Goal: Information Seeking & Learning: Learn about a topic

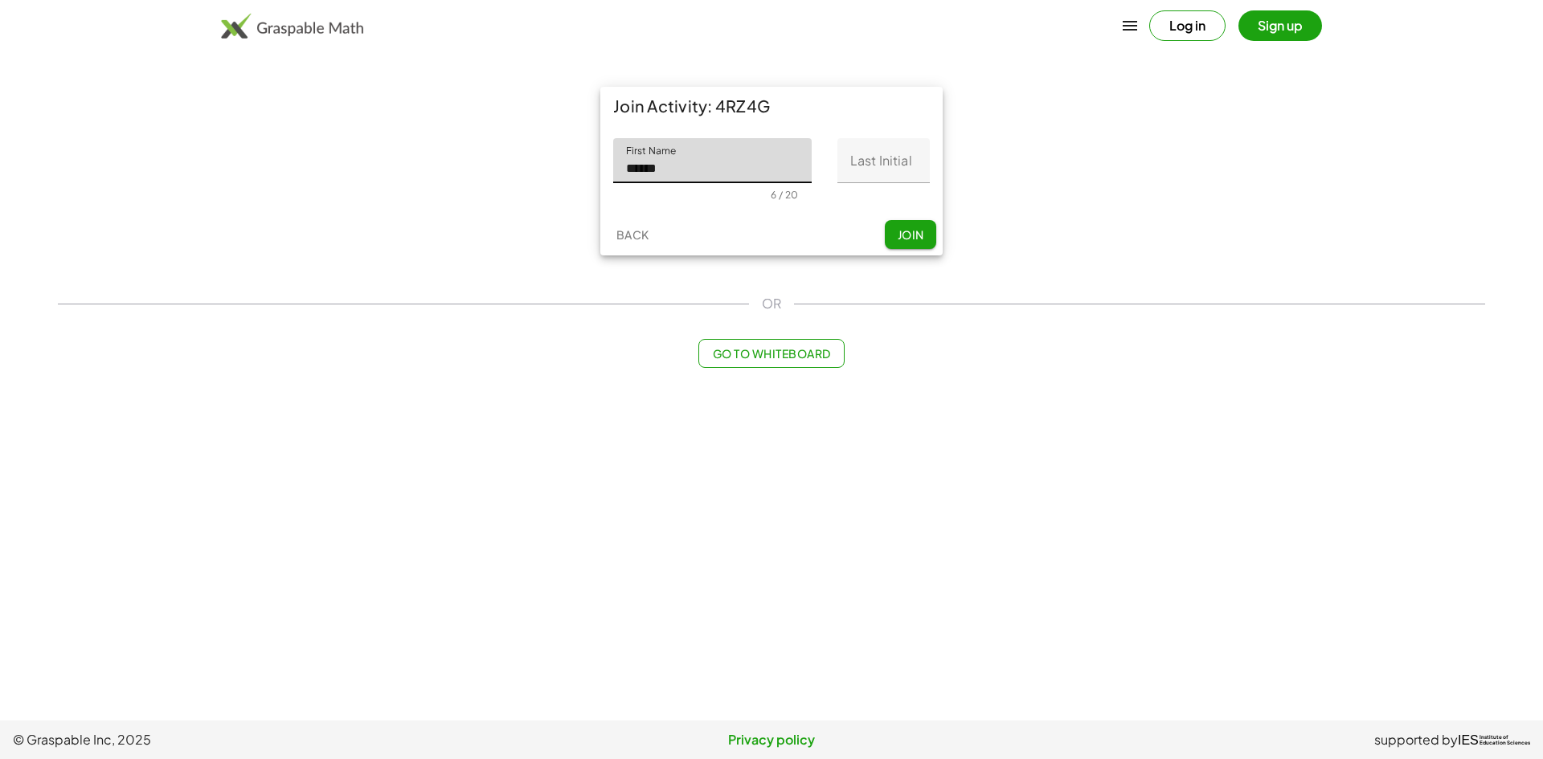
type input "******"
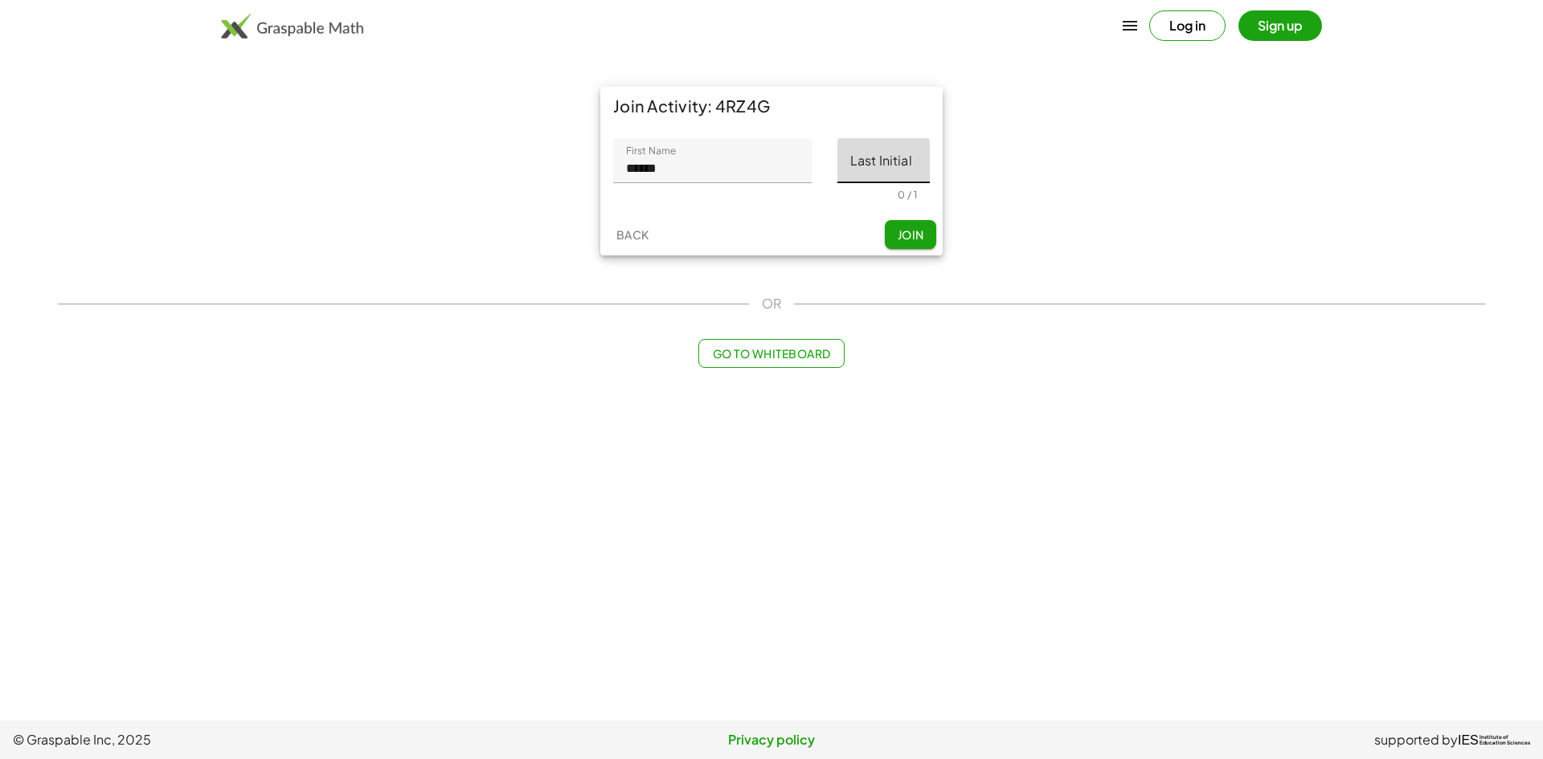
click at [861, 160] on input "Last Initial" at bounding box center [883, 160] width 92 height 45
type input "*"
click at [904, 169] on input "*" at bounding box center [883, 160] width 92 height 45
click at [905, 174] on input "Last Initial" at bounding box center [883, 160] width 92 height 45
click at [903, 176] on input "Last Initial" at bounding box center [883, 160] width 92 height 45
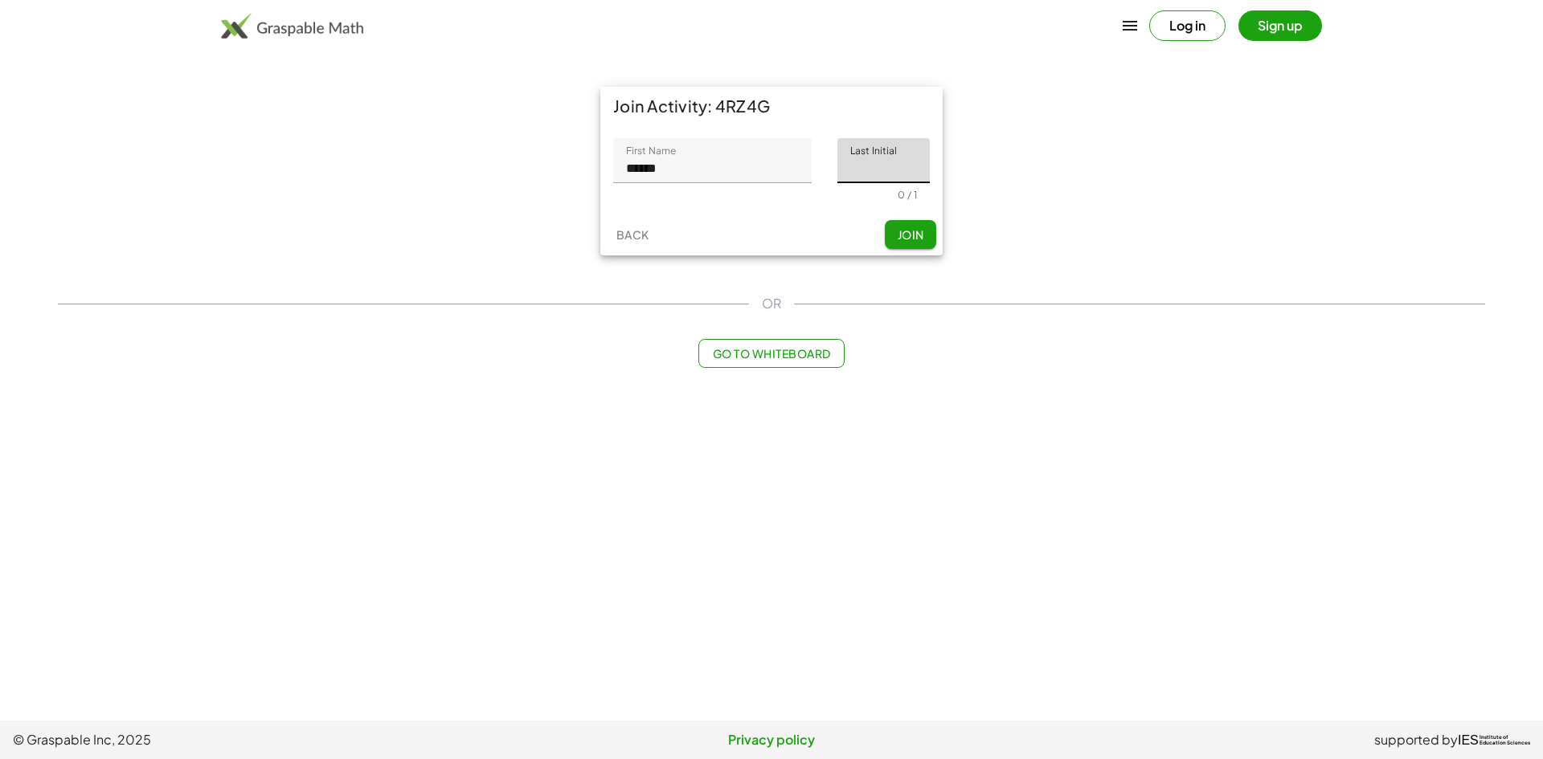
type input "*"
click at [901, 237] on span "Join" at bounding box center [910, 234] width 27 height 14
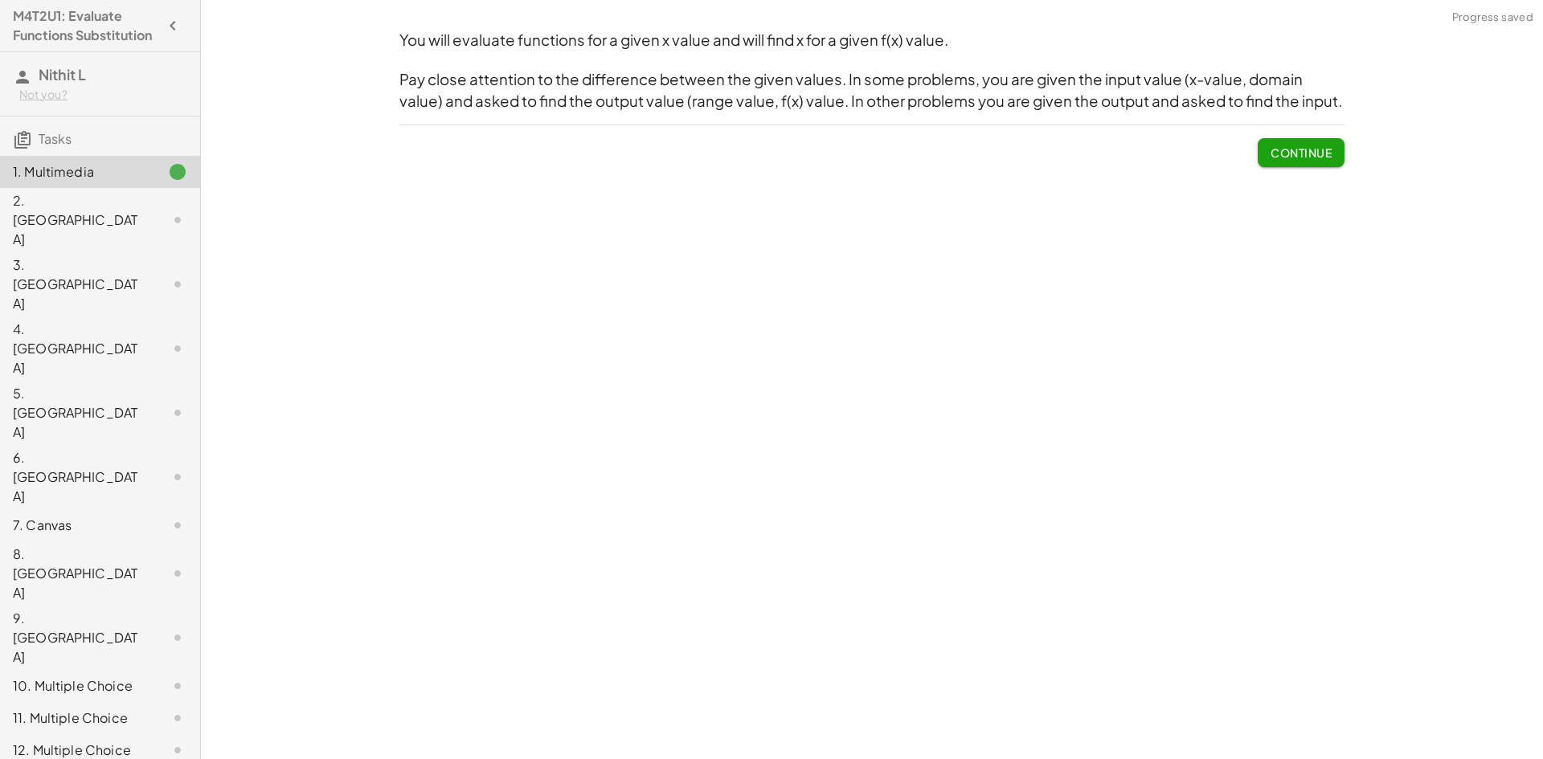
click at [1294, 156] on span "Continue" at bounding box center [1300, 152] width 61 height 14
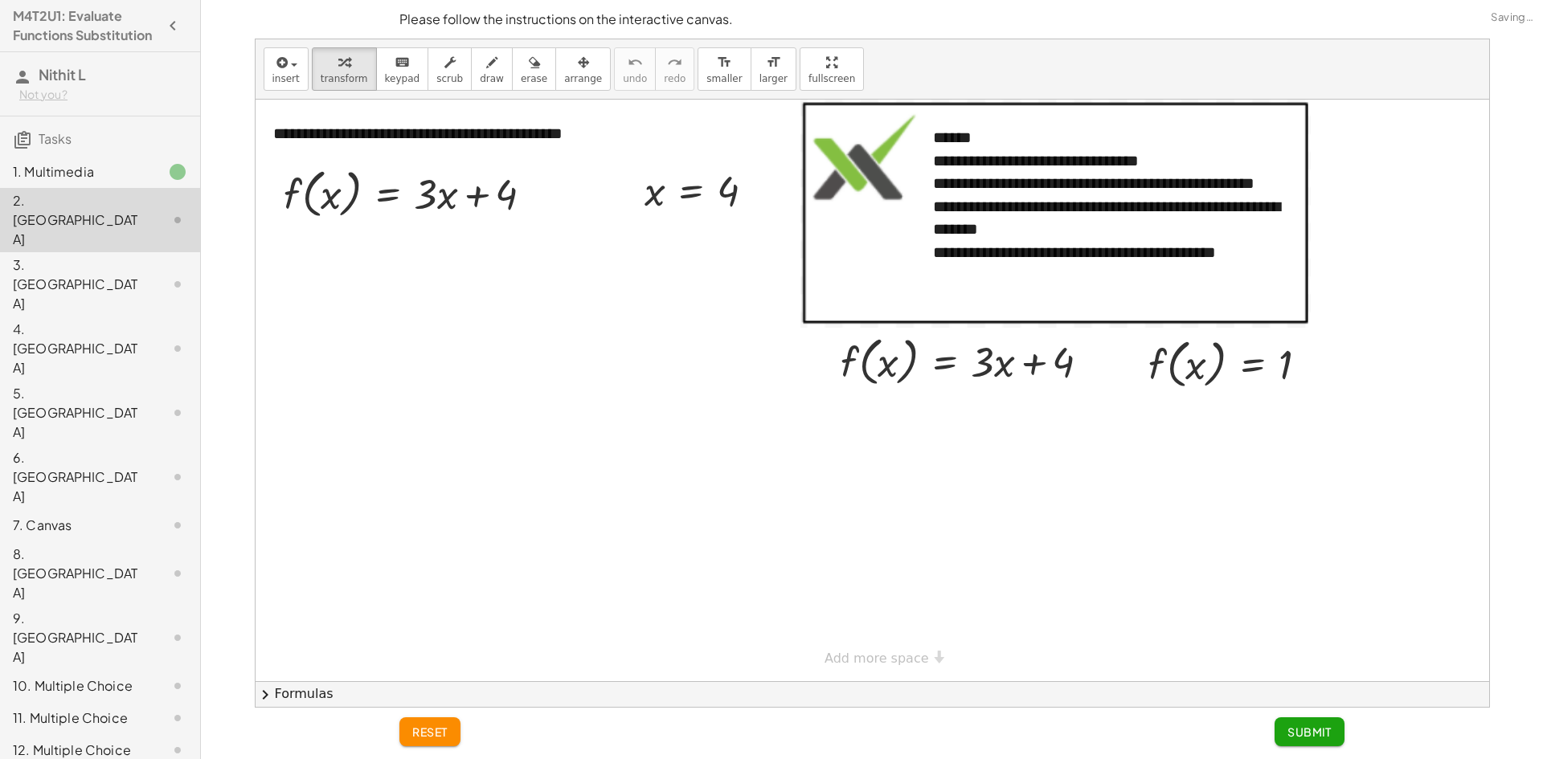
click at [1305, 151] on div "Loading image…" at bounding box center [1055, 213] width 510 height 226
drag, startPoint x: 493, startPoint y: 204, endPoint x: 0, endPoint y: 594, distance: 628.0
click at [494, 204] on div at bounding box center [415, 192] width 278 height 61
click at [421, 202] on div at bounding box center [415, 192] width 278 height 61
drag, startPoint x: 517, startPoint y: 200, endPoint x: 526, endPoint y: 196, distance: 9.7
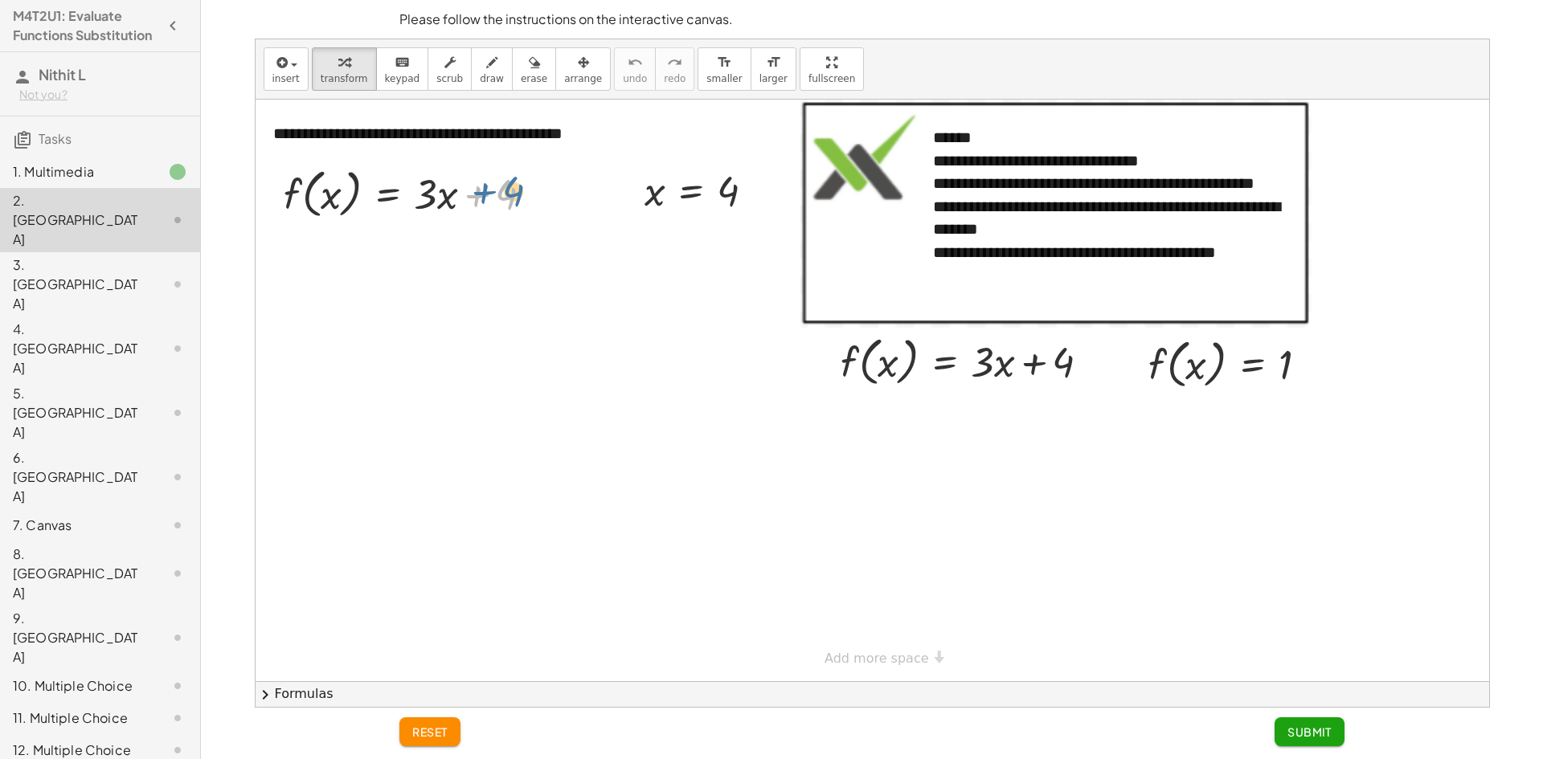
click at [526, 196] on div at bounding box center [415, 192] width 278 height 61
drag, startPoint x: 731, startPoint y: 195, endPoint x: 448, endPoint y: 197, distance: 283.6
click at [438, 247] on div at bounding box center [419, 253] width 291 height 61
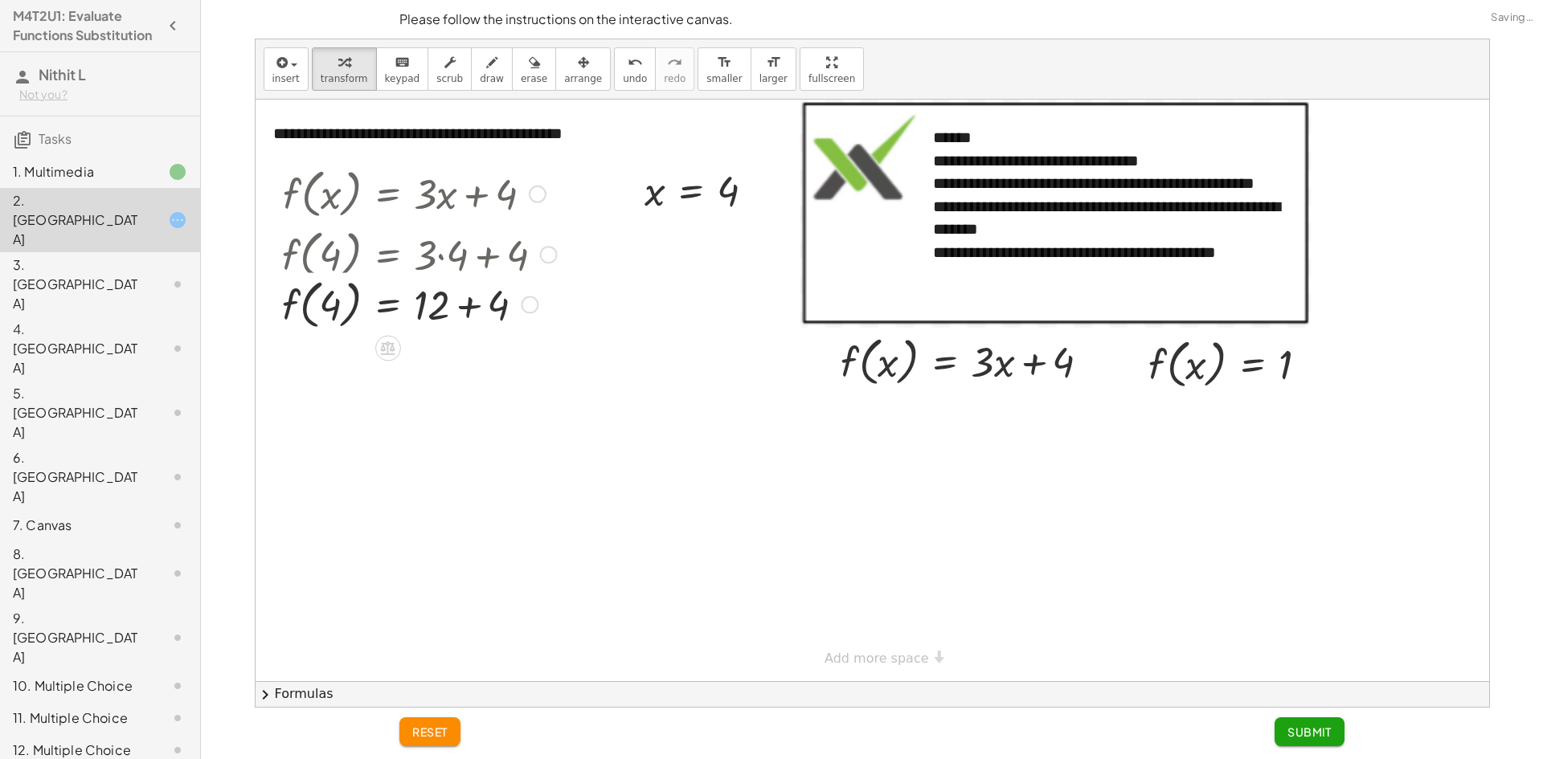
click at [456, 260] on div at bounding box center [419, 253] width 291 height 61
click at [464, 327] on div at bounding box center [419, 314] width 291 height 61
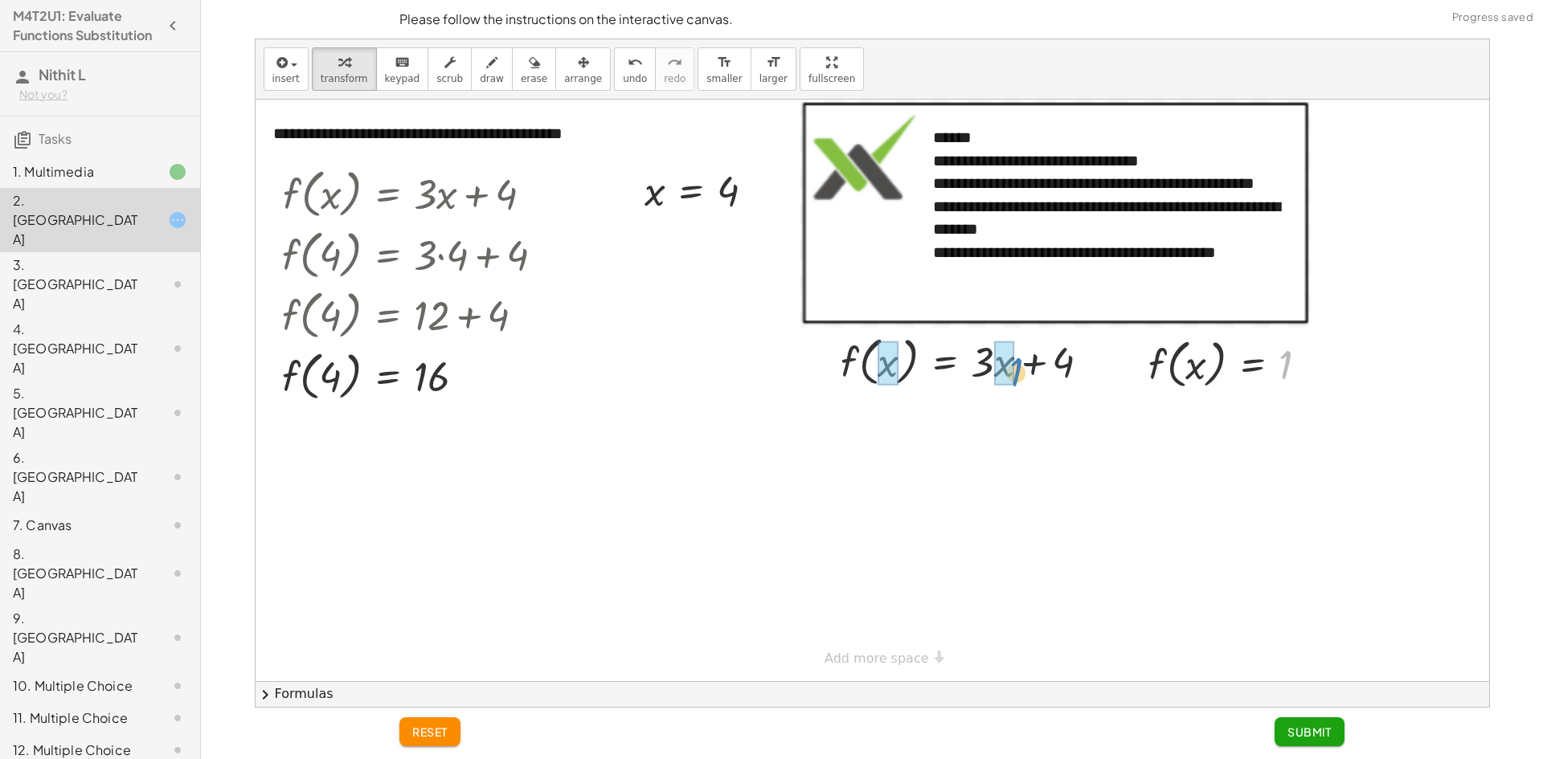
drag, startPoint x: 1281, startPoint y: 360, endPoint x: 1012, endPoint y: 367, distance: 268.4
click at [999, 422] on div at bounding box center [972, 421] width 280 height 61
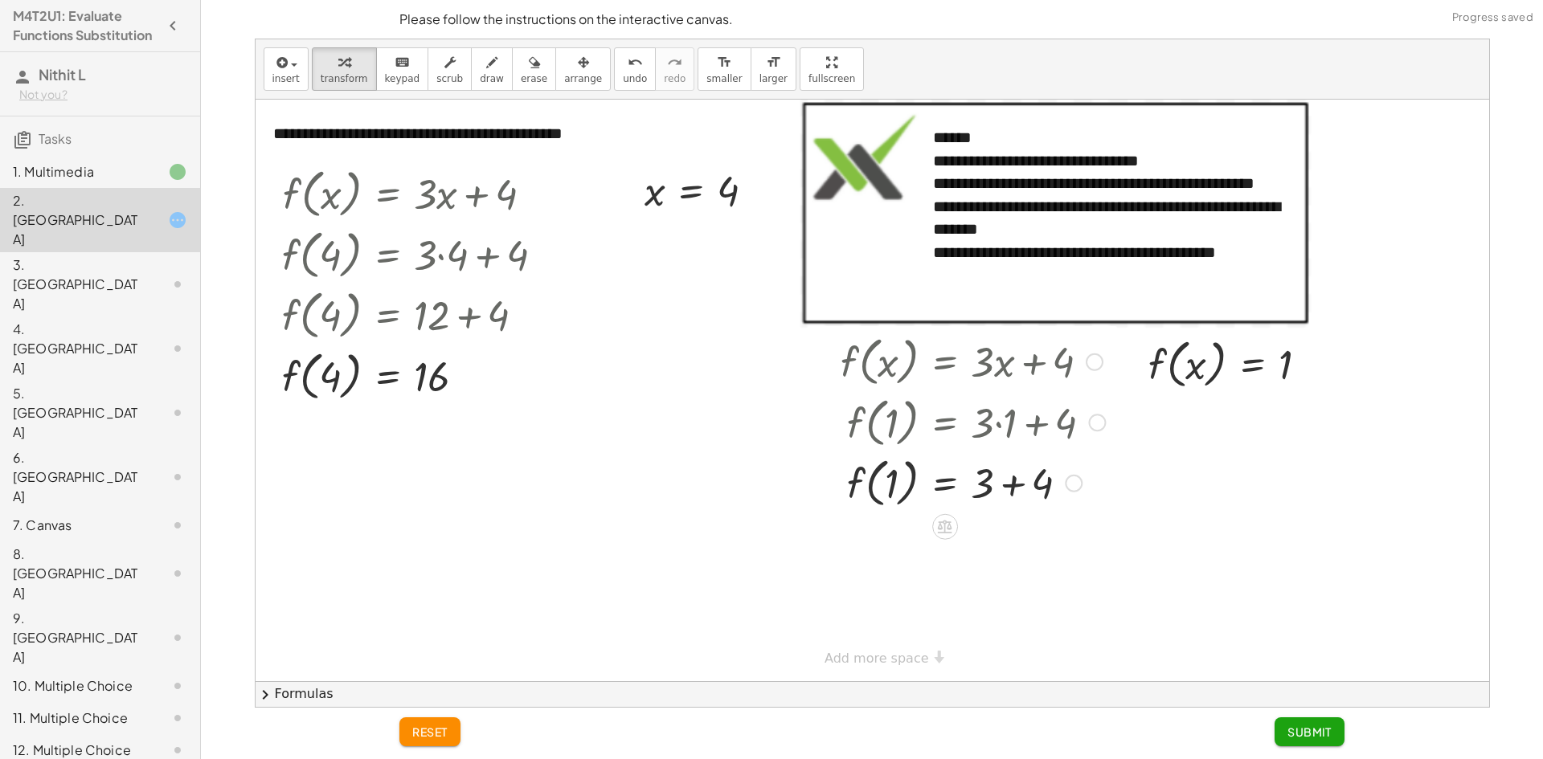
click at [1008, 484] on div at bounding box center [972, 482] width 280 height 61
click at [142, 275] on div at bounding box center [164, 284] width 45 height 19
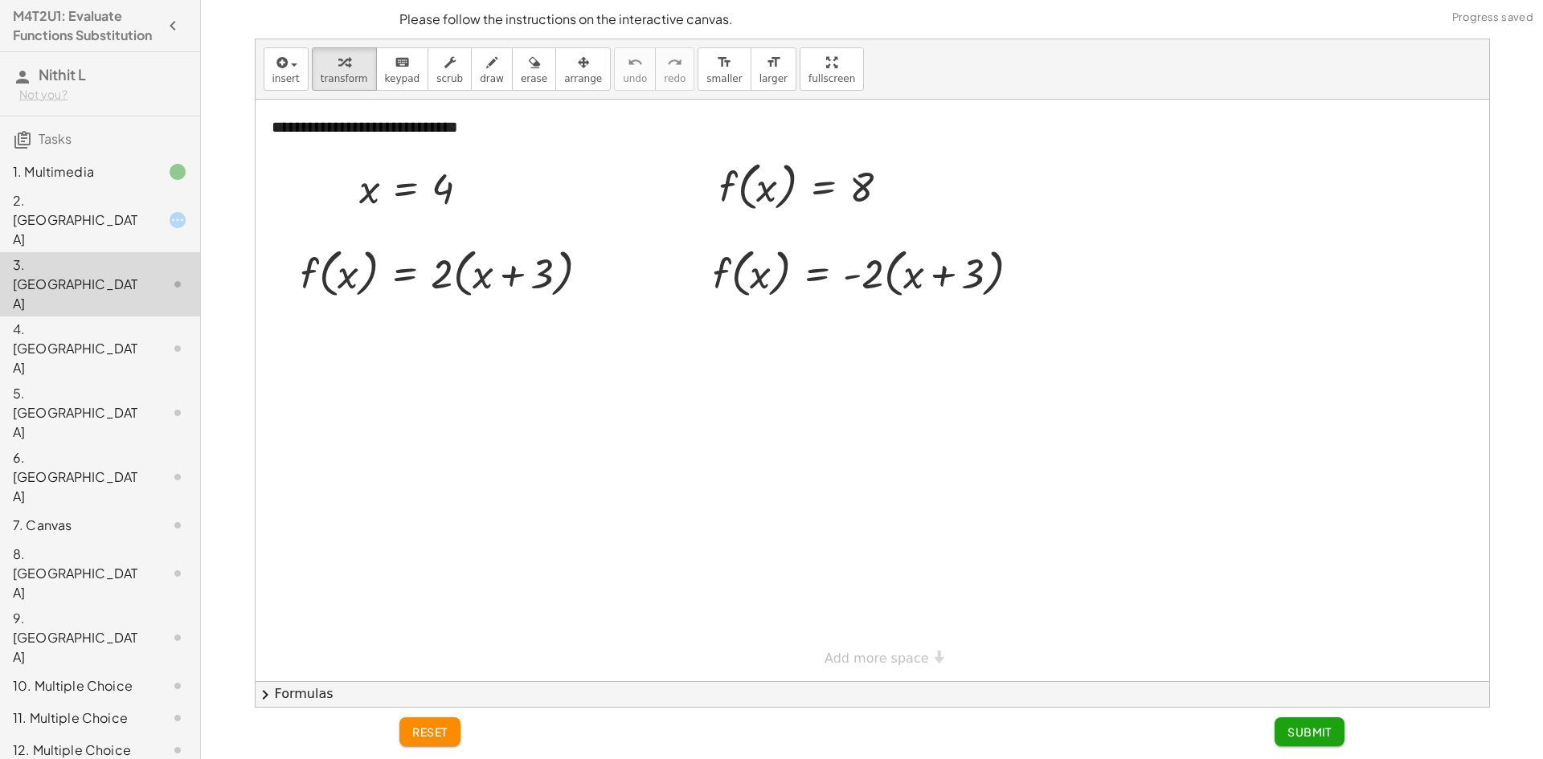
click at [142, 226] on div at bounding box center [164, 220] width 45 height 19
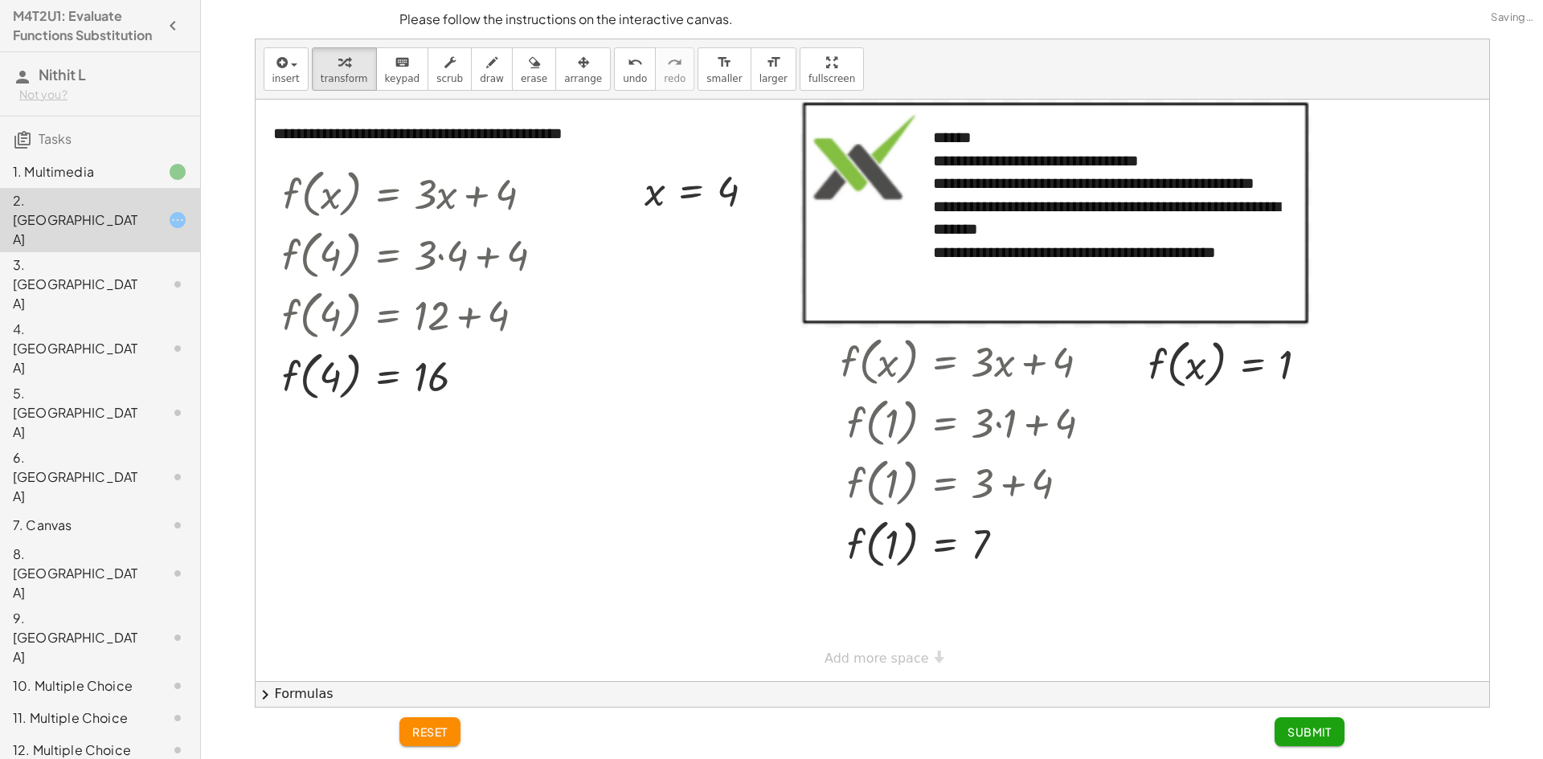
click at [144, 275] on div at bounding box center [164, 284] width 45 height 19
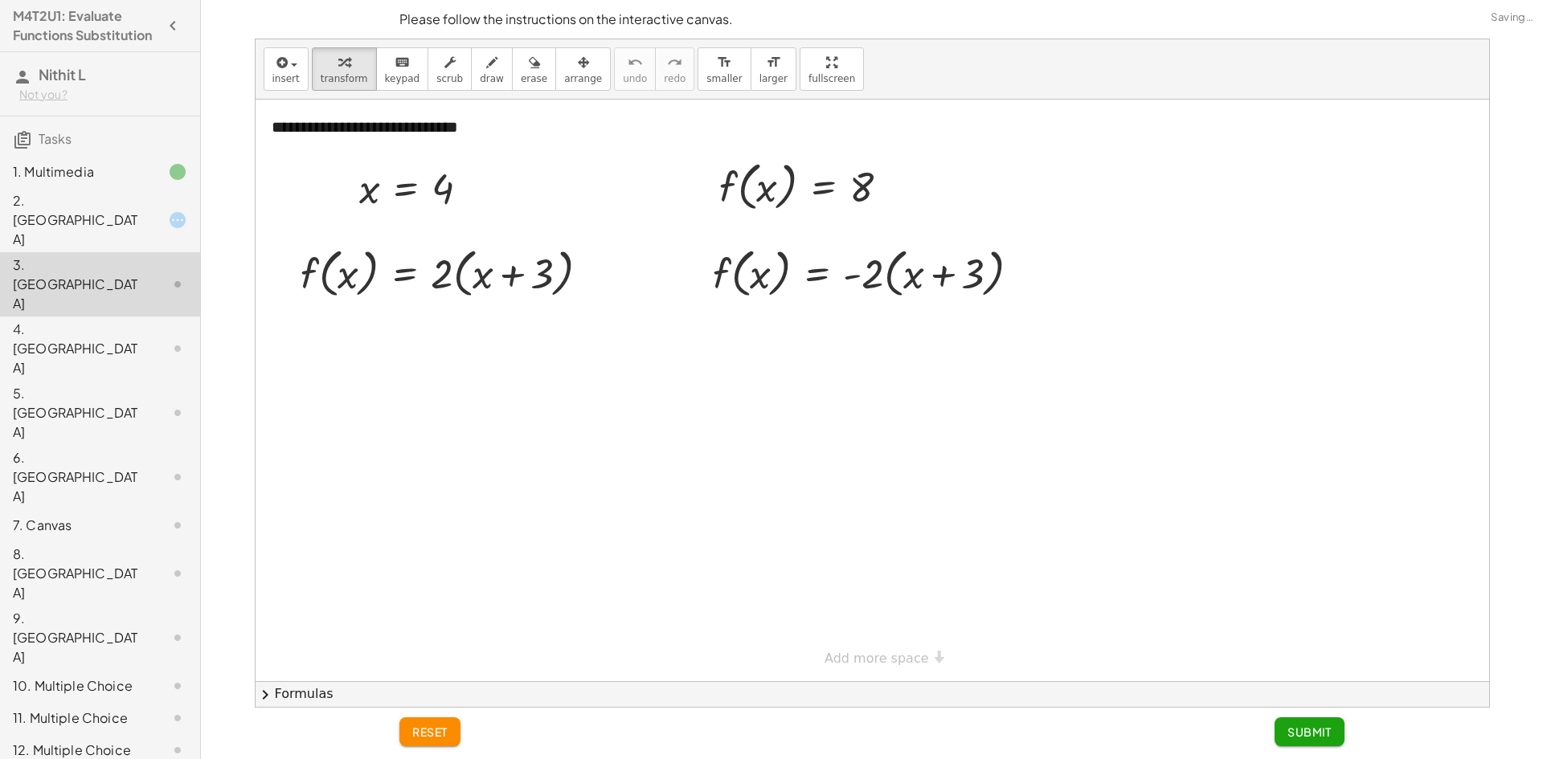
click at [142, 220] on div at bounding box center [164, 220] width 45 height 19
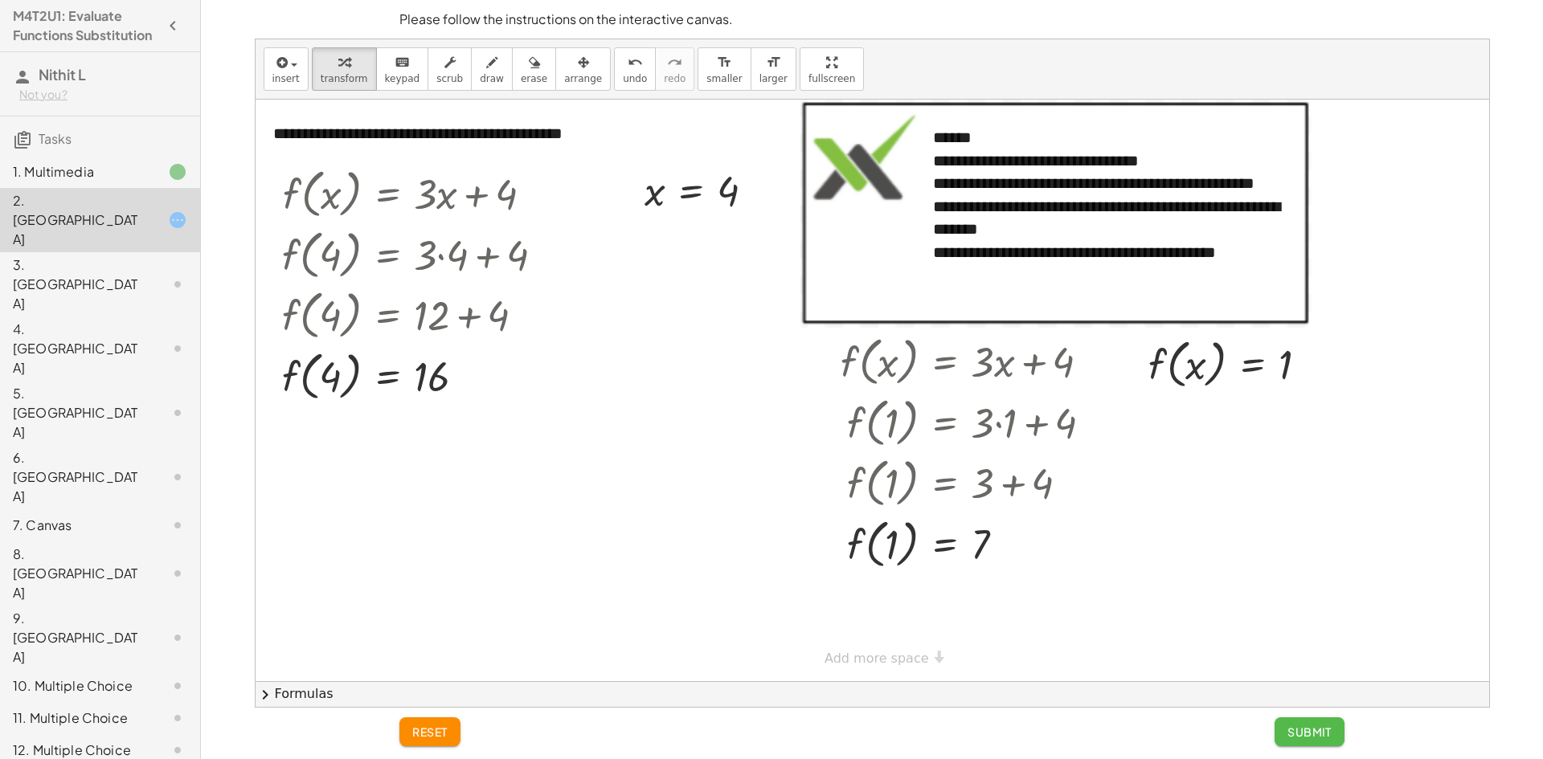
click at [1327, 734] on span "Submit" at bounding box center [1309, 732] width 44 height 14
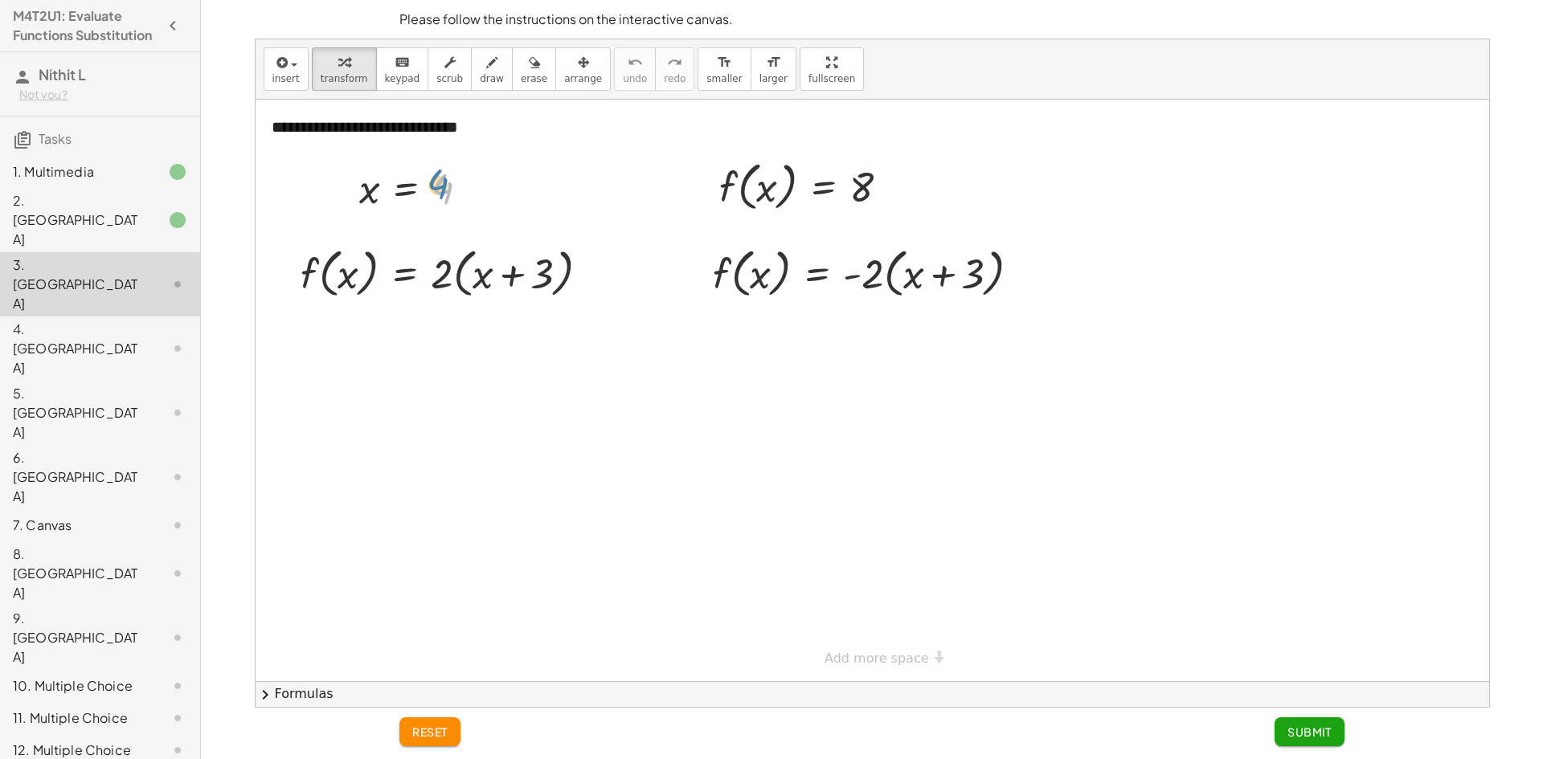
click at [438, 188] on div at bounding box center [420, 187] width 139 height 53
drag, startPoint x: 442, startPoint y: 190, endPoint x: 433, endPoint y: 177, distance: 15.6
click at [433, 177] on div at bounding box center [420, 187] width 139 height 53
drag, startPoint x: 451, startPoint y: 192, endPoint x: 352, endPoint y: 267, distance: 123.9
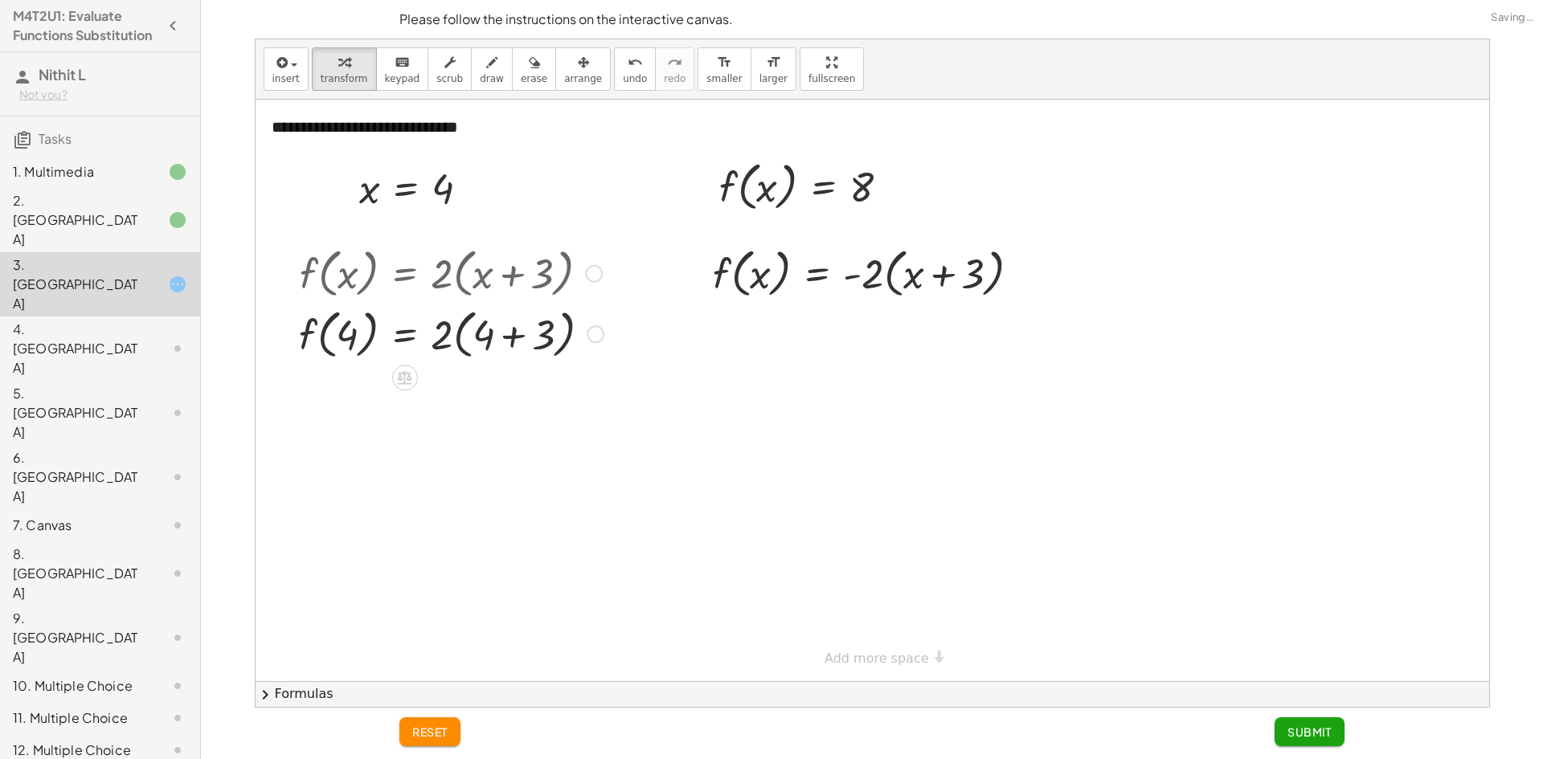
click at [515, 341] on div at bounding box center [451, 333] width 321 height 61
click at [457, 342] on div at bounding box center [451, 333] width 321 height 61
click at [448, 402] on div at bounding box center [451, 393] width 321 height 61
drag, startPoint x: 452, startPoint y: 399, endPoint x: 484, endPoint y: 380, distance: 37.5
click at [460, 391] on div at bounding box center [451, 393] width 321 height 61
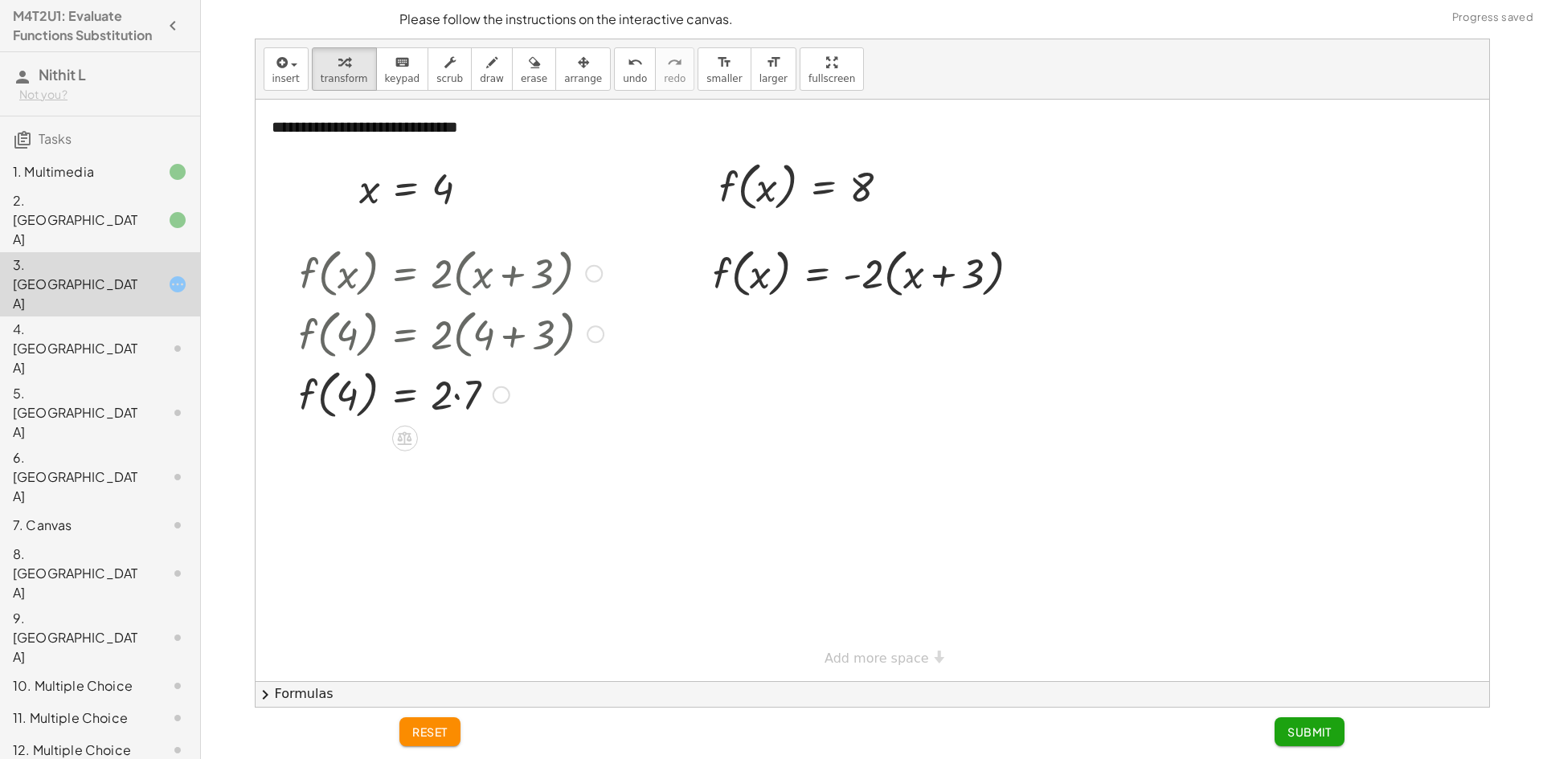
click at [457, 395] on div at bounding box center [451, 393] width 321 height 61
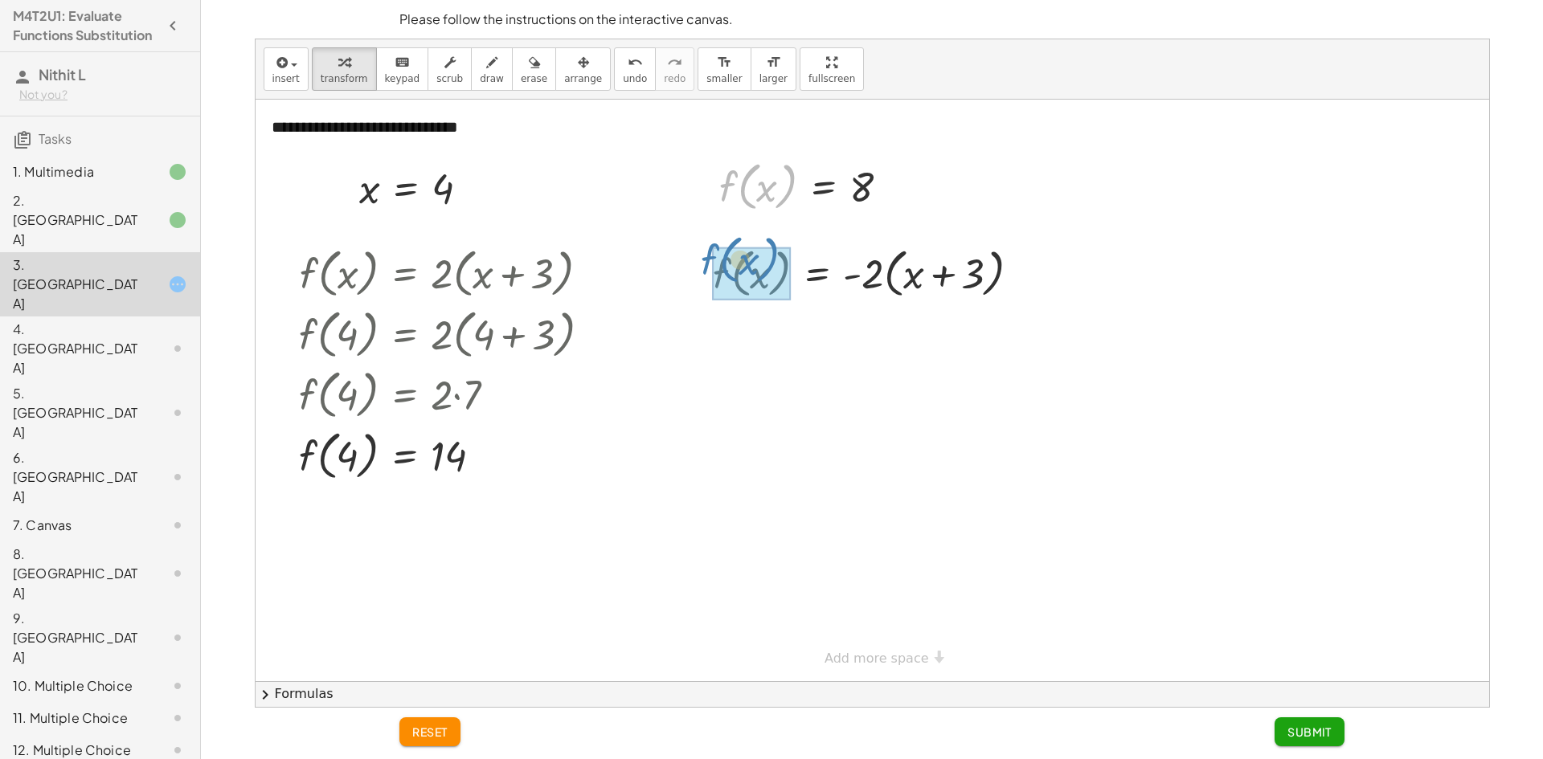
drag, startPoint x: 724, startPoint y: 189, endPoint x: 706, endPoint y: 262, distance: 75.2
click at [706, 262] on div "**********" at bounding box center [871, 391] width 1233 height 582
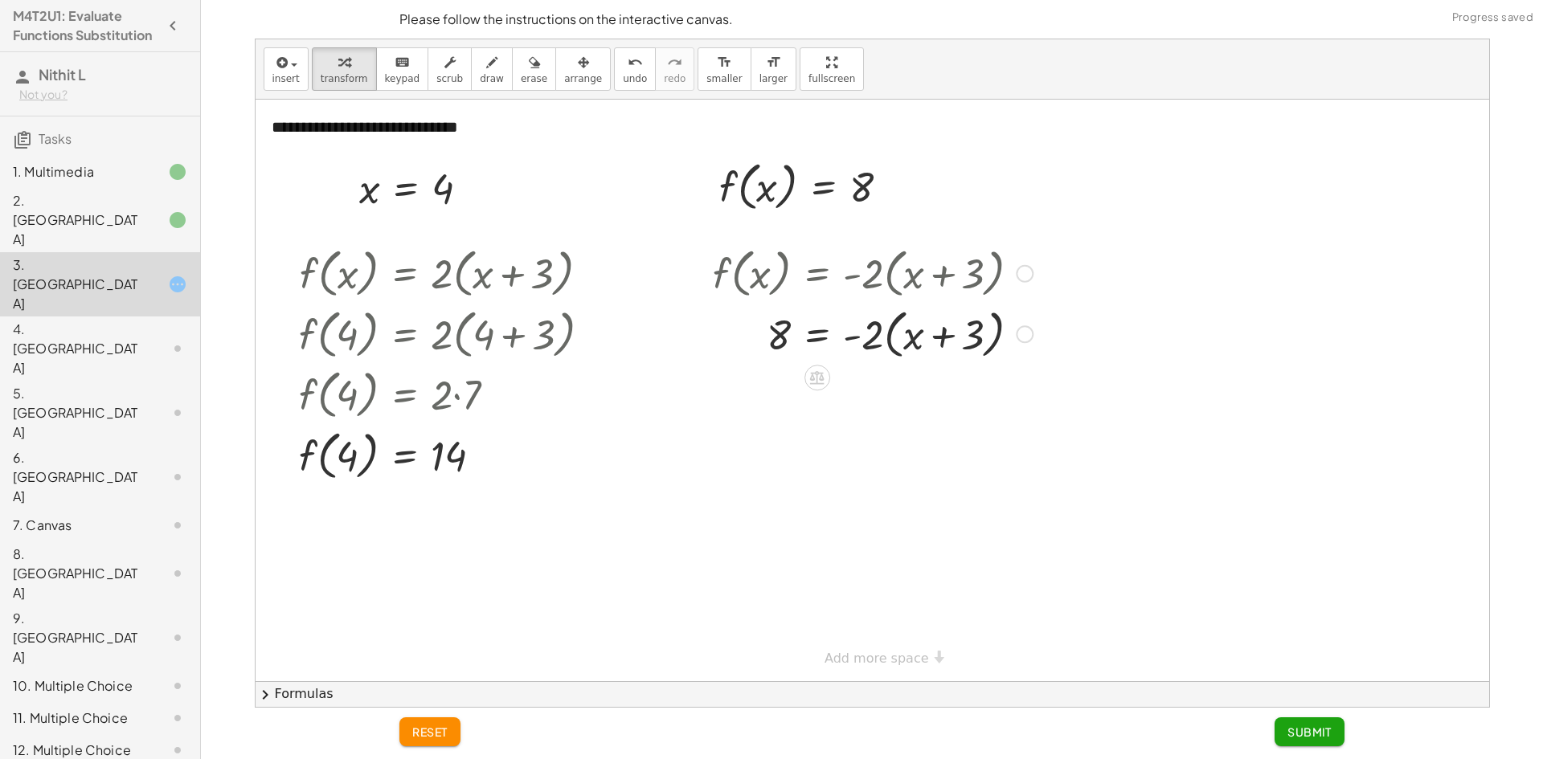
click at [937, 336] on div at bounding box center [873, 333] width 336 height 61
drag, startPoint x: 866, startPoint y: 337, endPoint x: 908, endPoint y: 336, distance: 41.8
click at [911, 341] on div at bounding box center [873, 333] width 336 height 61
click at [983, 394] on div at bounding box center [878, 390] width 346 height 55
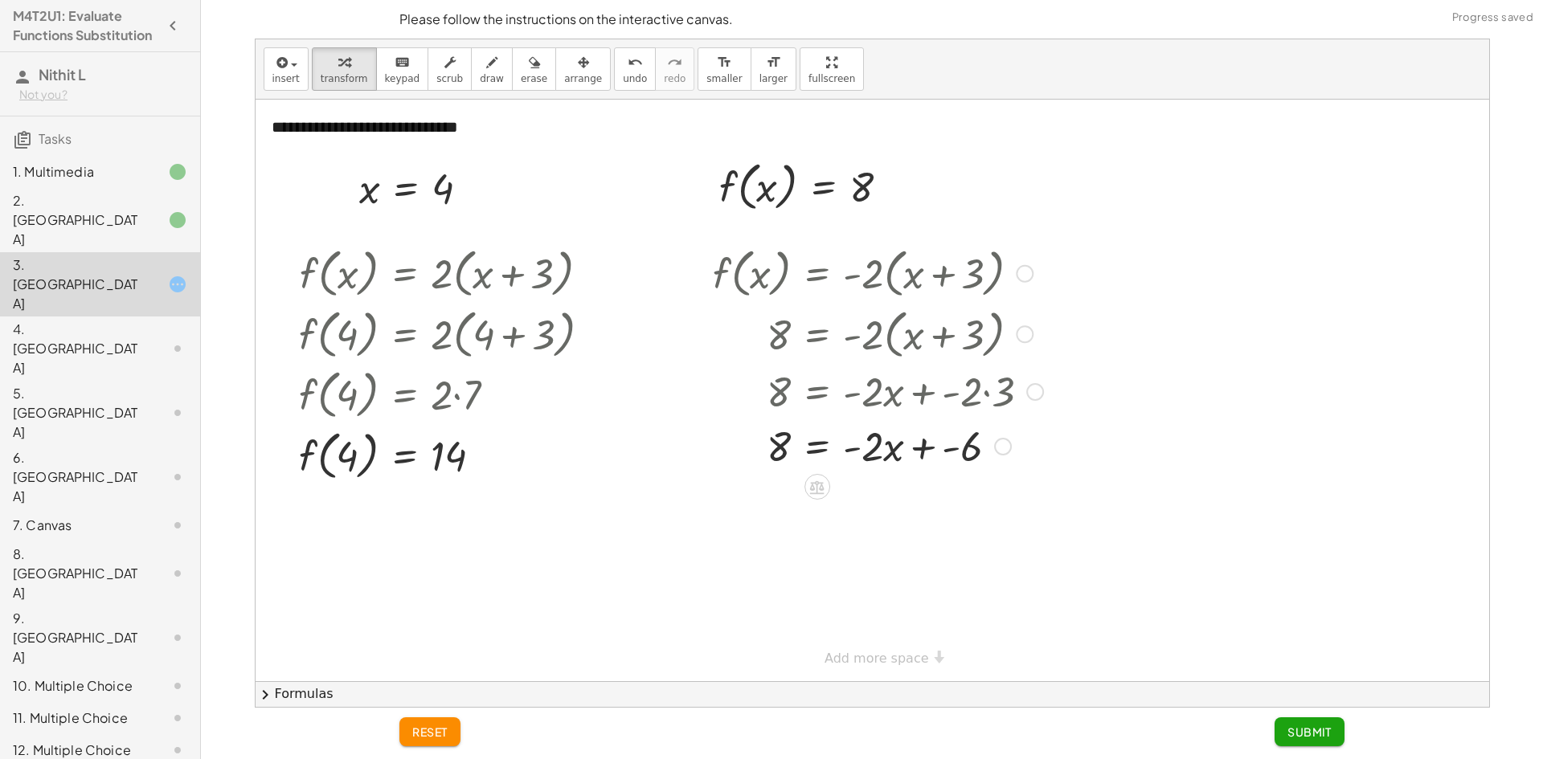
click at [930, 448] on div at bounding box center [878, 445] width 346 height 55
drag, startPoint x: 867, startPoint y: 508, endPoint x: 877, endPoint y: 509, distance: 10.6
click at [877, 509] on div at bounding box center [878, 499] width 346 height 55
drag, startPoint x: 895, startPoint y: 513, endPoint x: 781, endPoint y: 505, distance: 114.4
click at [781, 505] on div at bounding box center [878, 499] width 346 height 55
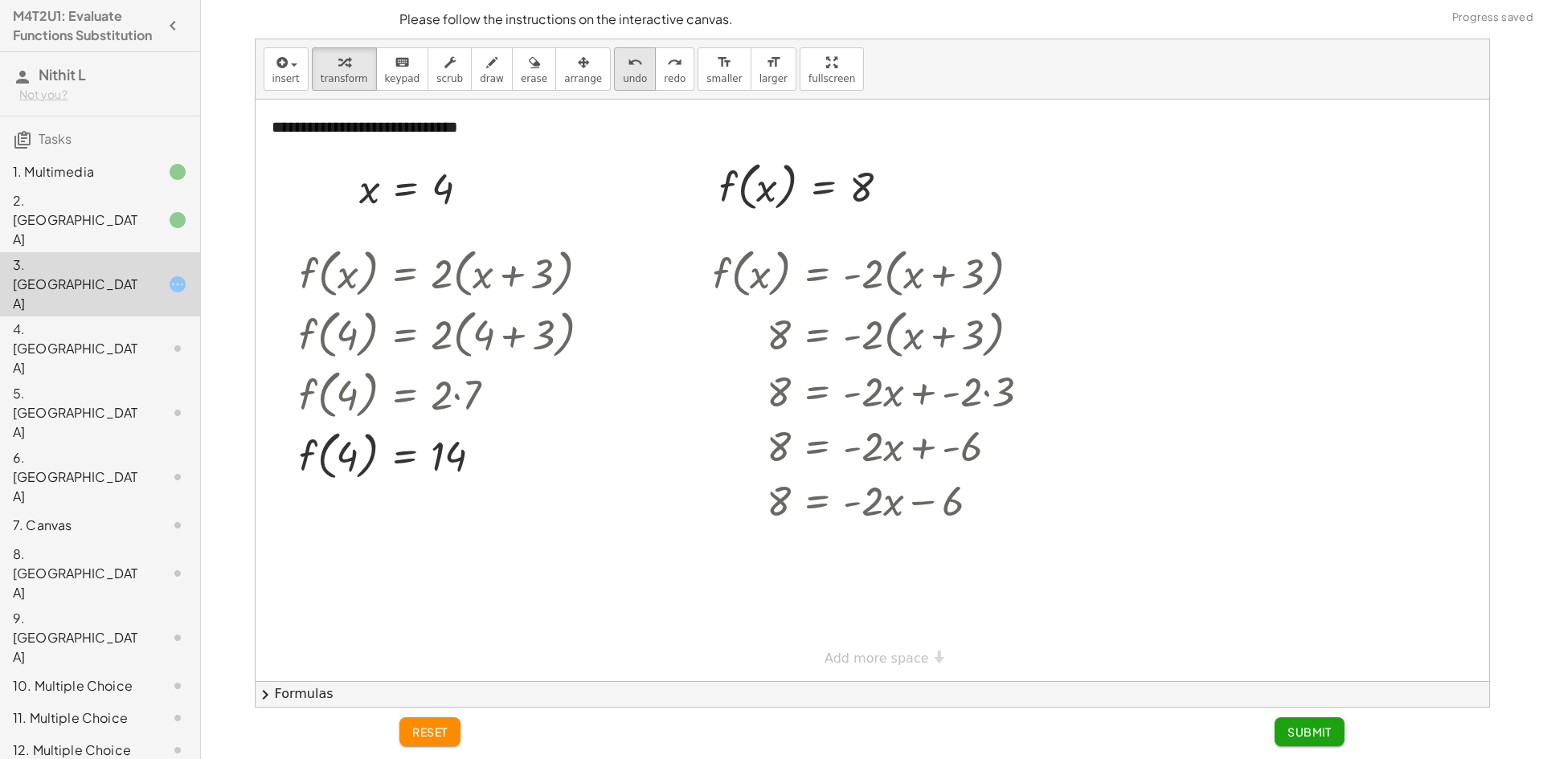
click at [623, 68] on div "undo" at bounding box center [635, 61] width 24 height 19
click at [769, 497] on div at bounding box center [878, 499] width 334 height 55
drag, startPoint x: 875, startPoint y: 497, endPoint x: 790, endPoint y: 492, distance: 85.3
click at [790, 492] on div at bounding box center [878, 499] width 334 height 55
drag, startPoint x: 768, startPoint y: 544, endPoint x: 787, endPoint y: 525, distance: 26.7
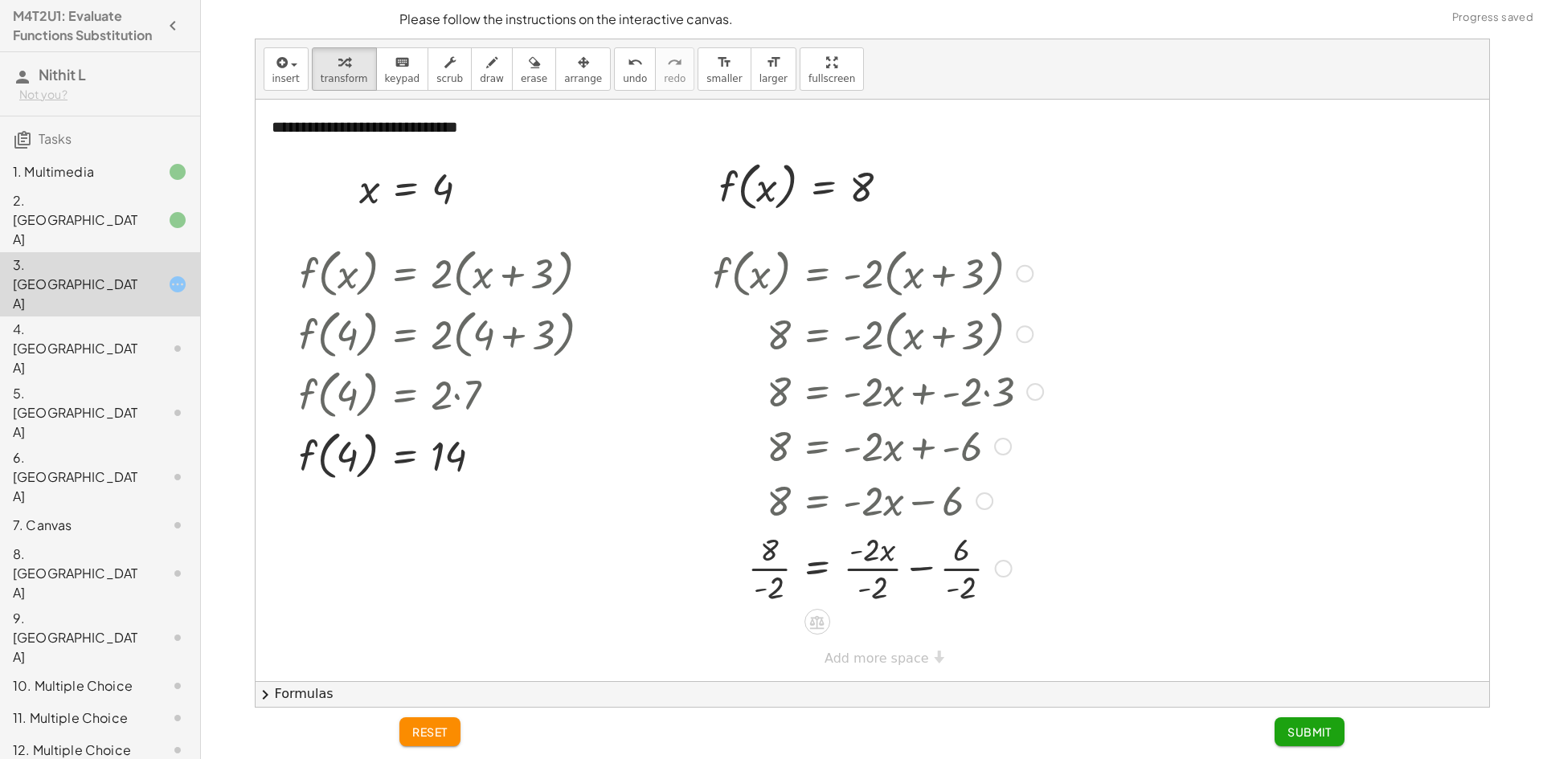
click at [768, 542] on div at bounding box center [878, 567] width 346 height 80
click at [871, 556] on div at bounding box center [878, 567] width 346 height 80
click at [877, 570] on div at bounding box center [878, 567] width 346 height 80
click at [918, 566] on div at bounding box center [878, 567] width 346 height 80
click at [768, 570] on div at bounding box center [878, 567] width 346 height 80
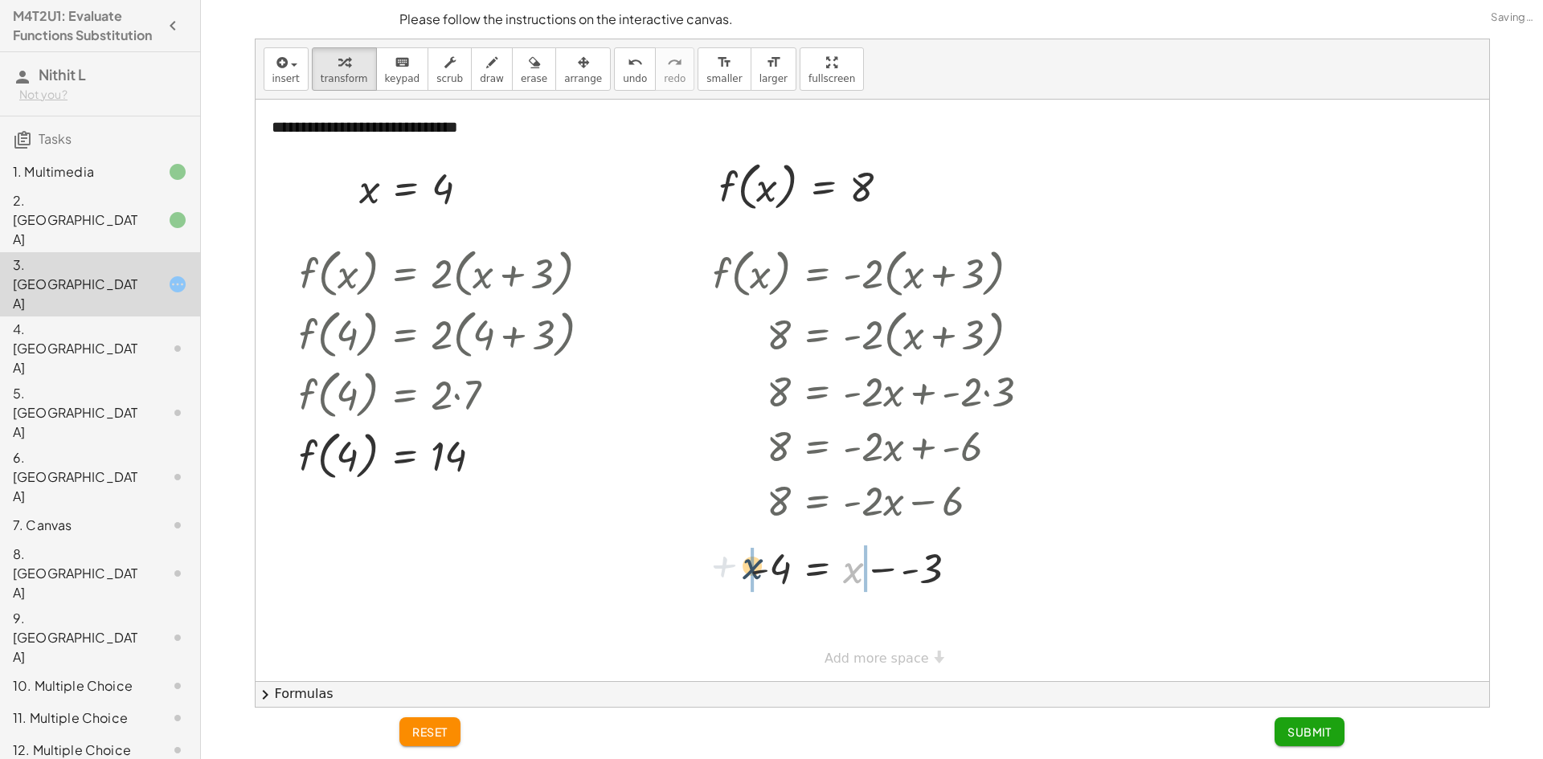
drag, startPoint x: 856, startPoint y: 572, endPoint x: 754, endPoint y: 568, distance: 102.1
click at [754, 568] on div at bounding box center [878, 567] width 346 height 55
drag, startPoint x: 784, startPoint y: 628, endPoint x: 1035, endPoint y: 676, distance: 255.1
click at [1047, 645] on div at bounding box center [858, 622] width 386 height 55
click at [749, 629] on div at bounding box center [848, 622] width 484 height 55
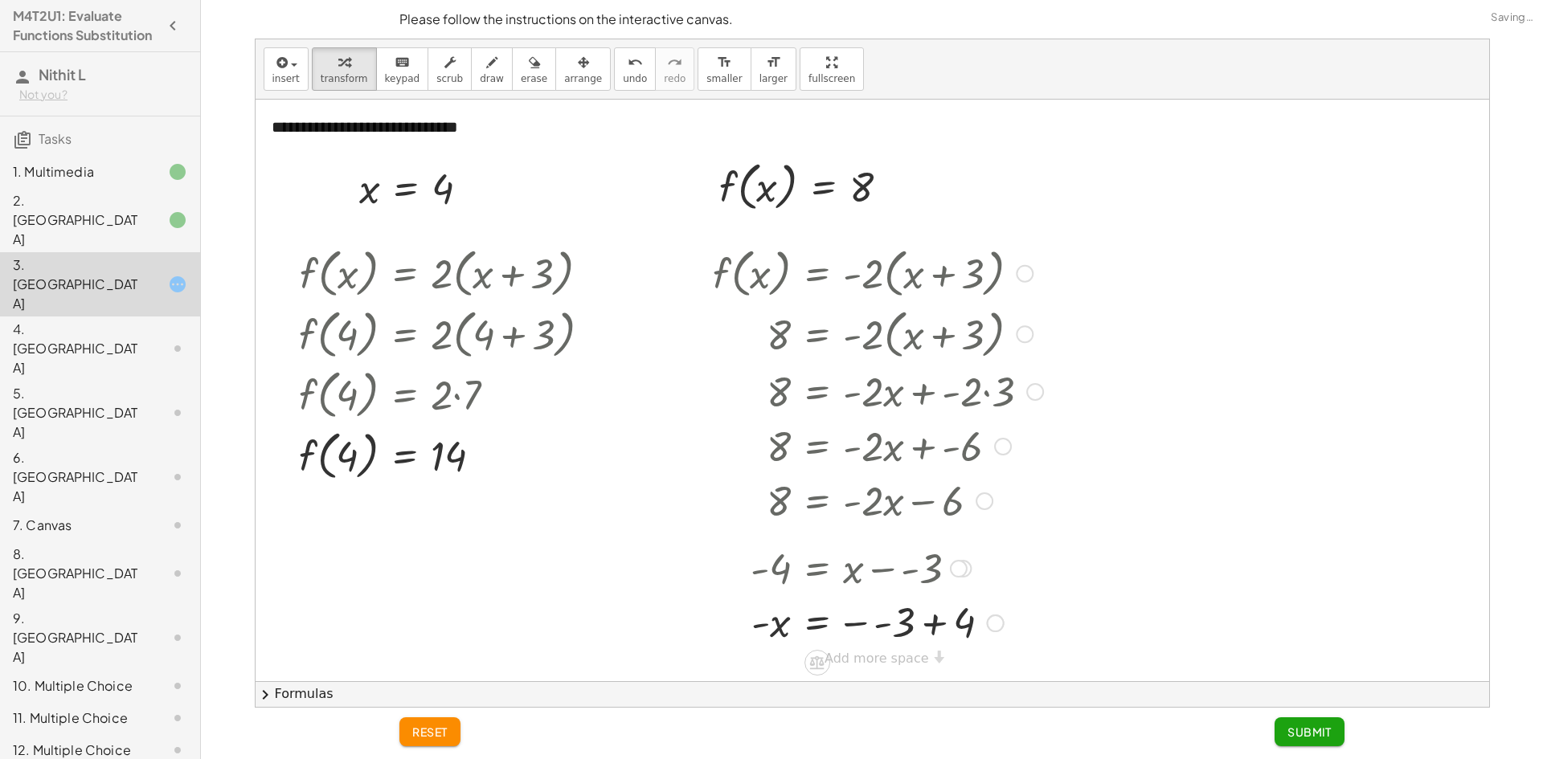
drag, startPoint x: 887, startPoint y: 624, endPoint x: 896, endPoint y: 635, distance: 13.7
click at [888, 635] on div at bounding box center [878, 621] width 346 height 53
click at [881, 618] on div at bounding box center [878, 622] width 346 height 55
drag, startPoint x: 756, startPoint y: 625, endPoint x: 841, endPoint y: 623, distance: 85.2
click at [841, 623] on div at bounding box center [878, 621] width 346 height 53
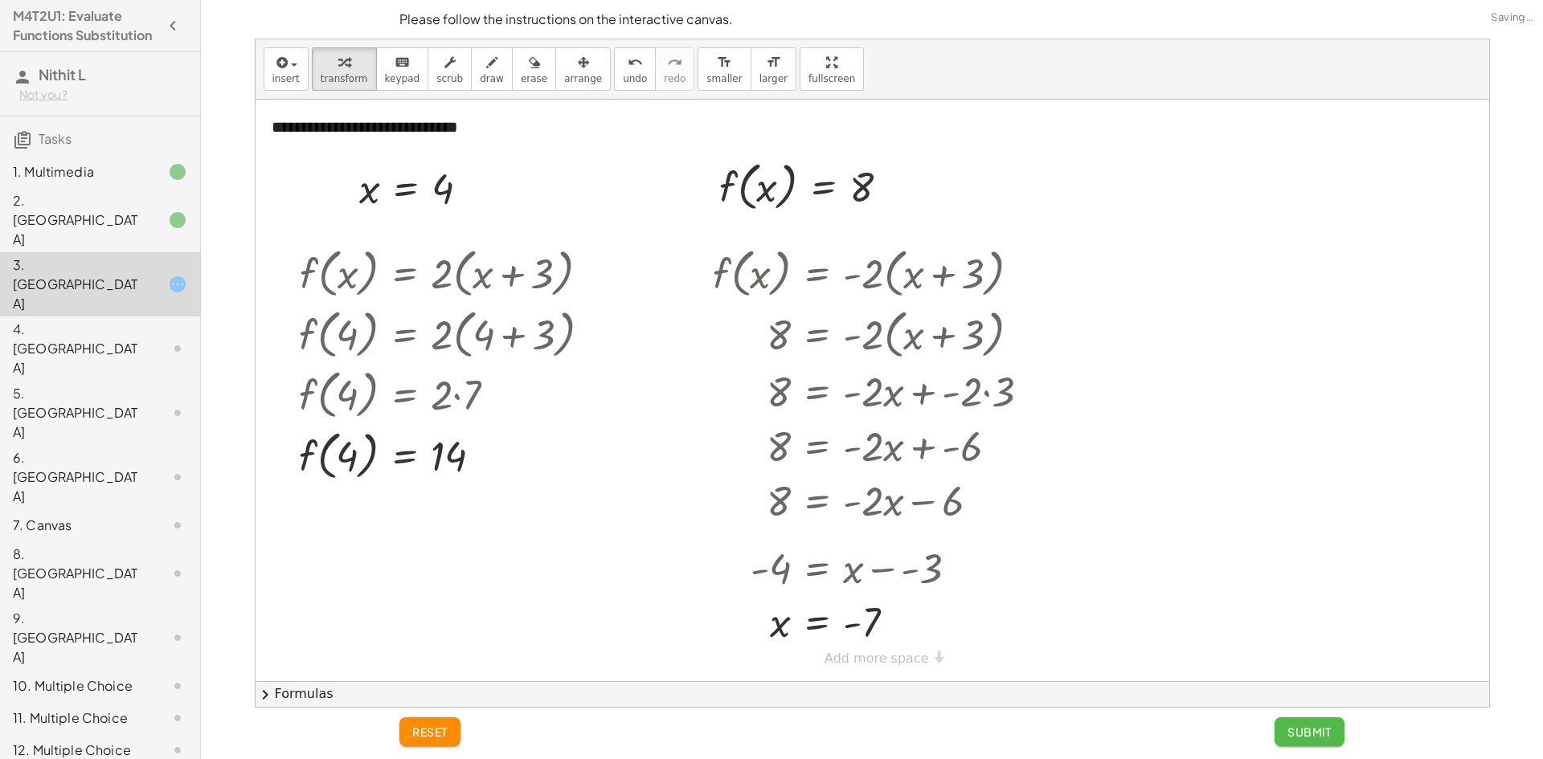
click at [1287, 731] on span "Submit" at bounding box center [1309, 732] width 44 height 14
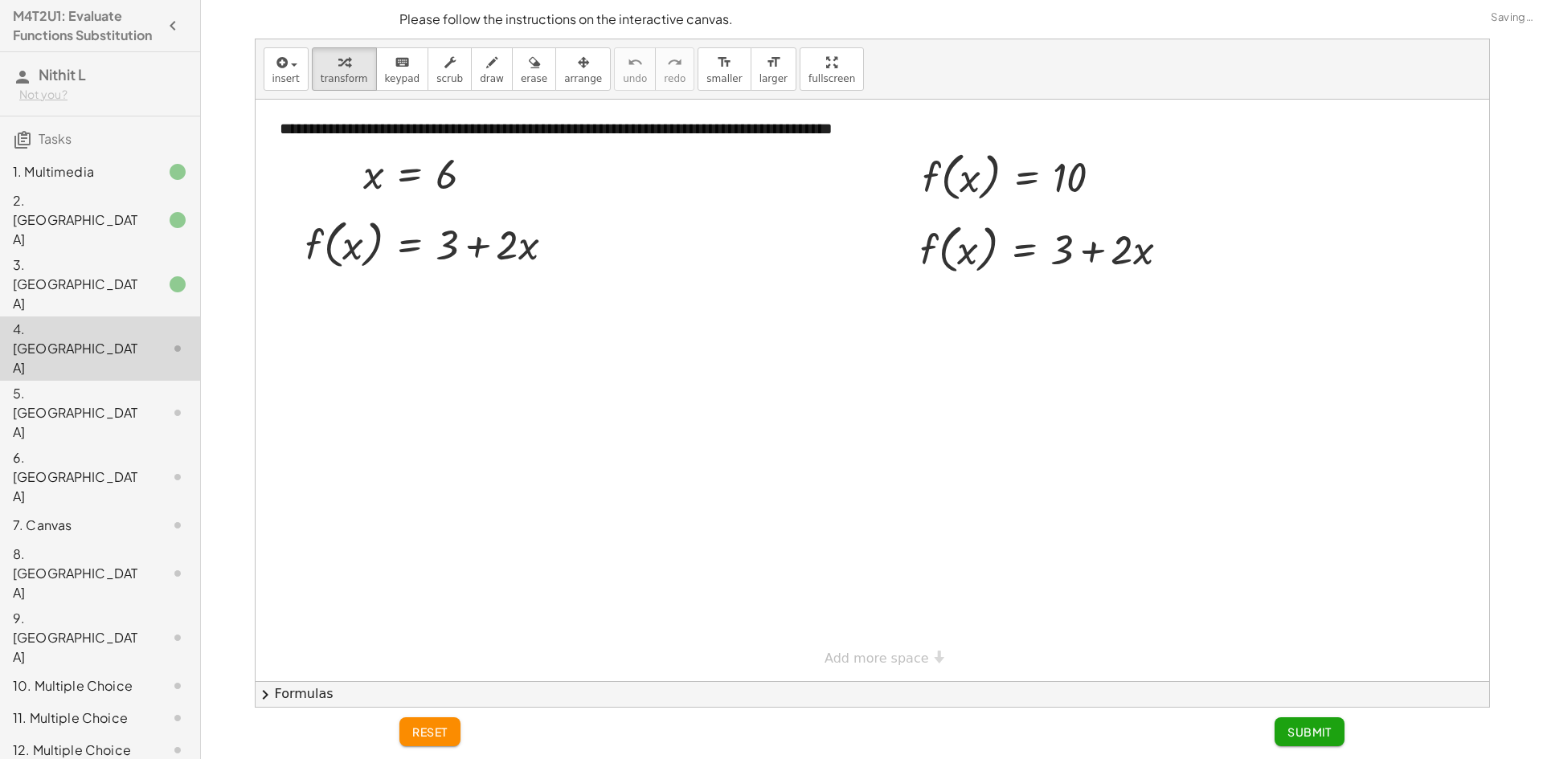
click at [120, 317] on div "2. [GEOGRAPHIC_DATA]" at bounding box center [100, 349] width 200 height 64
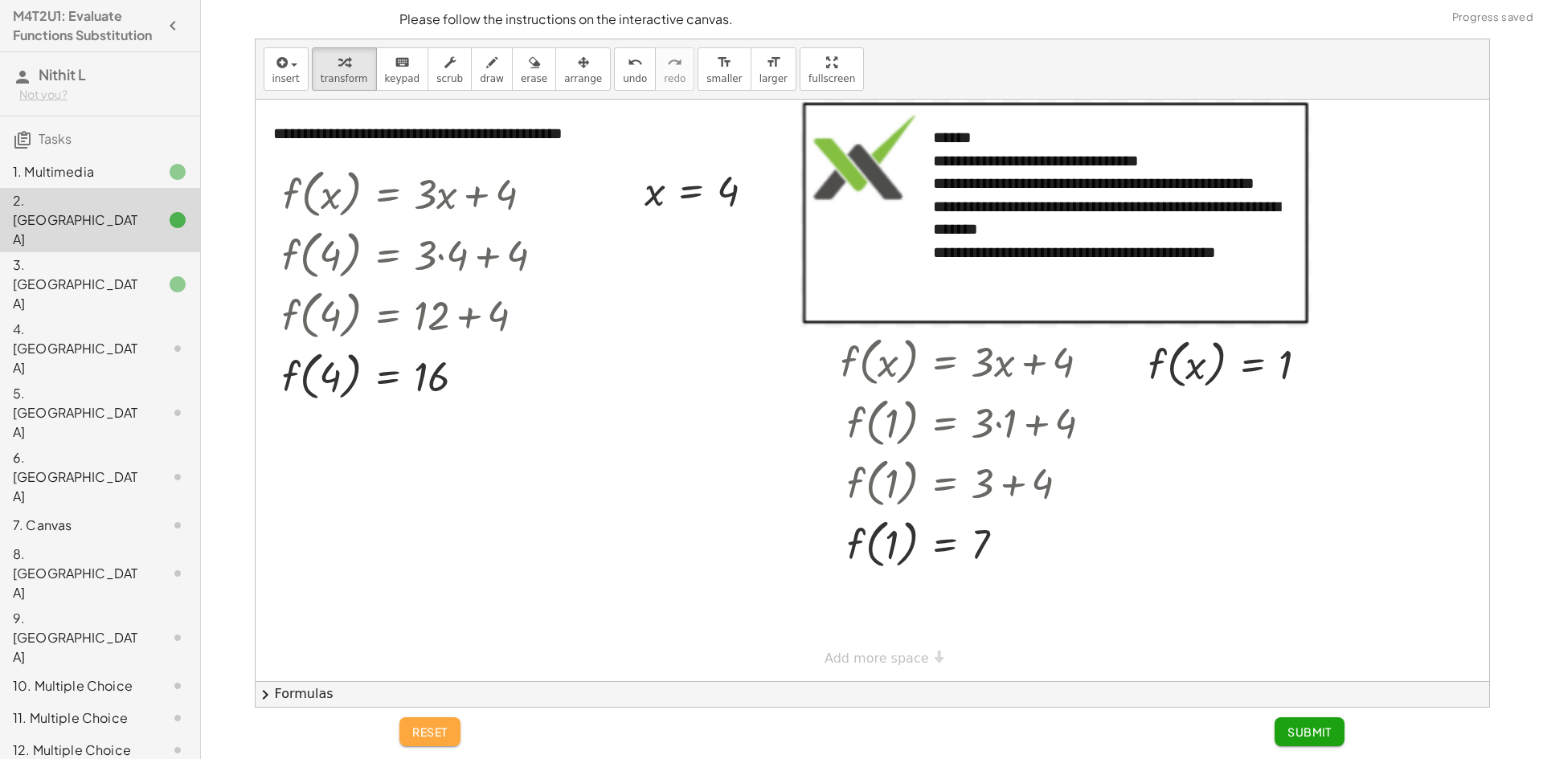
click at [423, 726] on span "reset" at bounding box center [429, 732] width 35 height 14
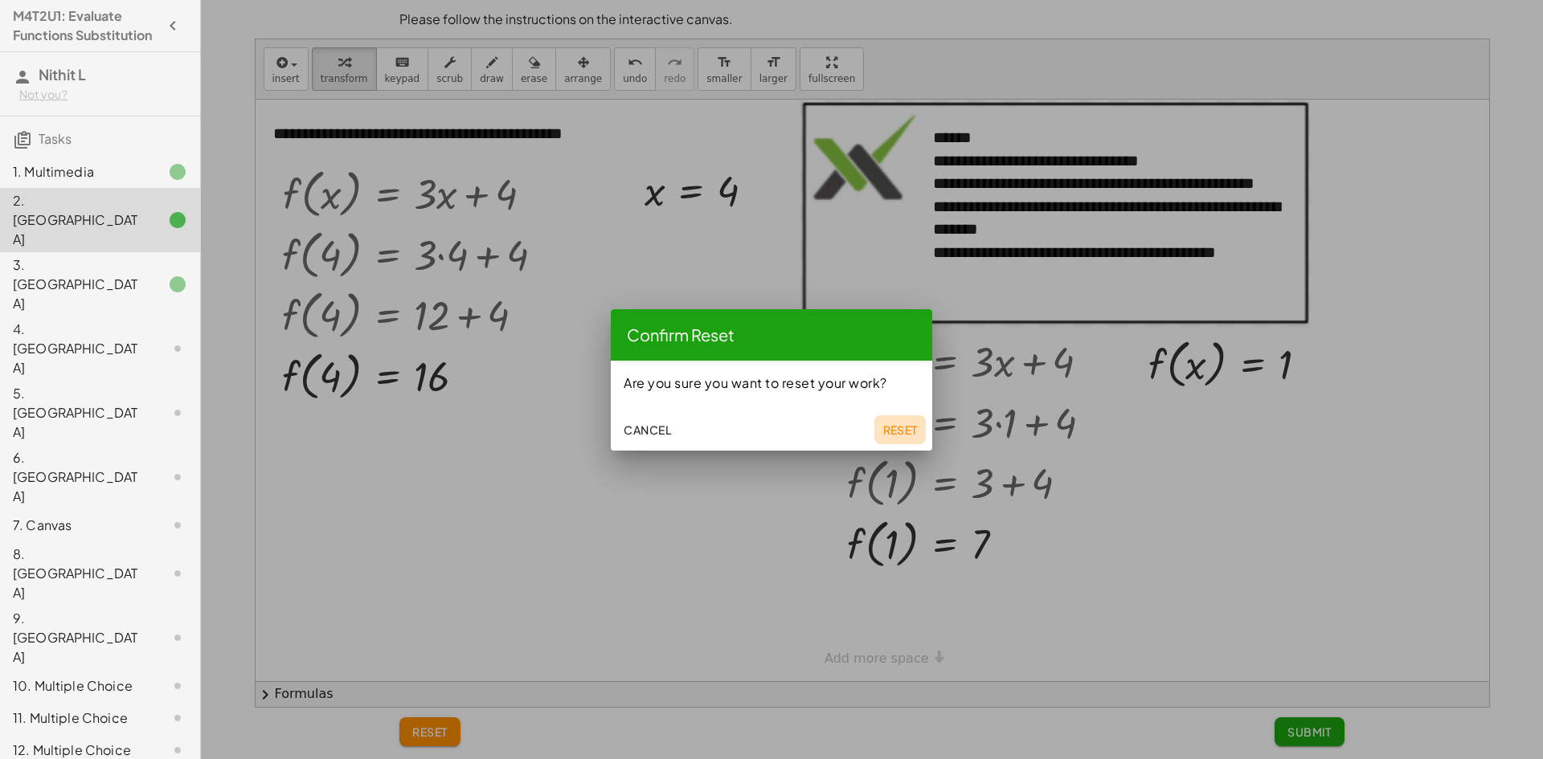
click at [917, 437] on button "Reset" at bounding box center [899, 429] width 51 height 29
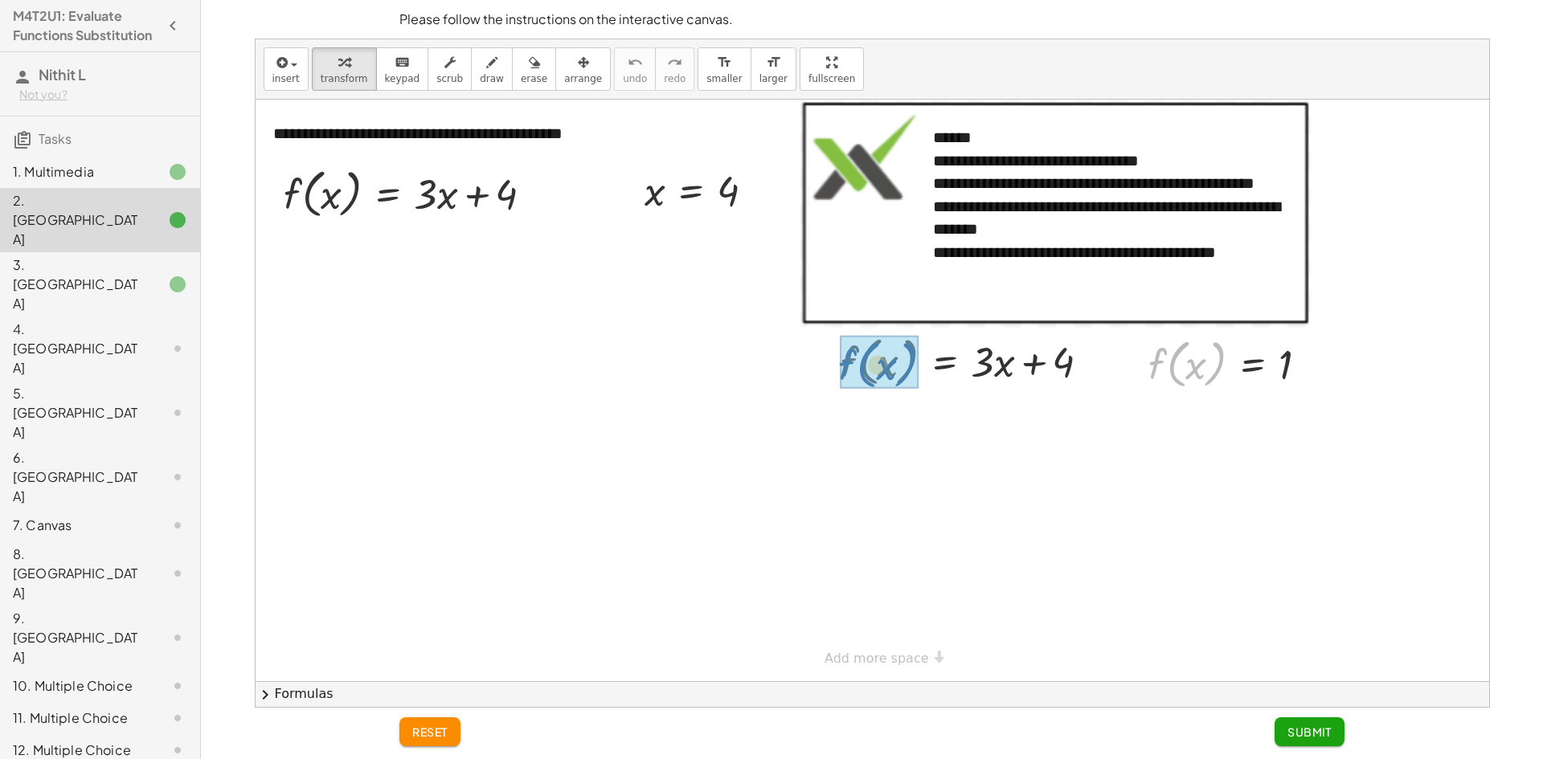
drag, startPoint x: 1155, startPoint y: 364, endPoint x: 826, endPoint y: 362, distance: 329.4
click at [826, 362] on div "**********" at bounding box center [871, 391] width 1233 height 582
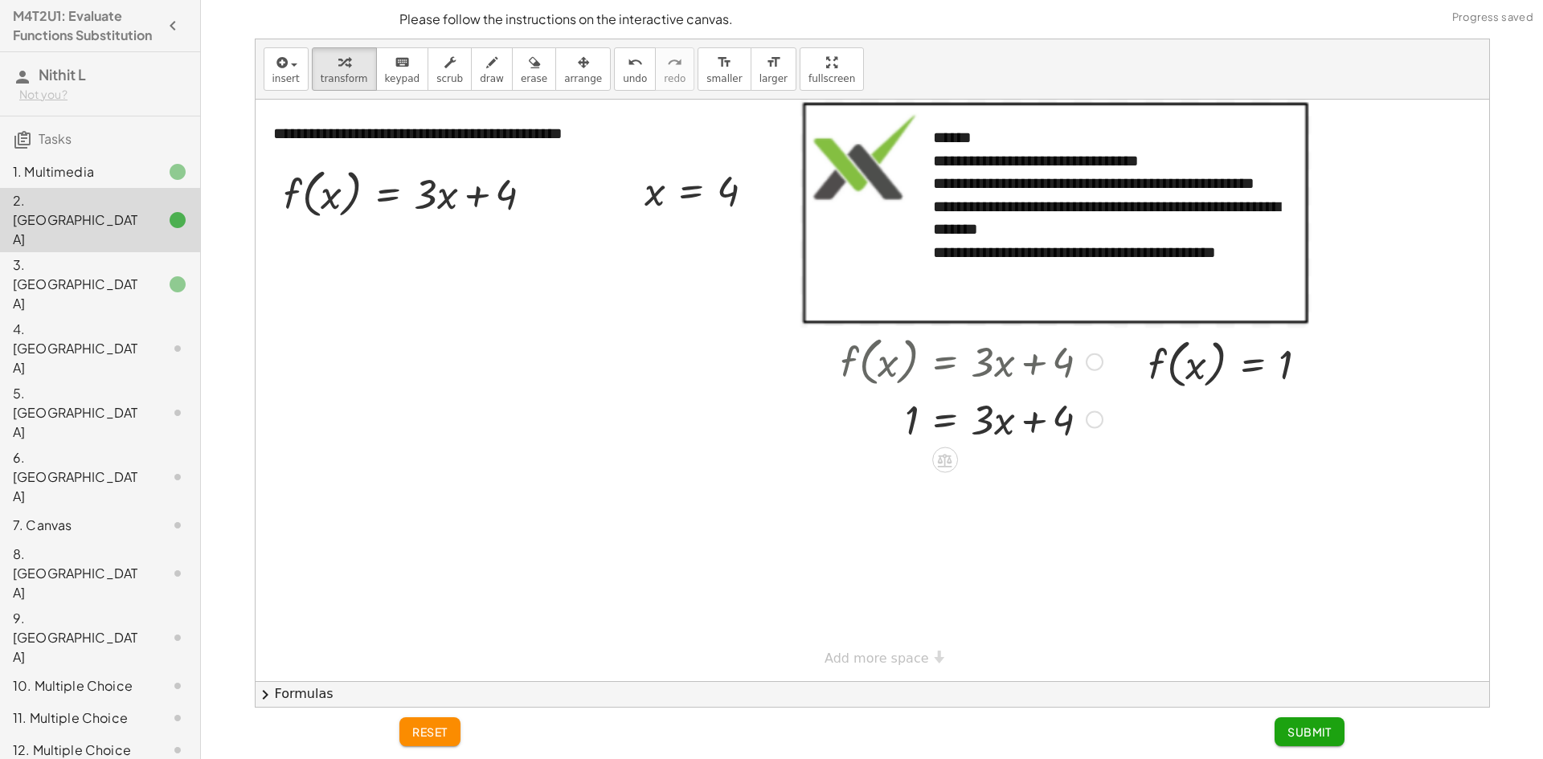
click at [1034, 419] on div at bounding box center [971, 418] width 278 height 55
drag, startPoint x: 983, startPoint y: 420, endPoint x: 922, endPoint y: 448, distance: 67.2
click at [987, 480] on div at bounding box center [976, 485] width 288 height 80
drag, startPoint x: 1037, startPoint y: 488, endPoint x: 1032, endPoint y: 519, distance: 31.8
click at [1037, 501] on div at bounding box center [976, 485] width 288 height 80
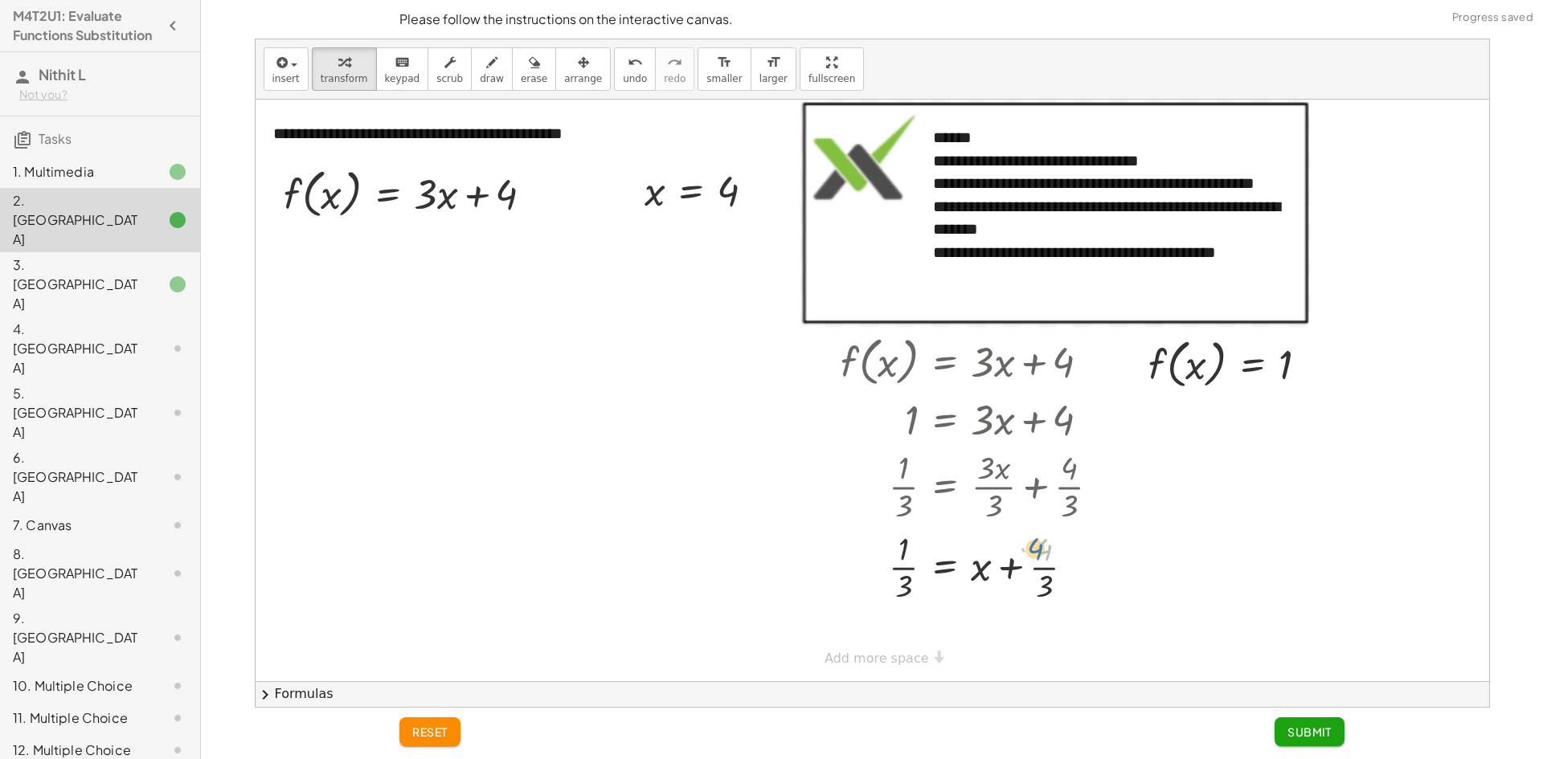
drag, startPoint x: 1037, startPoint y: 557, endPoint x: 1044, endPoint y: 550, distance: 10.2
click at [1044, 550] on div at bounding box center [976, 566] width 288 height 80
drag, startPoint x: 1044, startPoint y: 569, endPoint x: 900, endPoint y: 556, distance: 144.4
click at [900, 556] on div at bounding box center [976, 566] width 288 height 80
click at [433, 733] on span "reset" at bounding box center [429, 732] width 35 height 14
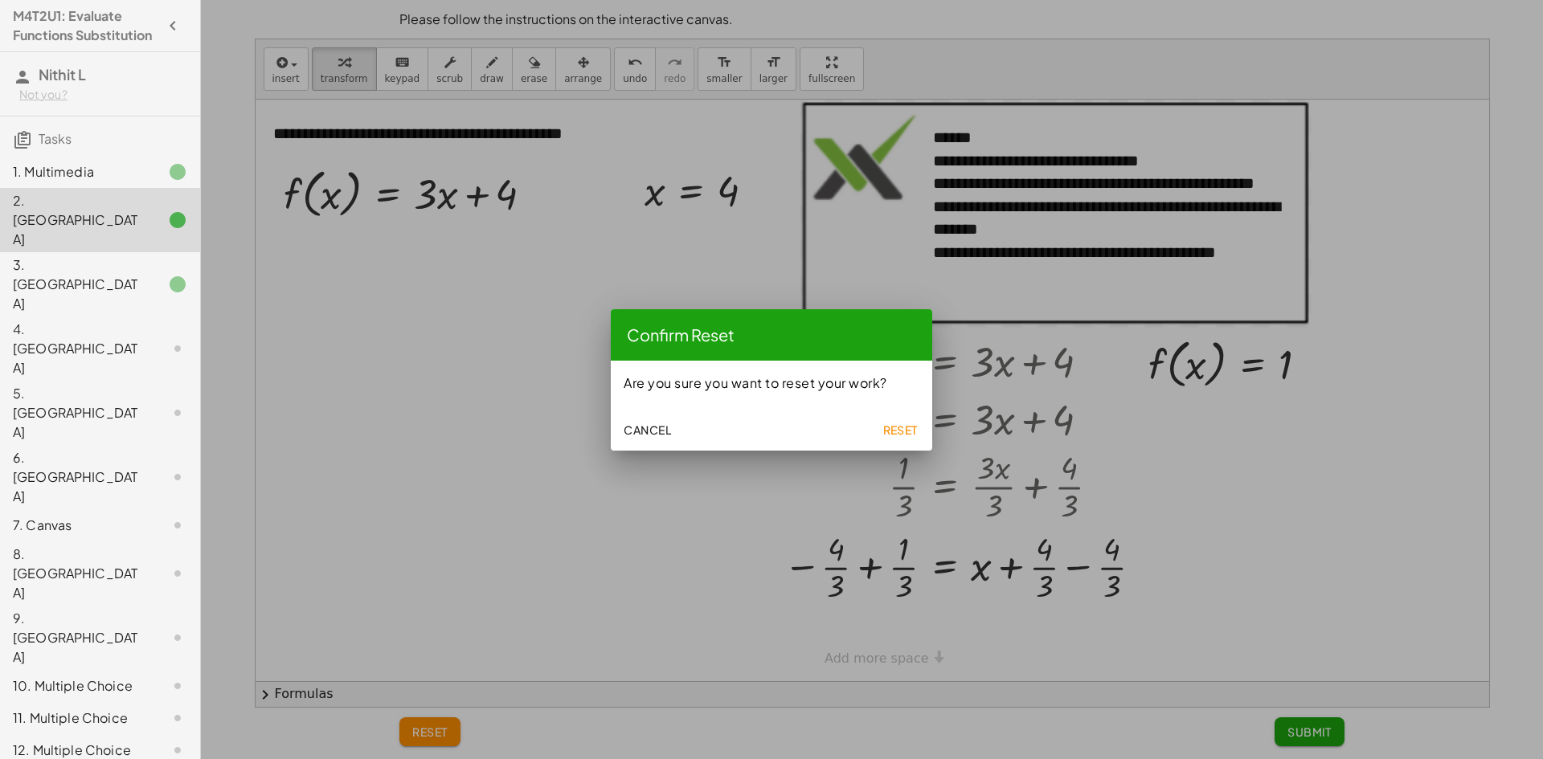
click at [915, 423] on span "Reset" at bounding box center [899, 430] width 35 height 14
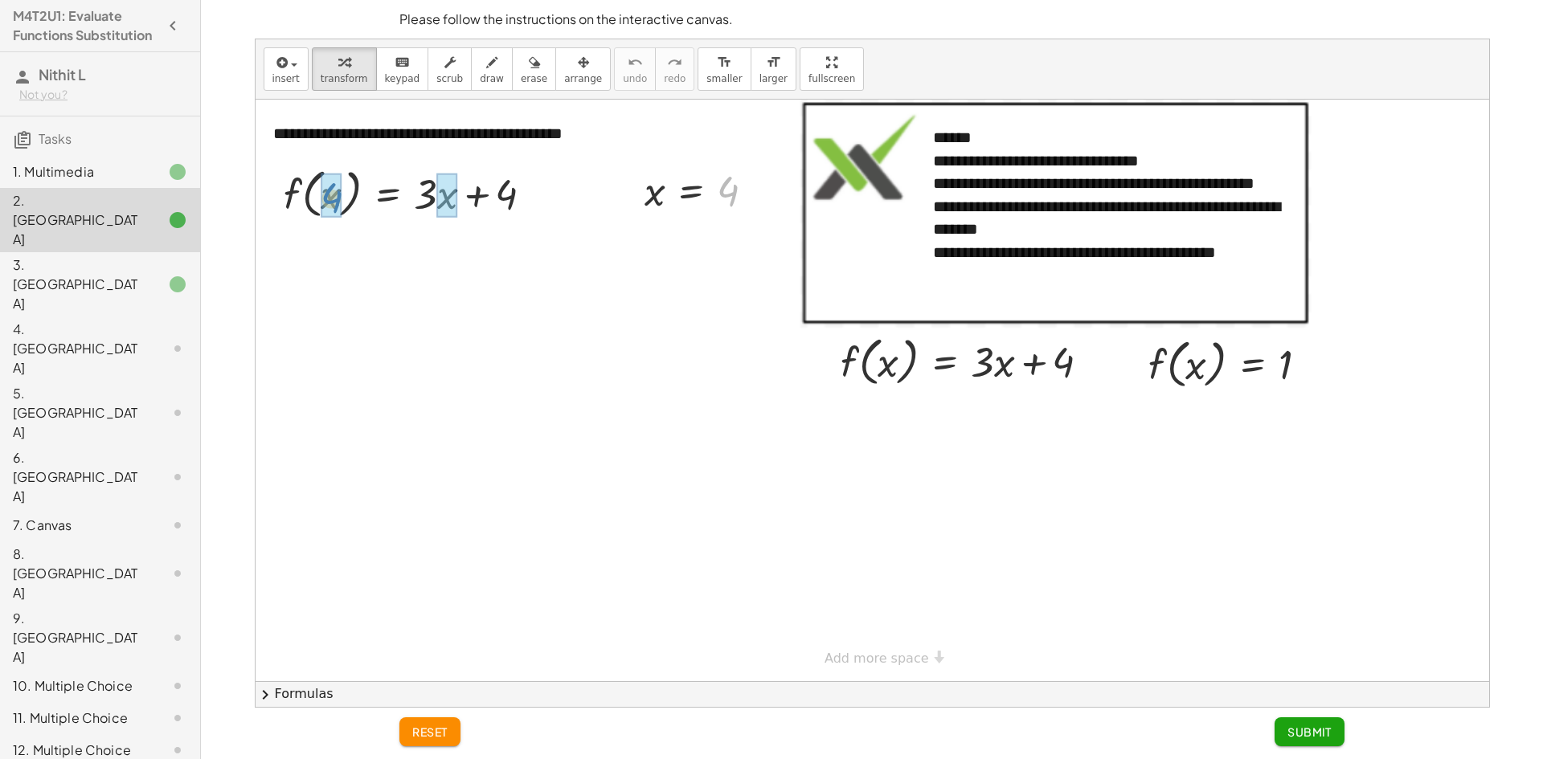
drag, startPoint x: 734, startPoint y: 200, endPoint x: 337, endPoint y: 206, distance: 396.9
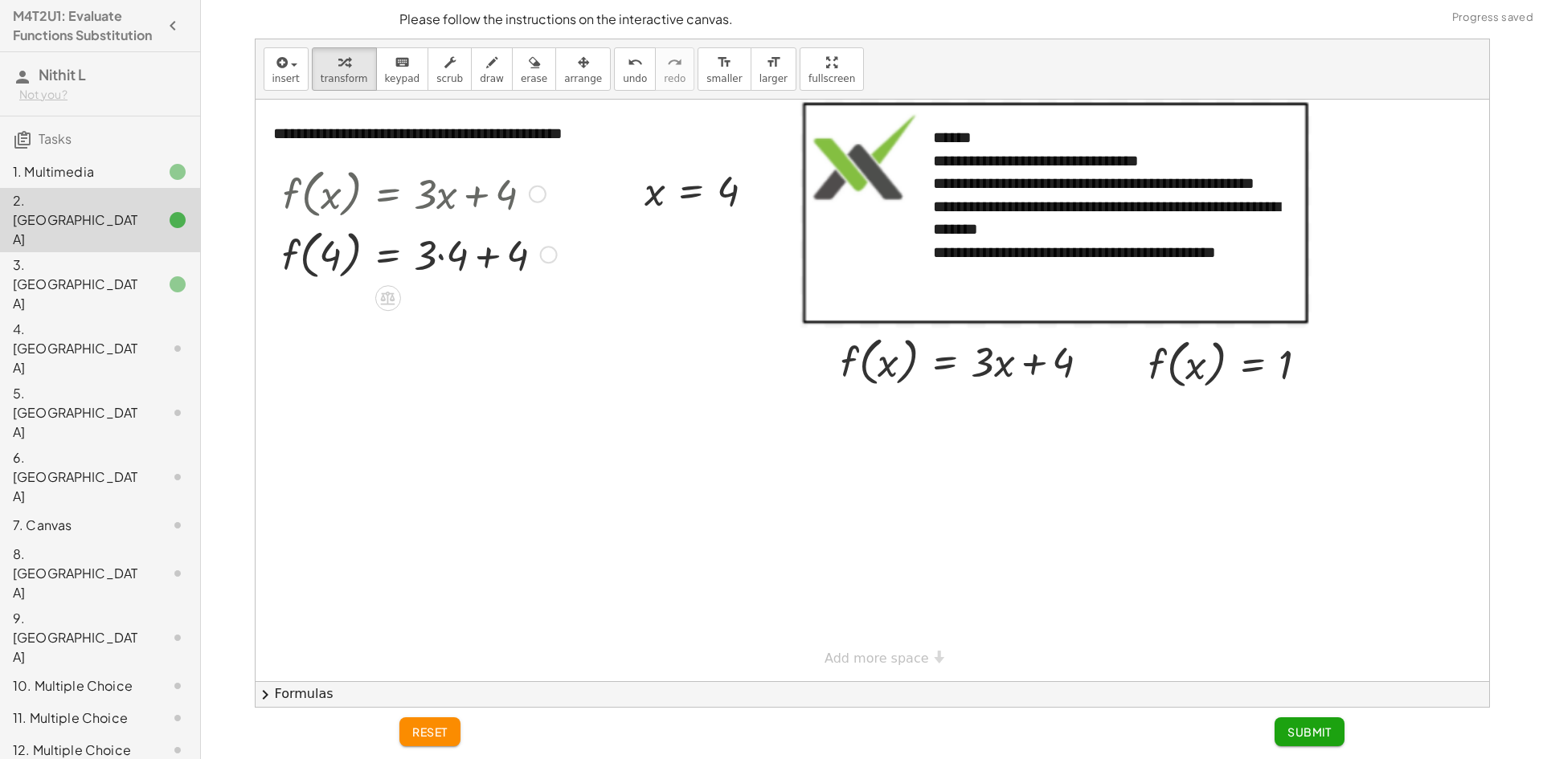
click at [439, 263] on div at bounding box center [419, 253] width 291 height 61
click at [469, 311] on div at bounding box center [419, 314] width 291 height 61
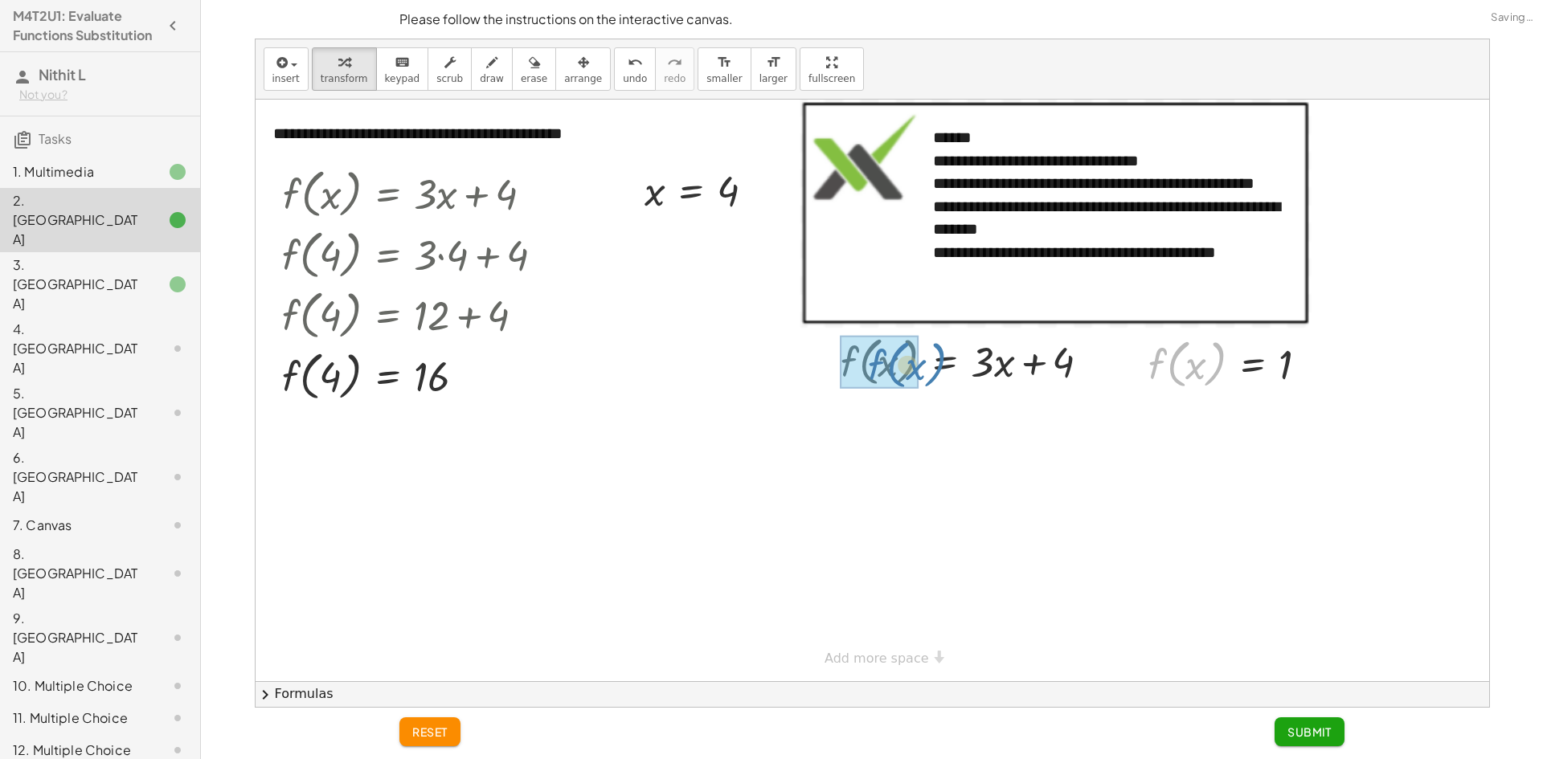
drag, startPoint x: 1159, startPoint y: 366, endPoint x: 863, endPoint y: 367, distance: 295.7
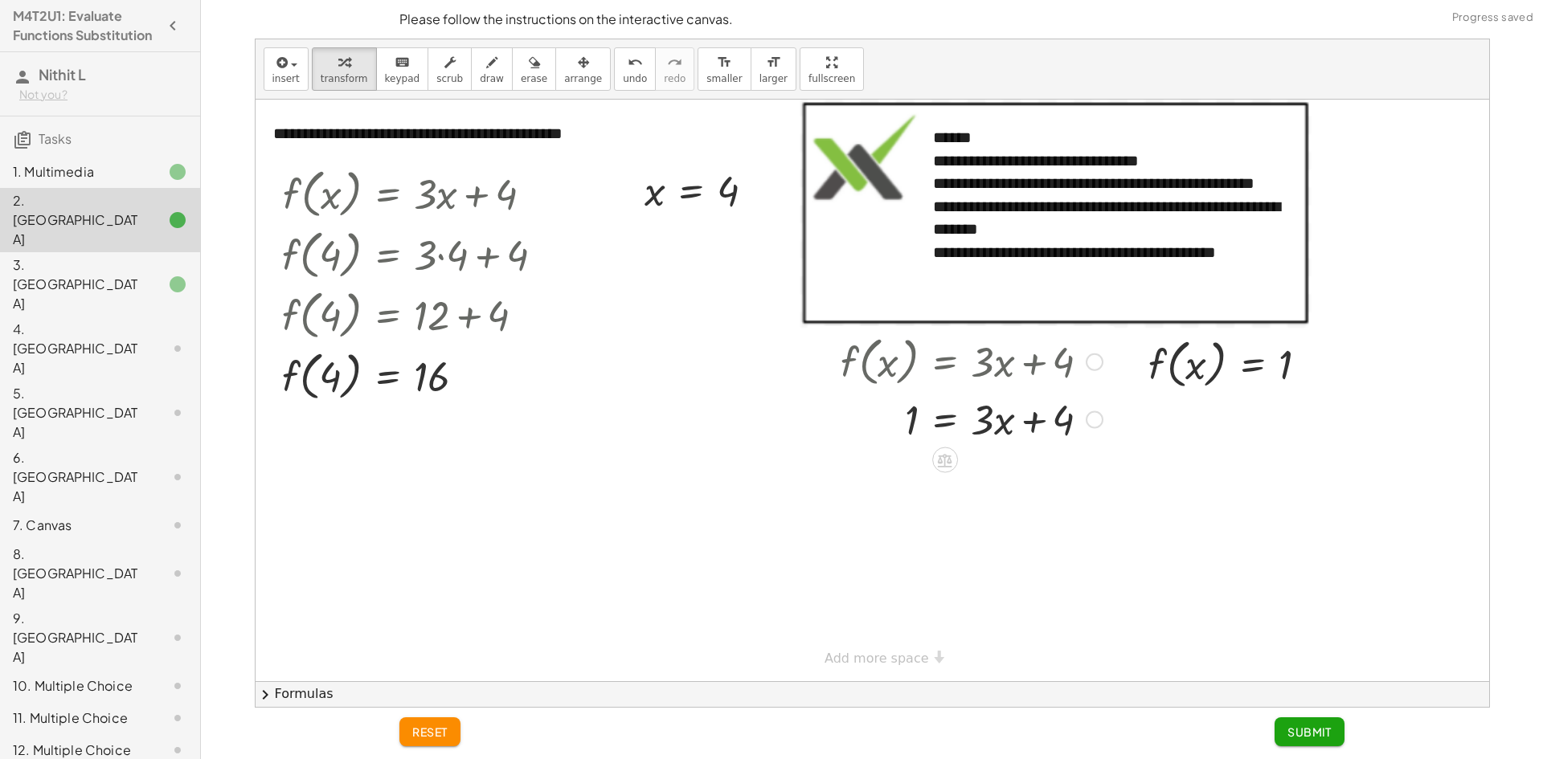
click at [1031, 419] on div at bounding box center [971, 418] width 278 height 55
drag, startPoint x: 1005, startPoint y: 423, endPoint x: 874, endPoint y: 425, distance: 131.0
click at [874, 425] on div at bounding box center [971, 418] width 278 height 55
click at [1027, 468] on div at bounding box center [982, 473] width 407 height 55
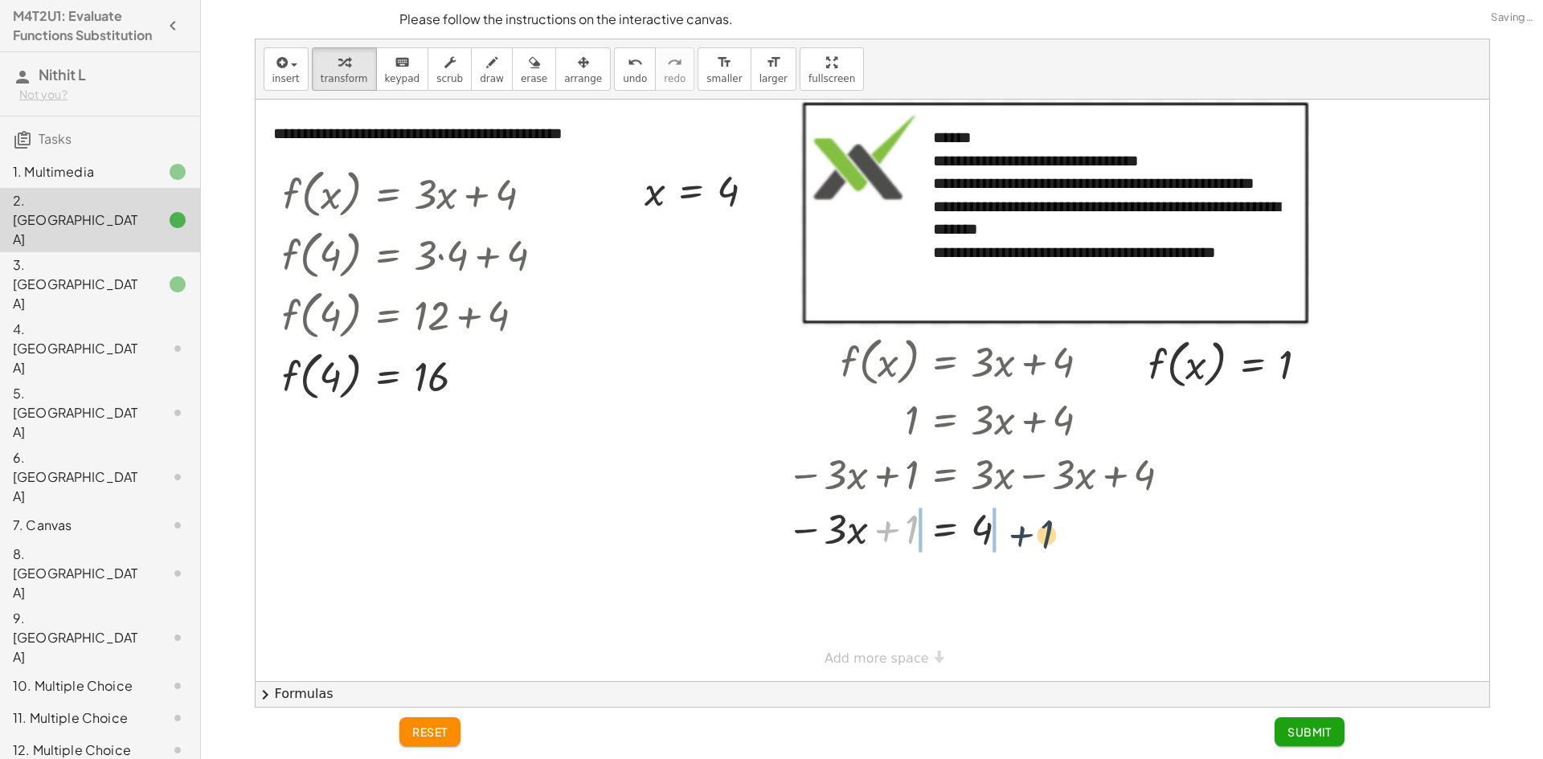
drag, startPoint x: 901, startPoint y: 539, endPoint x: 1040, endPoint y: 545, distance: 139.1
click at [1040, 545] on div at bounding box center [982, 528] width 407 height 55
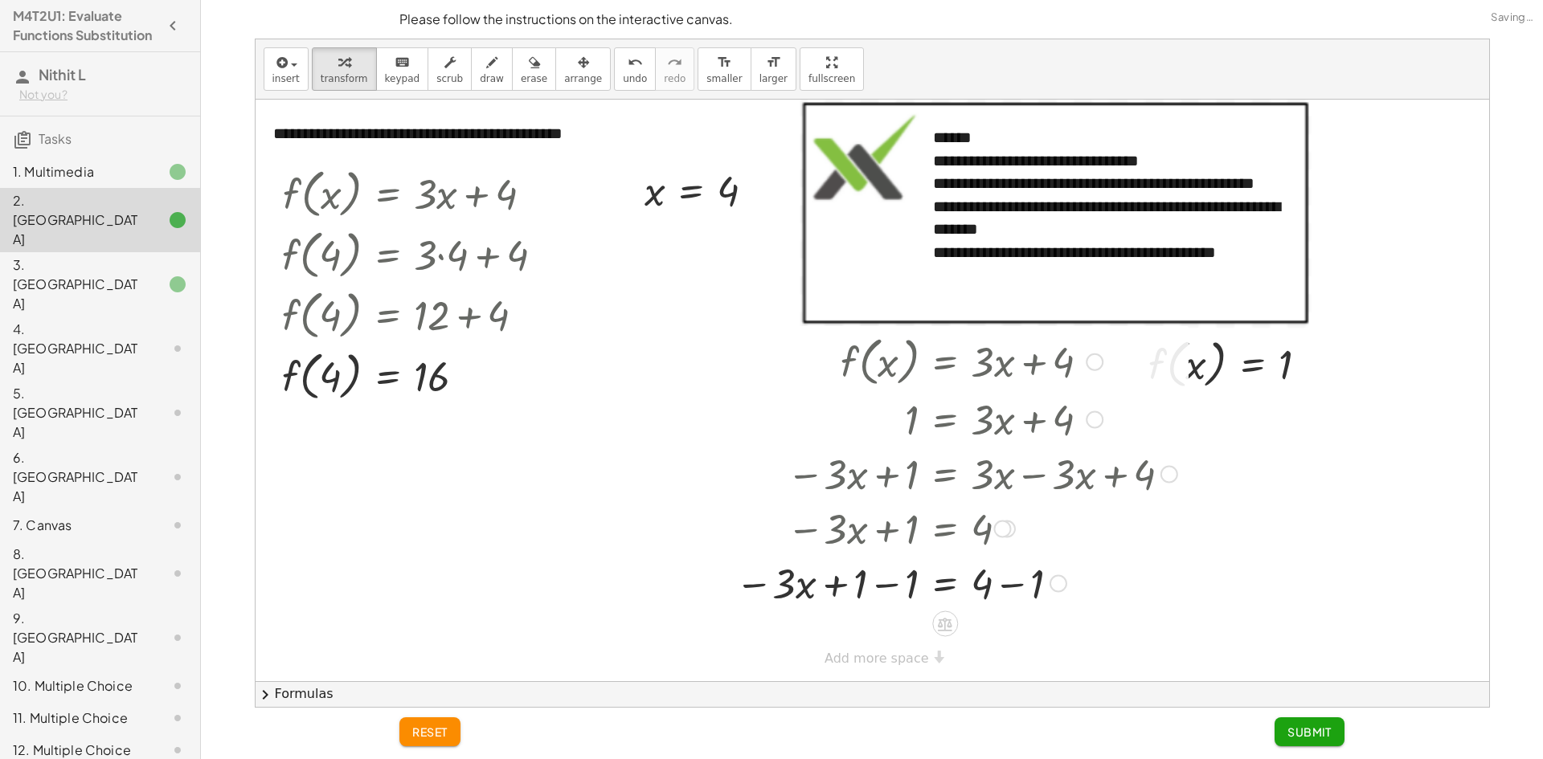
click at [901, 596] on div at bounding box center [956, 582] width 458 height 55
click at [999, 634] on div at bounding box center [956, 637] width 458 height 55
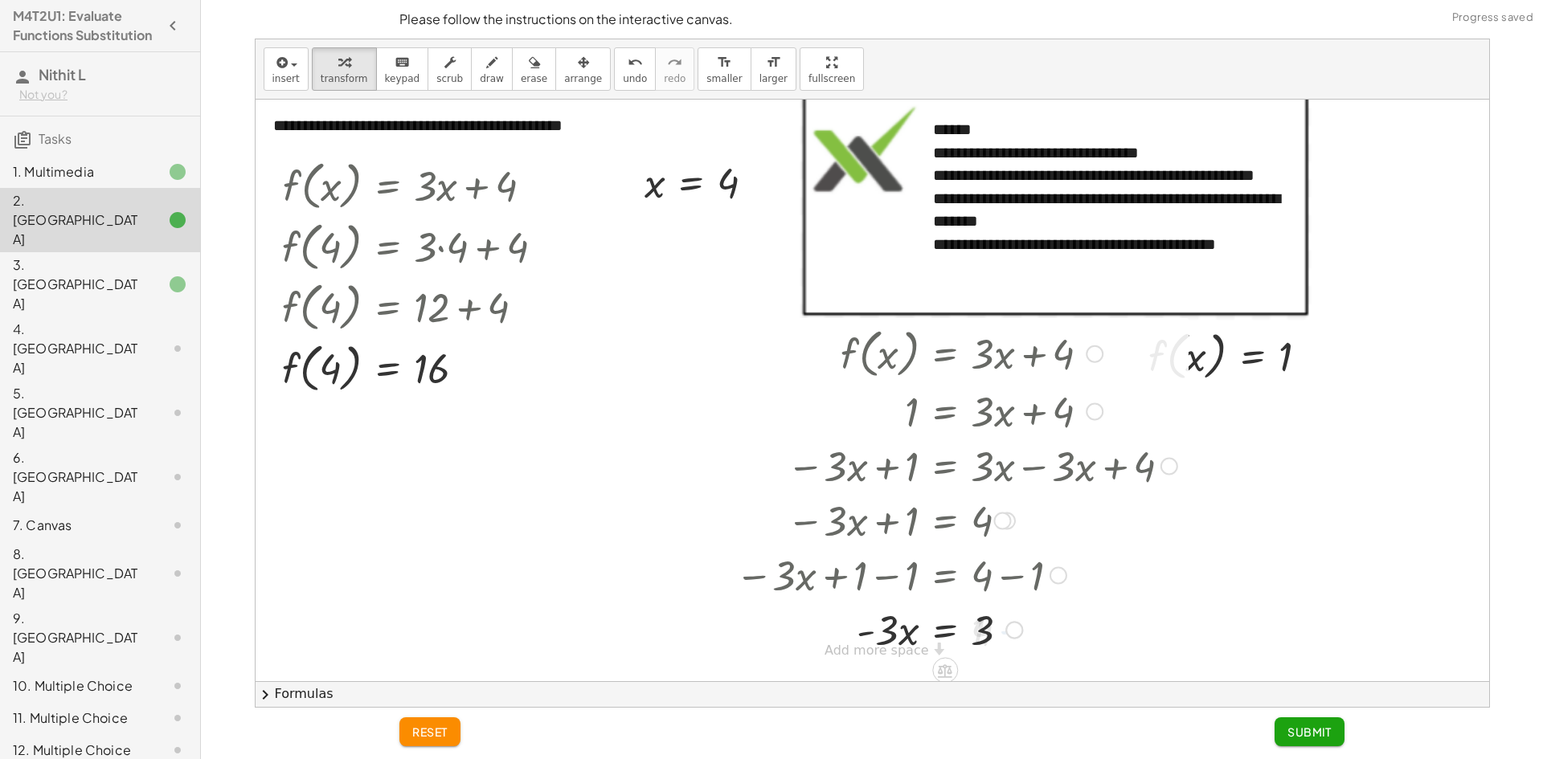
scroll to position [10, 0]
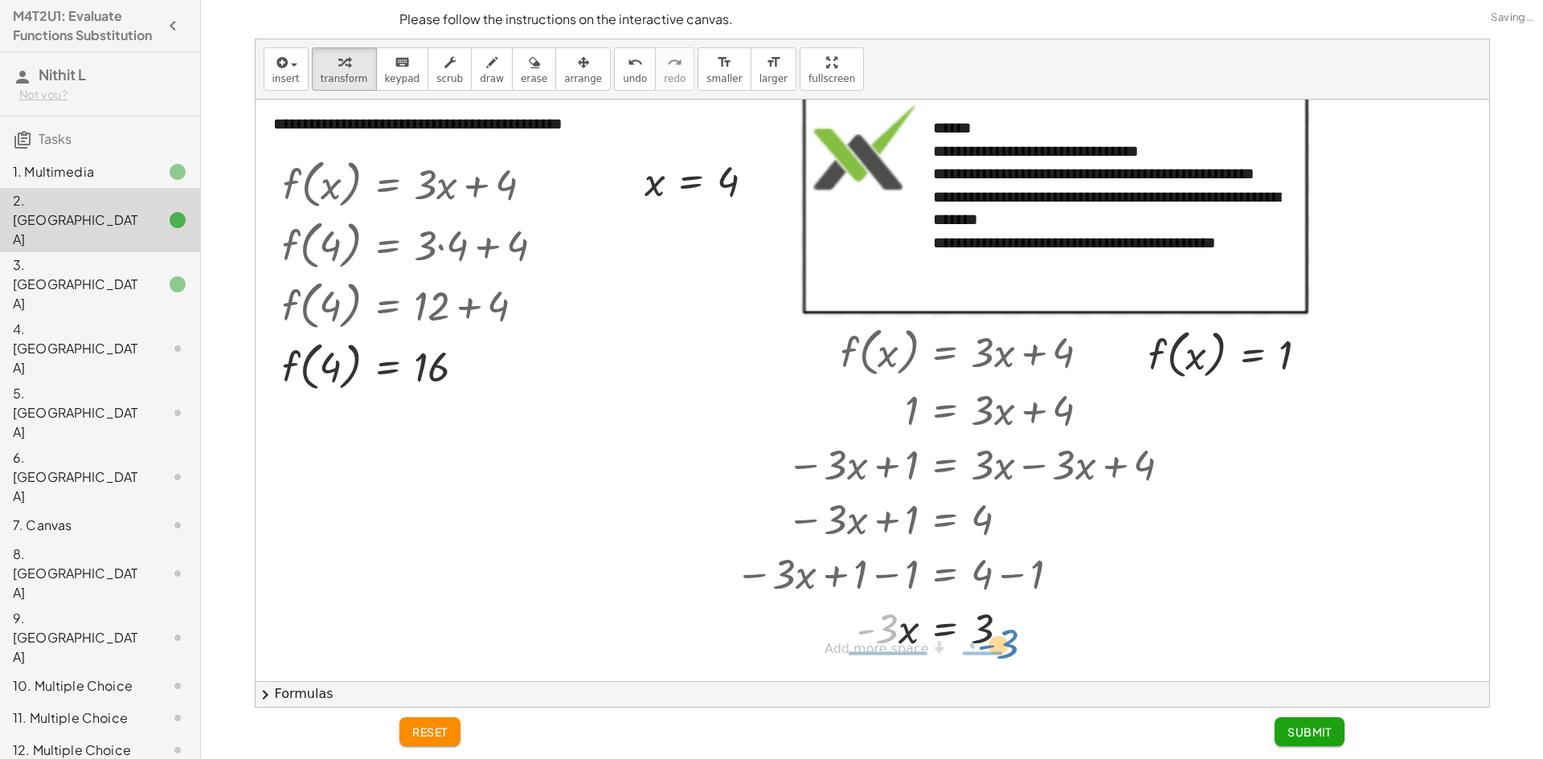
drag, startPoint x: 888, startPoint y: 626, endPoint x: 1007, endPoint y: 642, distance: 120.0
click at [1007, 642] on div at bounding box center [956, 627] width 458 height 55
click at [999, 628] on div at bounding box center [956, 626] width 458 height 80
click at [882, 630] on div at bounding box center [956, 626] width 458 height 80
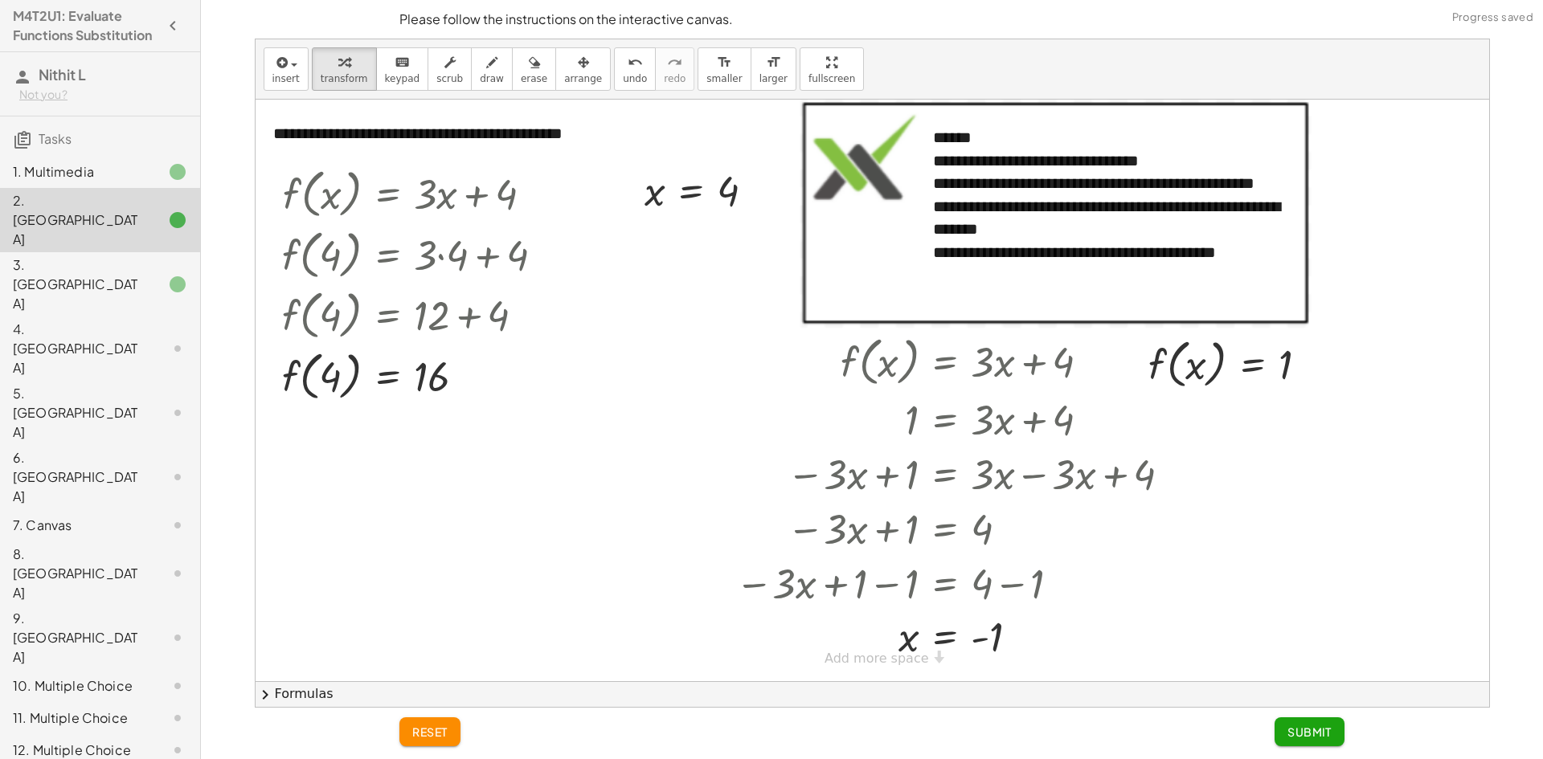
scroll to position [0, 0]
drag, startPoint x: 1304, startPoint y: 737, endPoint x: 1308, endPoint y: 656, distance: 81.2
click at [0, 0] on div "**********" at bounding box center [0, 0] width 0 height 0
click at [1319, 726] on span "Submit" at bounding box center [1309, 732] width 44 height 14
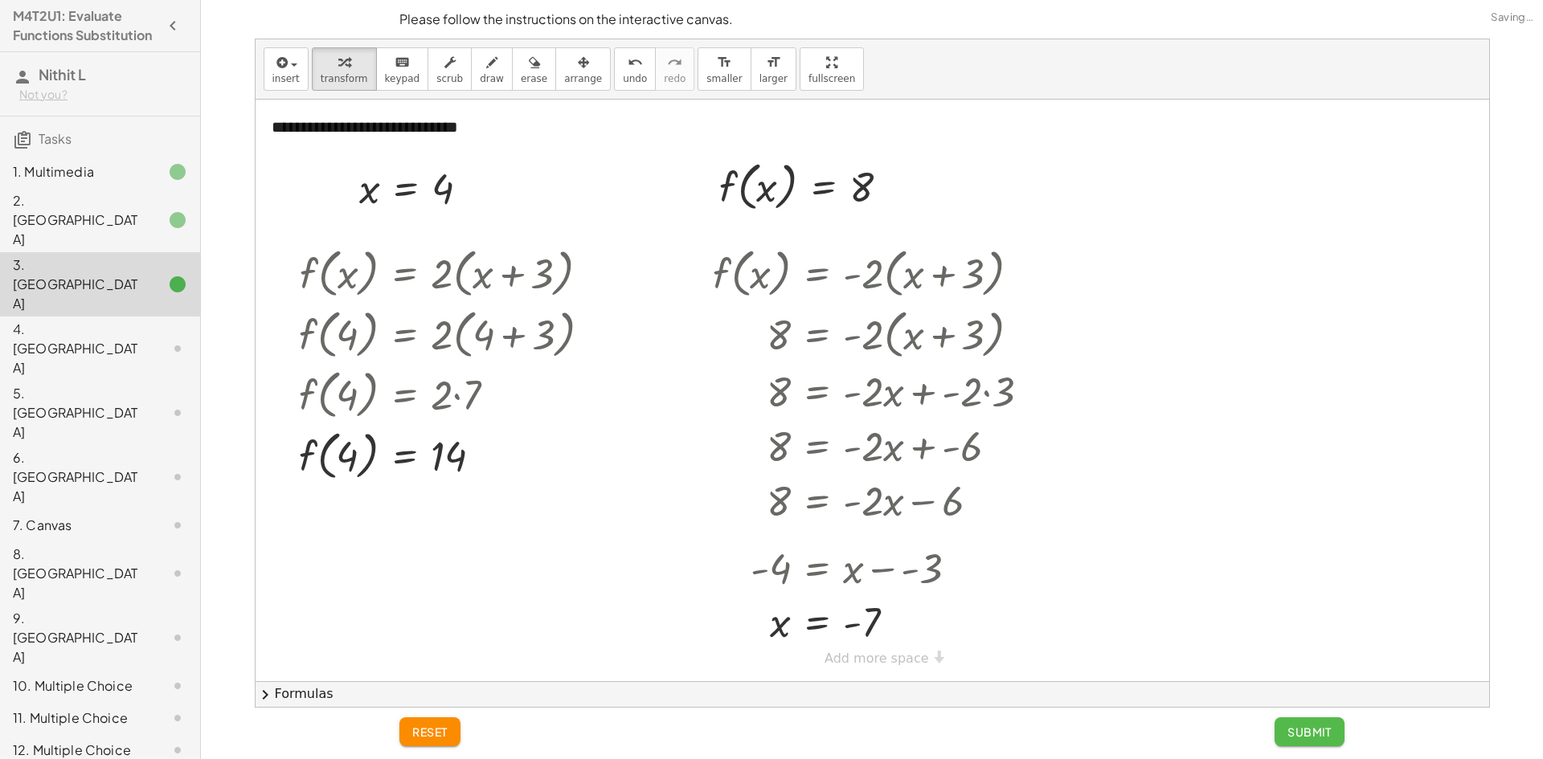
click at [1301, 720] on button "Submit" at bounding box center [1309, 731] width 70 height 29
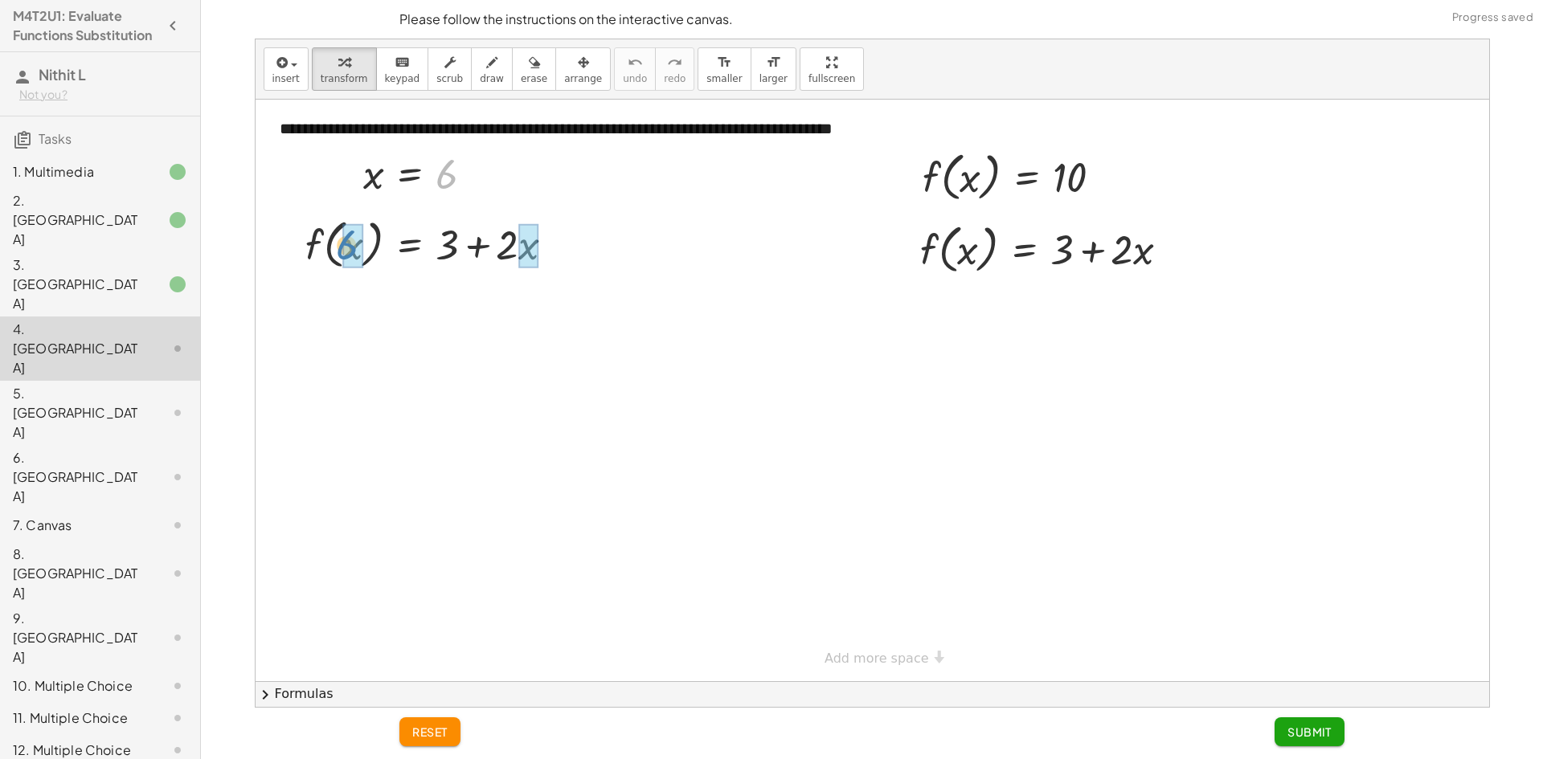
drag, startPoint x: 446, startPoint y: 167, endPoint x: 345, endPoint y: 239, distance: 124.4
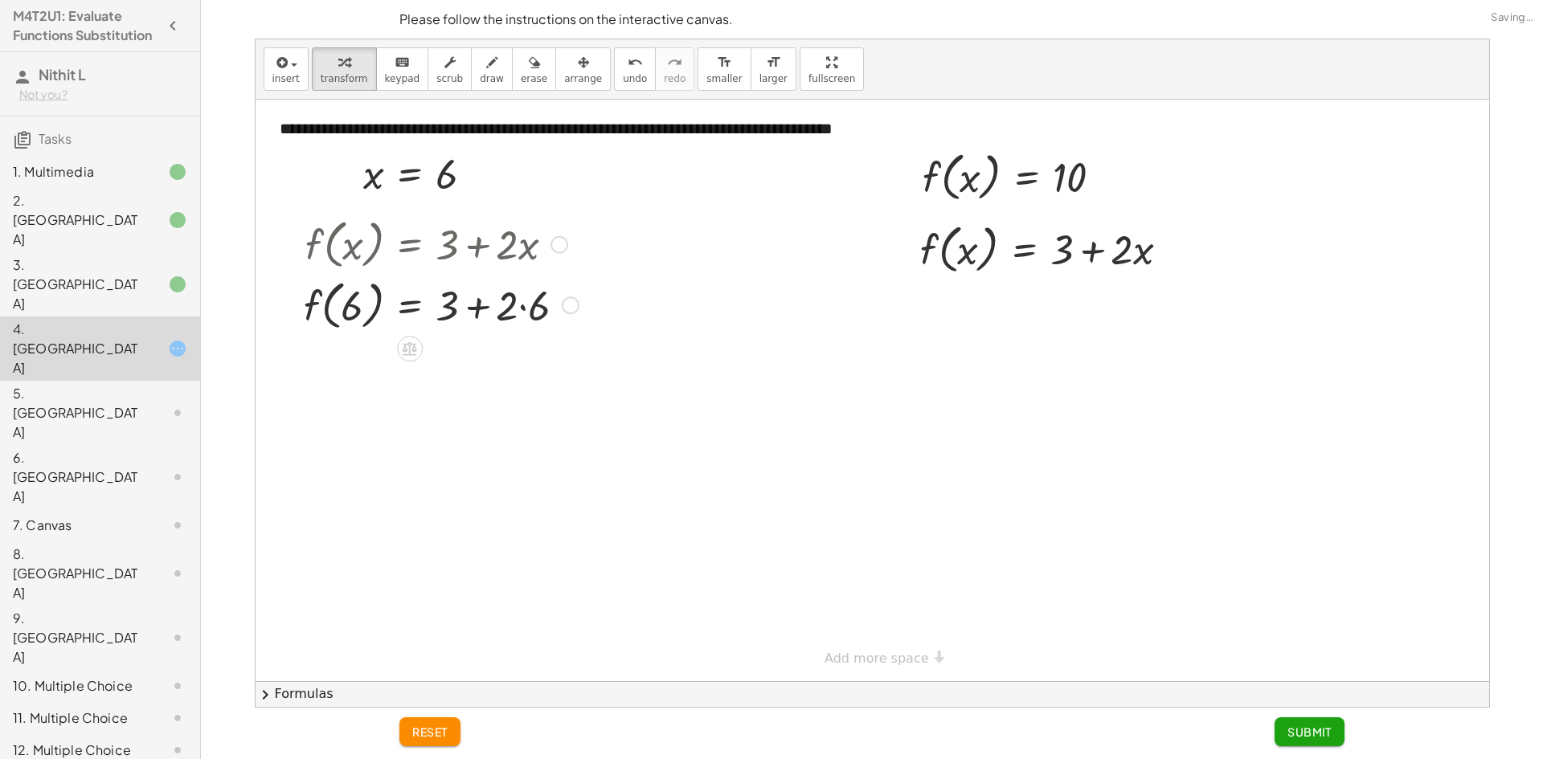
click at [528, 304] on div at bounding box center [441, 304] width 291 height 61
click at [480, 363] on div at bounding box center [441, 364] width 291 height 61
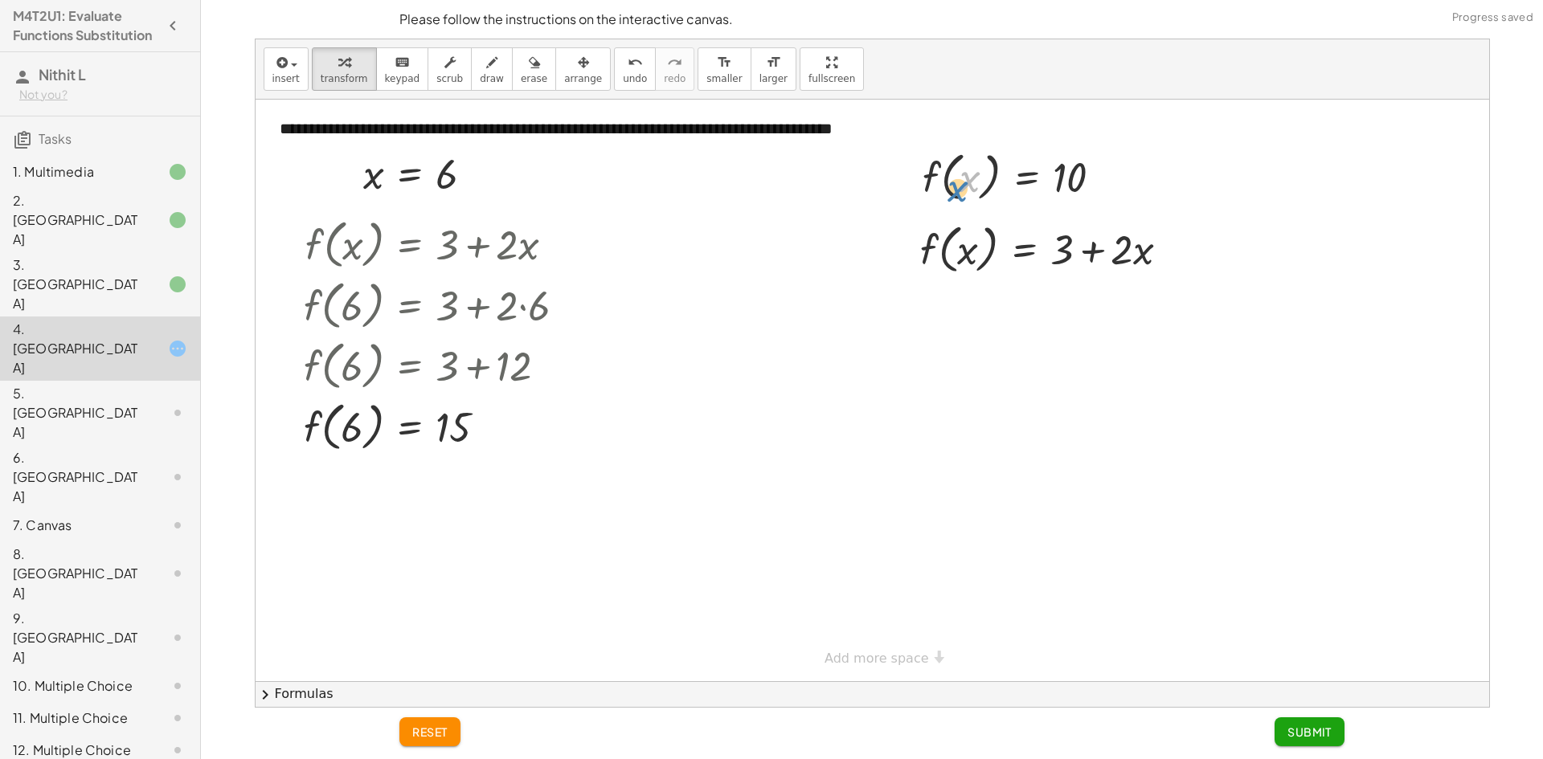
drag, startPoint x: 973, startPoint y: 182, endPoint x: 962, endPoint y: 182, distance: 11.3
click at [961, 184] on div at bounding box center [1018, 175] width 209 height 61
drag, startPoint x: 915, startPoint y: 181, endPoint x: 922, endPoint y: 144, distance: 37.5
click at [922, 163] on div at bounding box center [917, 197] width 24 height 69
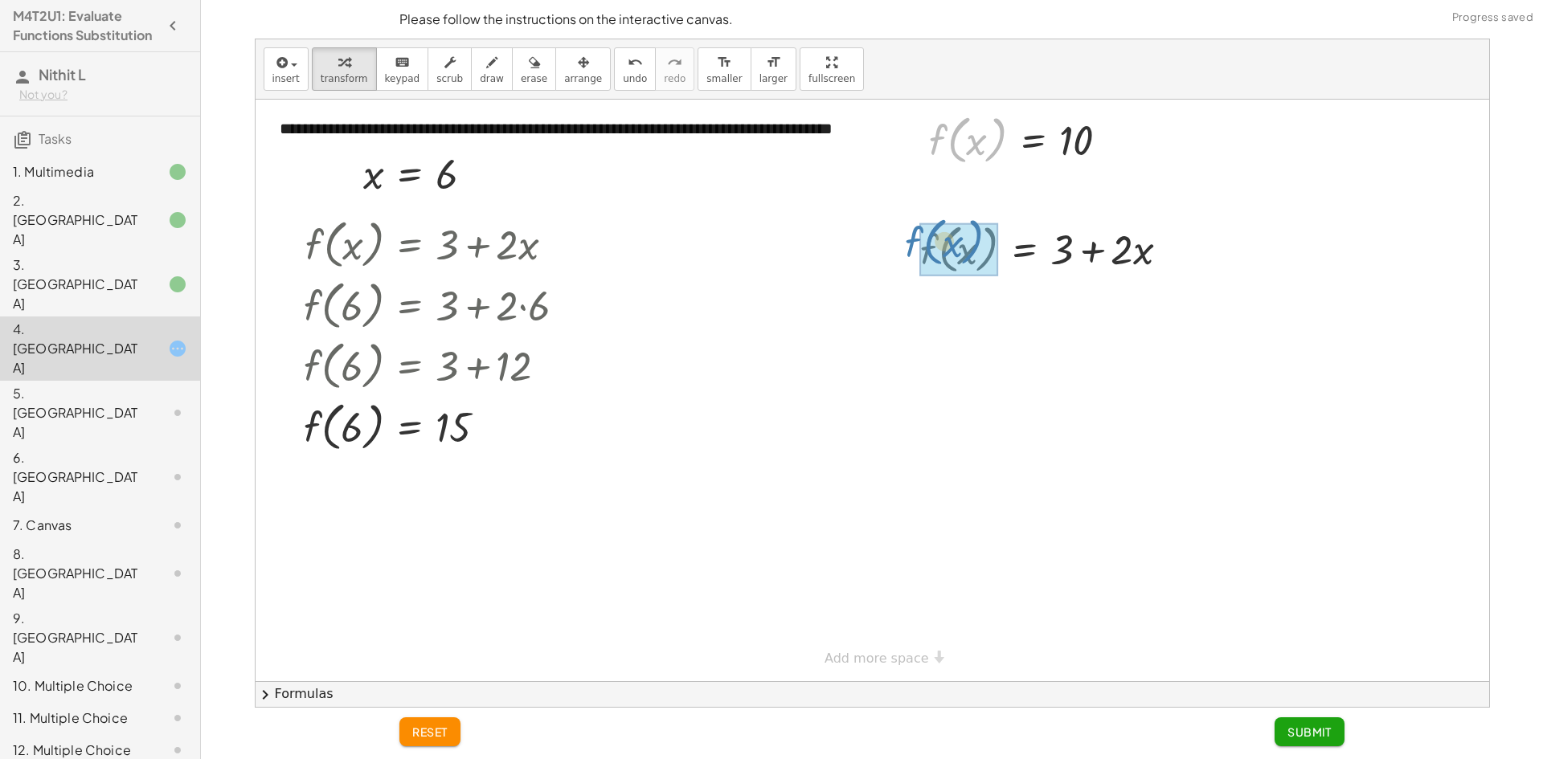
drag, startPoint x: 930, startPoint y: 141, endPoint x: 881, endPoint y: 161, distance: 53.3
click at [906, 243] on div "**********" at bounding box center [871, 391] width 1233 height 582
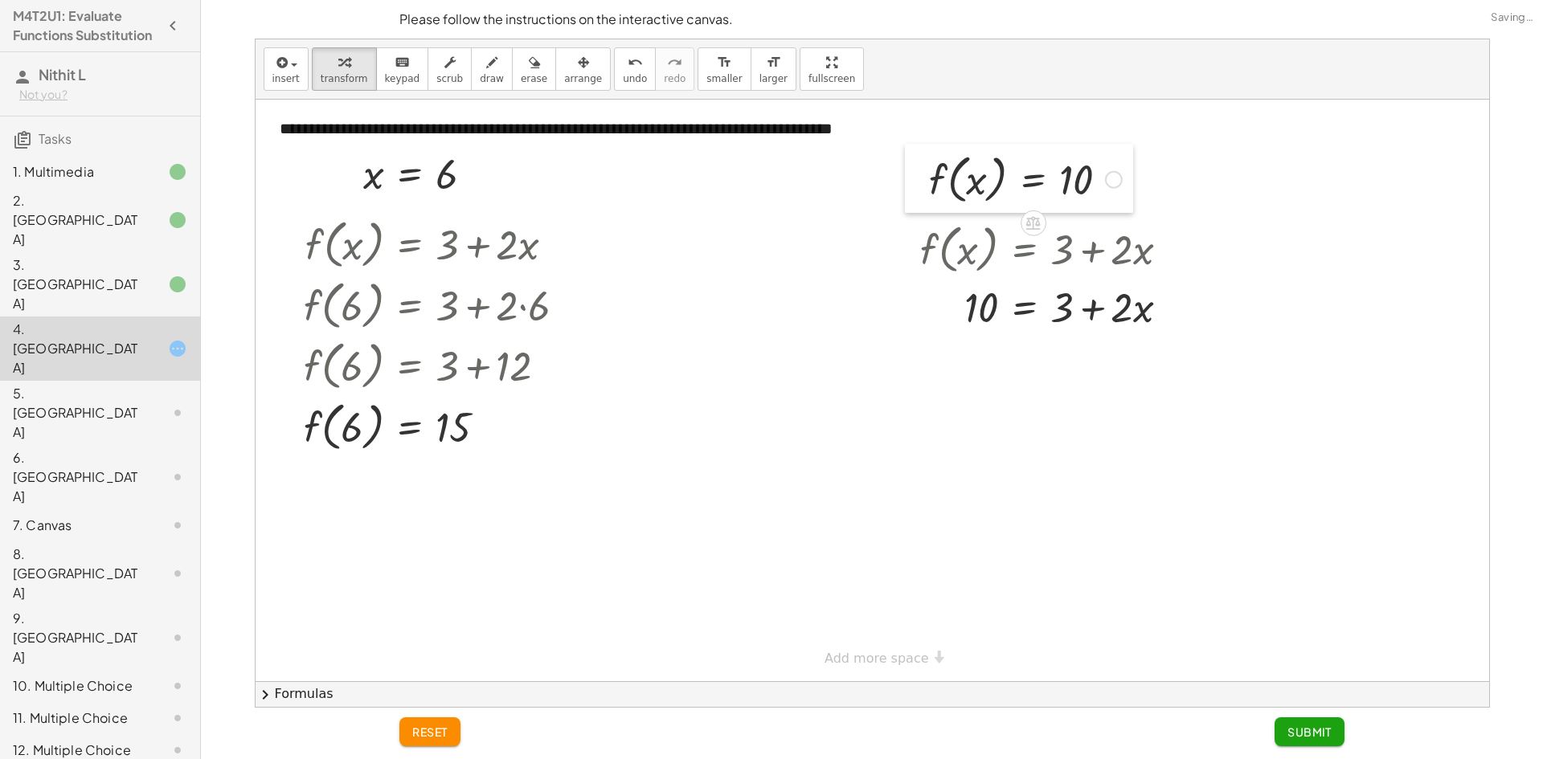
drag, startPoint x: 915, startPoint y: 147, endPoint x: 915, endPoint y: 186, distance: 39.4
click at [915, 186] on div at bounding box center [917, 178] width 24 height 69
click at [1117, 309] on div at bounding box center [1051, 306] width 278 height 55
drag, startPoint x: 1122, startPoint y: 319, endPoint x: 1124, endPoint y: 267, distance: 52.3
click at [1123, 305] on div at bounding box center [1051, 306] width 278 height 55
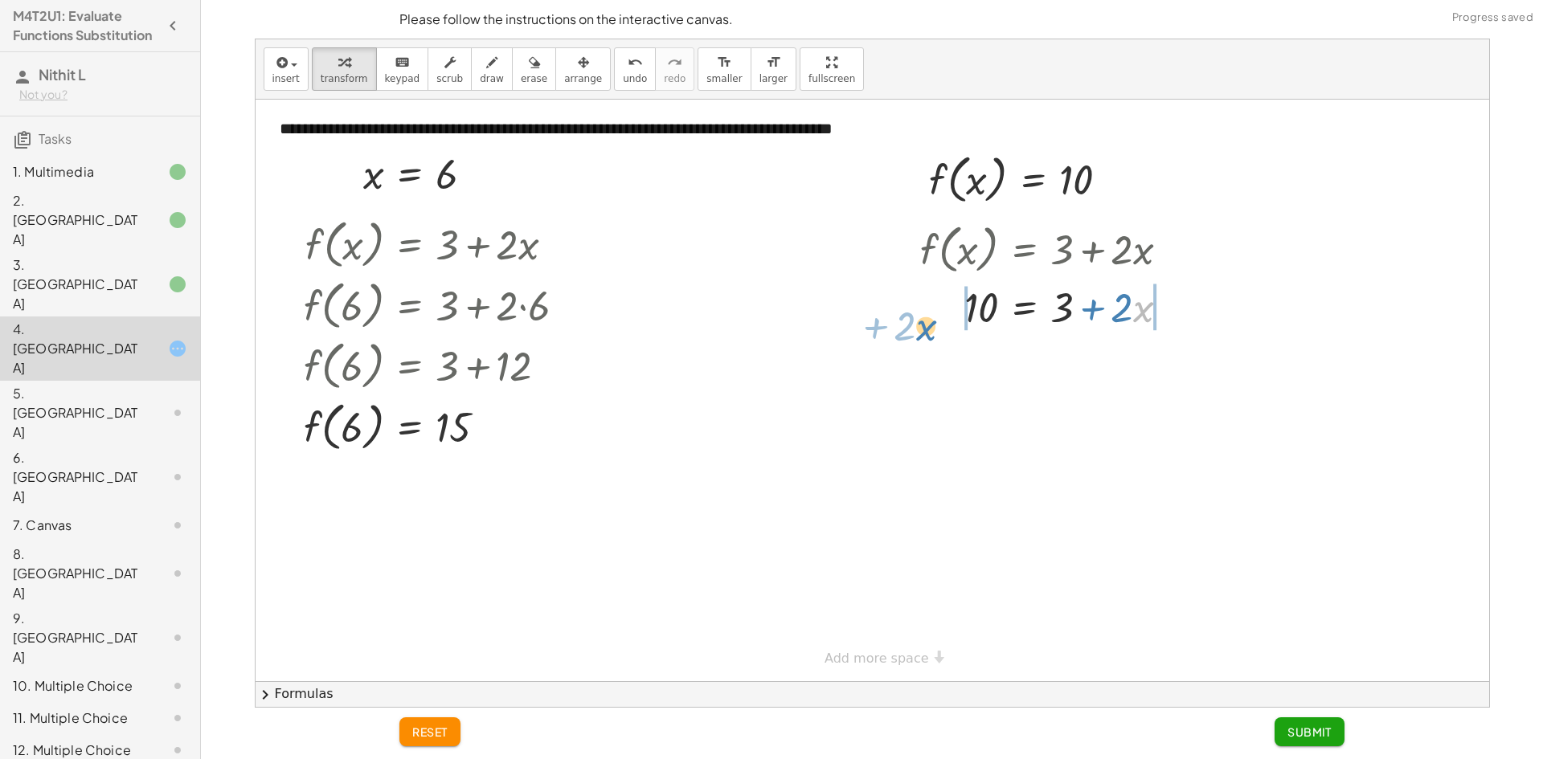
drag, startPoint x: 1143, startPoint y: 310, endPoint x: 938, endPoint y: 314, distance: 204.9
click at [926, 324] on div at bounding box center [1051, 306] width 278 height 55
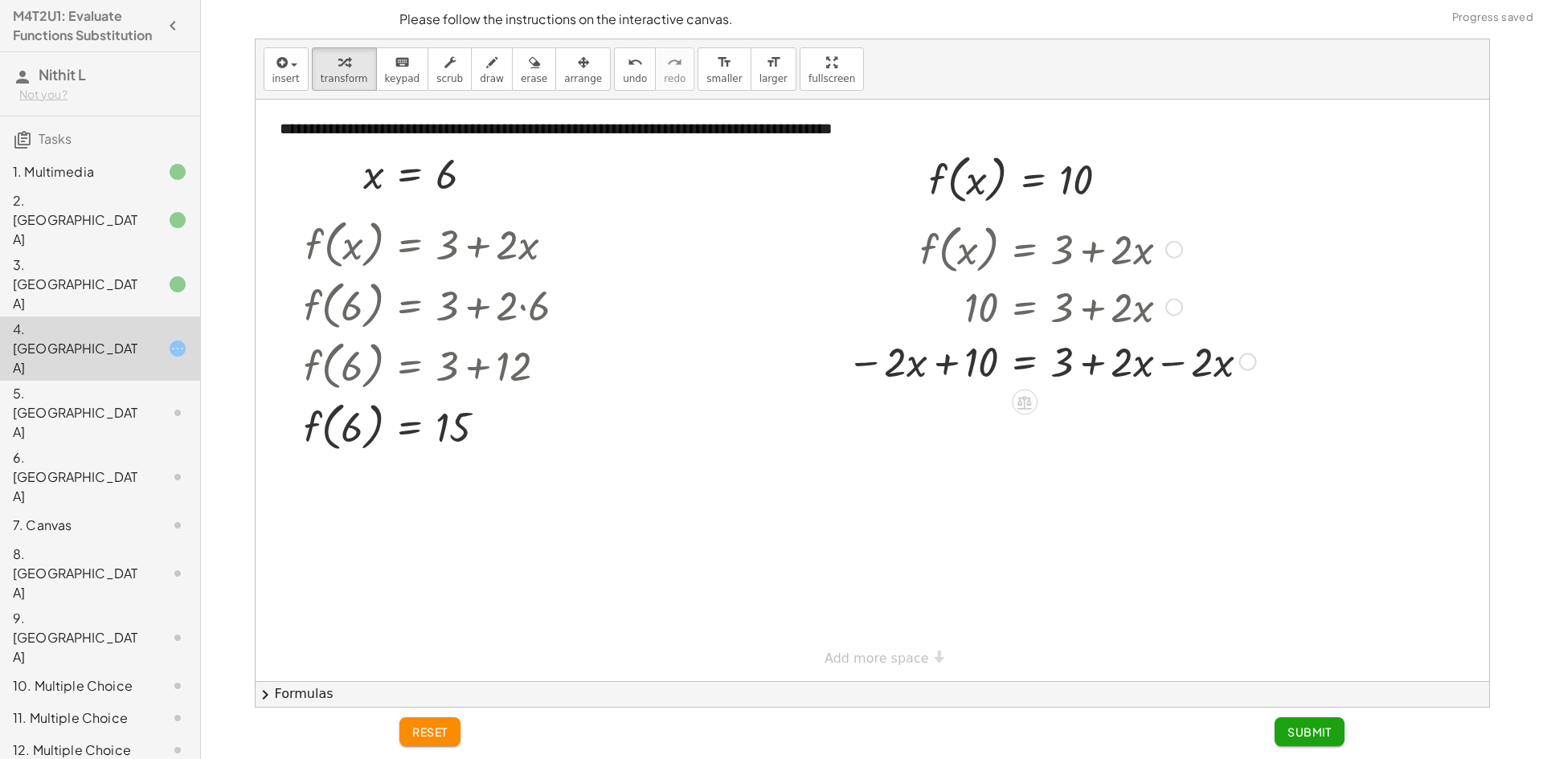
click at [1166, 365] on div at bounding box center [1051, 360] width 425 height 55
drag, startPoint x: 988, startPoint y: 409, endPoint x: 1130, endPoint y: 400, distance: 142.5
click at [1134, 405] on div at bounding box center [1051, 415] width 425 height 55
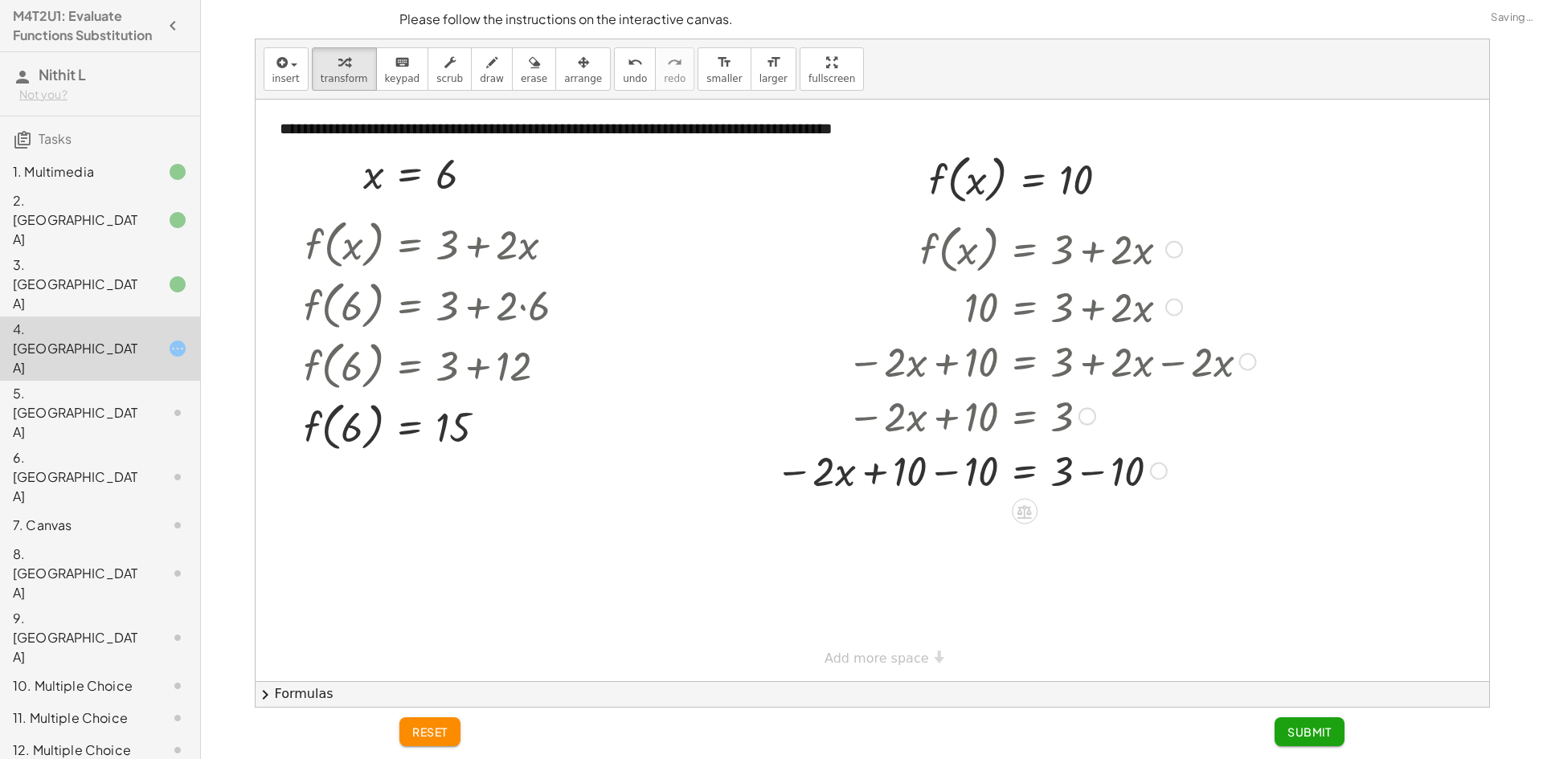
click at [942, 468] on div at bounding box center [1015, 470] width 497 height 55
click at [1100, 533] on div at bounding box center [1015, 524] width 497 height 55
drag, startPoint x: 964, startPoint y: 523, endPoint x: 1004, endPoint y: 553, distance: 50.0
click at [1006, 550] on div at bounding box center [1044, 524] width 554 height 55
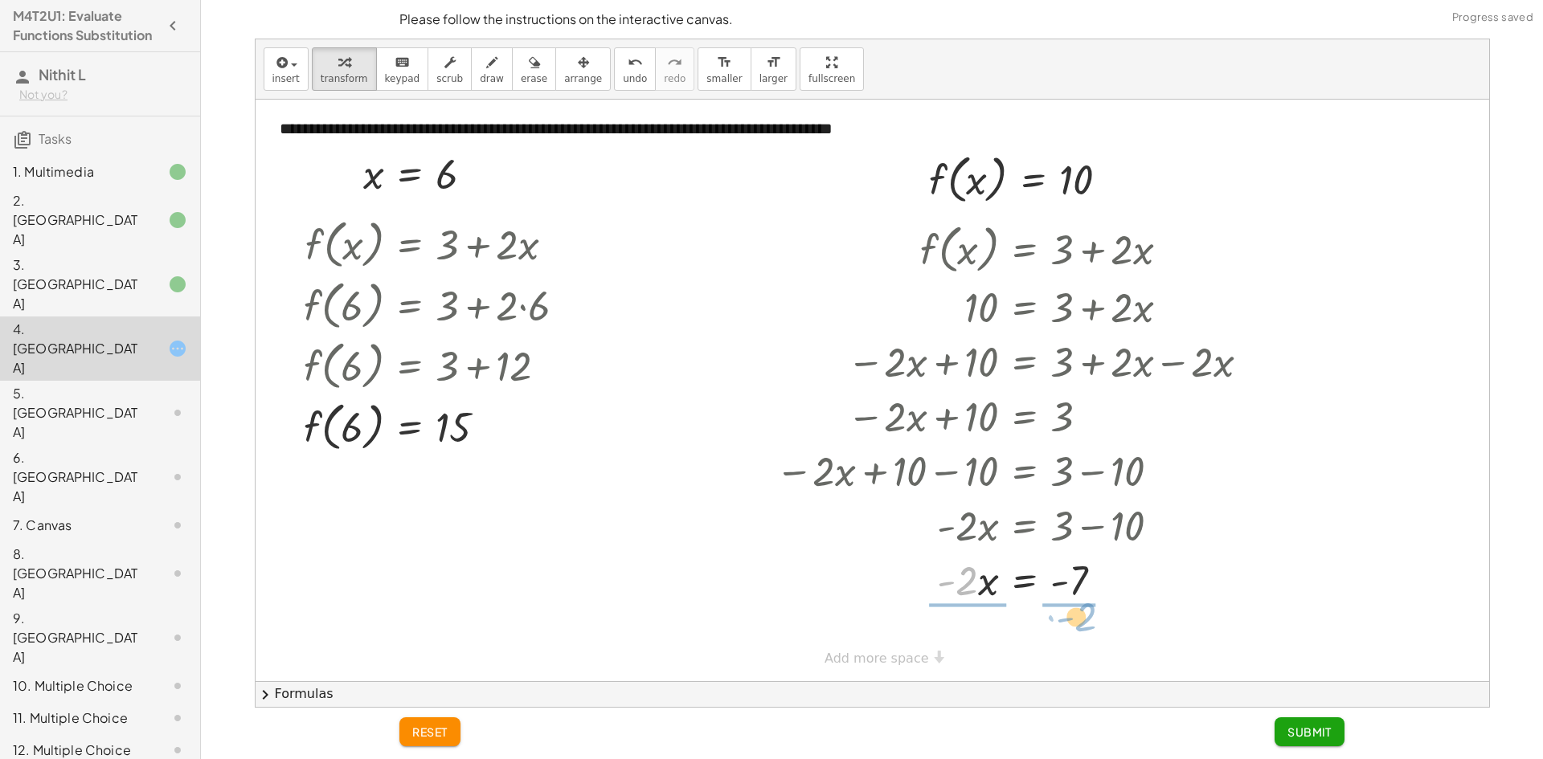
drag, startPoint x: 957, startPoint y: 588, endPoint x: 1078, endPoint y: 624, distance: 126.6
click at [971, 584] on div at bounding box center [1015, 578] width 497 height 80
click at [1099, 577] on div at bounding box center [1015, 578] width 497 height 80
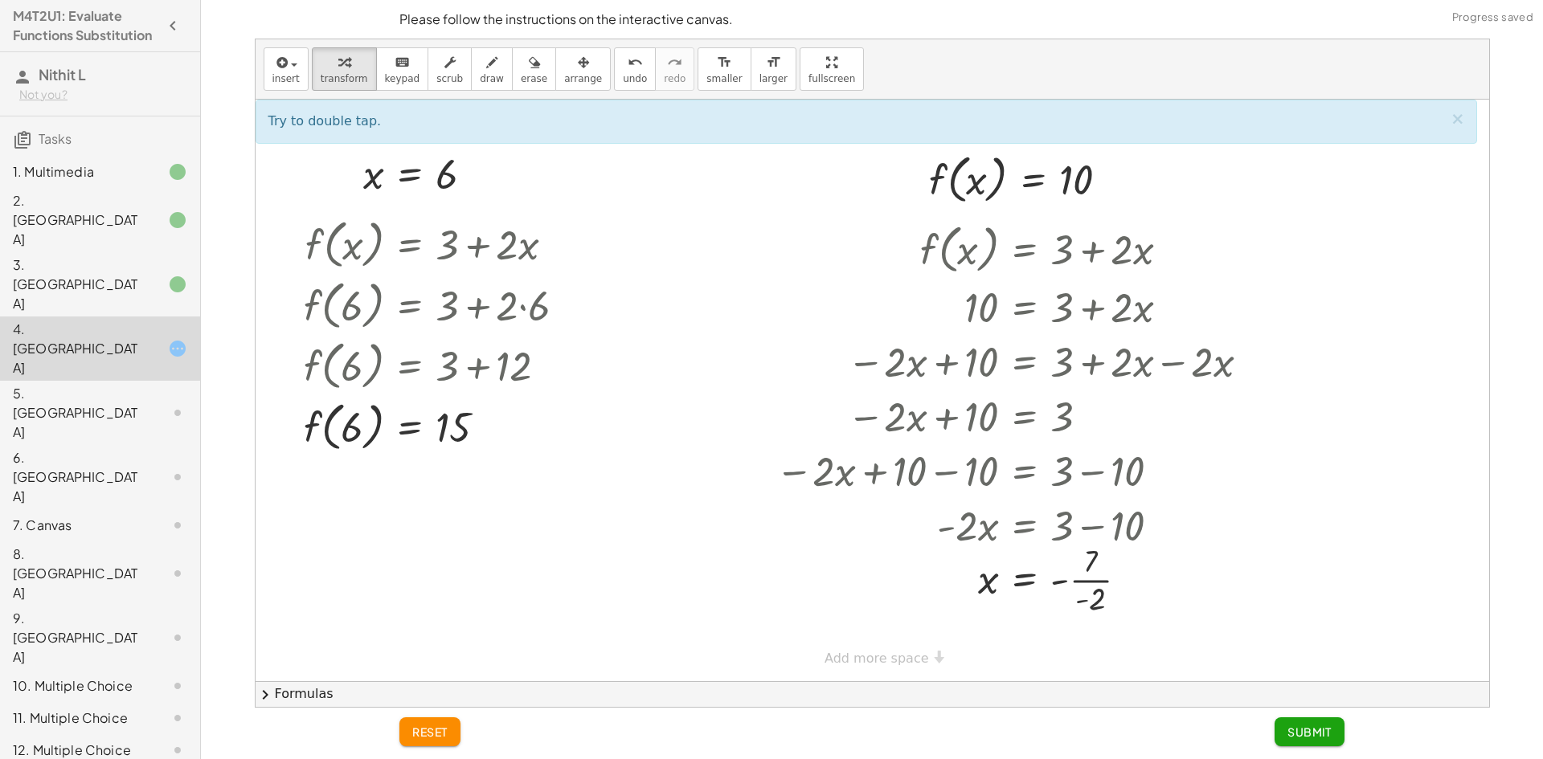
click at [1291, 723] on button "Submit" at bounding box center [1309, 731] width 70 height 29
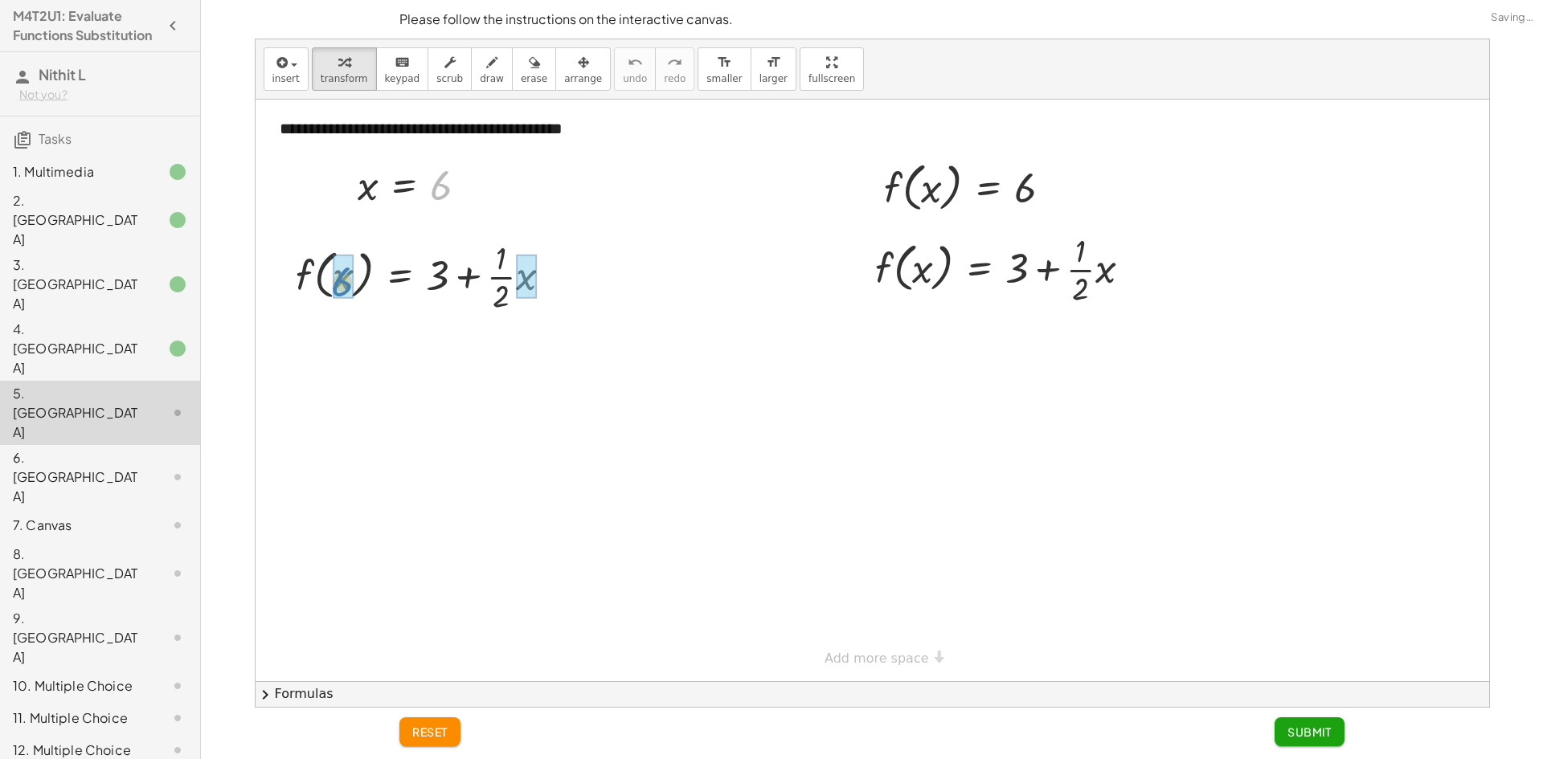
drag, startPoint x: 434, startPoint y: 187, endPoint x: 336, endPoint y: 283, distance: 136.9
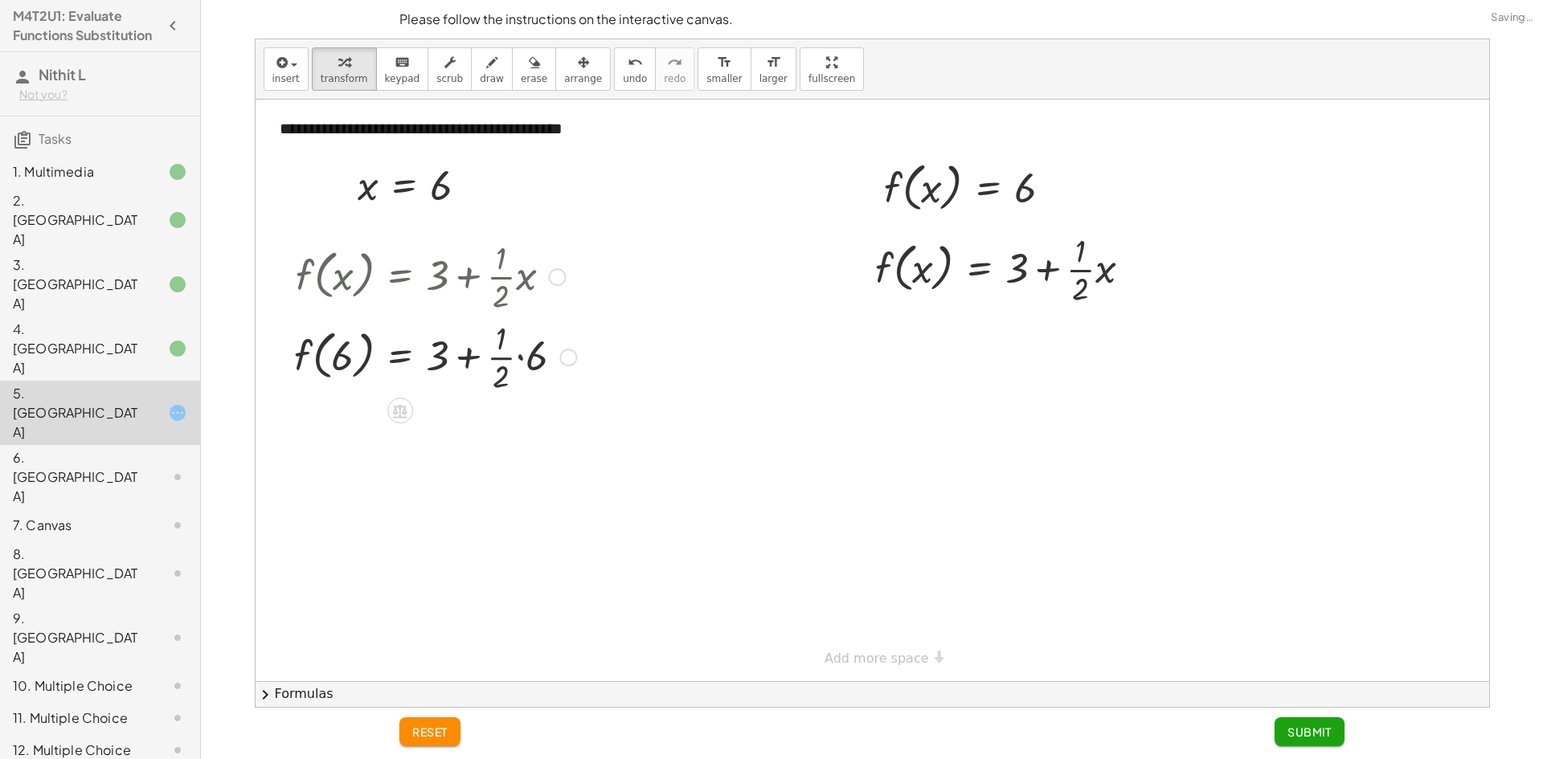
click at [524, 355] on div at bounding box center [435, 356] width 298 height 80
click at [501, 436] on div at bounding box center [435, 436] width 298 height 80
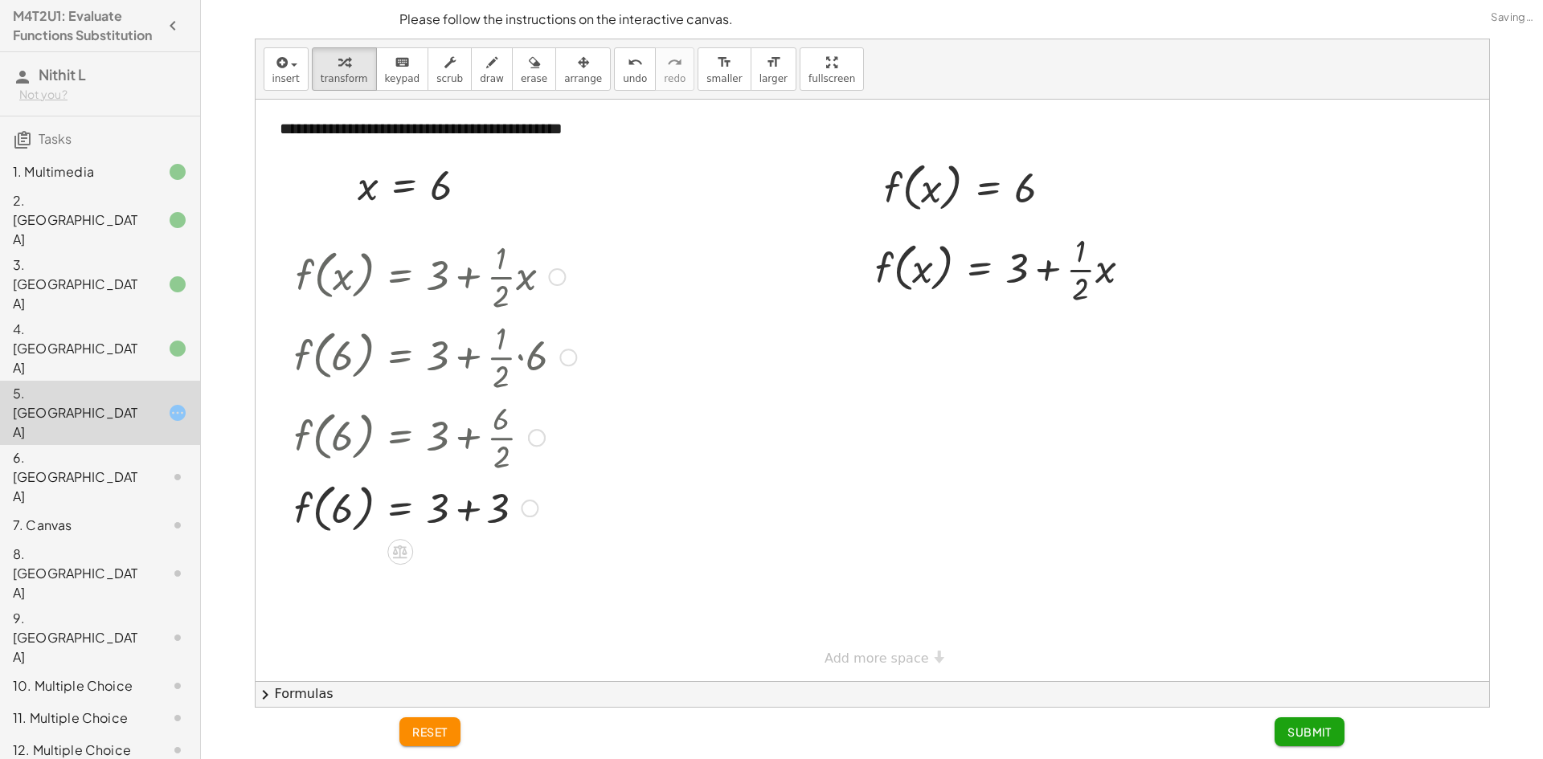
click at [460, 505] on div at bounding box center [435, 506] width 298 height 61
drag, startPoint x: 1016, startPoint y: 180, endPoint x: 910, endPoint y: 263, distance: 134.5
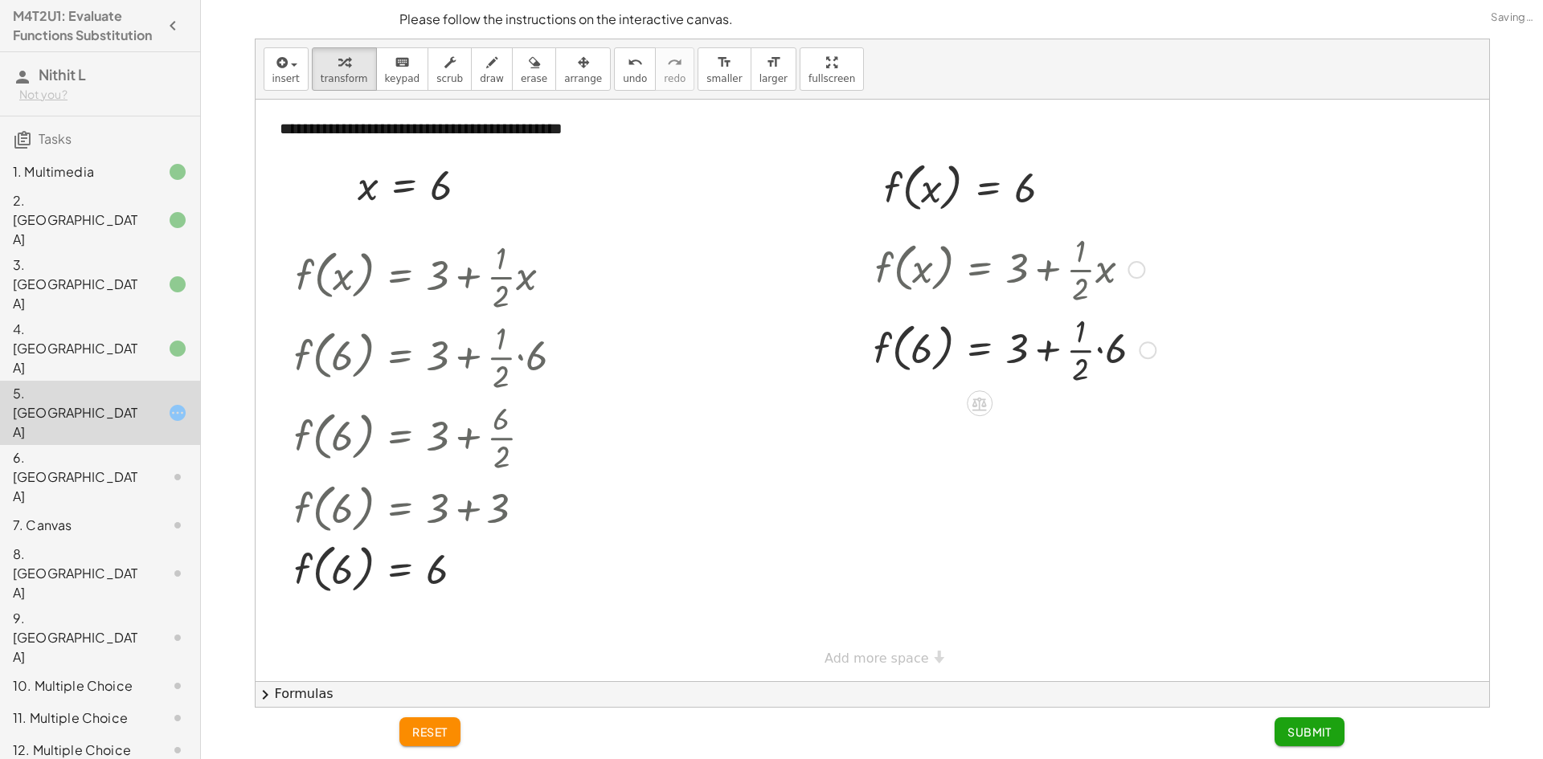
click at [1107, 350] on div at bounding box center [1014, 349] width 298 height 80
click at [1089, 430] on div at bounding box center [1014, 429] width 298 height 80
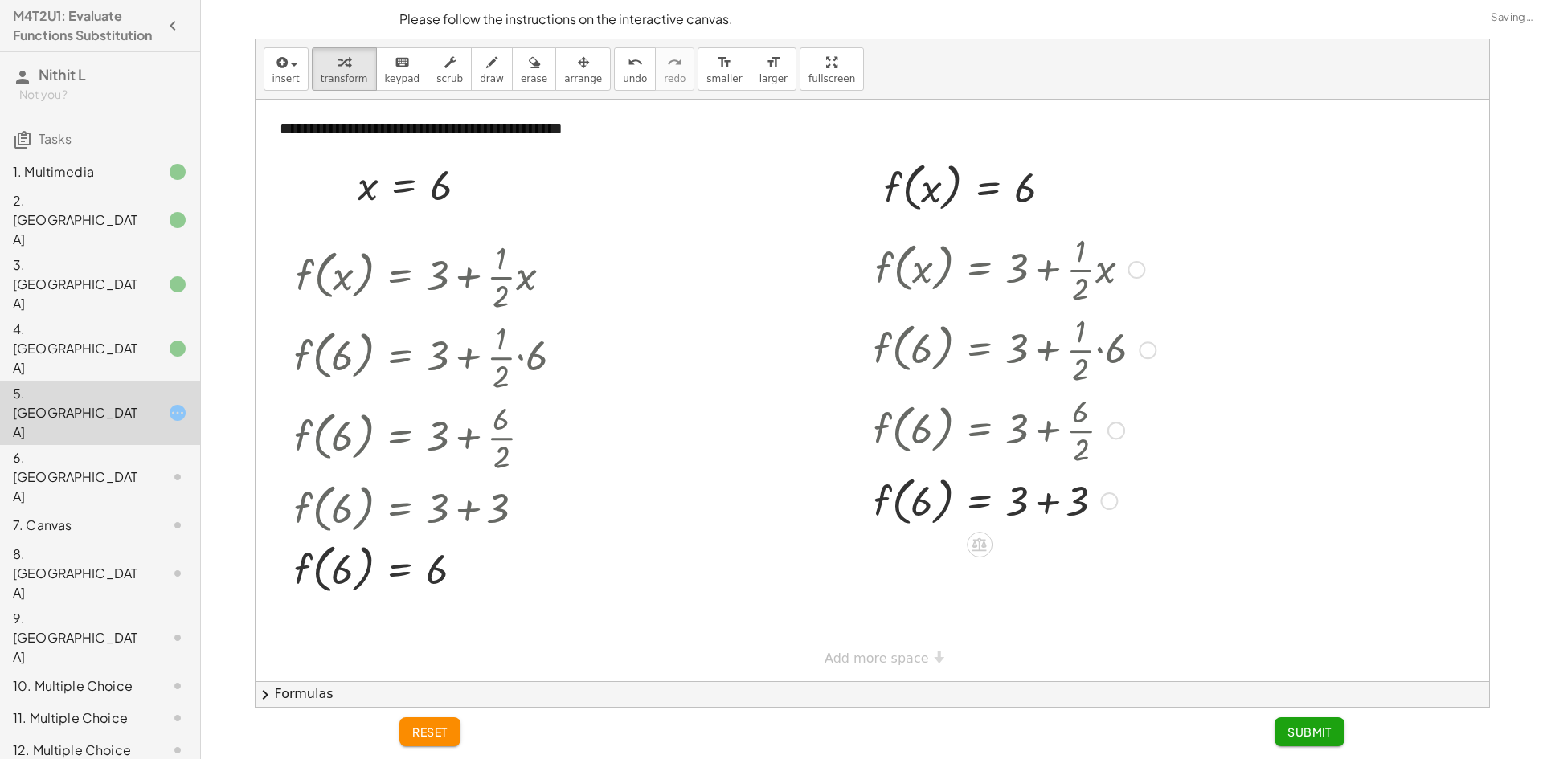
click at [1043, 500] on div at bounding box center [1014, 499] width 298 height 61
click at [1323, 735] on span "Submit" at bounding box center [1309, 732] width 44 height 14
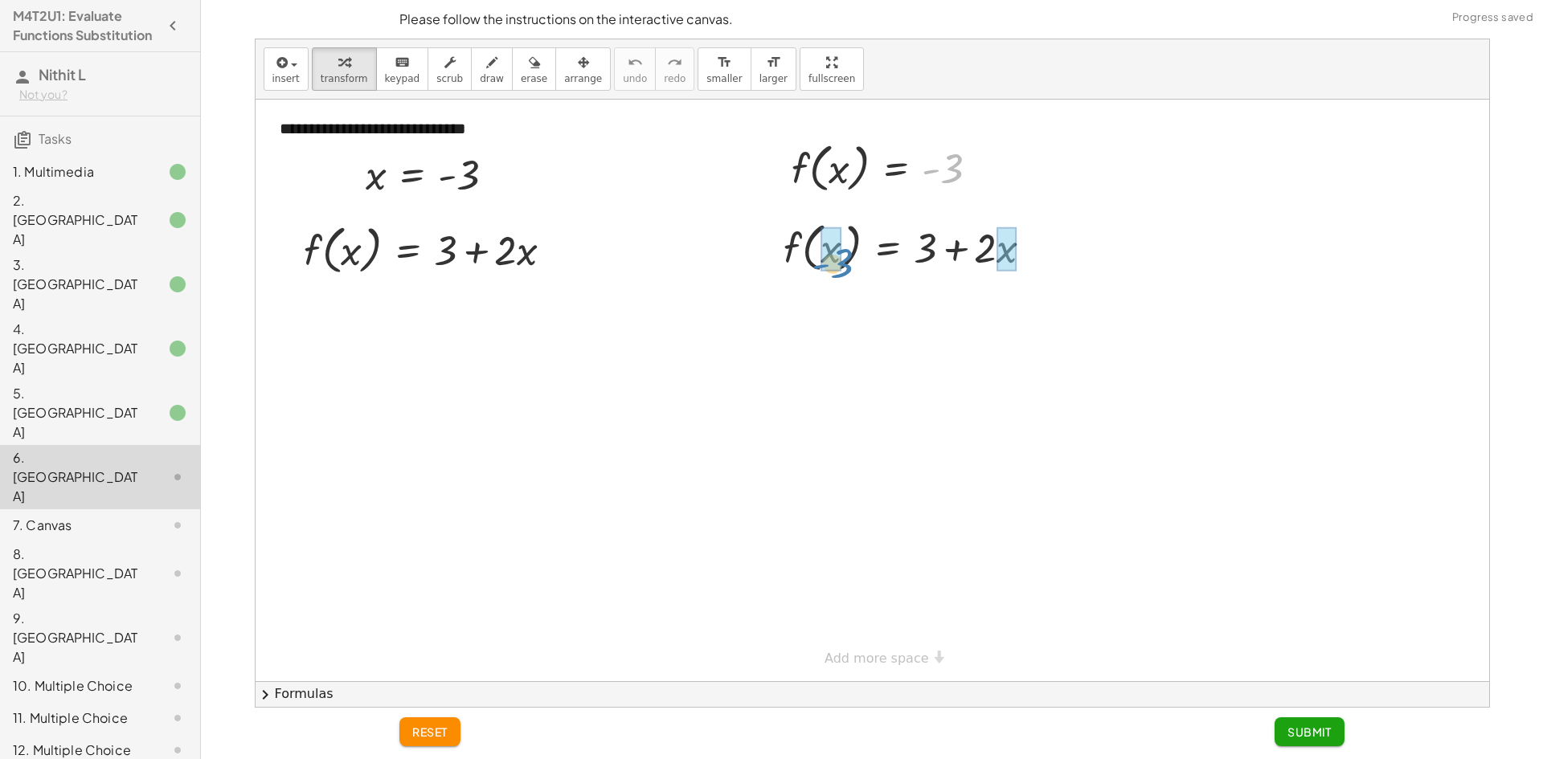
drag, startPoint x: 946, startPoint y: 169, endPoint x: 836, endPoint y: 264, distance: 145.3
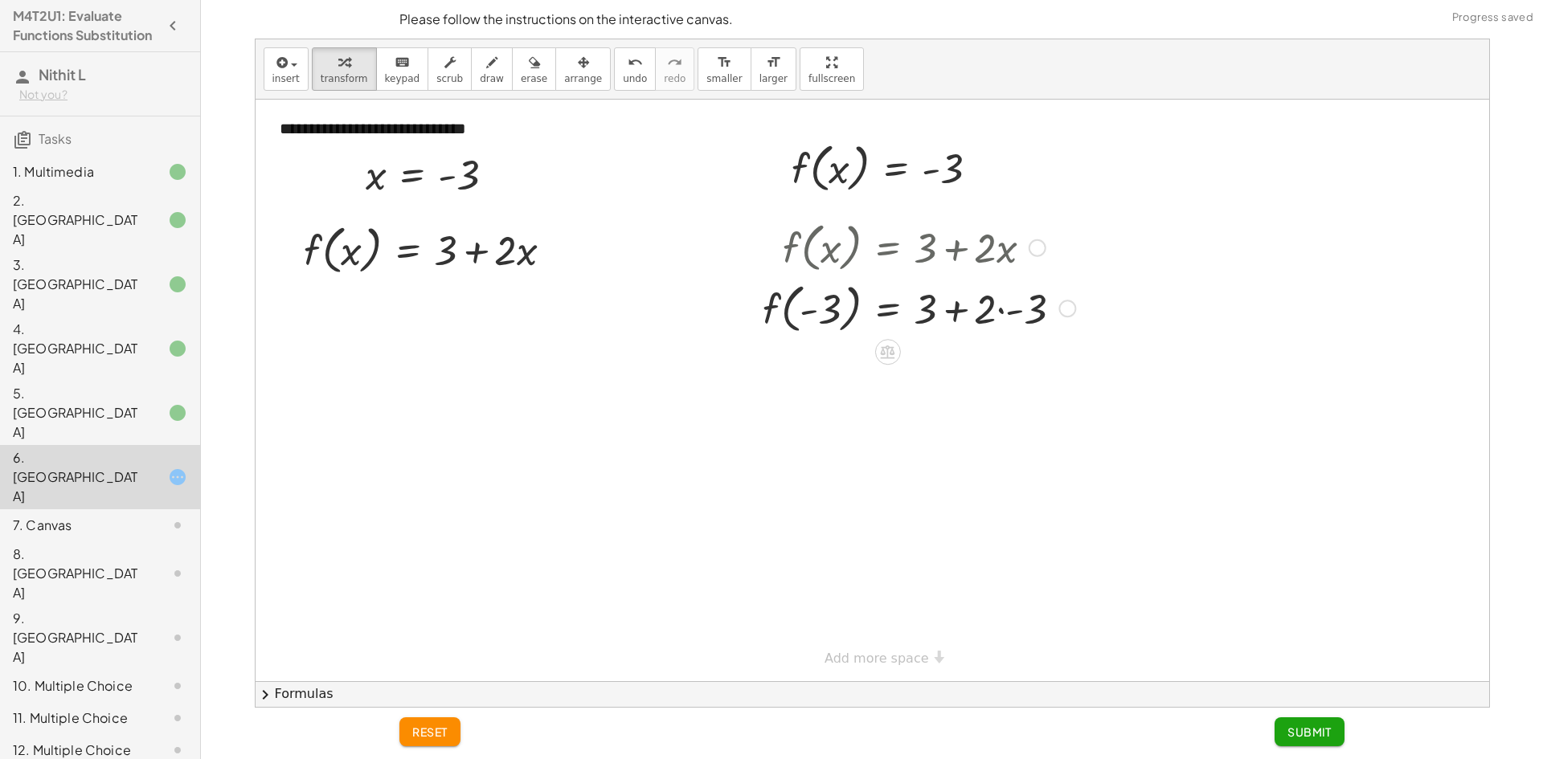
click at [996, 307] on div at bounding box center [918, 307] width 329 height 61
click at [950, 370] on div at bounding box center [918, 367] width 329 height 61
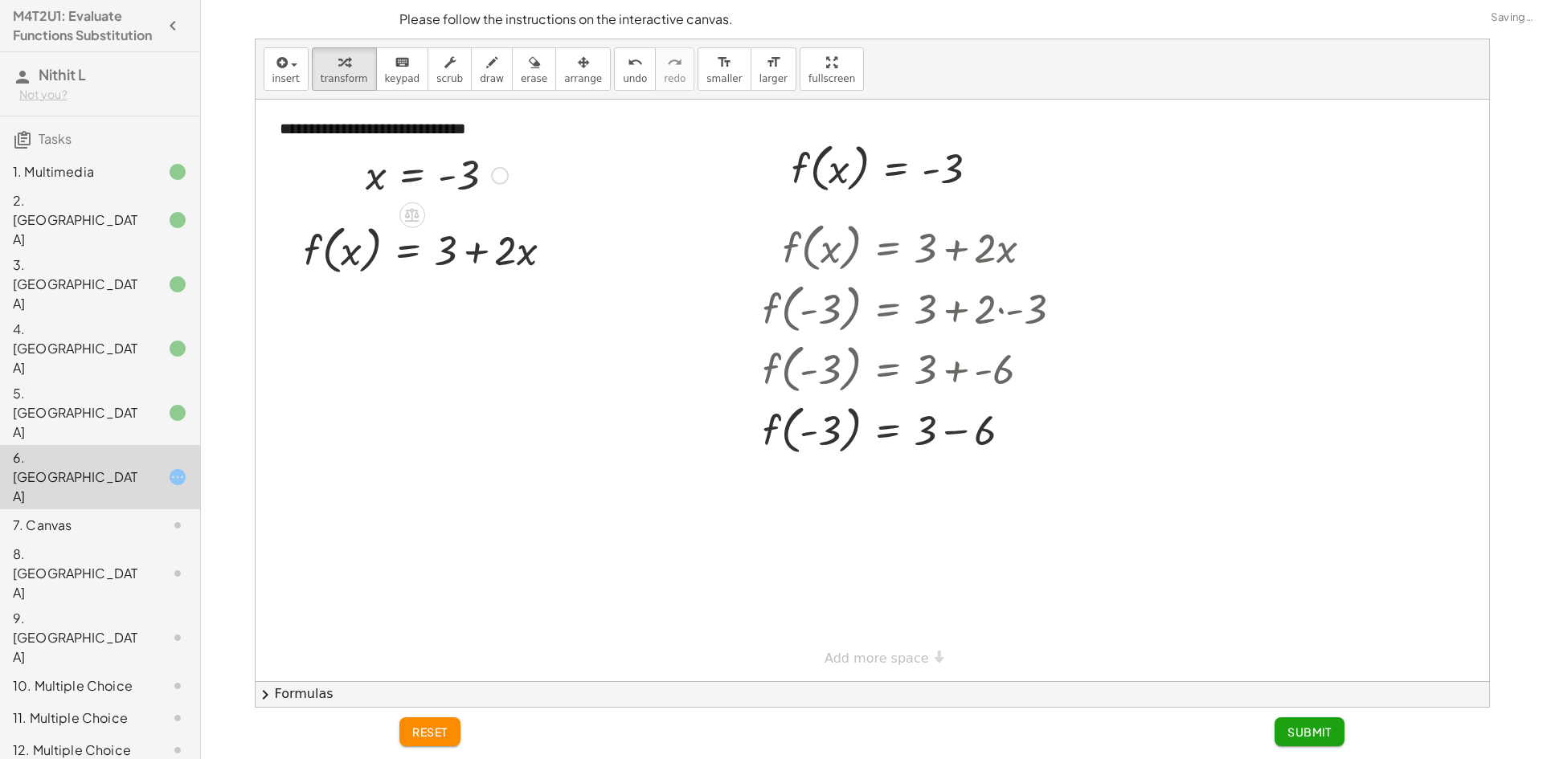
click at [0, 0] on div at bounding box center [0, 0] width 0 height 0
click at [477, 174] on div at bounding box center [437, 174] width 158 height 53
drag, startPoint x: 368, startPoint y: 185, endPoint x: 345, endPoint y: 255, distance: 73.4
click at [529, 316] on div at bounding box center [439, 310] width 329 height 61
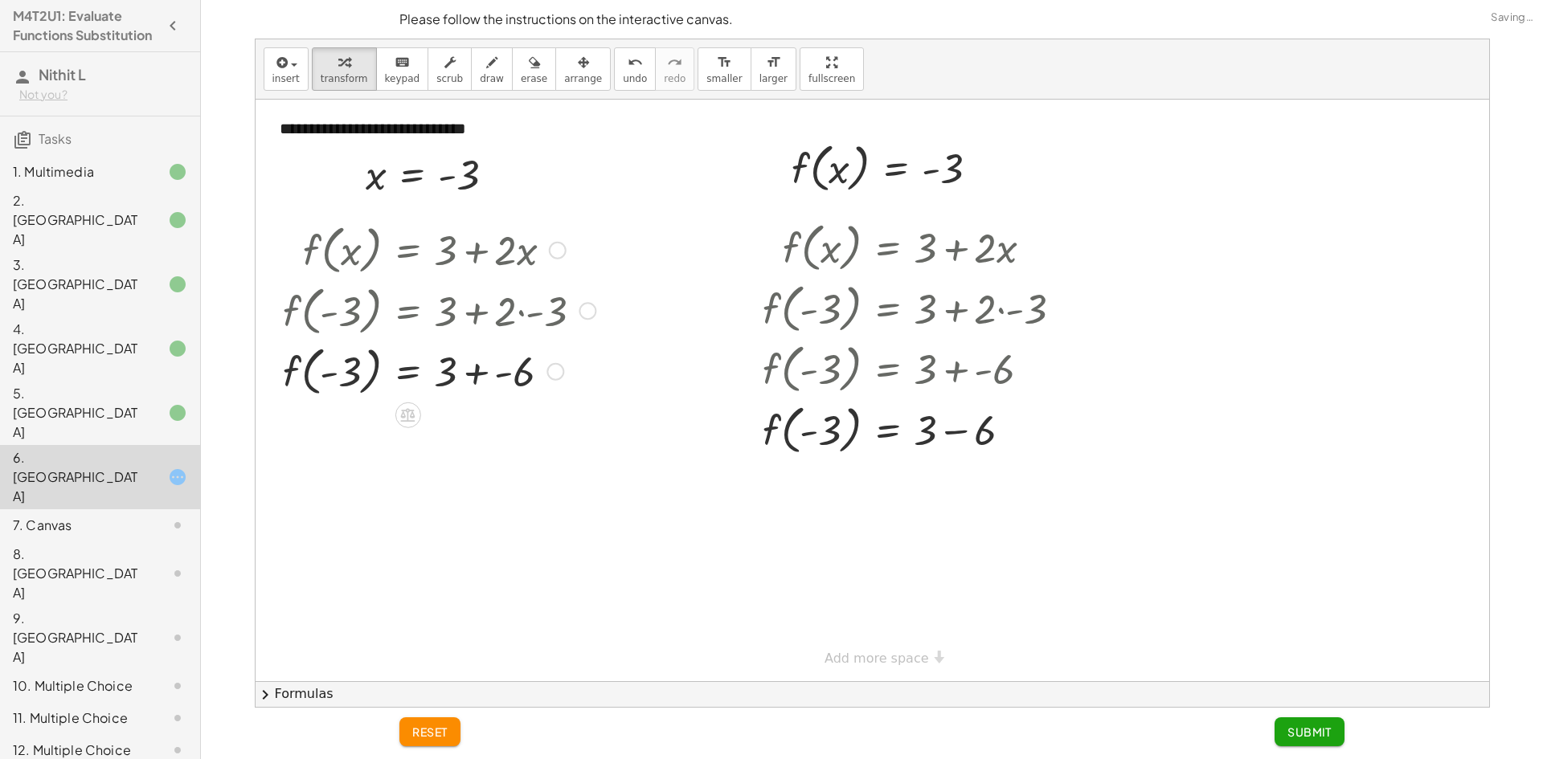
click at [484, 373] on div at bounding box center [439, 370] width 329 height 61
click at [959, 431] on div at bounding box center [918, 429] width 329 height 61
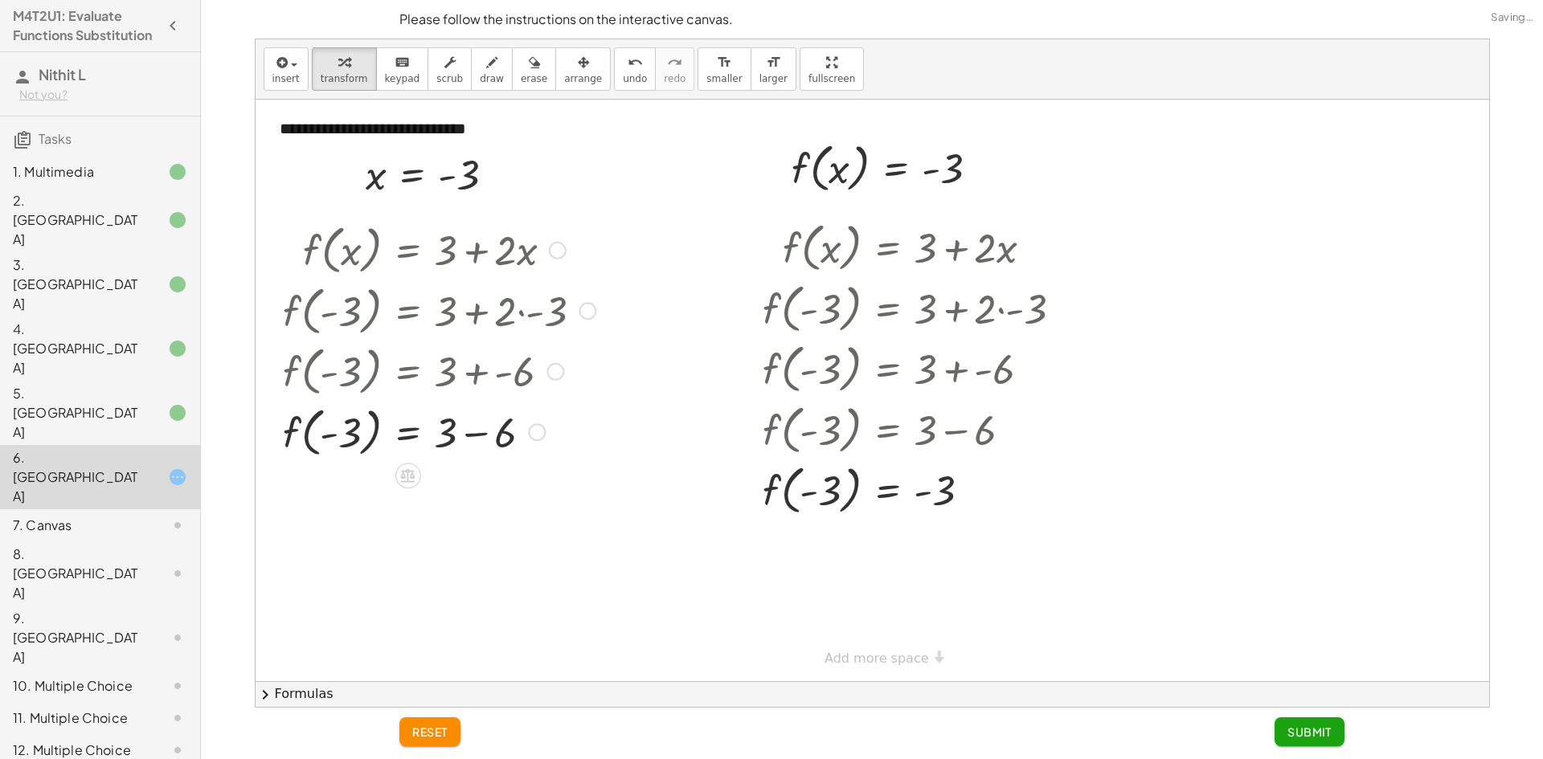
click at [469, 431] on div at bounding box center [439, 431] width 329 height 61
click at [1317, 725] on span "Submit" at bounding box center [1309, 732] width 44 height 14
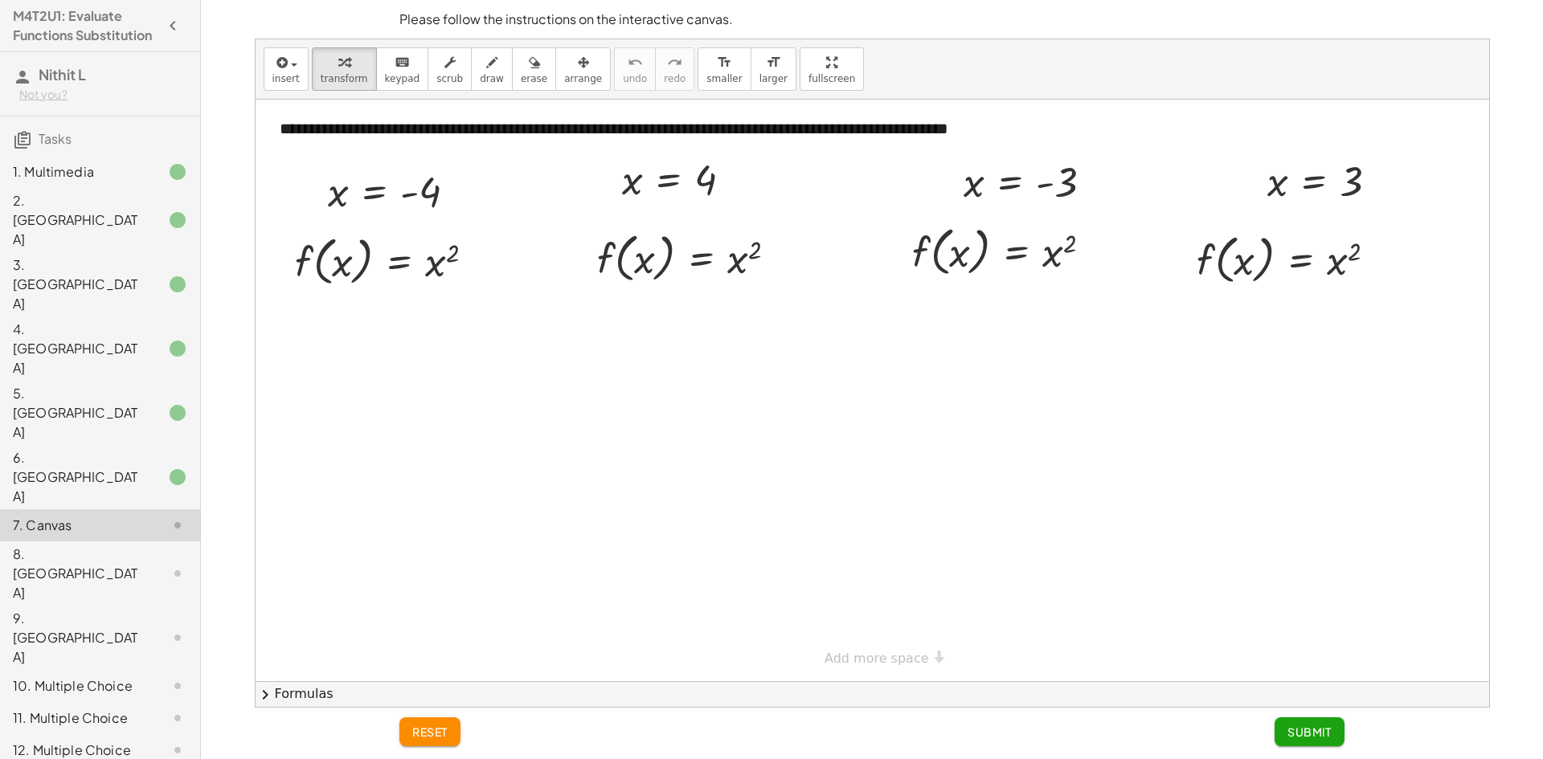
click at [142, 709] on div at bounding box center [164, 718] width 45 height 19
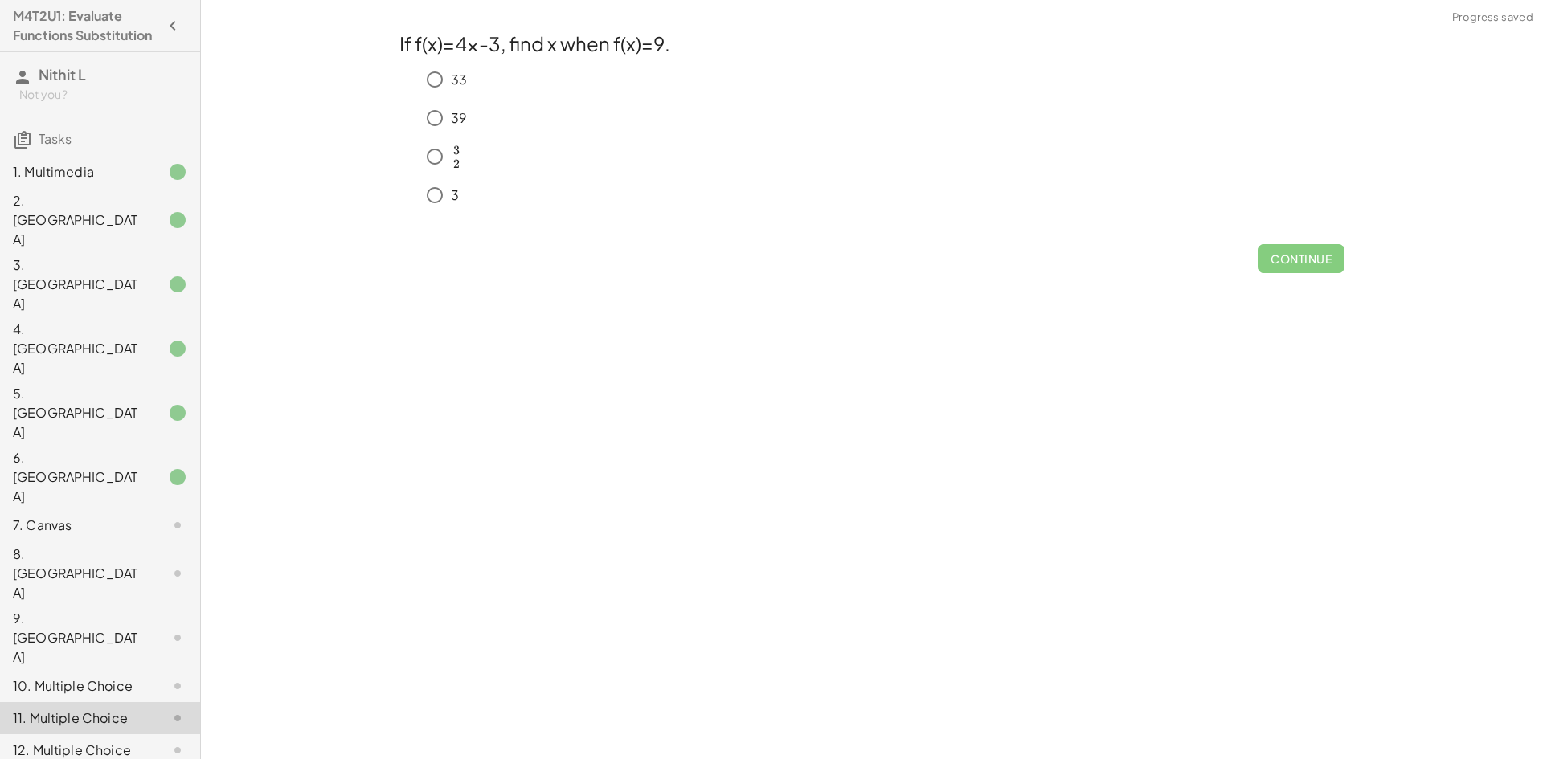
click at [453, 118] on p "39" at bounding box center [459, 118] width 16 height 18
click at [1306, 268] on button "Check" at bounding box center [1310, 258] width 67 height 29
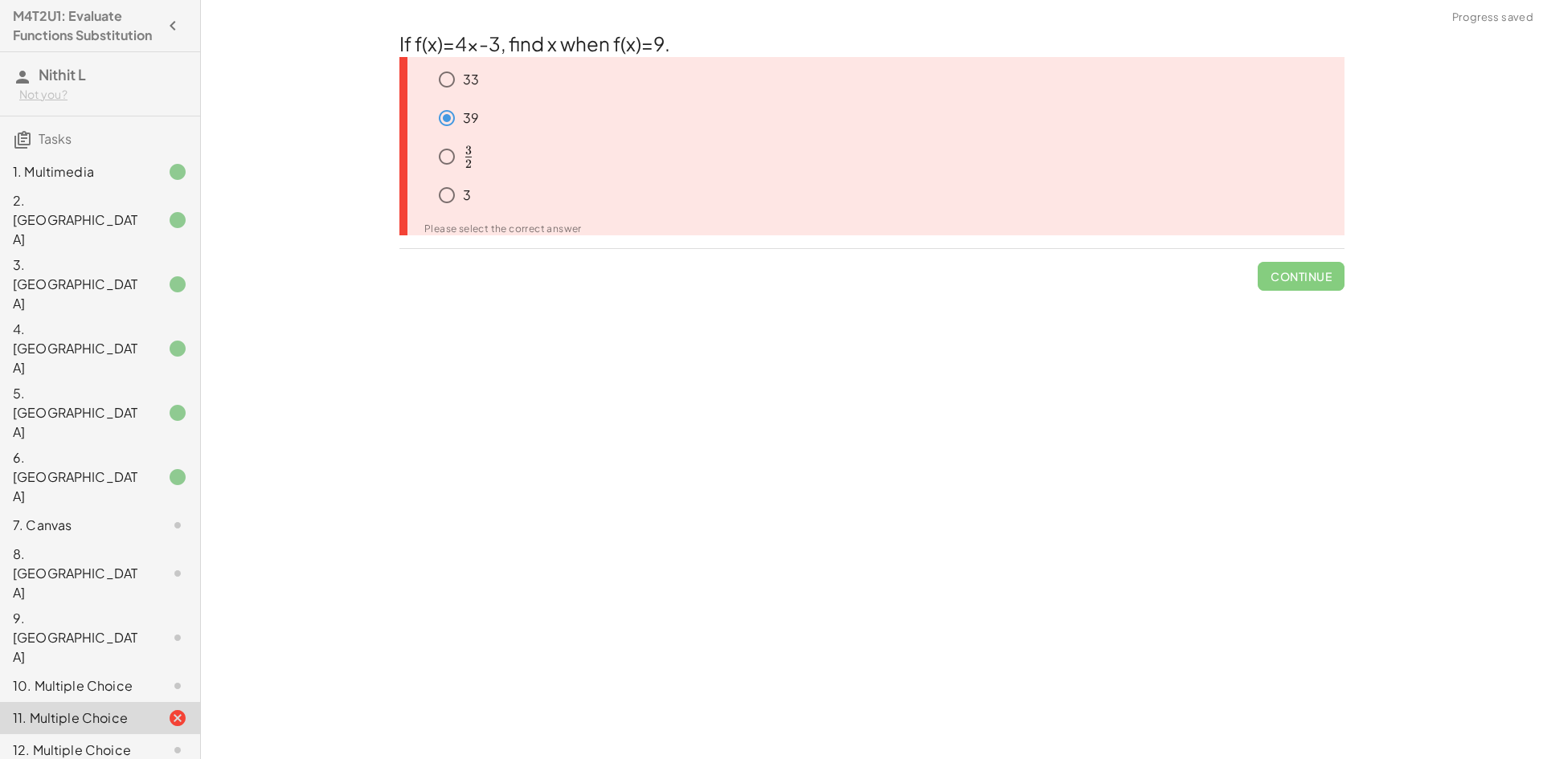
scroll to position [6, 0]
drag, startPoint x: 490, startPoint y: 146, endPoint x: 468, endPoint y: 148, distance: 21.8
click at [488, 146] on div "﻿ 3 2 \frac{3}{2} 2 3 ​ ﻿" at bounding box center [888, 157] width 914 height 32
click at [107, 606] on div "7. Canvas" at bounding box center [100, 638] width 200 height 64
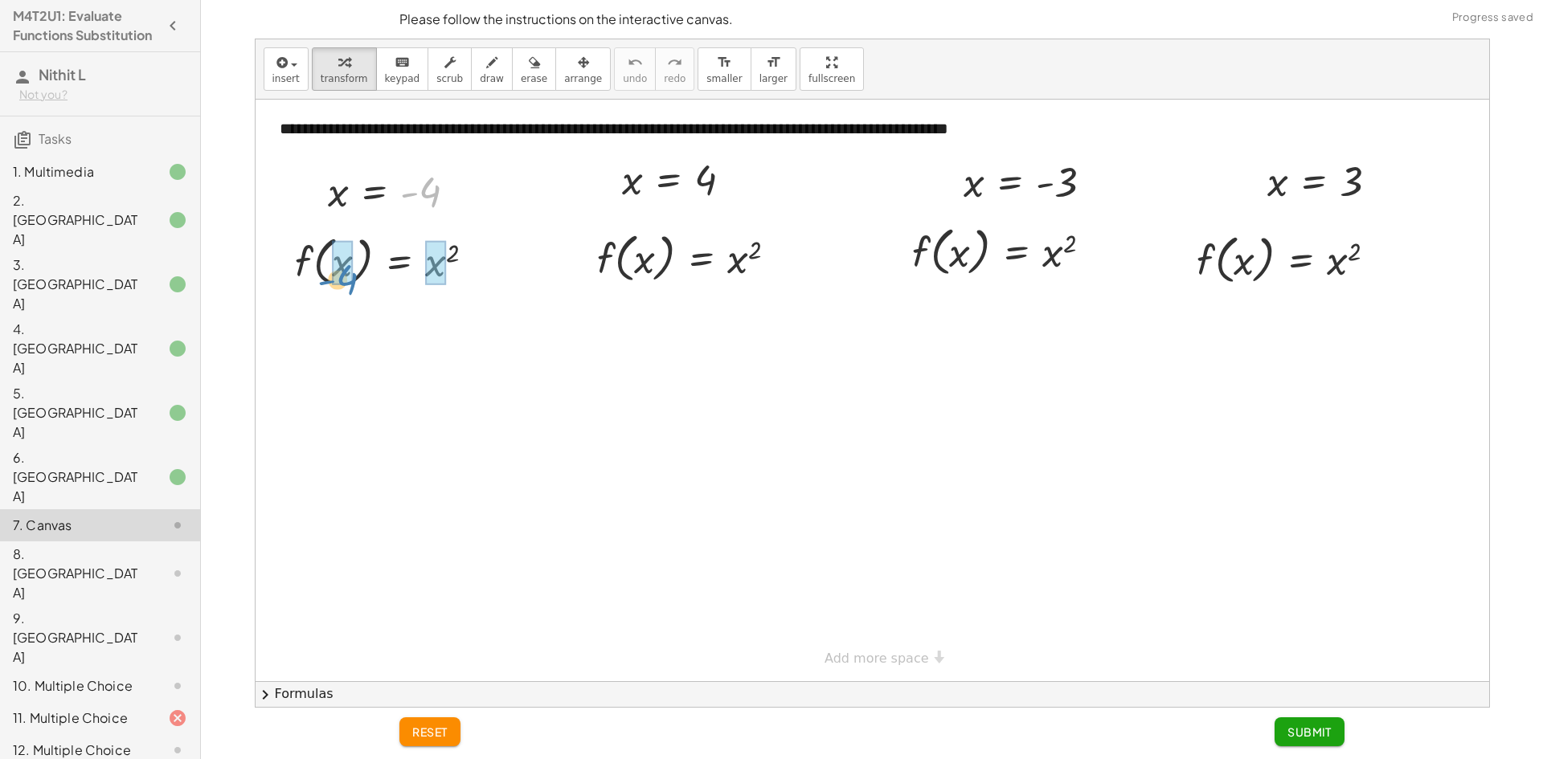
drag, startPoint x: 441, startPoint y: 190, endPoint x: 357, endPoint y: 278, distance: 122.2
click at [357, 278] on div "**********" at bounding box center [871, 391] width 1233 height 582
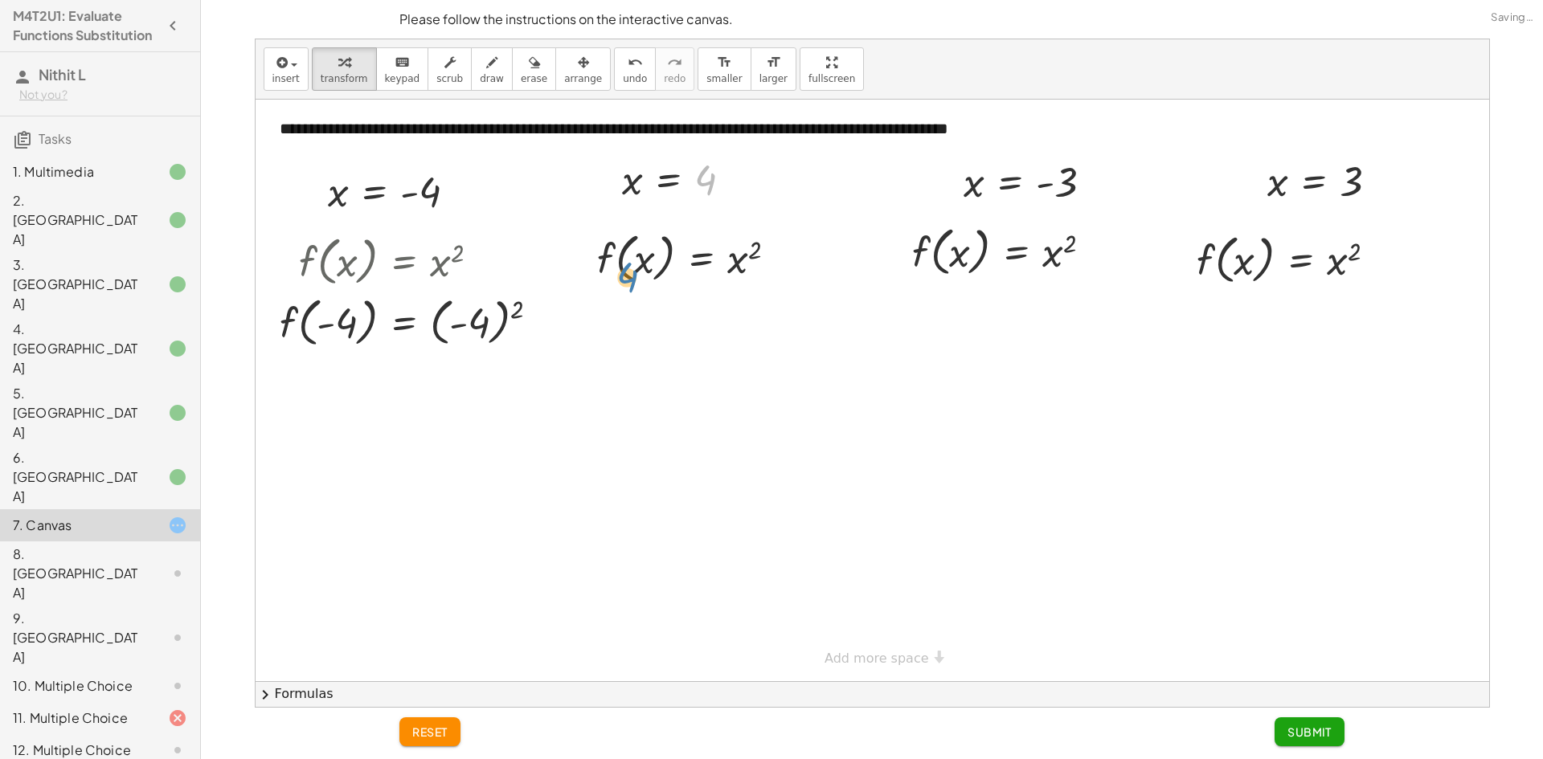
drag, startPoint x: 717, startPoint y: 174, endPoint x: 637, endPoint y: 273, distance: 126.9
click at [637, 273] on div "**********" at bounding box center [871, 391] width 1233 height 582
drag, startPoint x: 461, startPoint y: 318, endPoint x: 471, endPoint y: 311, distance: 12.1
click at [467, 316] on div at bounding box center [416, 321] width 288 height 61
click at [435, 385] on div at bounding box center [416, 381] width 288 height 61
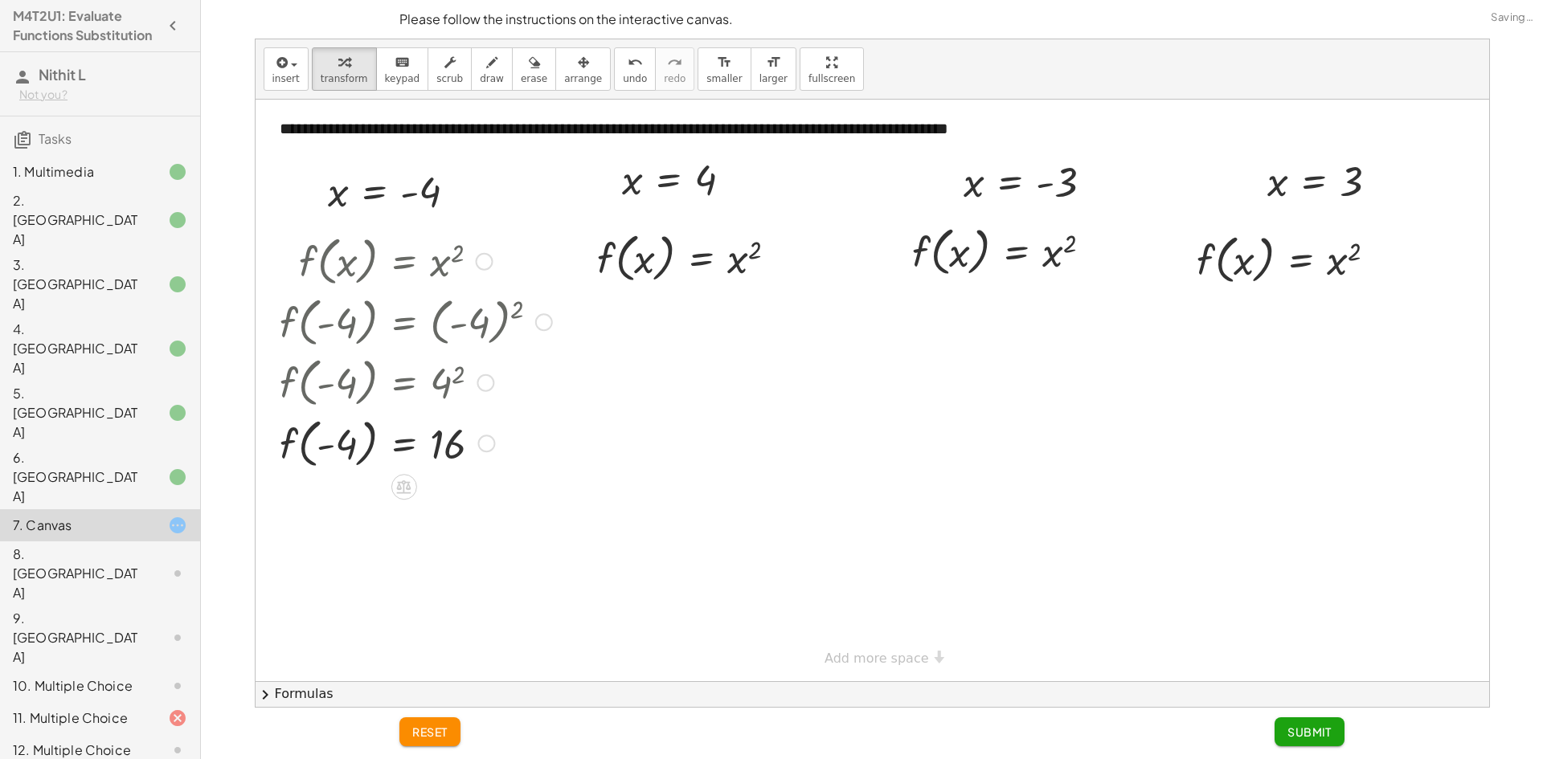
click at [346, 452] on div at bounding box center [416, 442] width 288 height 61
drag, startPoint x: 684, startPoint y: 211, endPoint x: 637, endPoint y: 257, distance: 65.9
click at [738, 253] on div at bounding box center [692, 257] width 211 height 61
drag, startPoint x: 734, startPoint y: 310, endPoint x: 751, endPoint y: 293, distance: 24.4
click at [738, 308] on div at bounding box center [692, 318] width 211 height 61
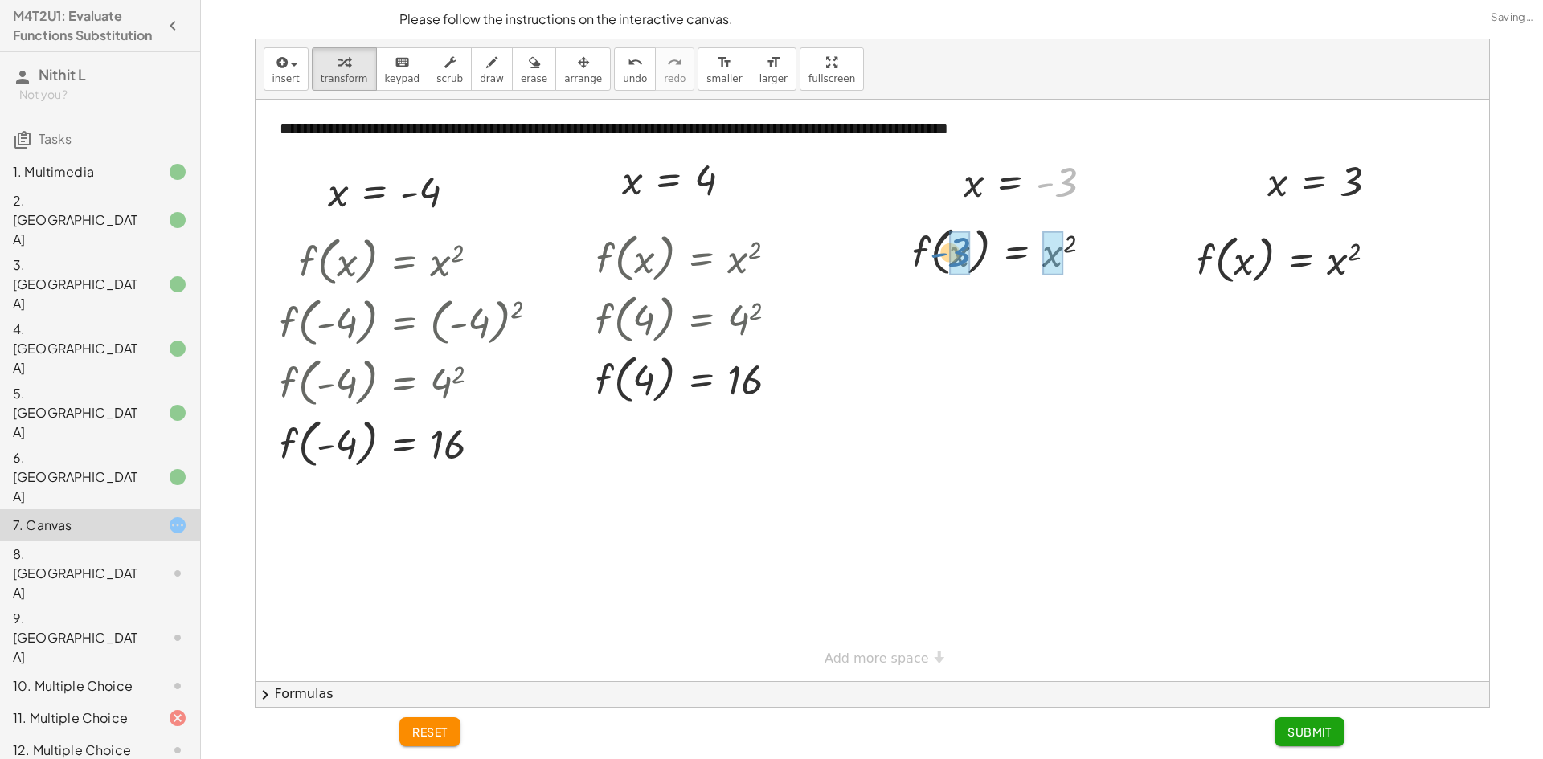
drag, startPoint x: 1073, startPoint y: 183, endPoint x: 963, endPoint y: 255, distance: 131.3
click at [1094, 250] on div at bounding box center [1028, 250] width 290 height 61
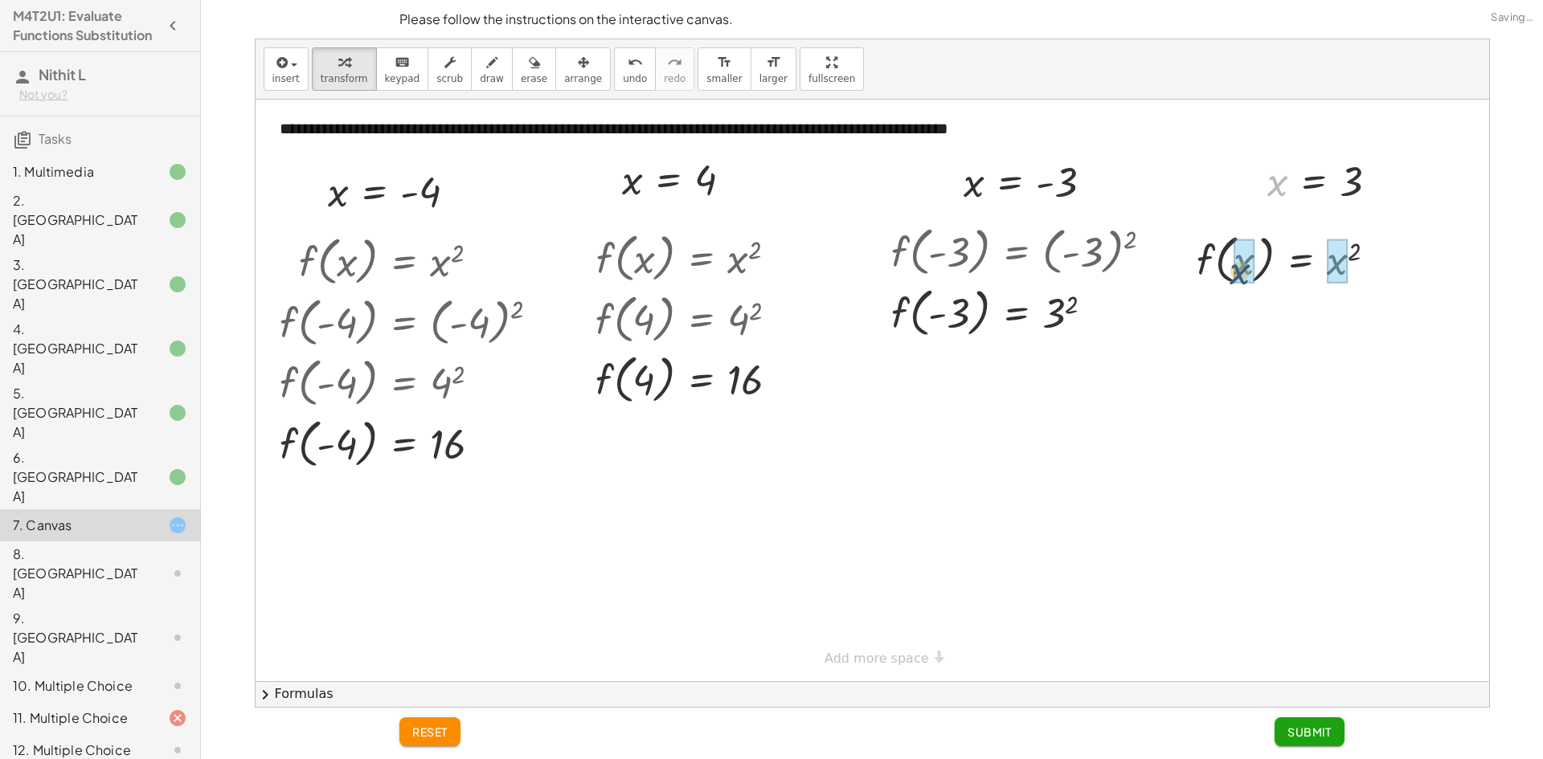
drag, startPoint x: 1275, startPoint y: 182, endPoint x: 1237, endPoint y: 272, distance: 97.6
click at [1350, 260] on div at bounding box center [1292, 258] width 213 height 61
click at [1302, 719] on button "Submit" at bounding box center [1309, 731] width 70 height 29
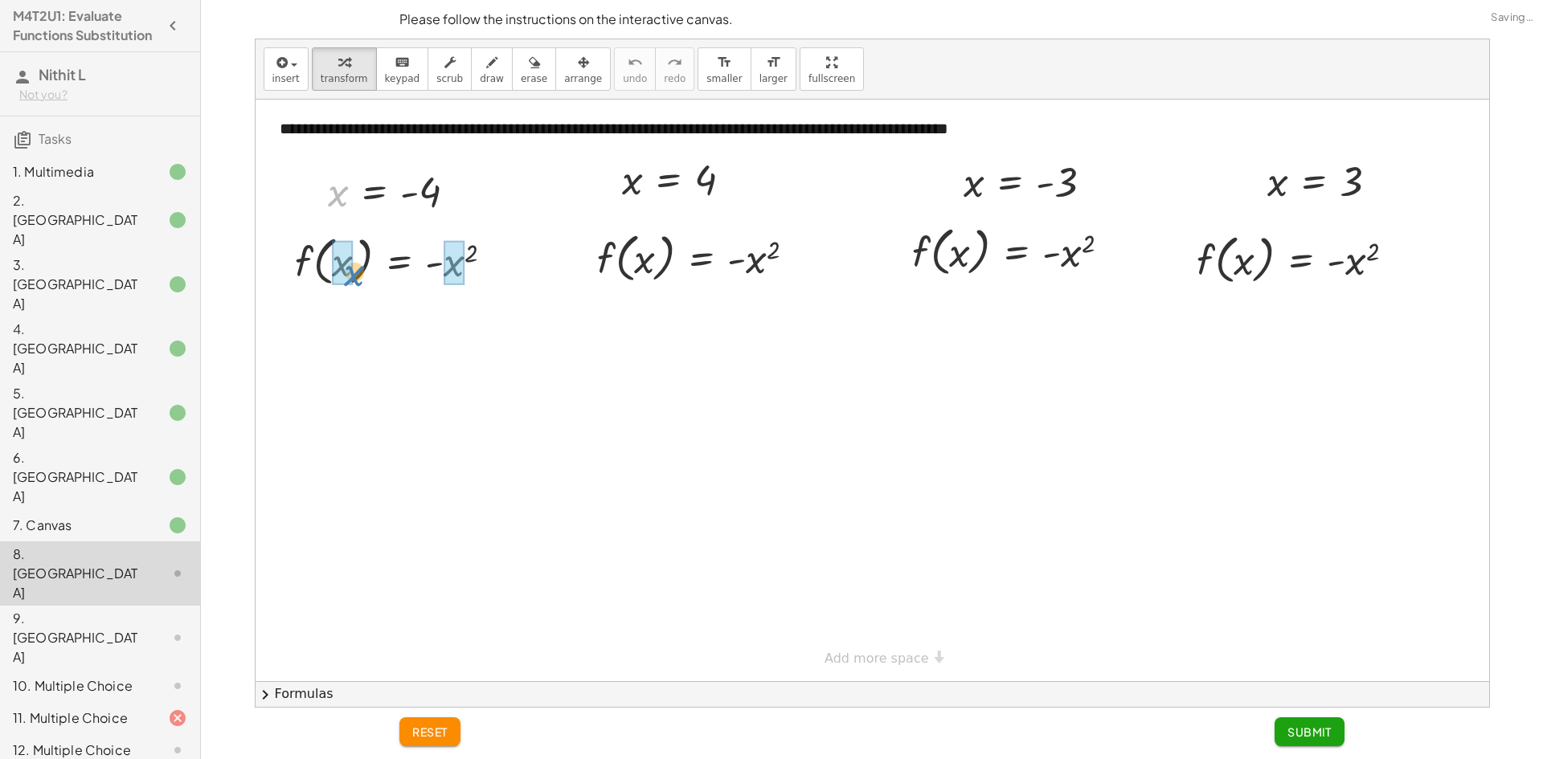
drag, startPoint x: 348, startPoint y: 208, endPoint x: 359, endPoint y: 275, distance: 67.6
click at [0, 0] on div at bounding box center [0, 0] width 0 height 0
drag, startPoint x: 629, startPoint y: 182, endPoint x: 654, endPoint y: 255, distance: 76.5
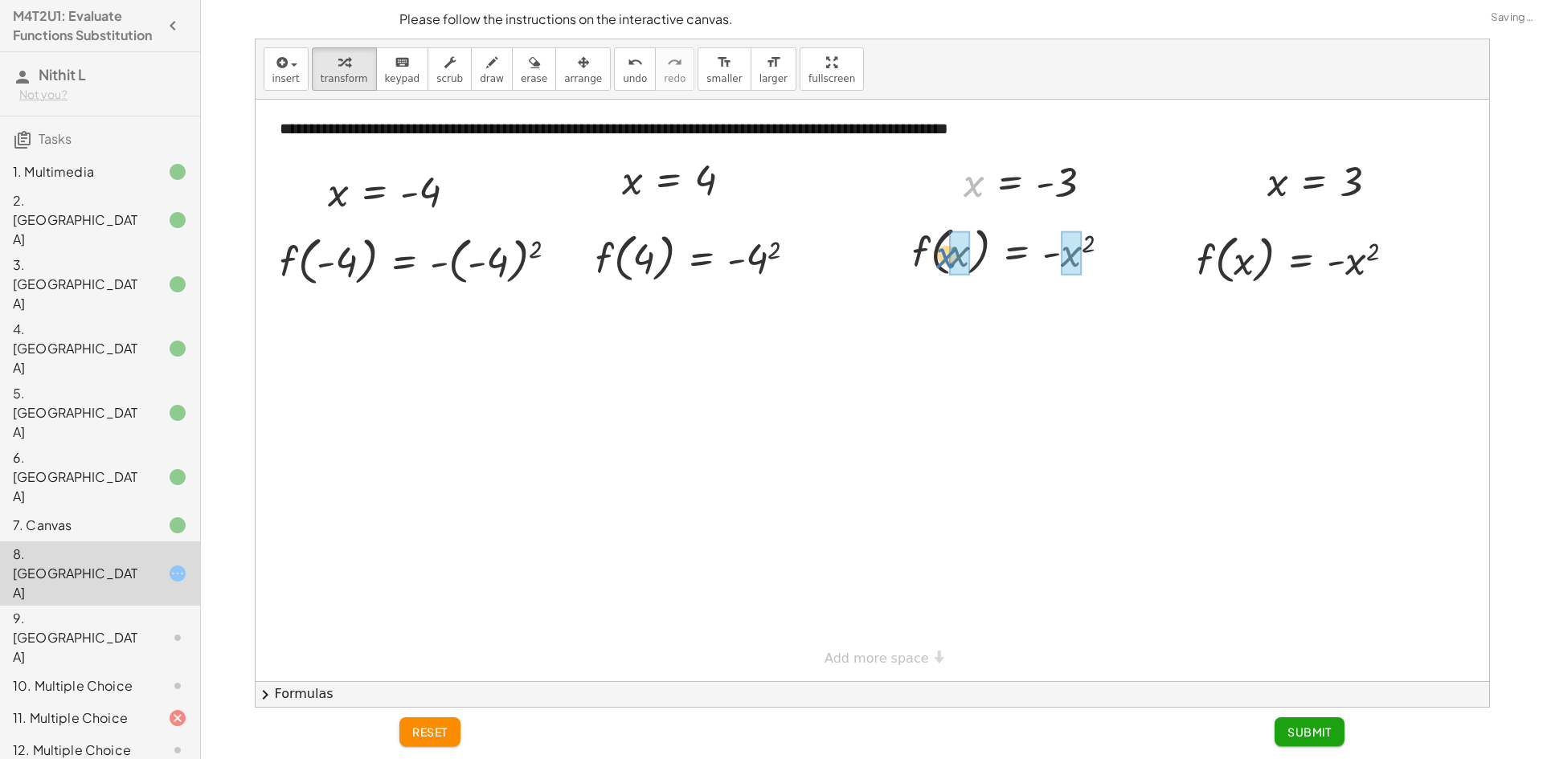
drag, startPoint x: 969, startPoint y: 223, endPoint x: 953, endPoint y: 237, distance: 21.6
drag, startPoint x: 1239, startPoint y: 249, endPoint x: 1277, endPoint y: 175, distance: 83.0
click at [1253, 225] on div "**********" at bounding box center [871, 391] width 1233 height 582
drag, startPoint x: 1287, startPoint y: 178, endPoint x: 1257, endPoint y: 244, distance: 72.3
click at [1359, 251] on div at bounding box center [1301, 258] width 231 height 61
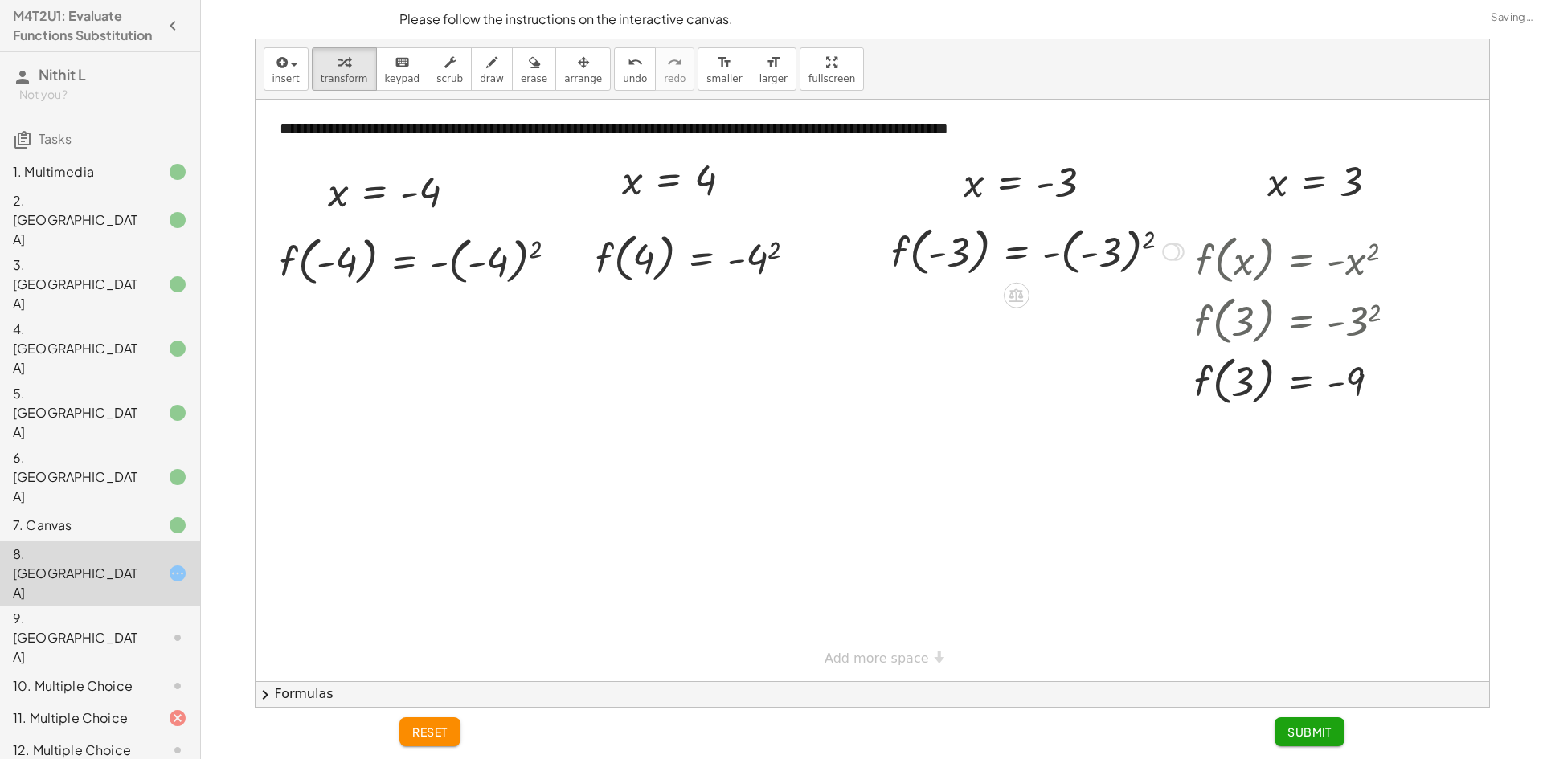
click at [1110, 240] on div at bounding box center [1037, 250] width 309 height 61
click at [1106, 247] on div at bounding box center [1008, 250] width 250 height 61
drag, startPoint x: 791, startPoint y: 244, endPoint x: 779, endPoint y: 245, distance: 12.1
click at [792, 239] on div at bounding box center [702, 257] width 230 height 61
click at [767, 255] on div at bounding box center [702, 257] width 231 height 61
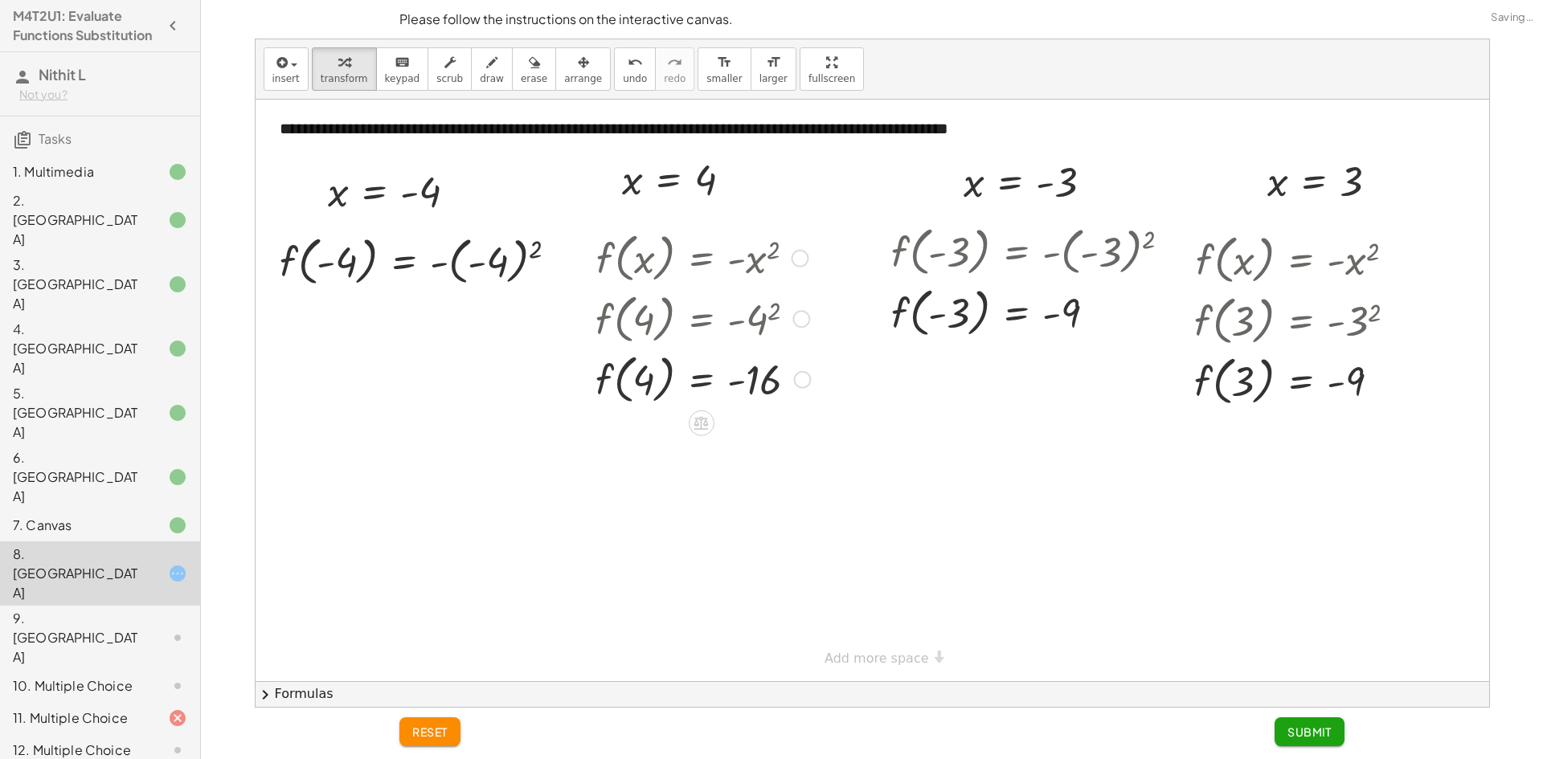
drag, startPoint x: 797, startPoint y: 253, endPoint x: 897, endPoint y: 378, distance: 160.1
click at [806, 578] on div "**********" at bounding box center [871, 391] width 1233 height 582
drag, startPoint x: 795, startPoint y: 309, endPoint x: 811, endPoint y: 287, distance: 27.6
click at [811, 288] on div at bounding box center [702, 318] width 231 height 61
drag, startPoint x: 805, startPoint y: 317, endPoint x: 801, endPoint y: 402, distance: 84.5
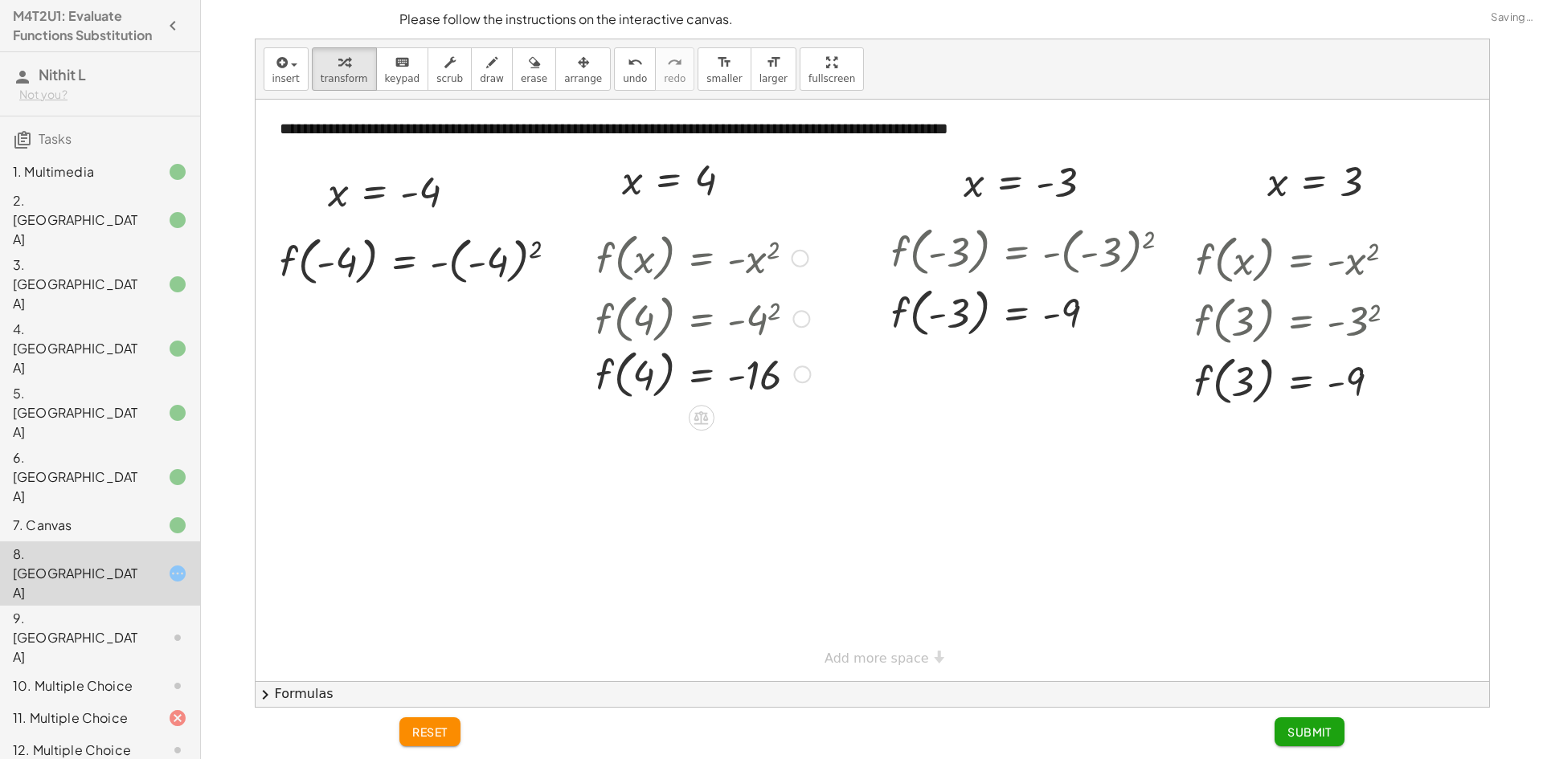
click at [799, 423] on div "**********" at bounding box center [871, 391] width 1233 height 582
click at [542, 243] on div at bounding box center [425, 260] width 307 height 61
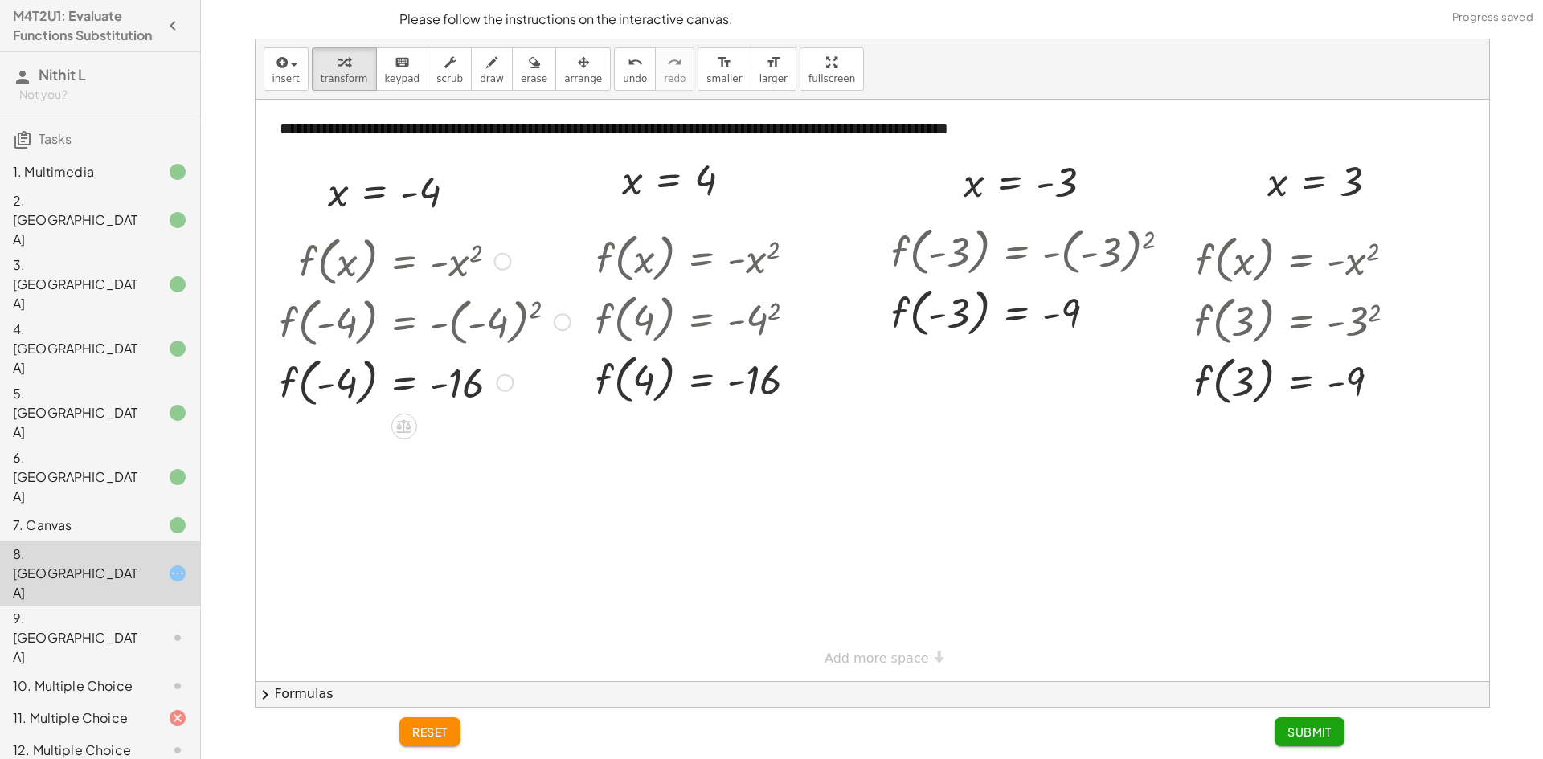
drag, startPoint x: 502, startPoint y: 321, endPoint x: 503, endPoint y: 520, distance: 198.5
click at [512, 525] on div "**********" at bounding box center [871, 391] width 1233 height 582
click at [1325, 728] on span "Submit" at bounding box center [1309, 732] width 44 height 14
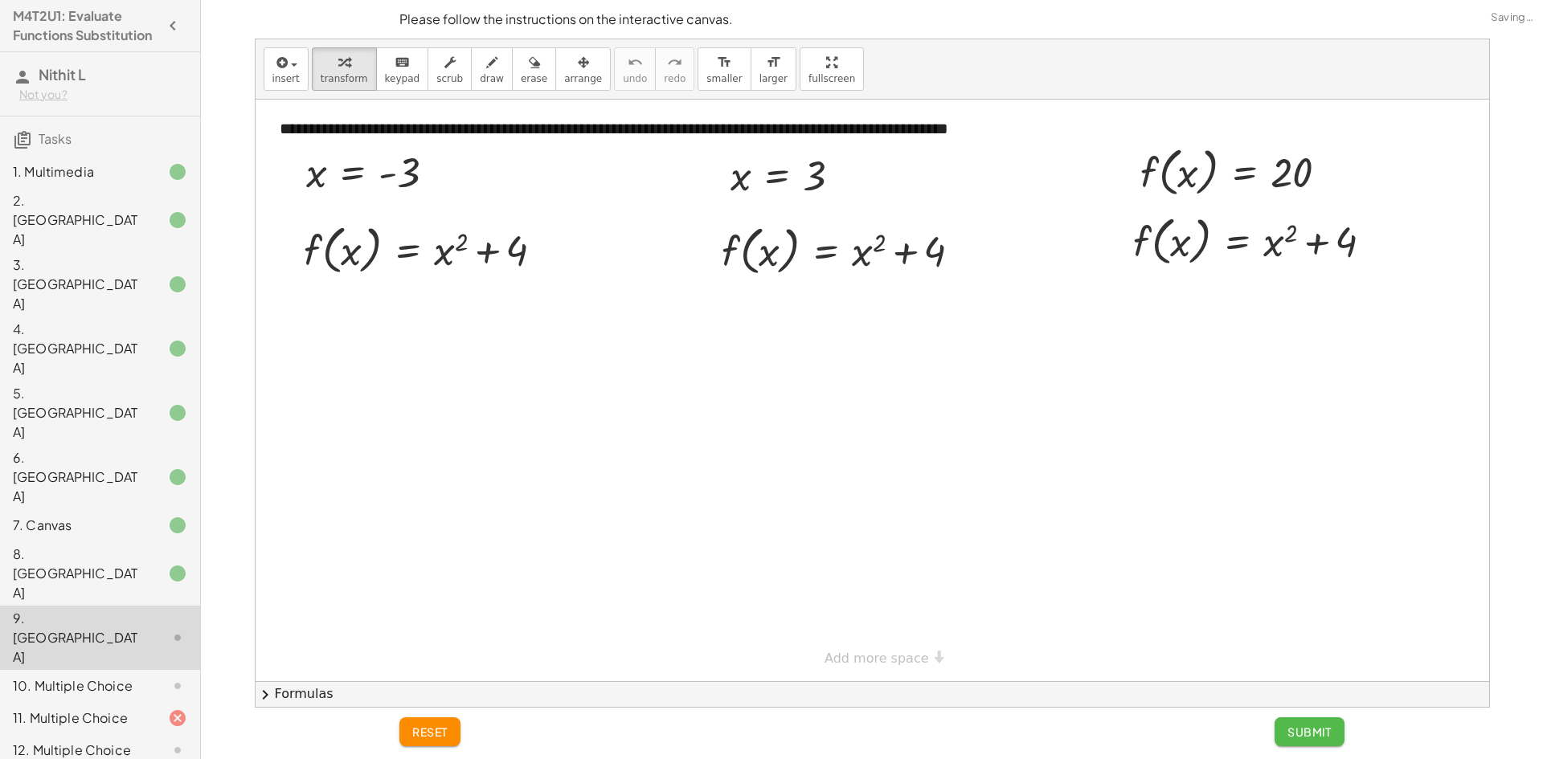
click at [1325, 728] on span "Submit" at bounding box center [1309, 732] width 44 height 14
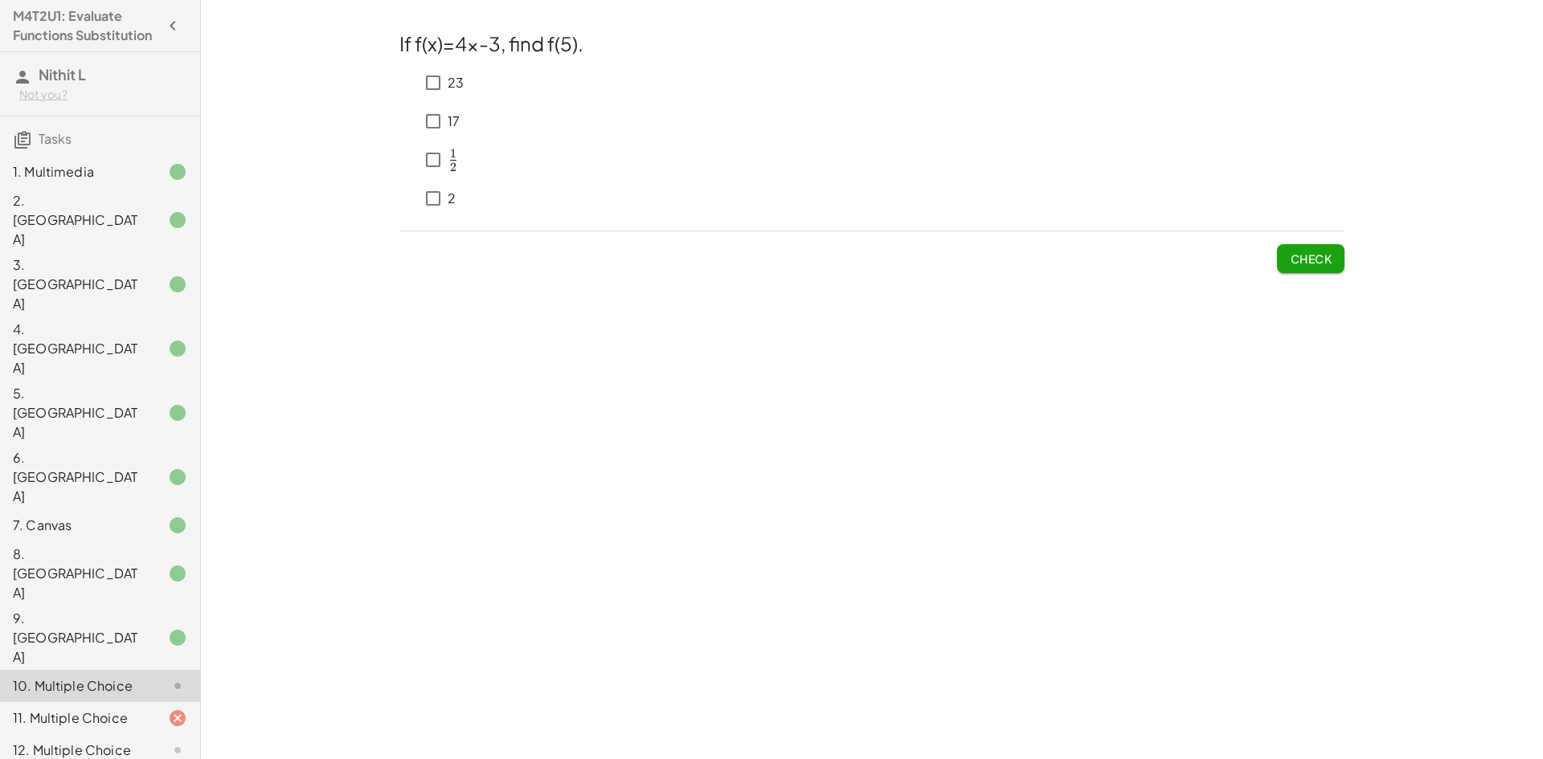
click at [464, 121] on div "17" at bounding box center [431, 121] width 64 height 39
click at [456, 121] on p "17" at bounding box center [454, 121] width 12 height 18
click at [1341, 254] on button "Check" at bounding box center [1310, 258] width 67 height 29
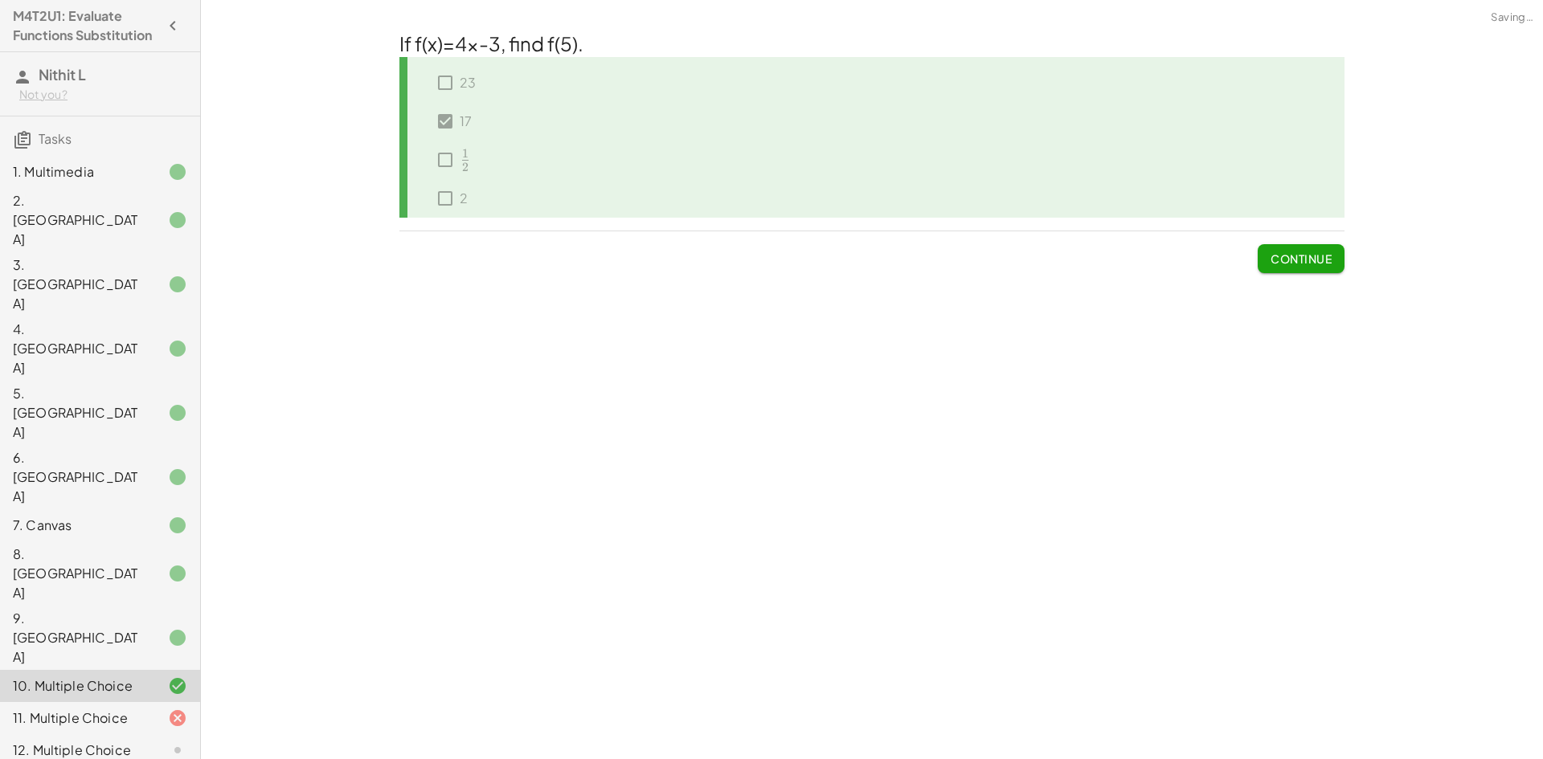
click at [1341, 254] on button "Continue" at bounding box center [1300, 258] width 87 height 29
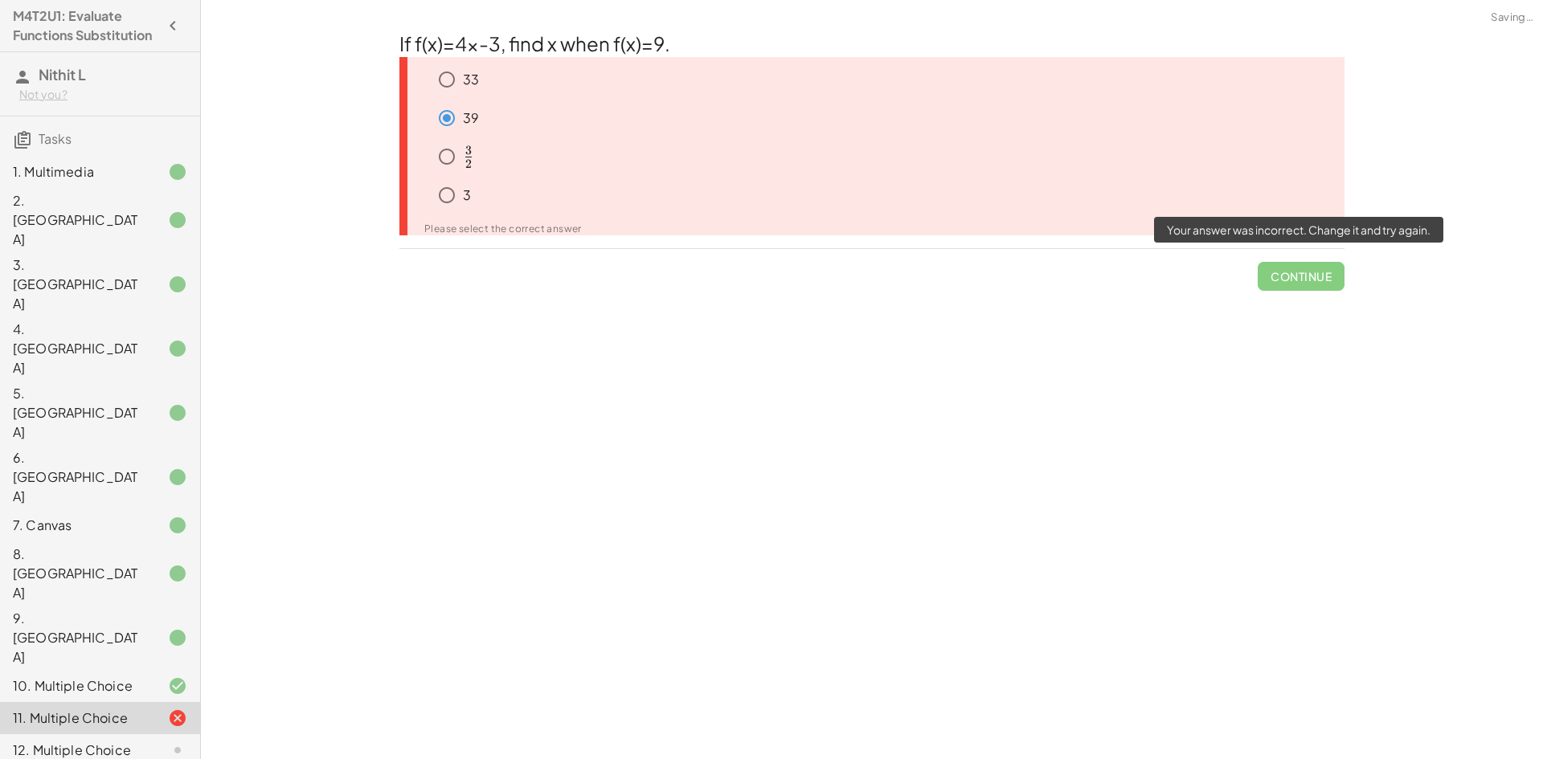
click at [1341, 254] on span "Continue" at bounding box center [1300, 270] width 87 height 42
click at [1336, 269] on span "Continue" at bounding box center [1300, 270] width 87 height 42
click at [1314, 284] on span "Continue" at bounding box center [1300, 270] width 87 height 42
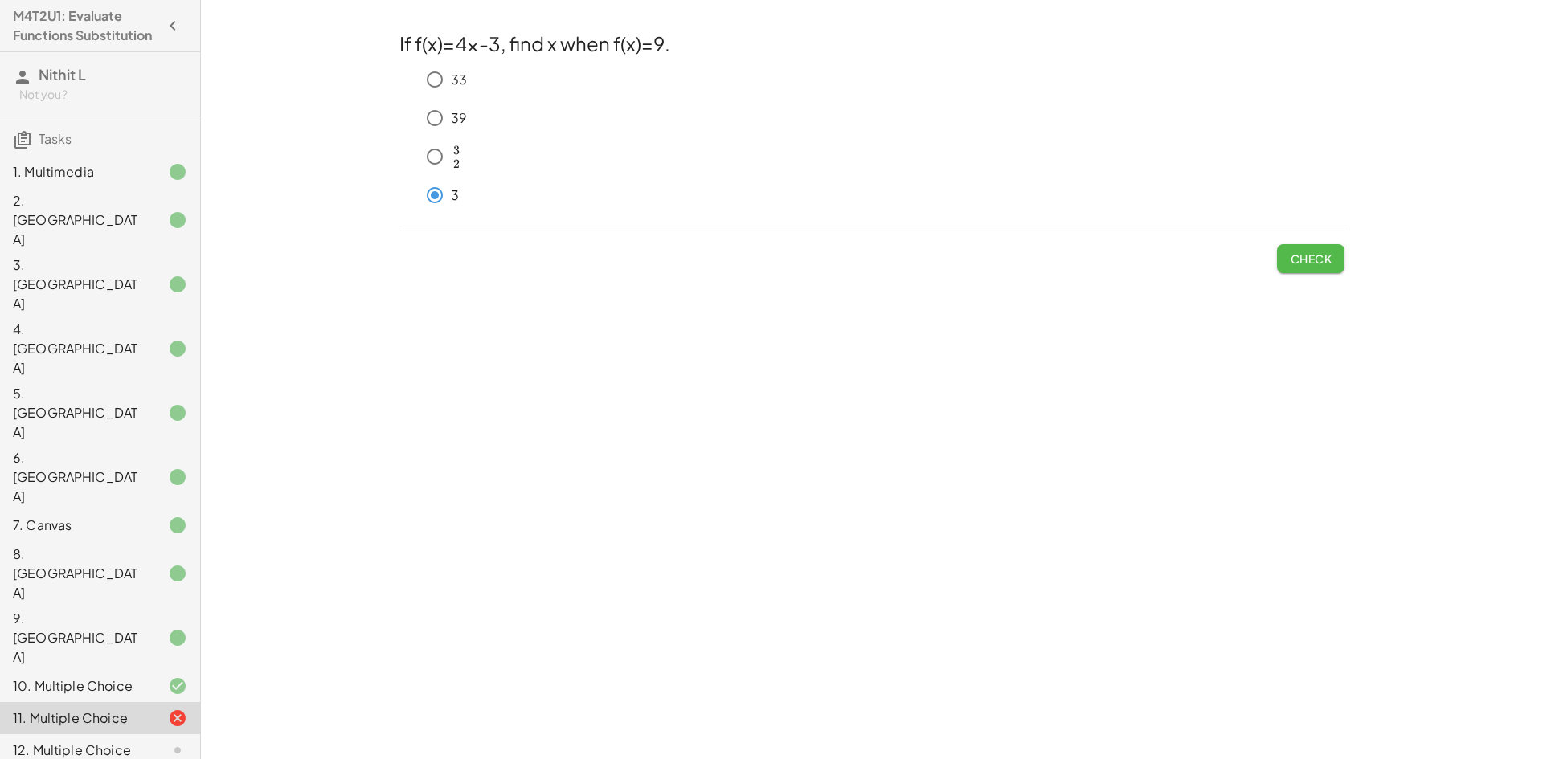
click at [1285, 257] on button "Check" at bounding box center [1310, 258] width 67 height 29
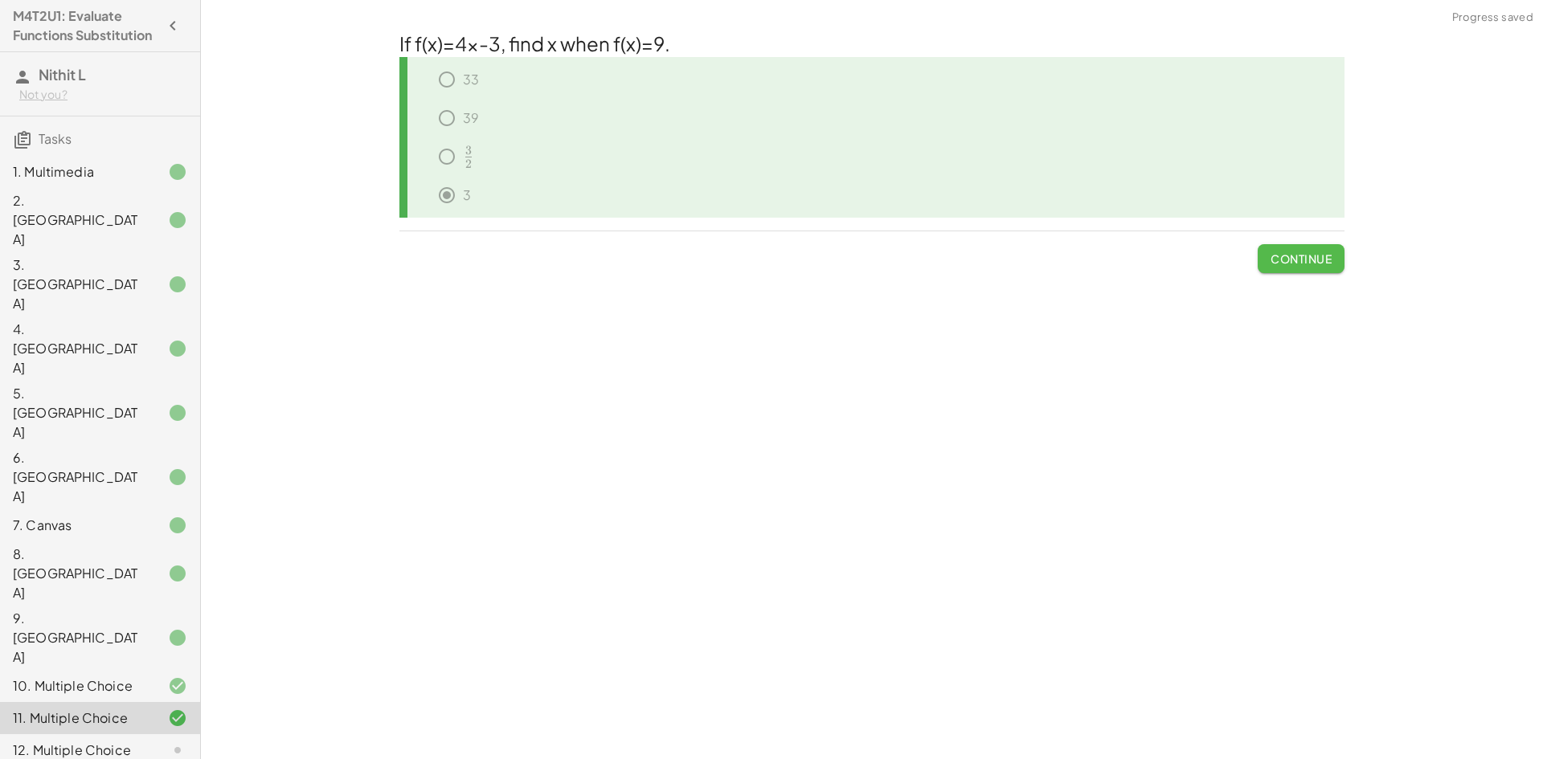
click at [1285, 257] on span "Continue" at bounding box center [1300, 258] width 61 height 14
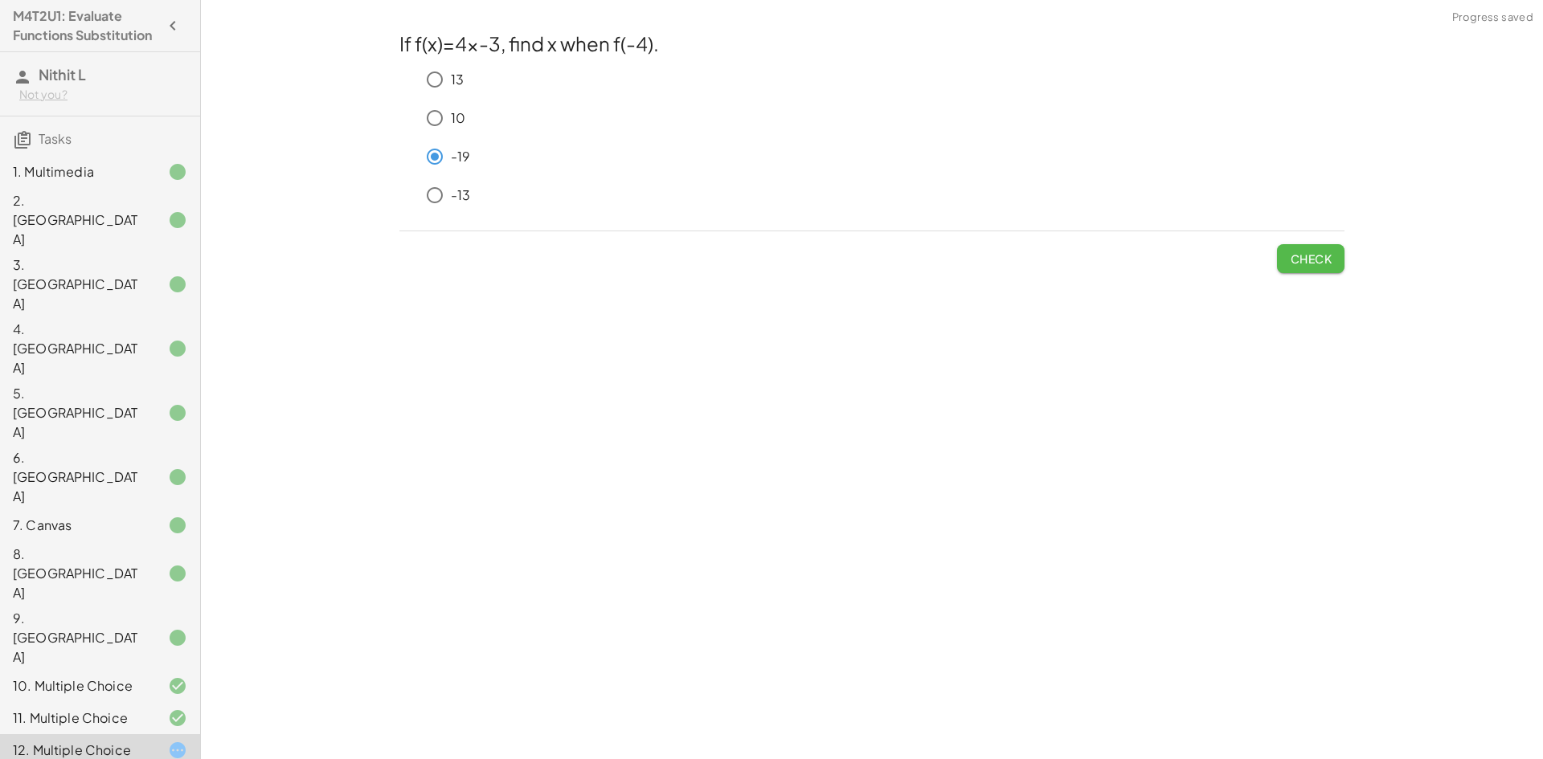
click at [1303, 264] on span "Check" at bounding box center [1311, 258] width 42 height 14
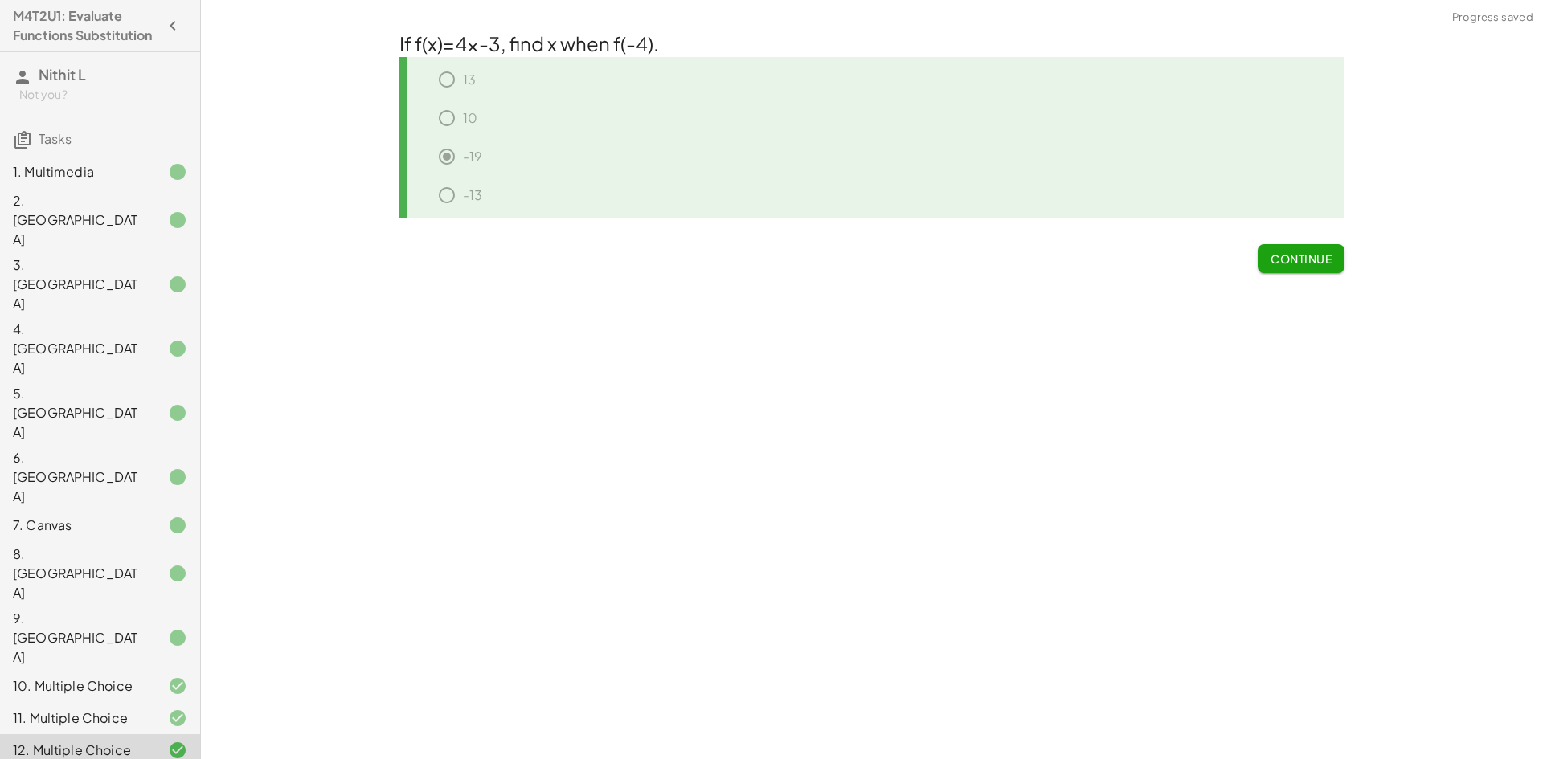
click at [1303, 264] on span "Continue" at bounding box center [1300, 258] width 61 height 14
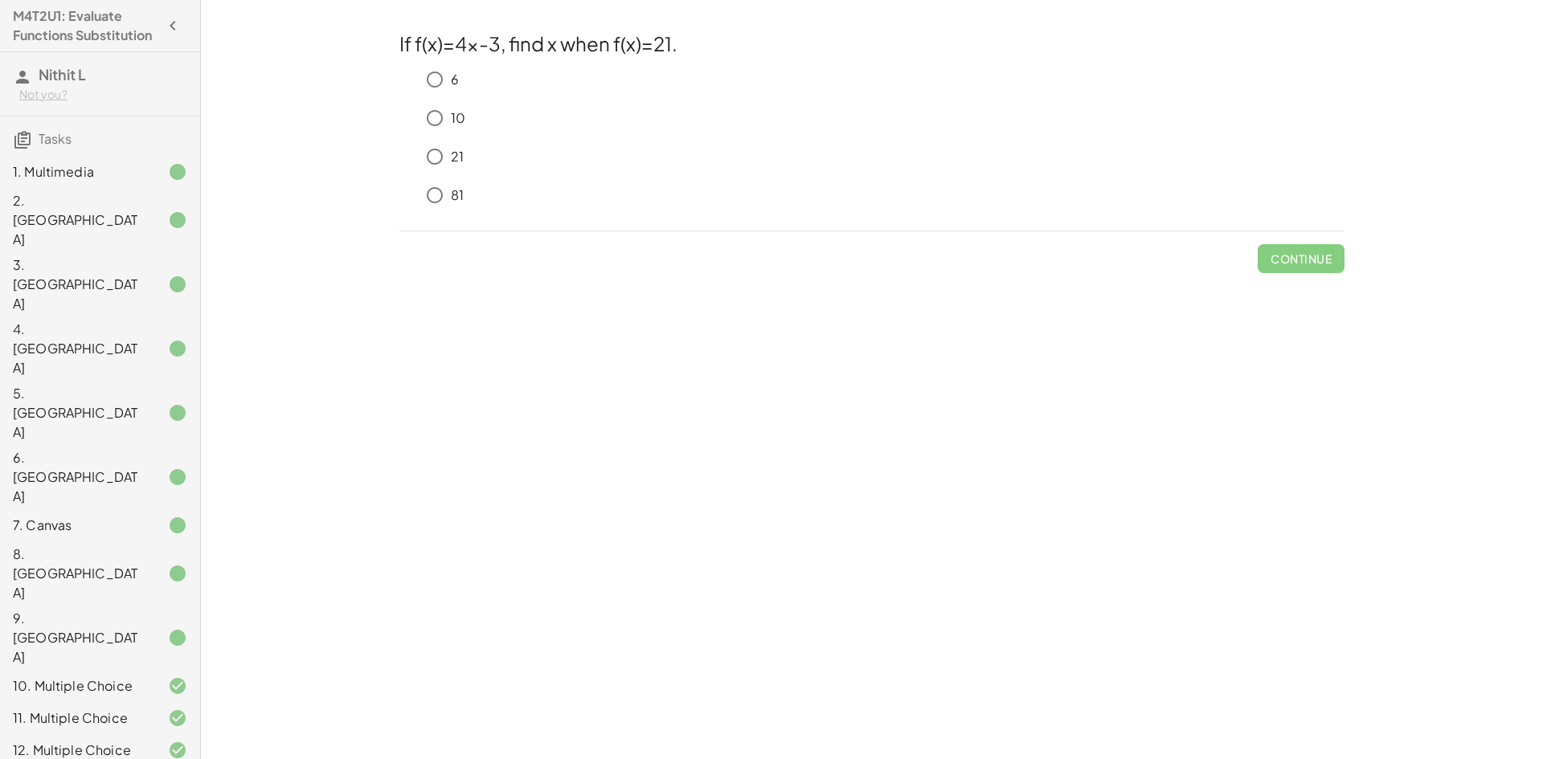
drag, startPoint x: 455, startPoint y: 149, endPoint x: 802, endPoint y: 203, distance: 351.2
click at [453, 152] on p "21" at bounding box center [457, 157] width 13 height 18
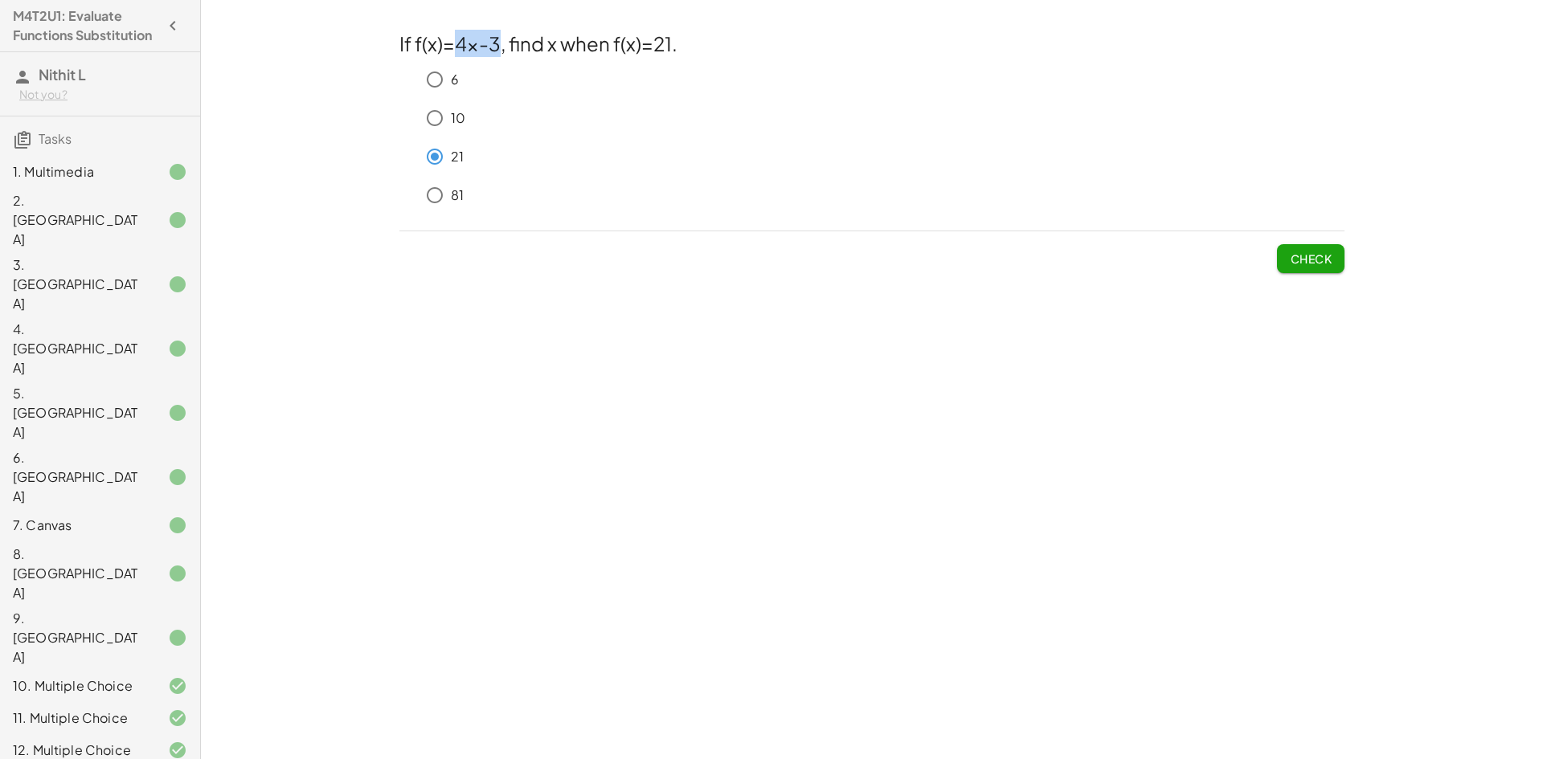
drag, startPoint x: 451, startPoint y: 45, endPoint x: 502, endPoint y: 40, distance: 51.6
click at [502, 40] on h2 "If f(x)=4x-3, find x when f(x)=21." at bounding box center [871, 43] width 945 height 27
drag, startPoint x: 652, startPoint y: 48, endPoint x: 668, endPoint y: 50, distance: 16.1
click at [668, 50] on h2 "If f(x)=4x-3, find x when f(x)=21." at bounding box center [871, 43] width 945 height 27
drag, startPoint x: 475, startPoint y: 36, endPoint x: 496, endPoint y: 54, distance: 27.4
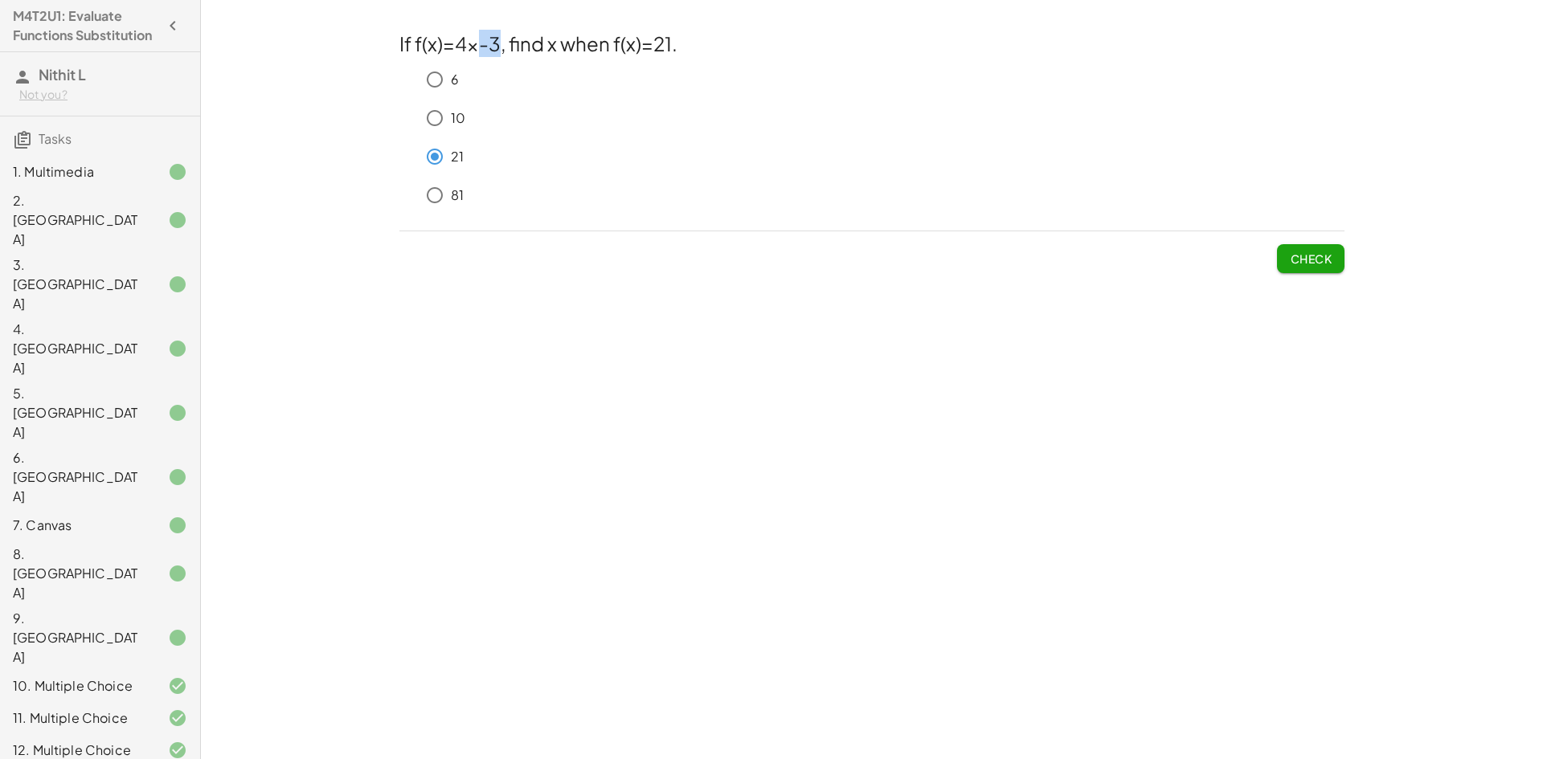
click at [496, 54] on h2 "If f(x)=4x-3, find x when f(x)=21." at bounding box center [871, 43] width 945 height 27
drag, startPoint x: 457, startPoint y: 45, endPoint x: 487, endPoint y: 57, distance: 32.1
click at [487, 57] on div "If f(x)=4x-3, find x when f(x)=21. 6 10 21 81" at bounding box center [871, 124] width 945 height 188
click at [456, 198] on p "81" at bounding box center [457, 195] width 13 height 18
click at [1324, 268] on button "Check" at bounding box center [1310, 258] width 67 height 29
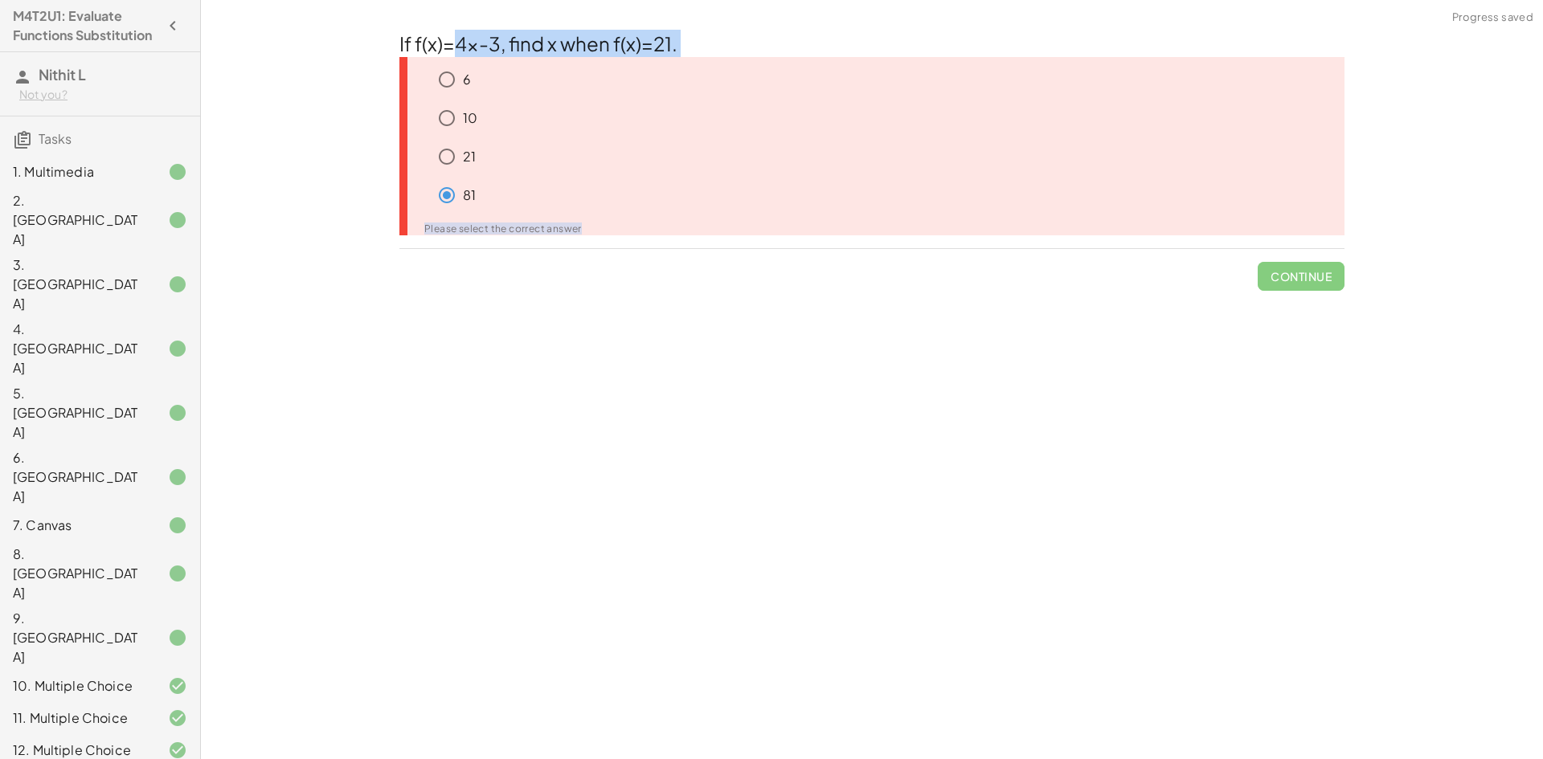
click at [493, 156] on div "21" at bounding box center [888, 157] width 914 height 32
click at [465, 157] on p "21" at bounding box center [469, 157] width 13 height 18
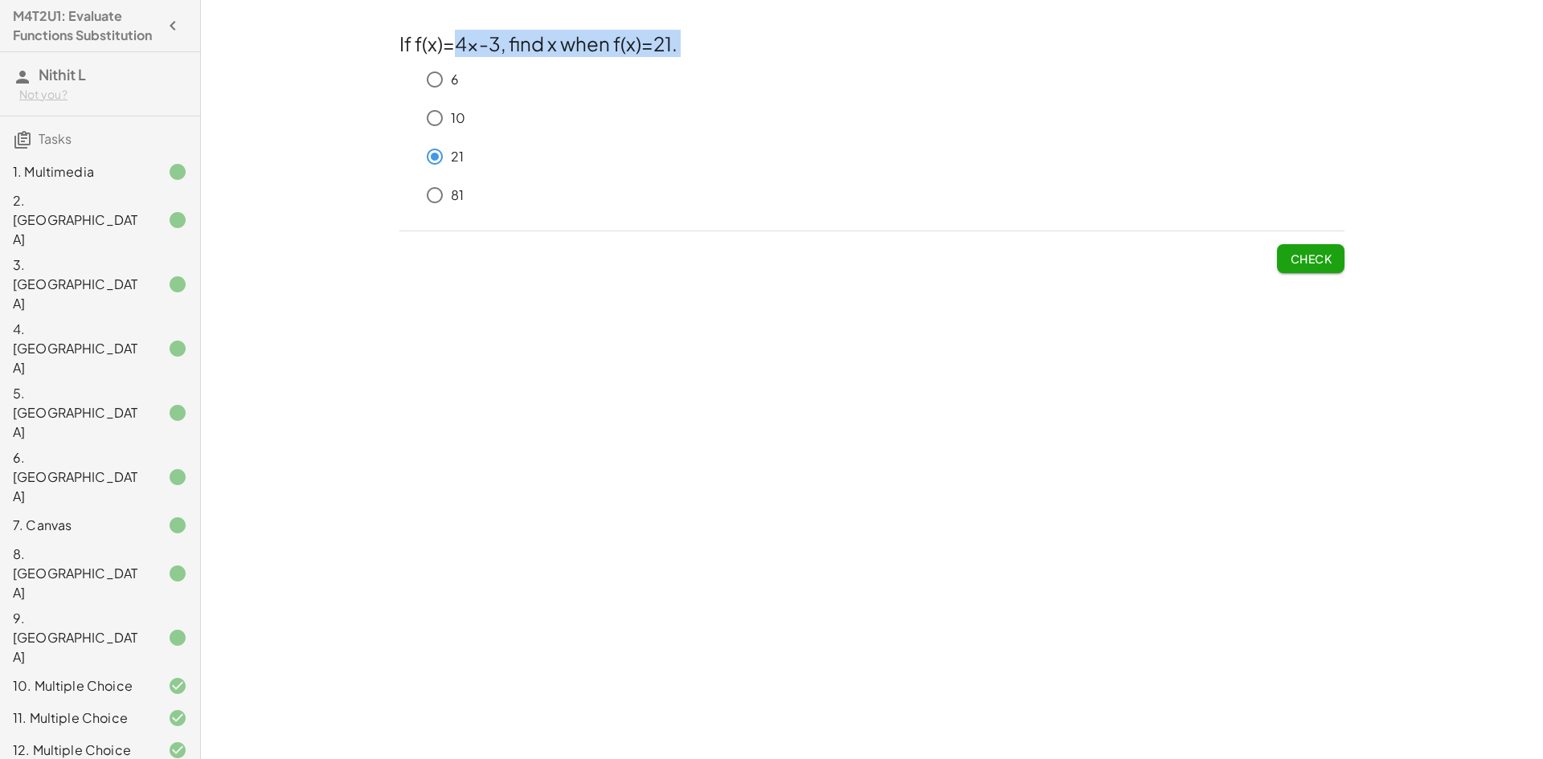
click at [1319, 260] on span "Check" at bounding box center [1311, 258] width 42 height 14
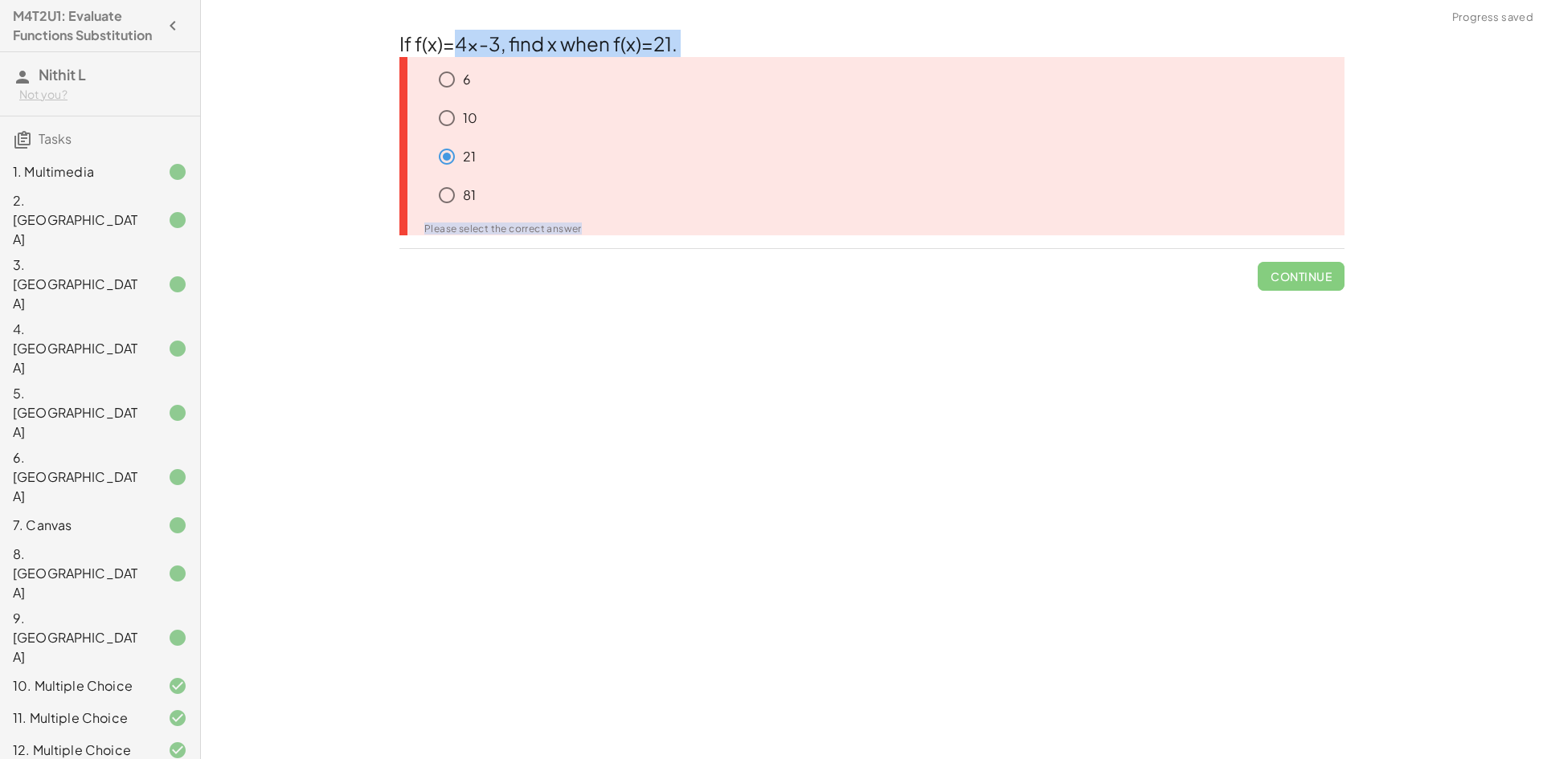
click at [486, 112] on div "10" at bounding box center [888, 118] width 914 height 32
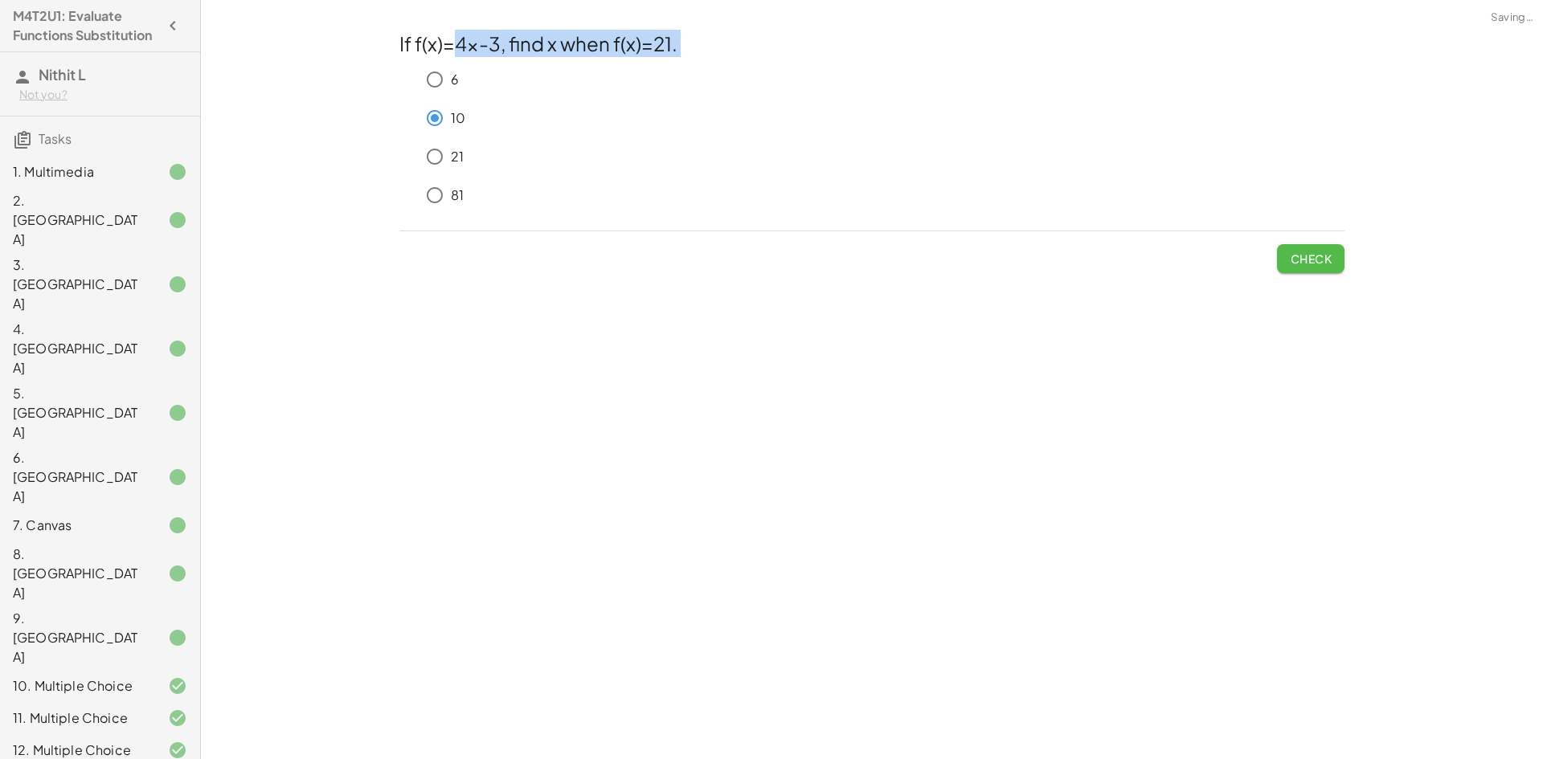
click at [1305, 262] on span "Check" at bounding box center [1311, 258] width 42 height 14
click at [1331, 249] on button "Check" at bounding box center [1310, 258] width 67 height 29
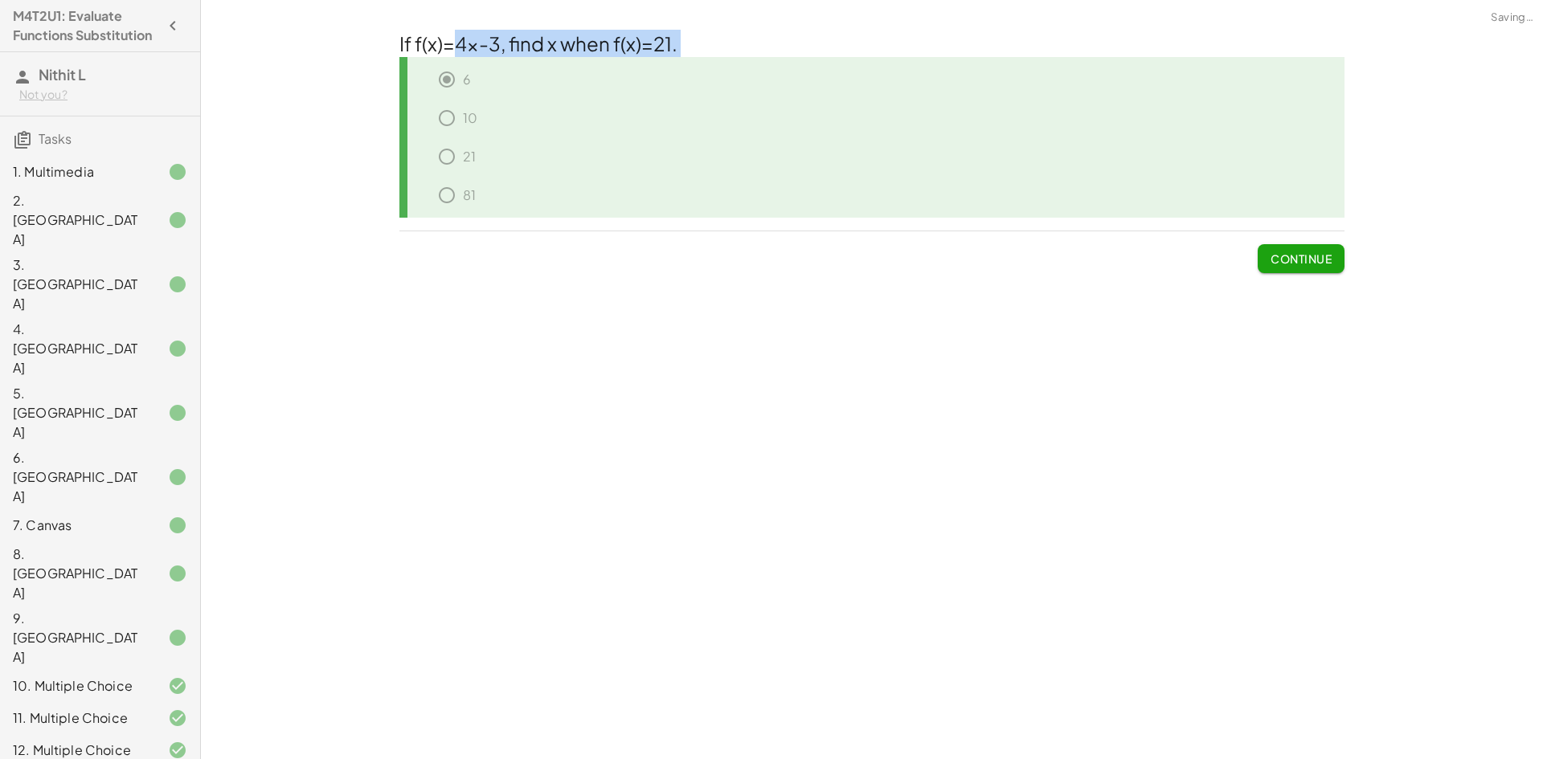
click at [869, 194] on div "81" at bounding box center [877, 198] width 933 height 39
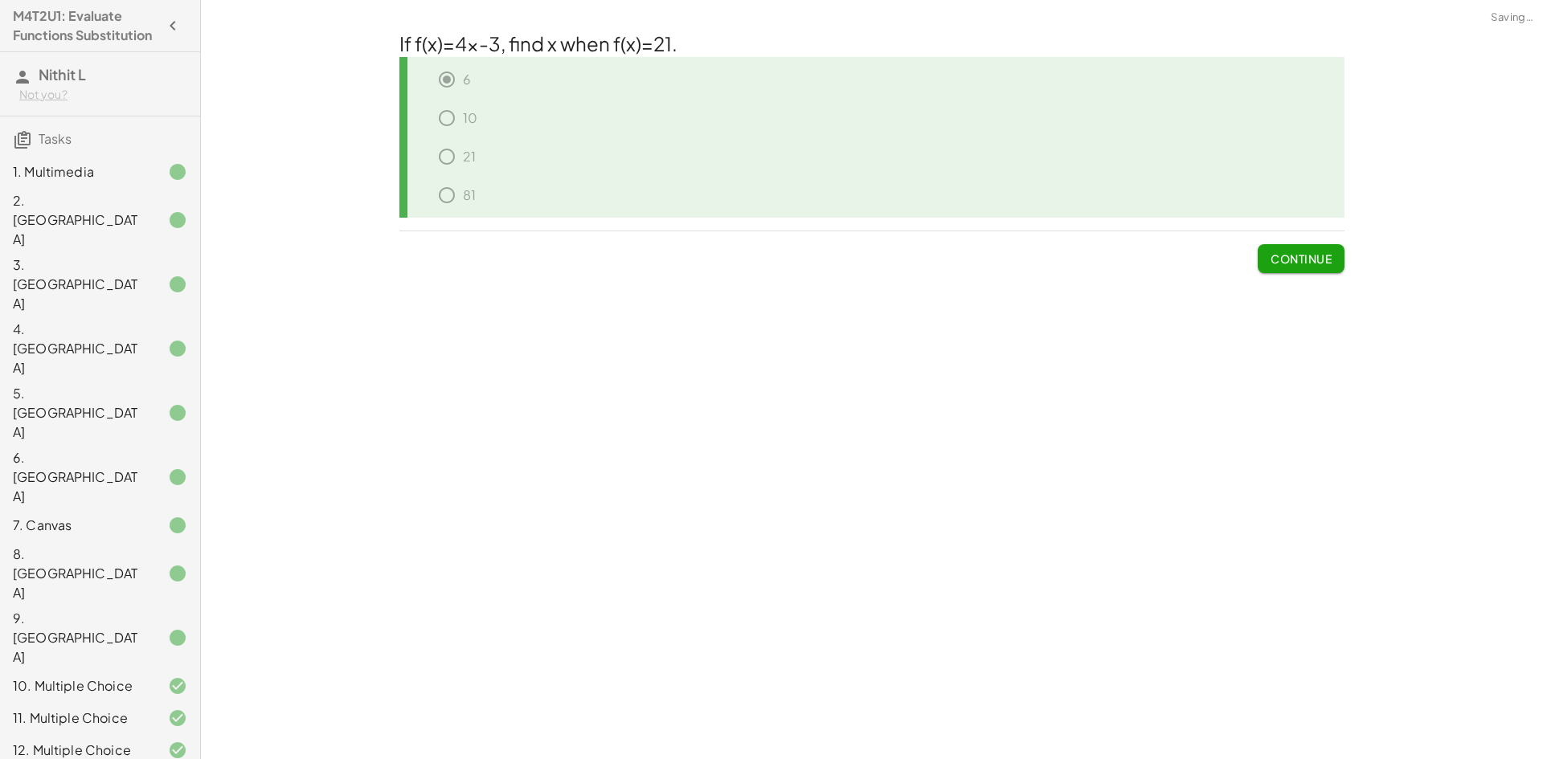
click at [142, 741] on div at bounding box center [164, 750] width 45 height 19
click at [109, 709] on div "11. Multiple Choice" at bounding box center [77, 718] width 129 height 19
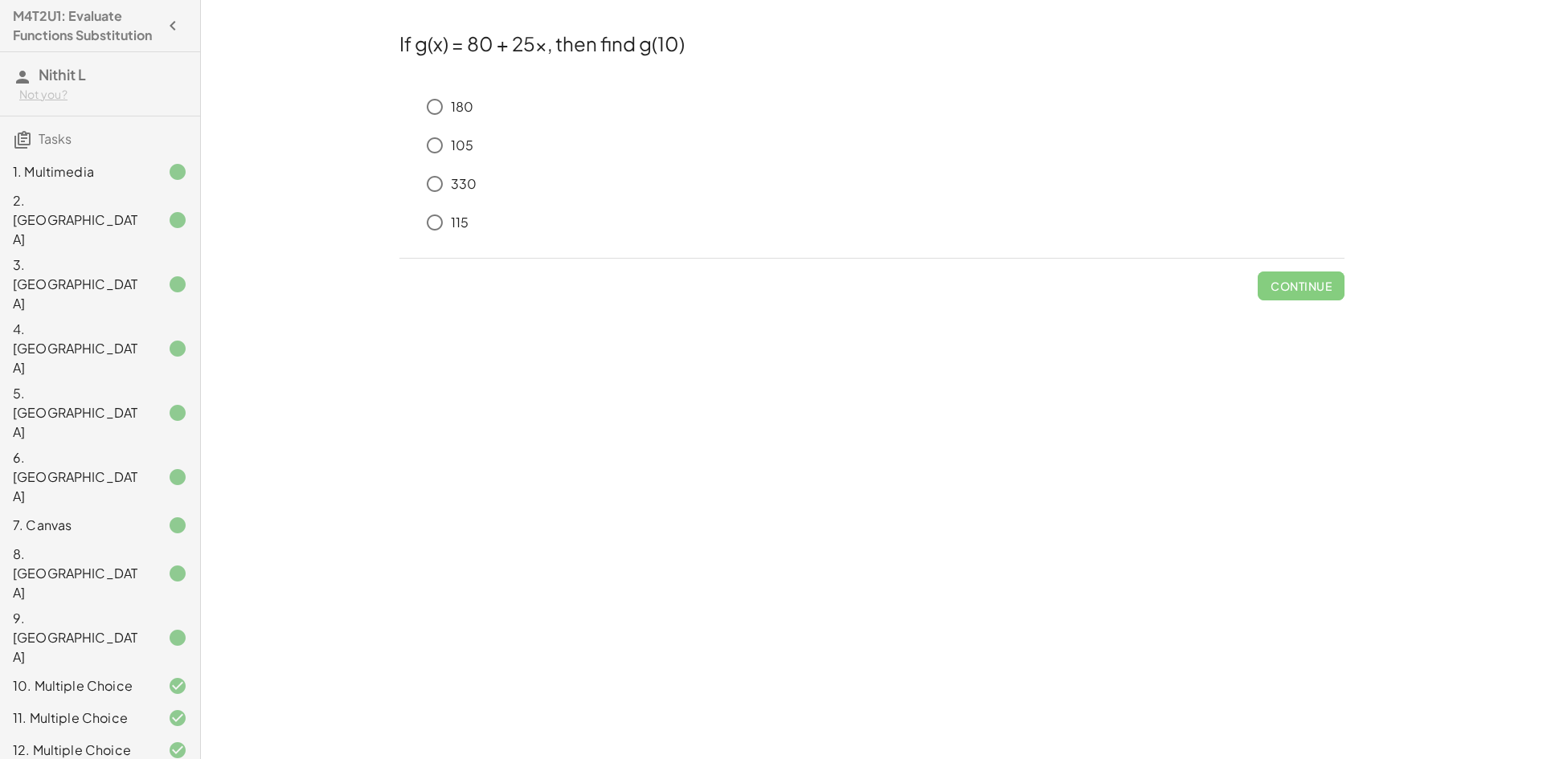
click at [456, 182] on p "330" at bounding box center [464, 184] width 26 height 18
click at [1311, 280] on span "Check" at bounding box center [1311, 286] width 42 height 14
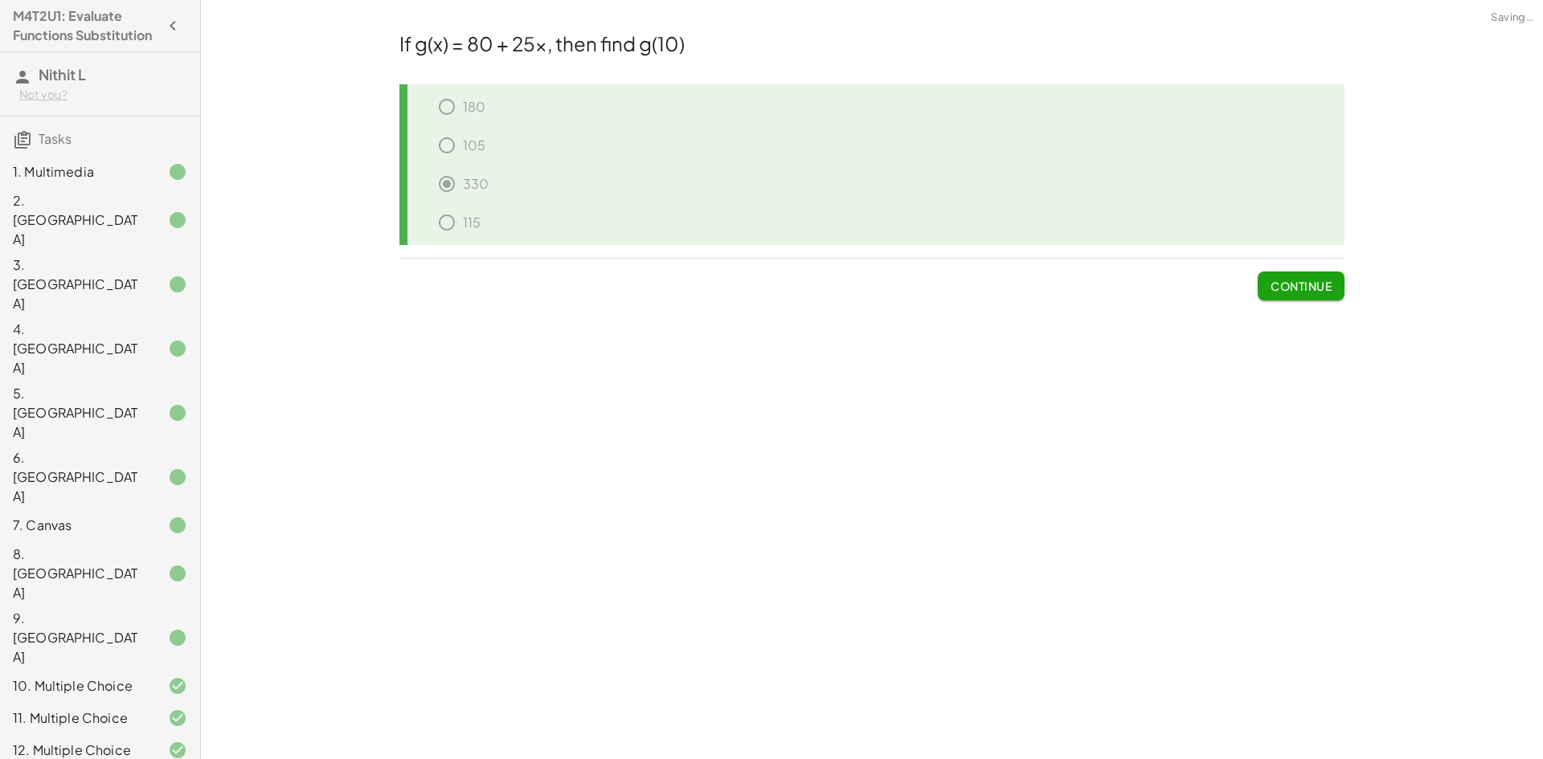
click at [1286, 295] on button "Continue" at bounding box center [1300, 286] width 87 height 29
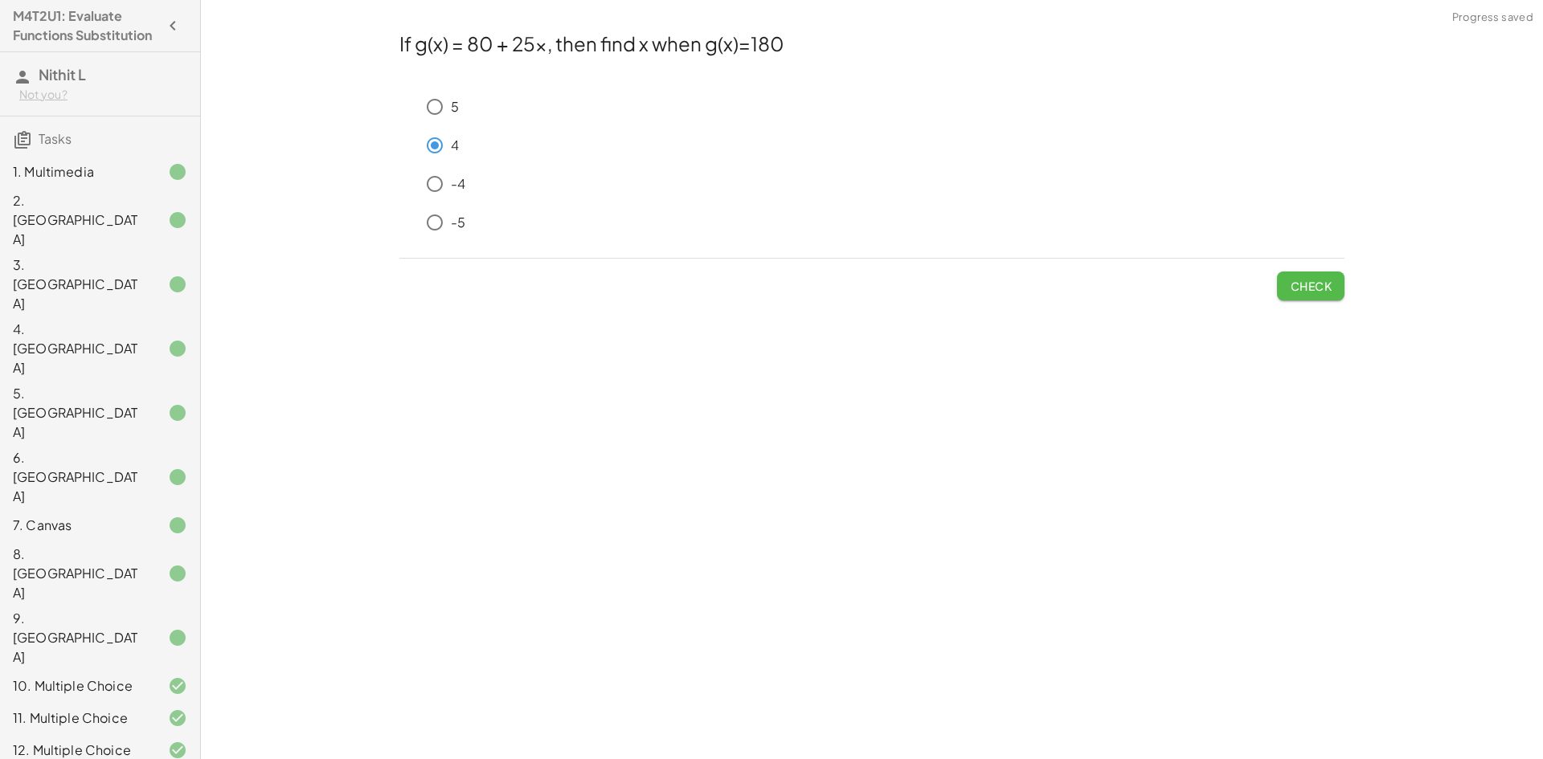
click at [1298, 292] on span "Check" at bounding box center [1311, 286] width 42 height 14
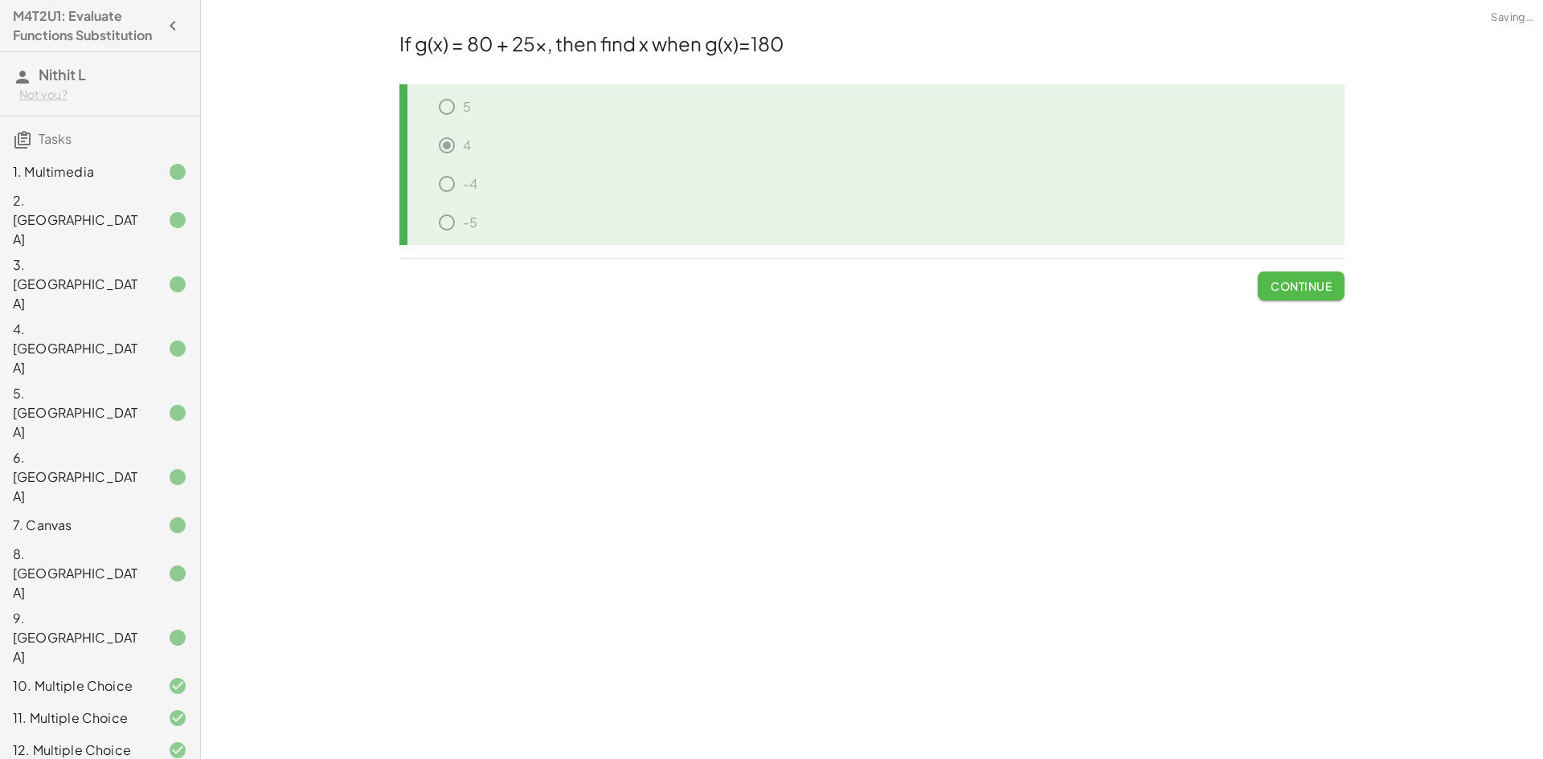
click at [1298, 292] on span "Continue" at bounding box center [1300, 286] width 61 height 14
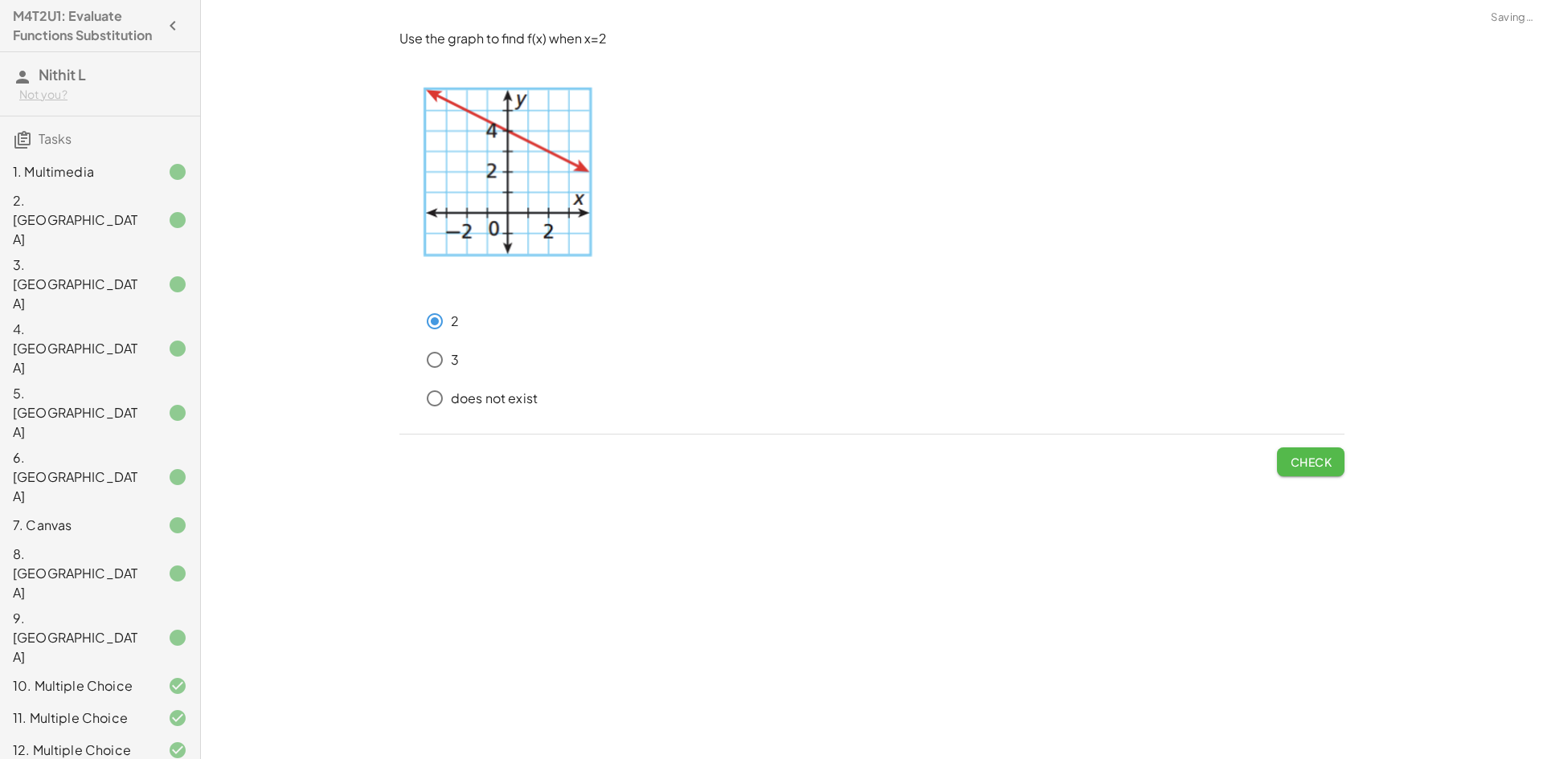
click at [1316, 459] on span "Check" at bounding box center [1311, 462] width 42 height 14
click at [1314, 458] on span "Check" at bounding box center [1311, 462] width 42 height 14
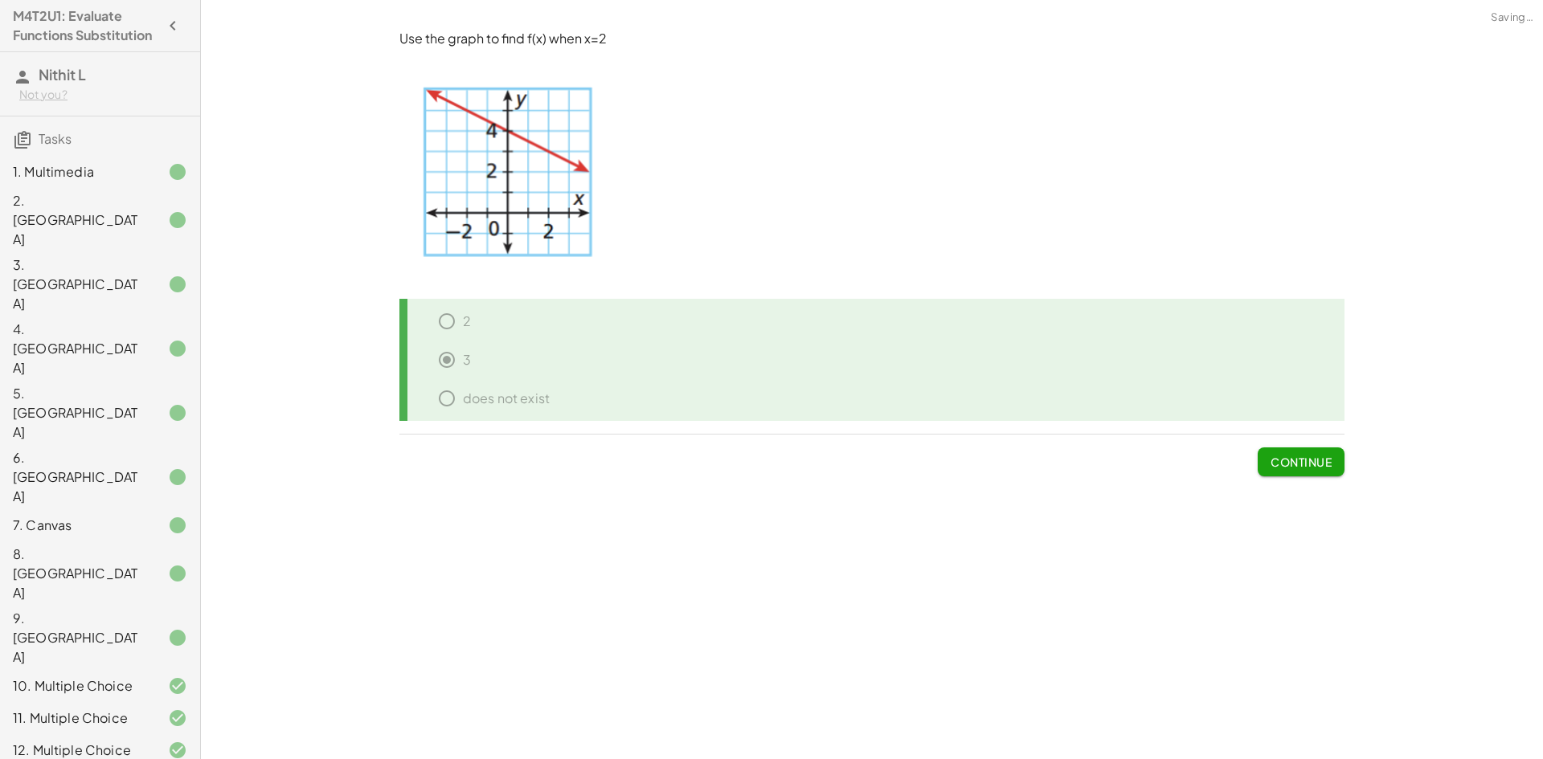
click at [1312, 459] on span "Continue" at bounding box center [1300, 462] width 61 height 14
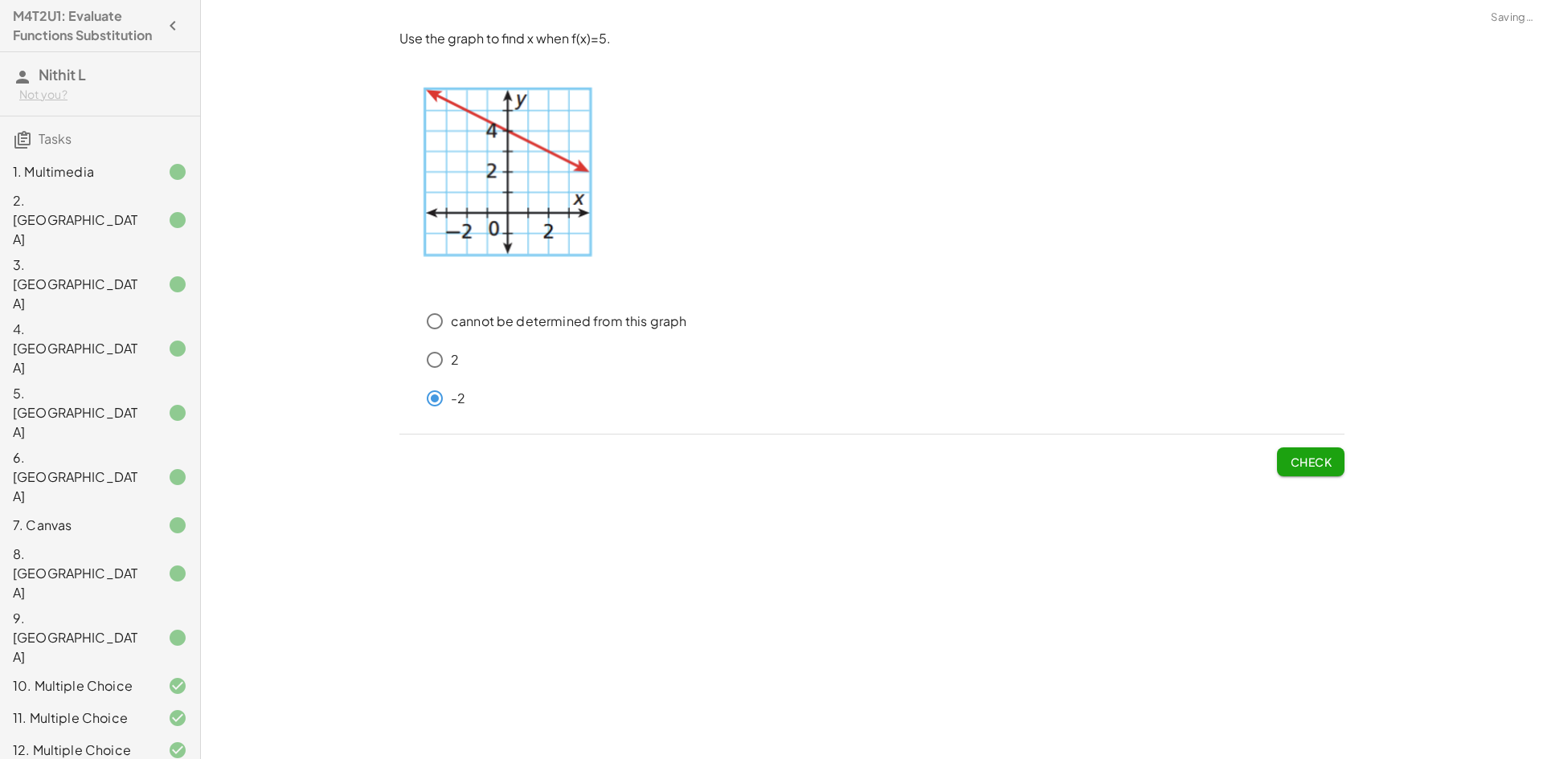
click at [1332, 455] on button "Check" at bounding box center [1310, 462] width 67 height 29
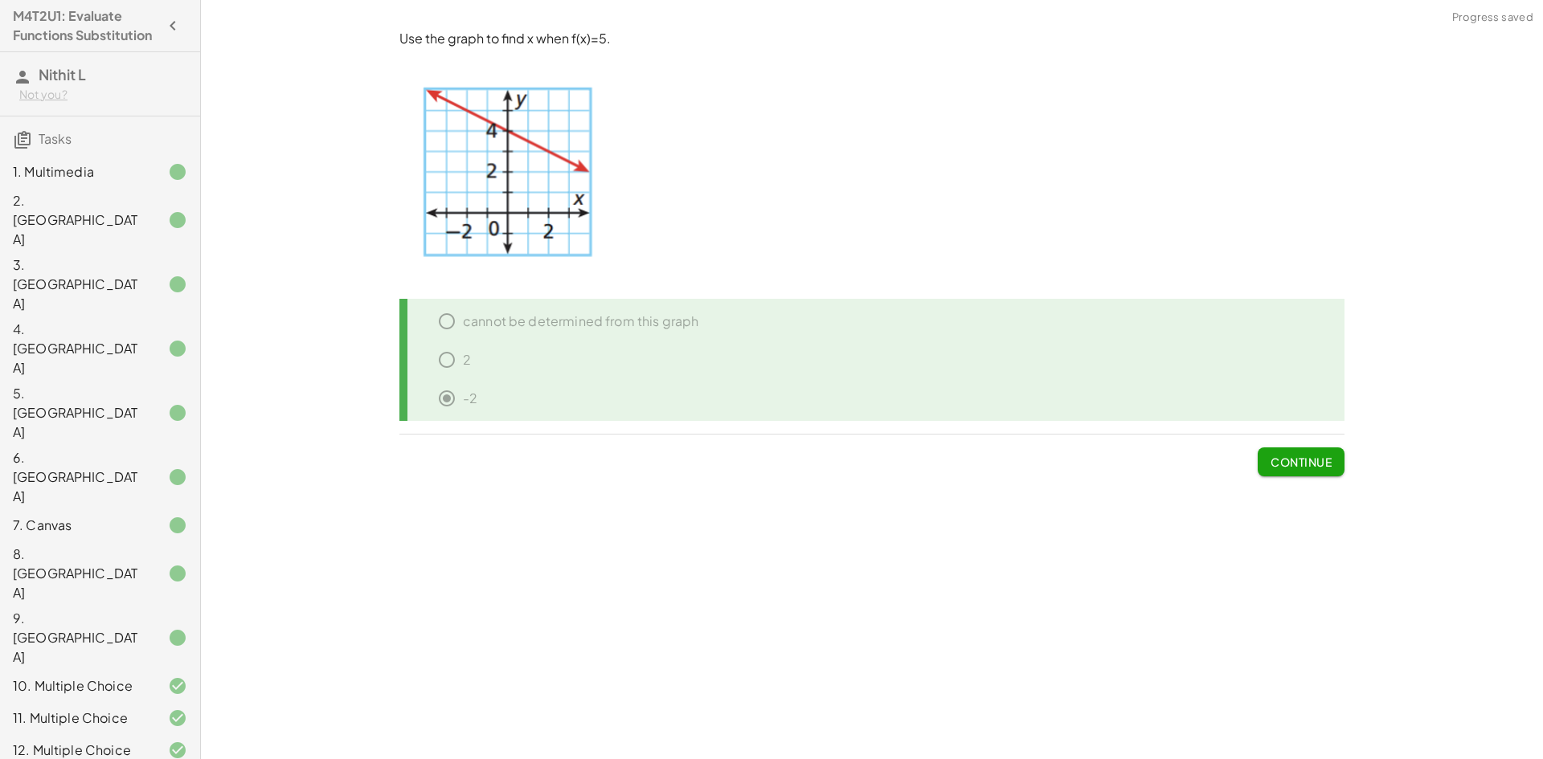
click at [1292, 467] on span "Continue" at bounding box center [1300, 462] width 61 height 14
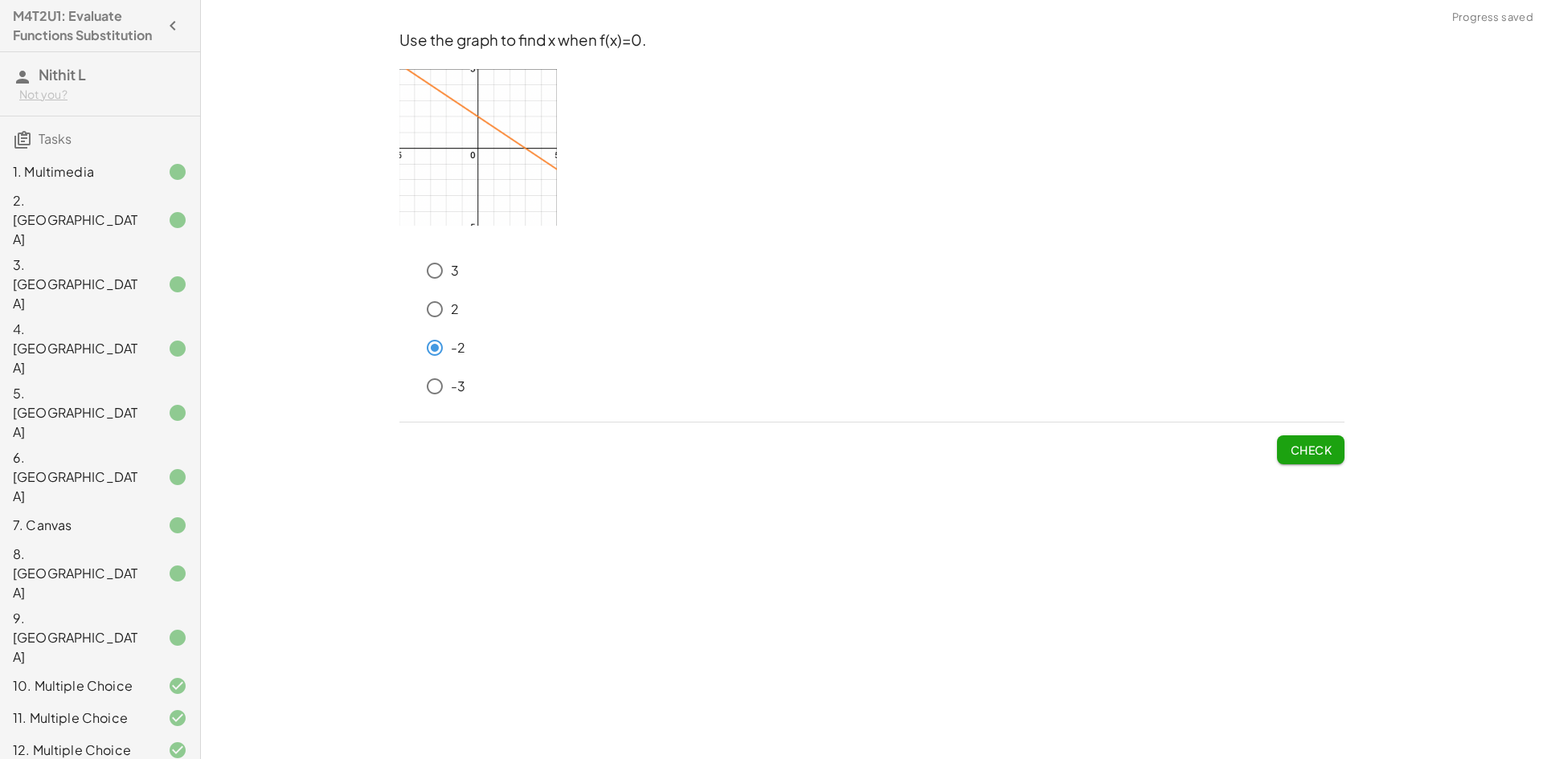
click at [1332, 449] on button "Check" at bounding box center [1310, 449] width 67 height 29
click at [0, 0] on div "Use the graph to find x when f(x)=0. 3 2 -2 -3 Check" at bounding box center [0, 0] width 0 height 0
click at [1305, 452] on span "Check" at bounding box center [1311, 450] width 42 height 14
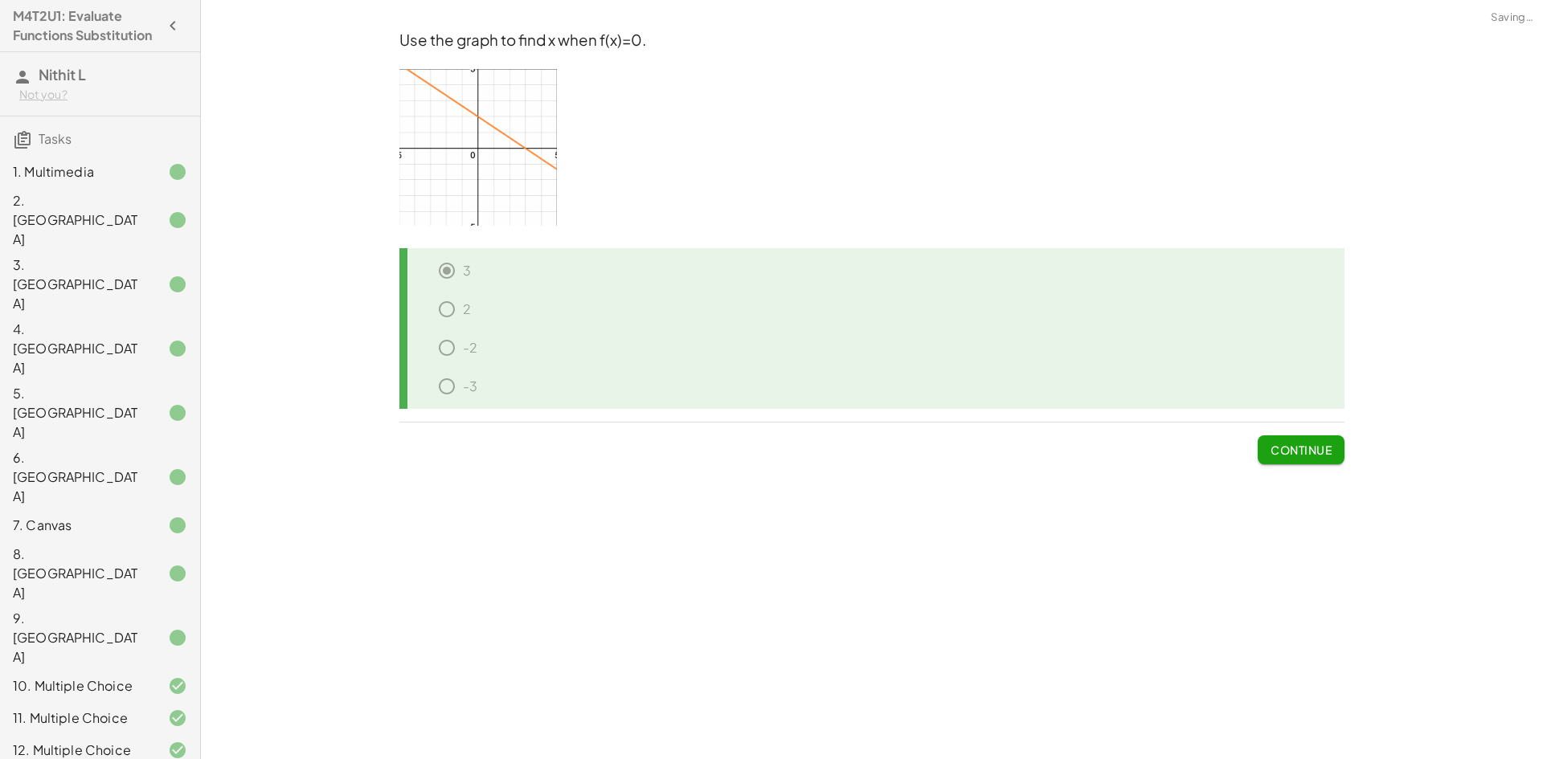
click at [1305, 452] on span "Continue" at bounding box center [1300, 450] width 61 height 14
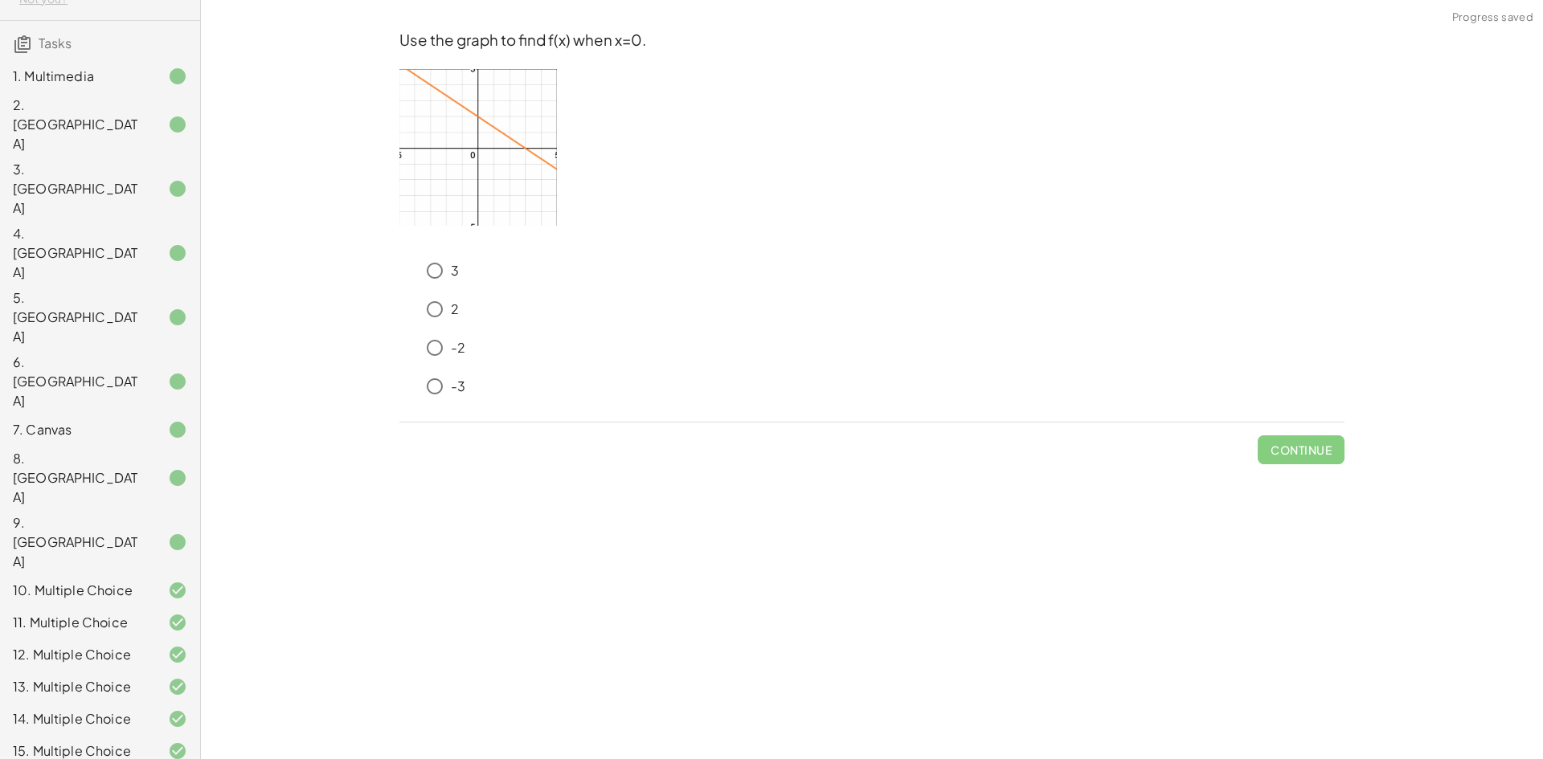
scroll to position [303, 0]
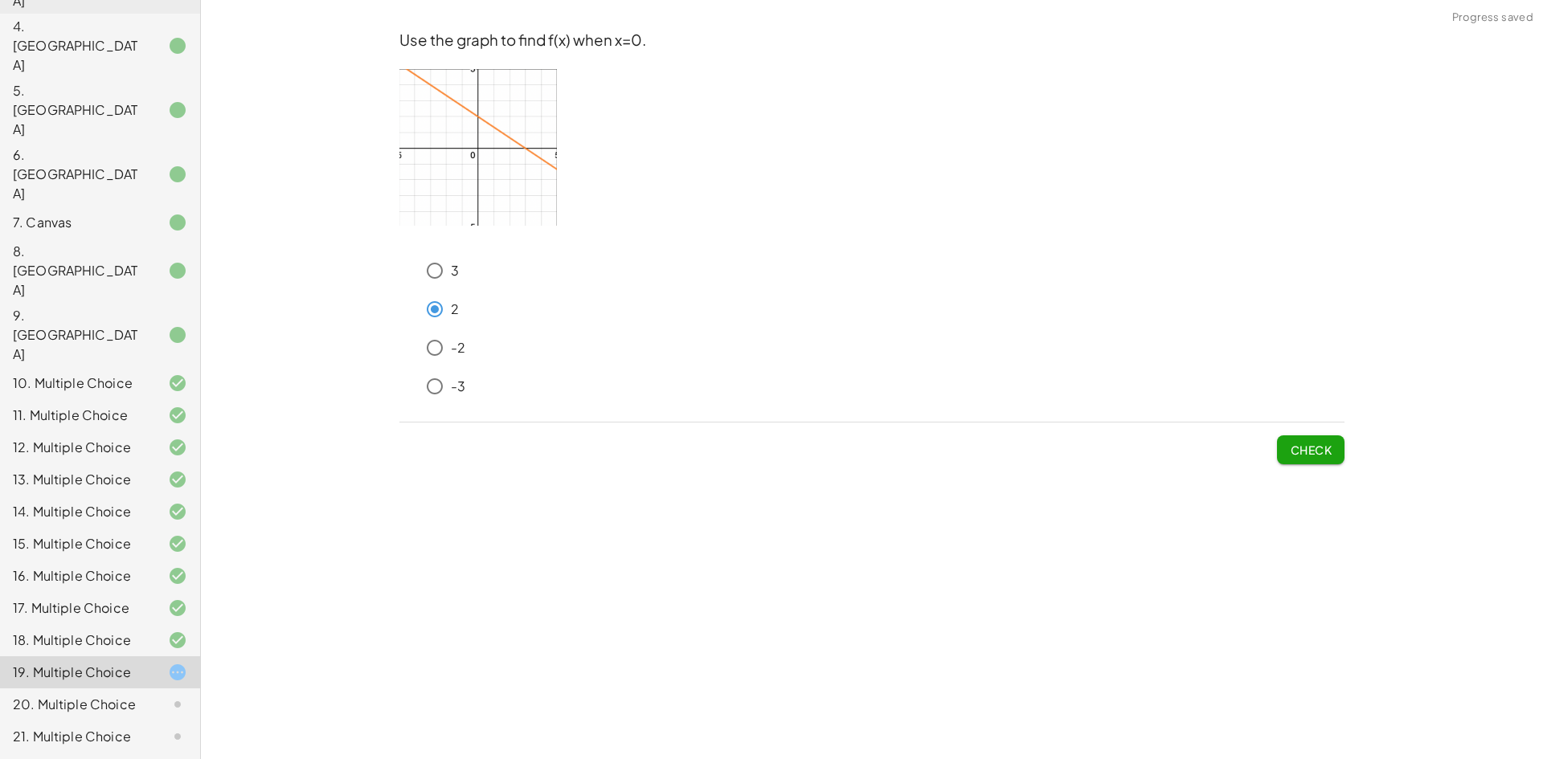
click at [1325, 456] on span "Check" at bounding box center [1311, 450] width 42 height 14
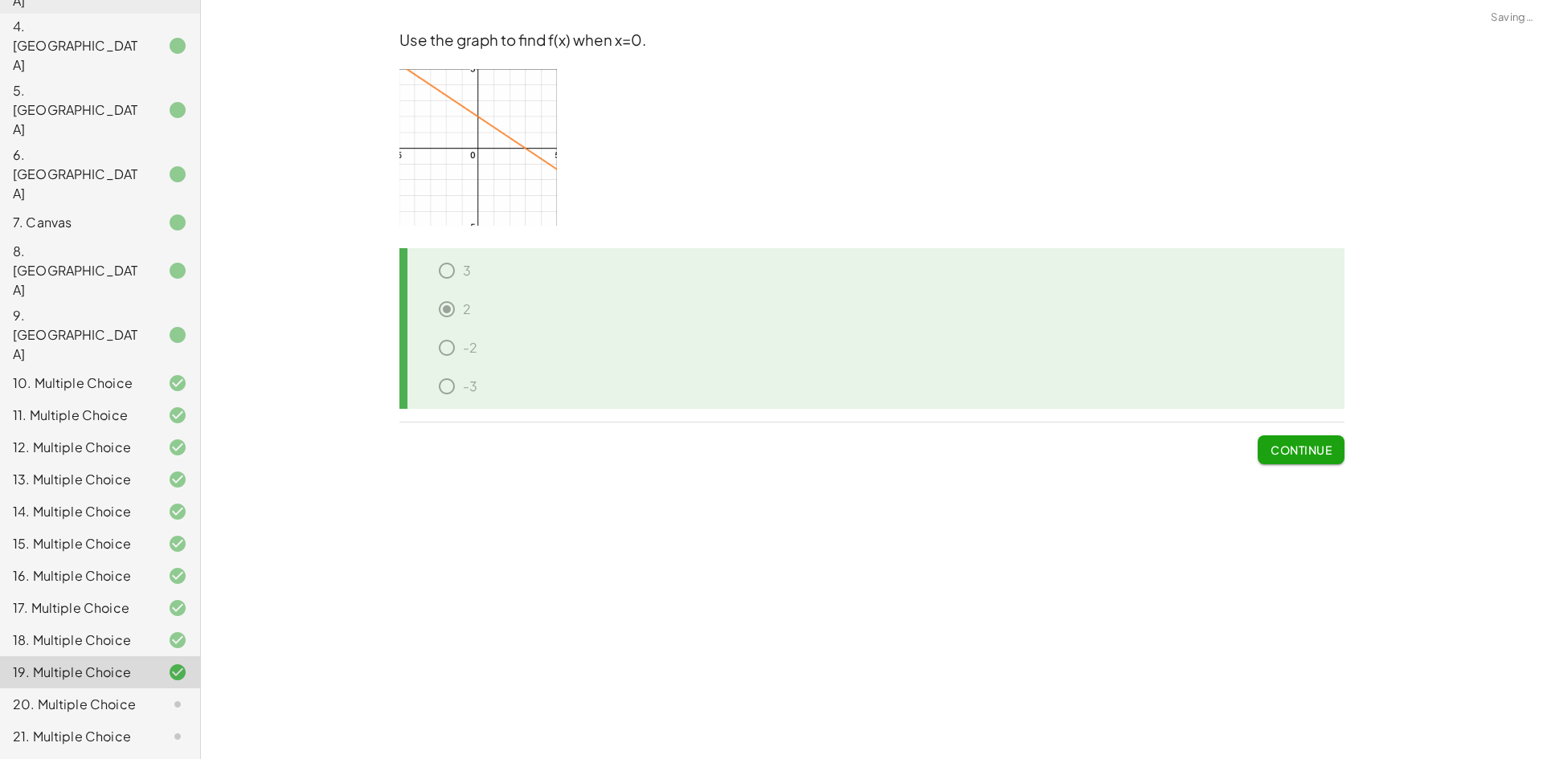
click at [1325, 456] on span "Continue" at bounding box center [1300, 450] width 61 height 14
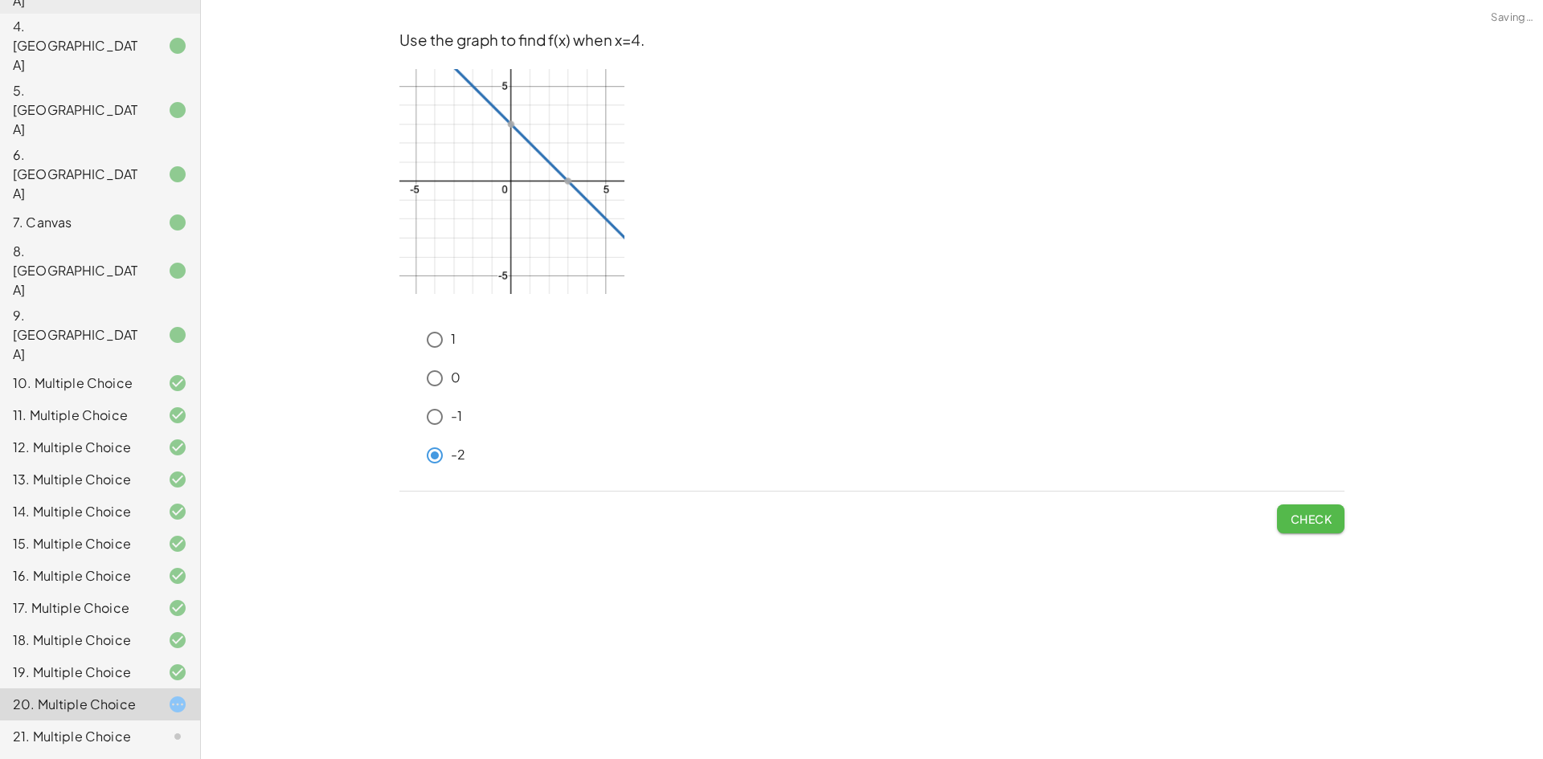
click at [1311, 510] on button "Check" at bounding box center [1310, 519] width 67 height 29
click at [1310, 518] on span "Check" at bounding box center [1311, 519] width 42 height 14
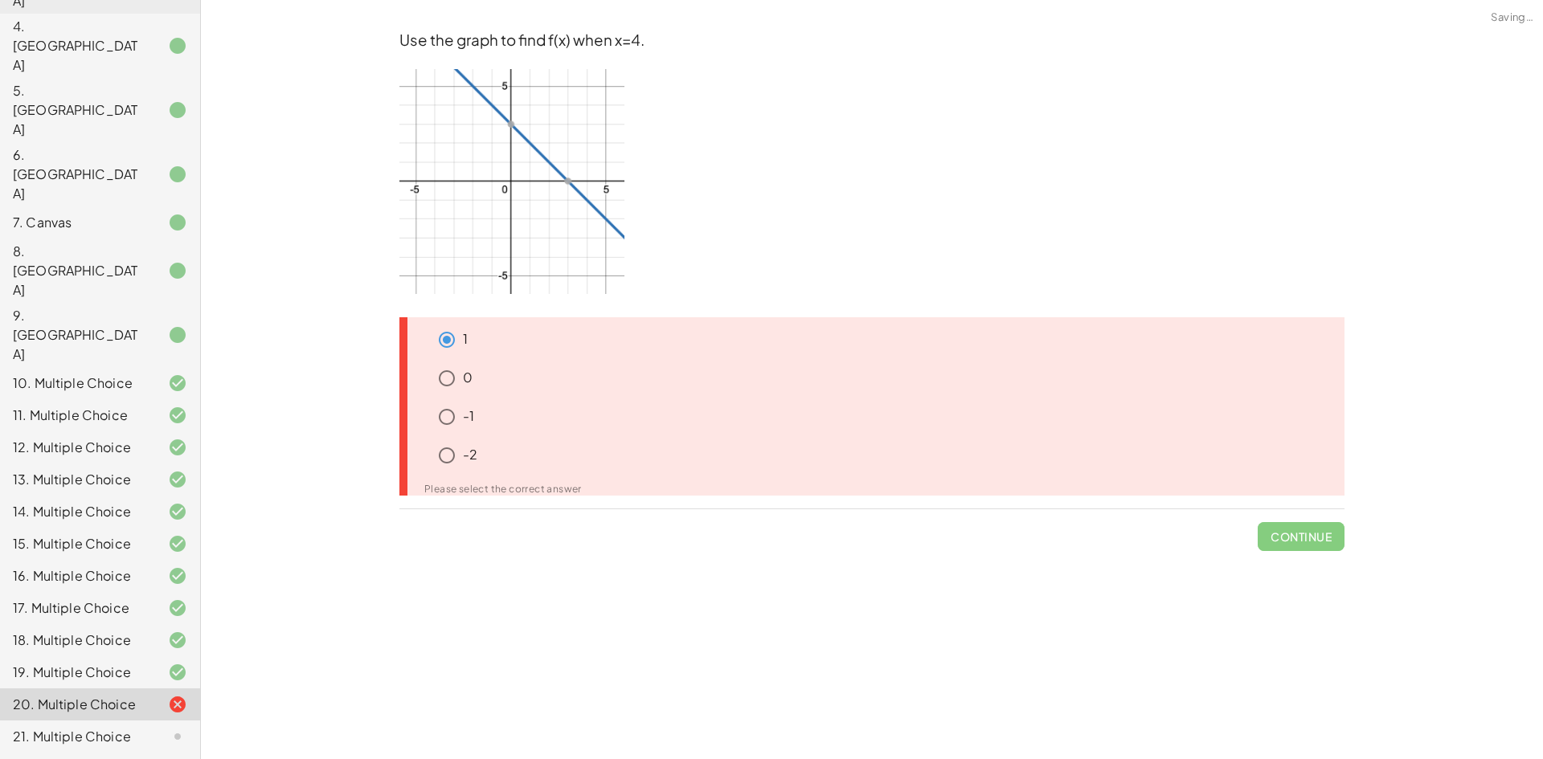
click at [447, 439] on div "0" at bounding box center [877, 458] width 933 height 39
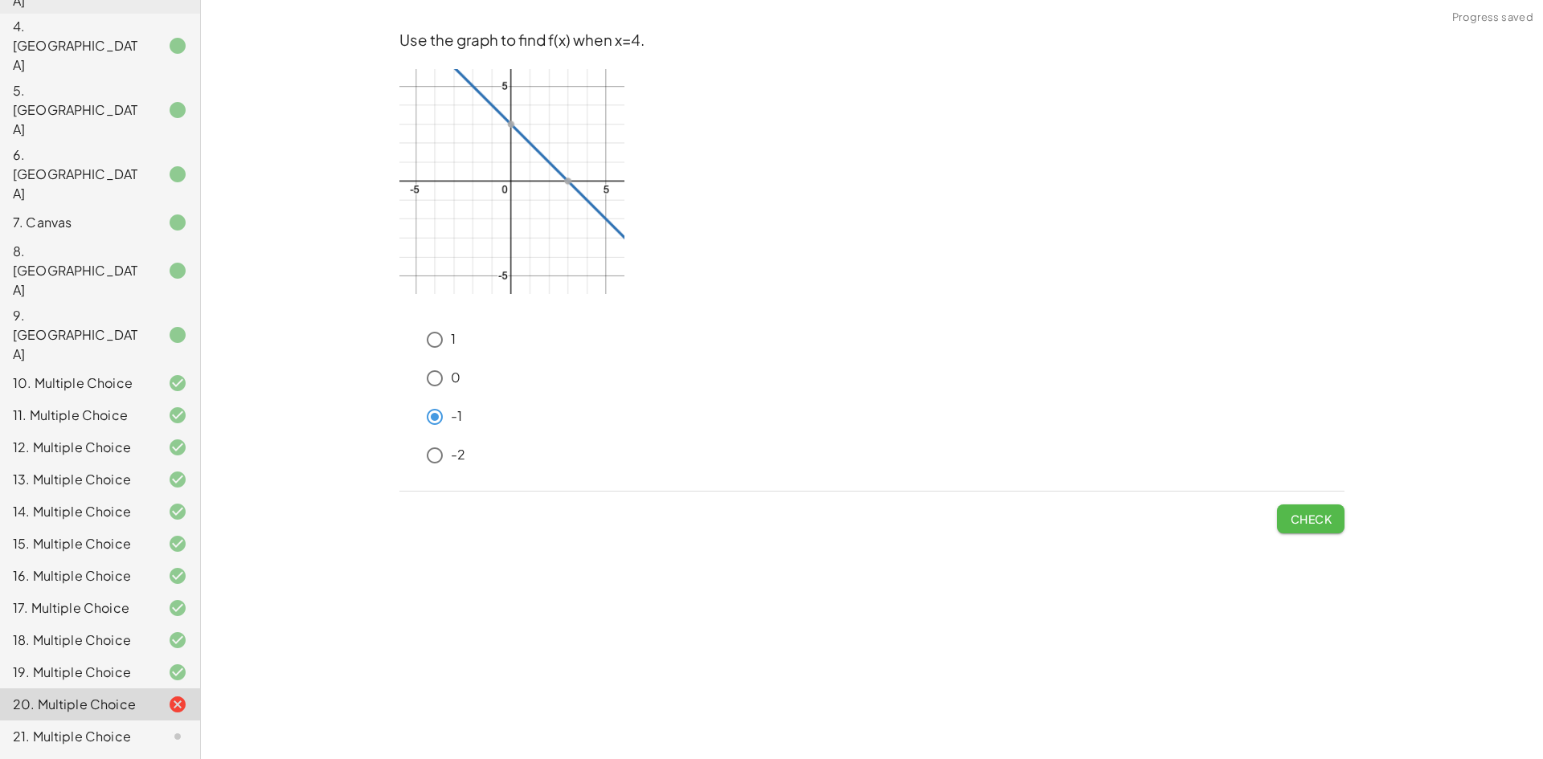
click at [1331, 525] on span "Check" at bounding box center [1311, 519] width 42 height 14
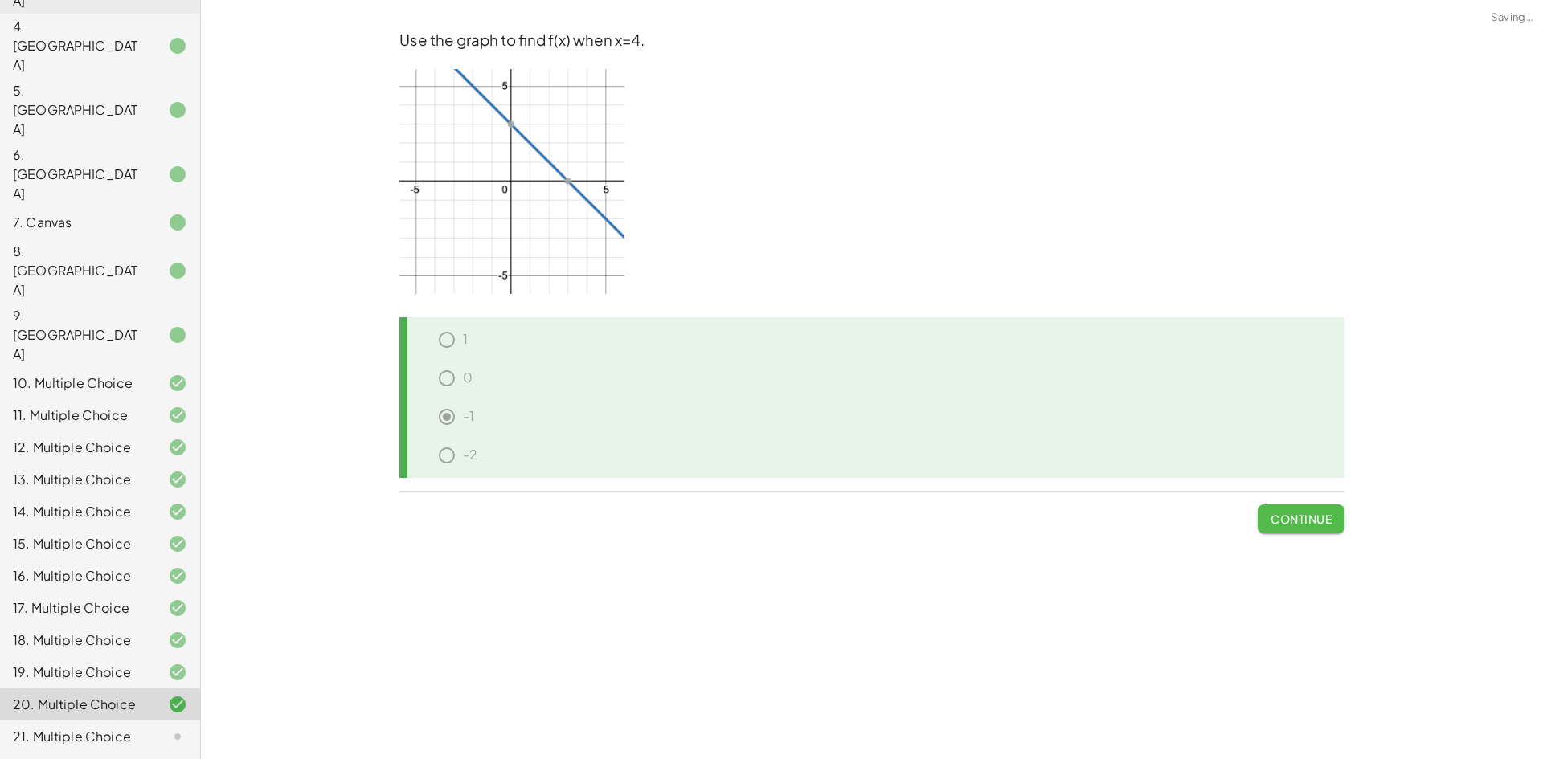
click at [1289, 509] on button "Continue" at bounding box center [1300, 519] width 87 height 29
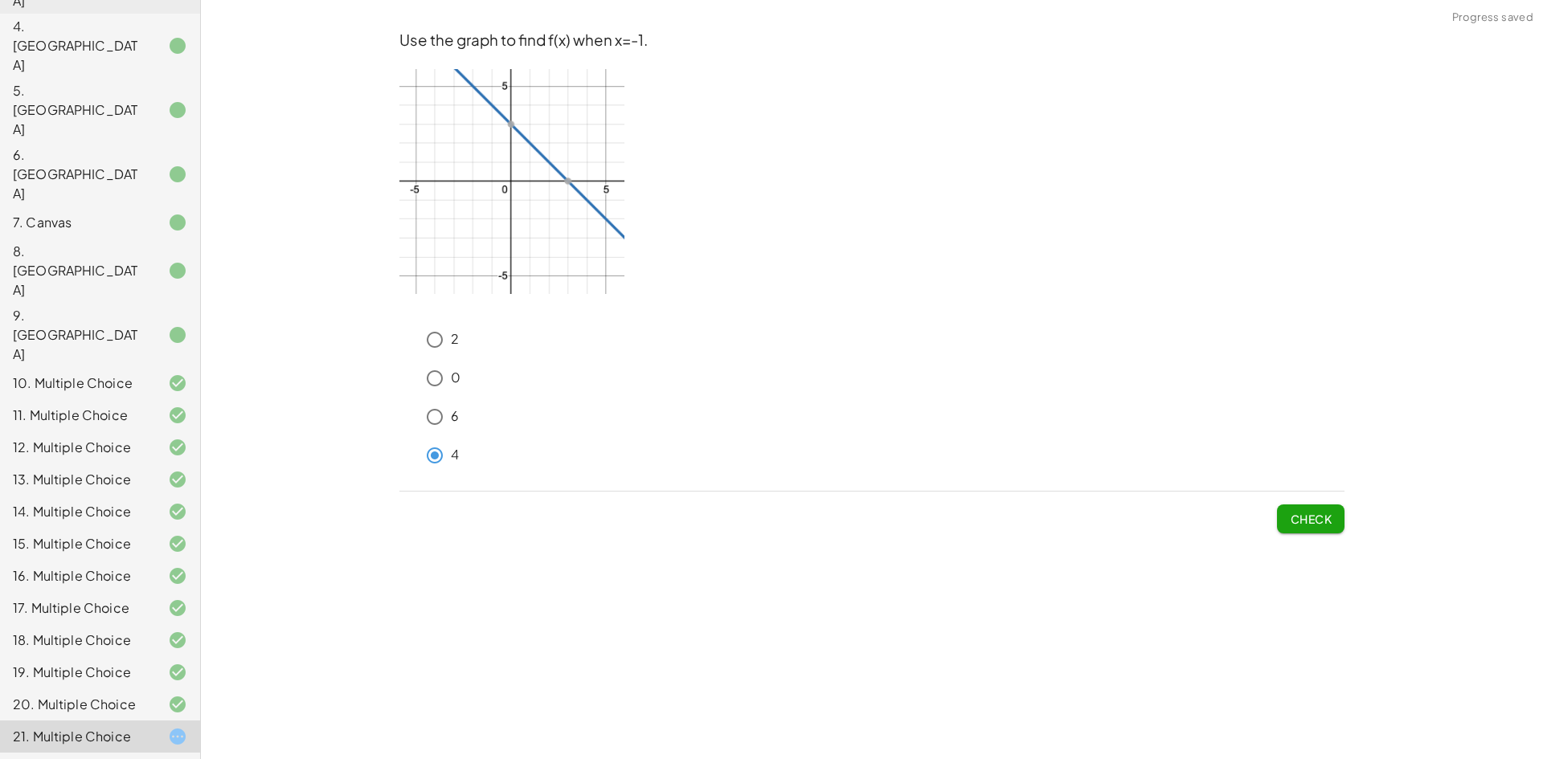
click at [1274, 508] on div "Check" at bounding box center [871, 513] width 945 height 42
click at [1293, 516] on span "Check" at bounding box center [1311, 519] width 42 height 14
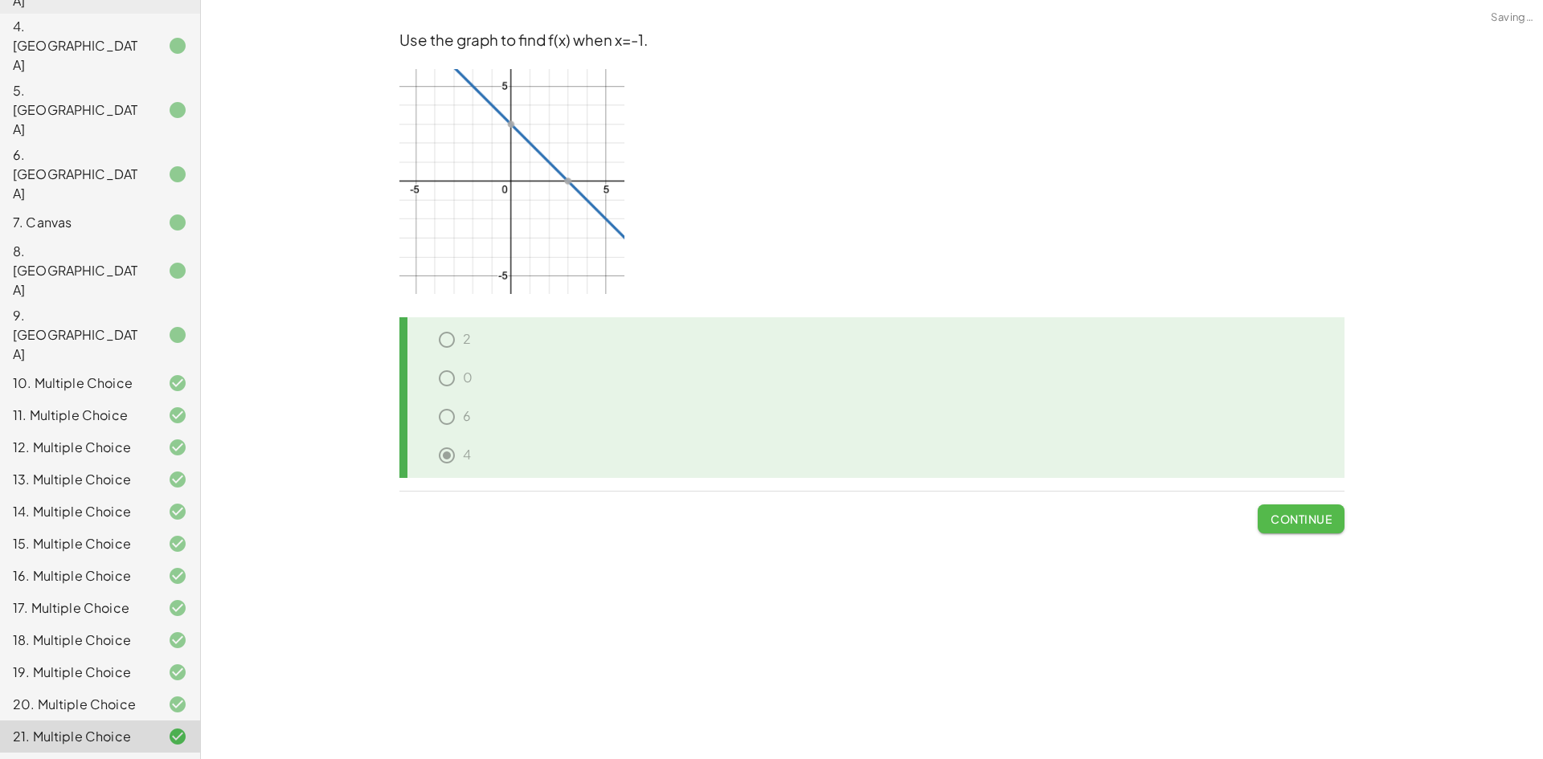
click at [1293, 516] on span "Continue" at bounding box center [1300, 519] width 61 height 14
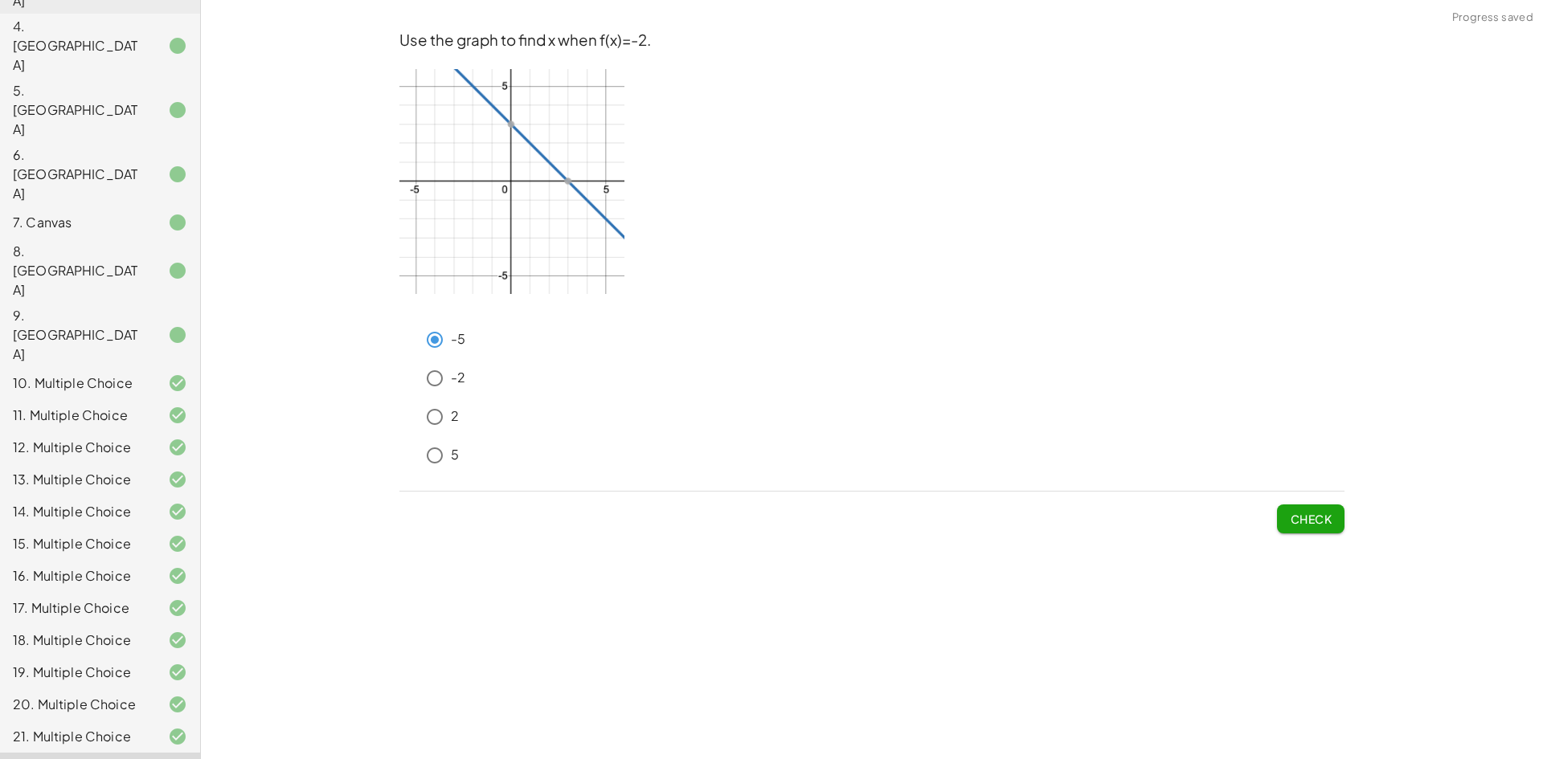
click at [1282, 519] on button "Check" at bounding box center [1310, 519] width 67 height 29
click at [1325, 518] on span "Check" at bounding box center [1311, 519] width 42 height 14
click at [1319, 521] on span "Check" at bounding box center [1311, 519] width 42 height 14
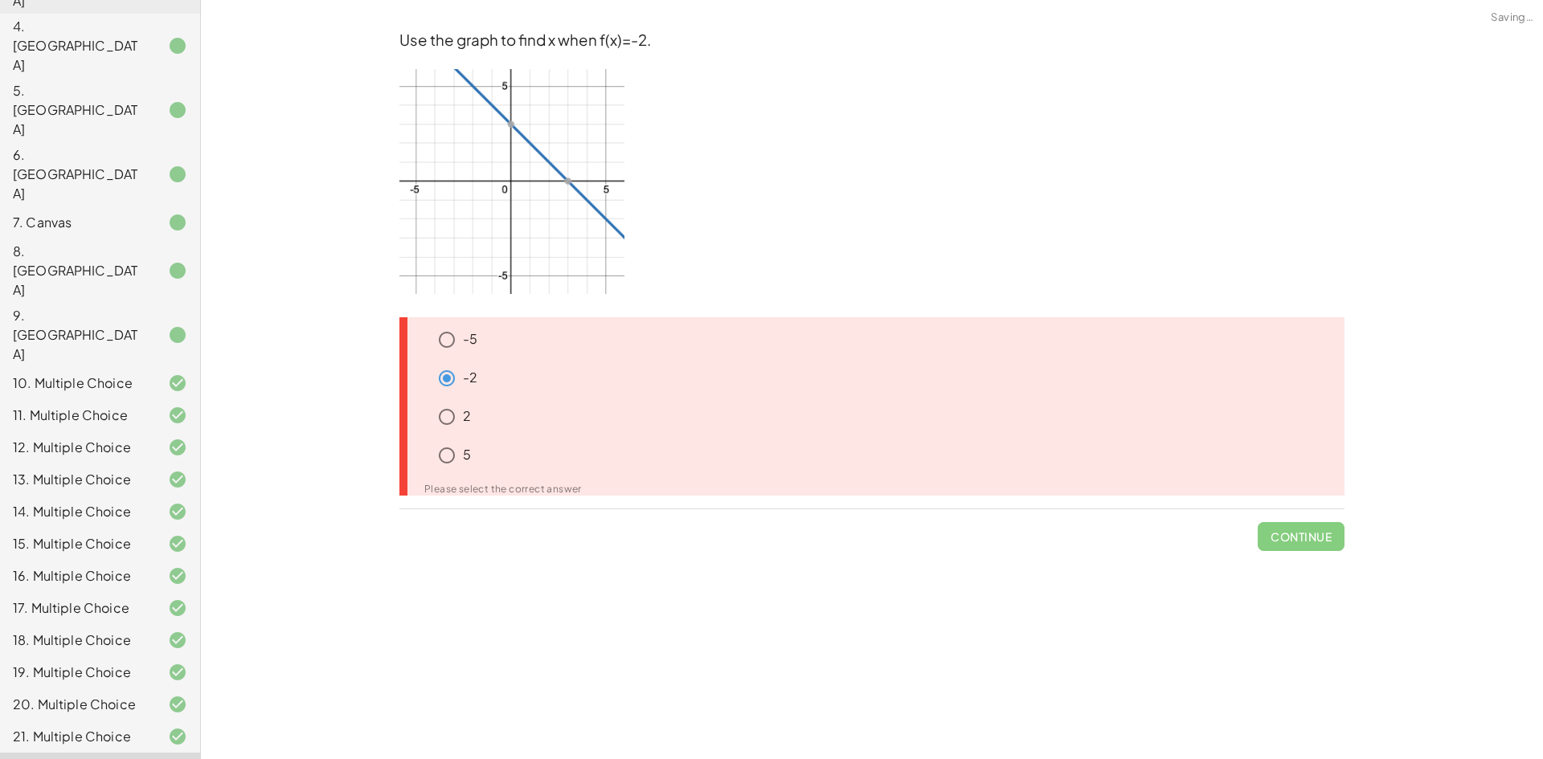
click at [423, 435] on div "2" at bounding box center [877, 420] width 933 height 39
click at [473, 460] on div "5" at bounding box center [888, 455] width 914 height 32
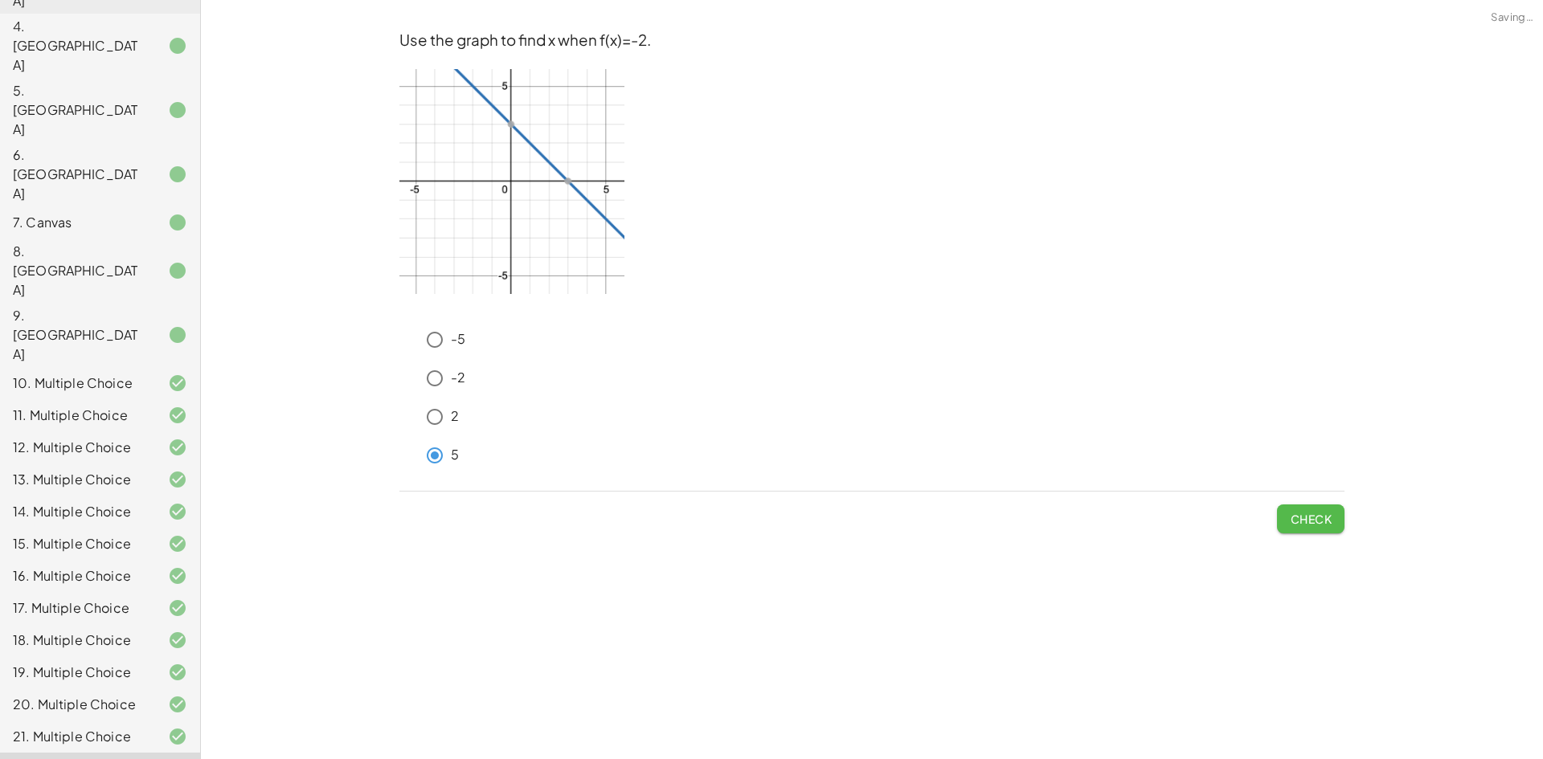
click at [1308, 514] on span "Check" at bounding box center [1311, 519] width 42 height 14
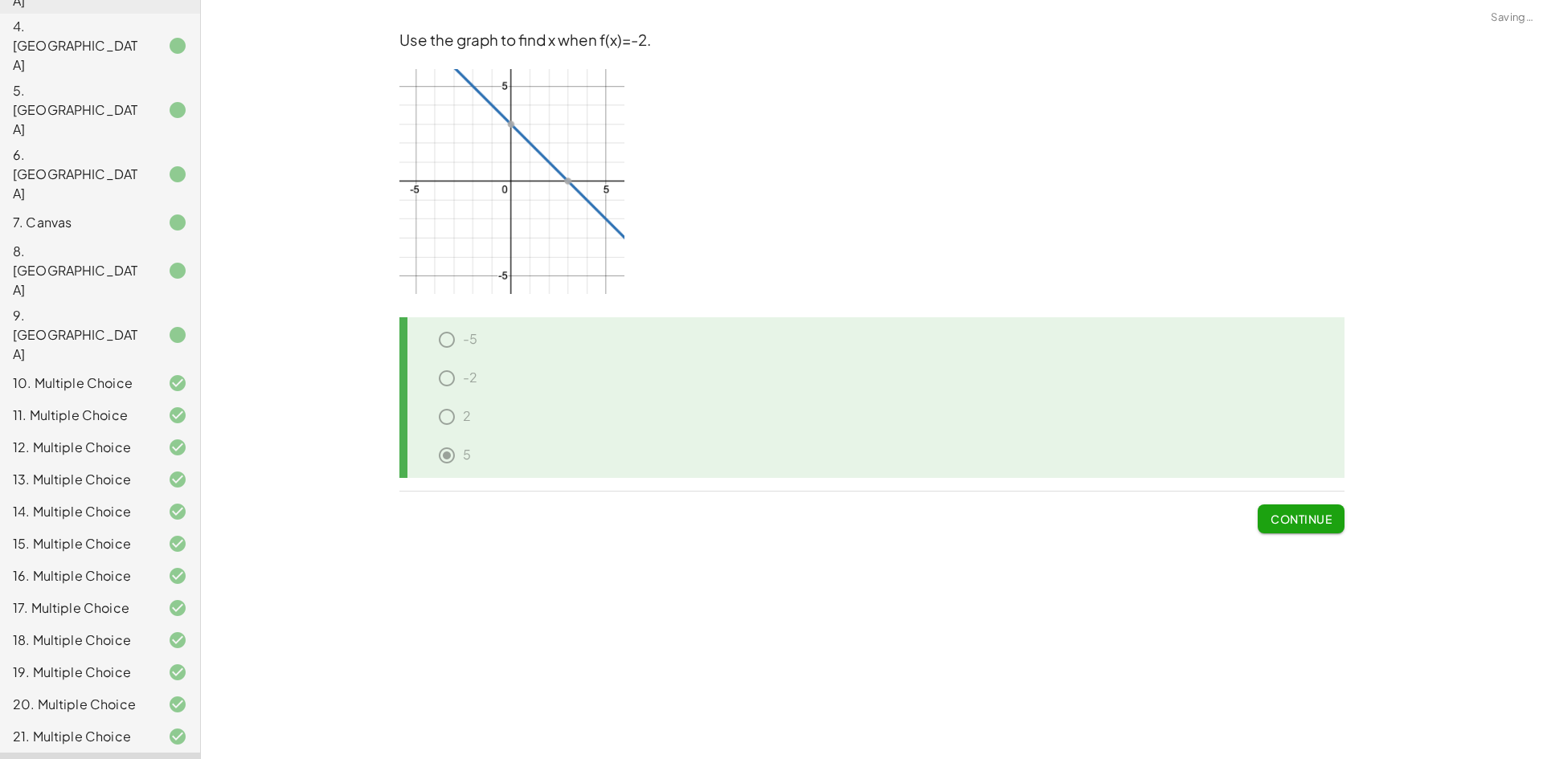
click at [1308, 514] on span "Continue" at bounding box center [1300, 519] width 61 height 14
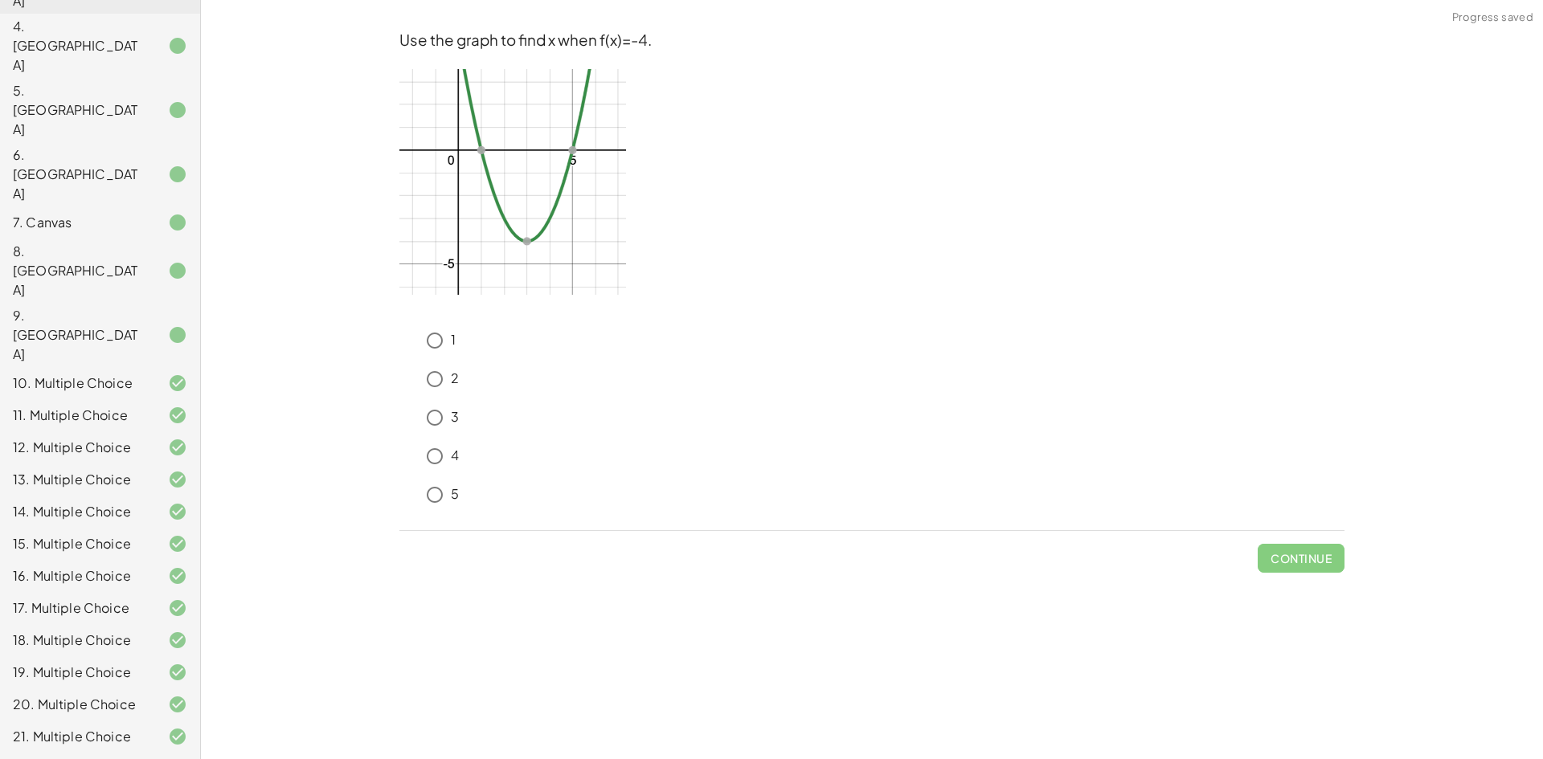
click at [456, 423] on p "3" at bounding box center [455, 417] width 8 height 18
click at [1319, 564] on span "Check" at bounding box center [1311, 558] width 42 height 14
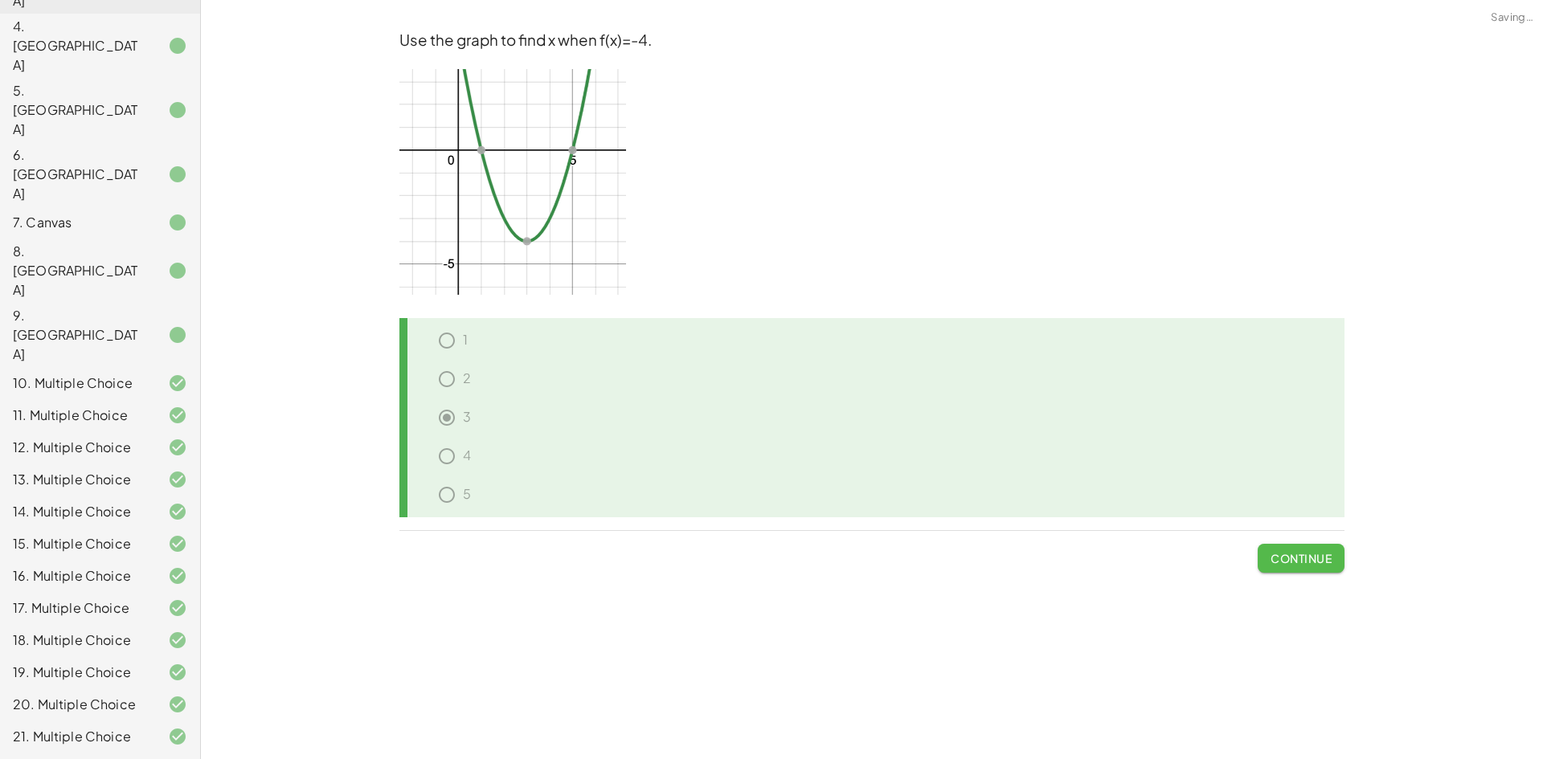
click at [1319, 563] on span "Continue" at bounding box center [1300, 558] width 61 height 14
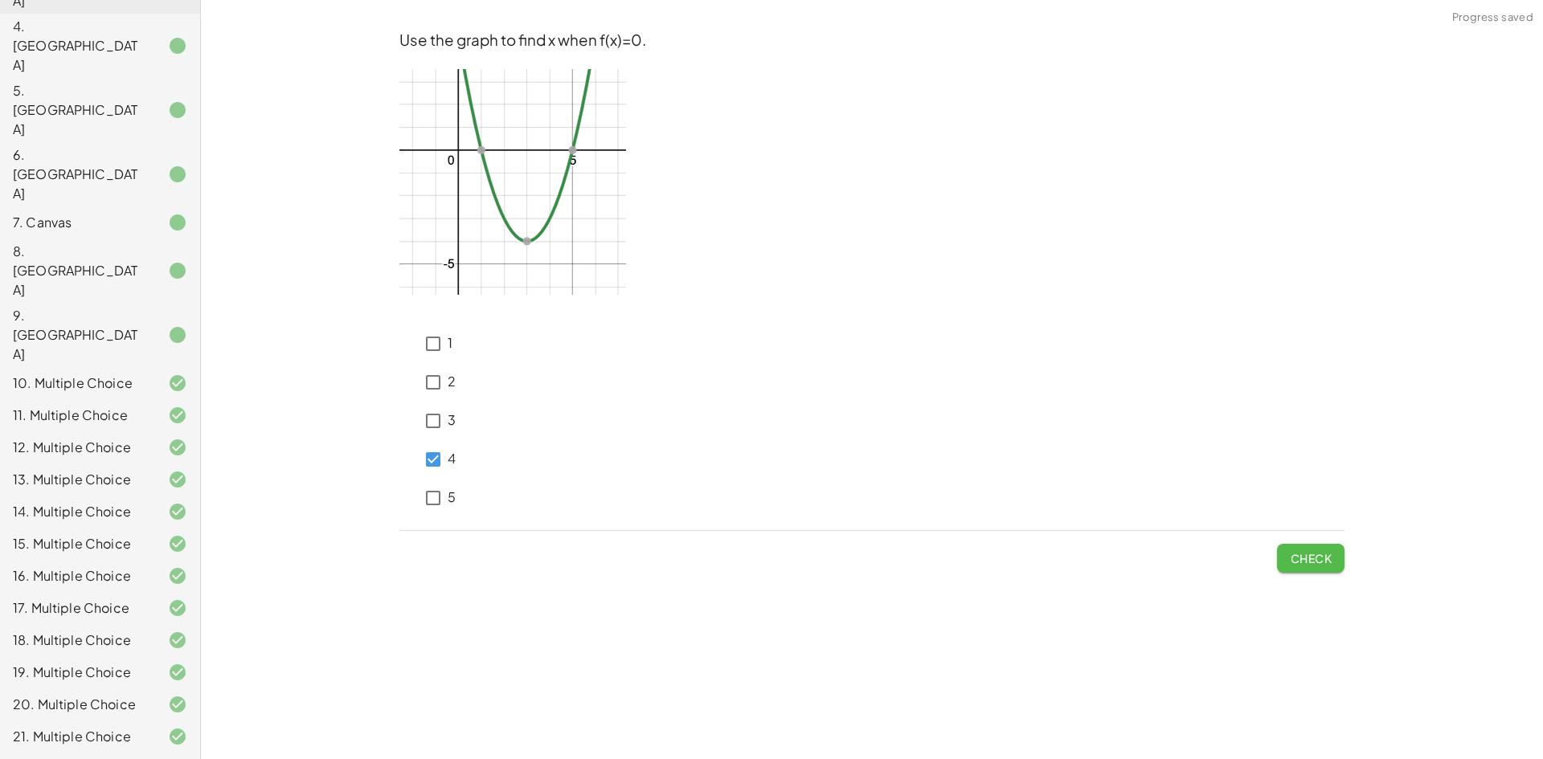
click at [1298, 568] on button "Check" at bounding box center [1310, 558] width 67 height 29
click at [1305, 556] on span "Check" at bounding box center [1311, 558] width 42 height 14
click at [1290, 557] on span "Check" at bounding box center [1311, 558] width 42 height 14
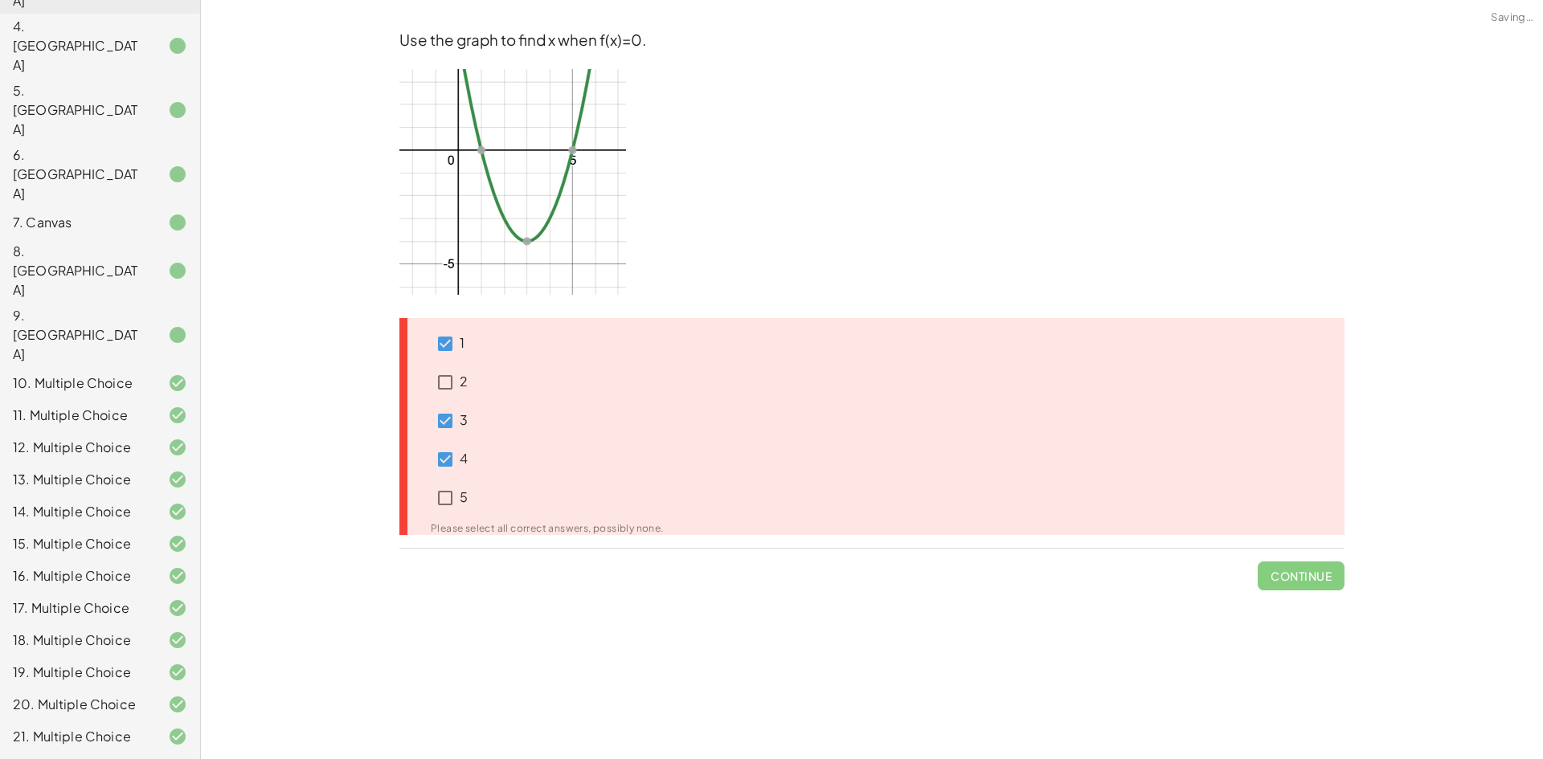
click at [448, 440] on div "1 2 3 4 5 Please select all correct answers, possibly none." at bounding box center [537, 426] width 252 height 217
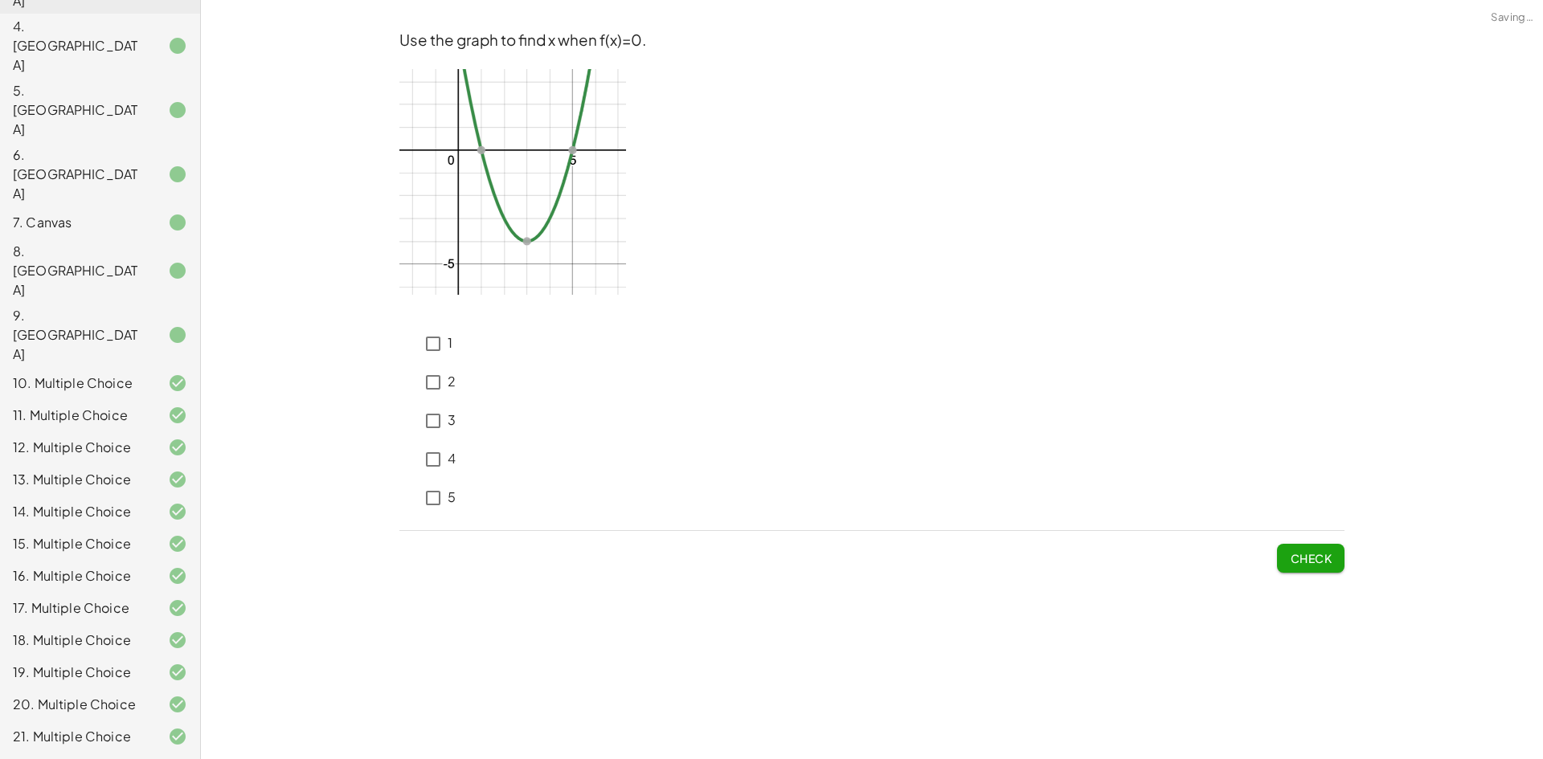
click at [1310, 562] on span "Check" at bounding box center [1311, 558] width 42 height 14
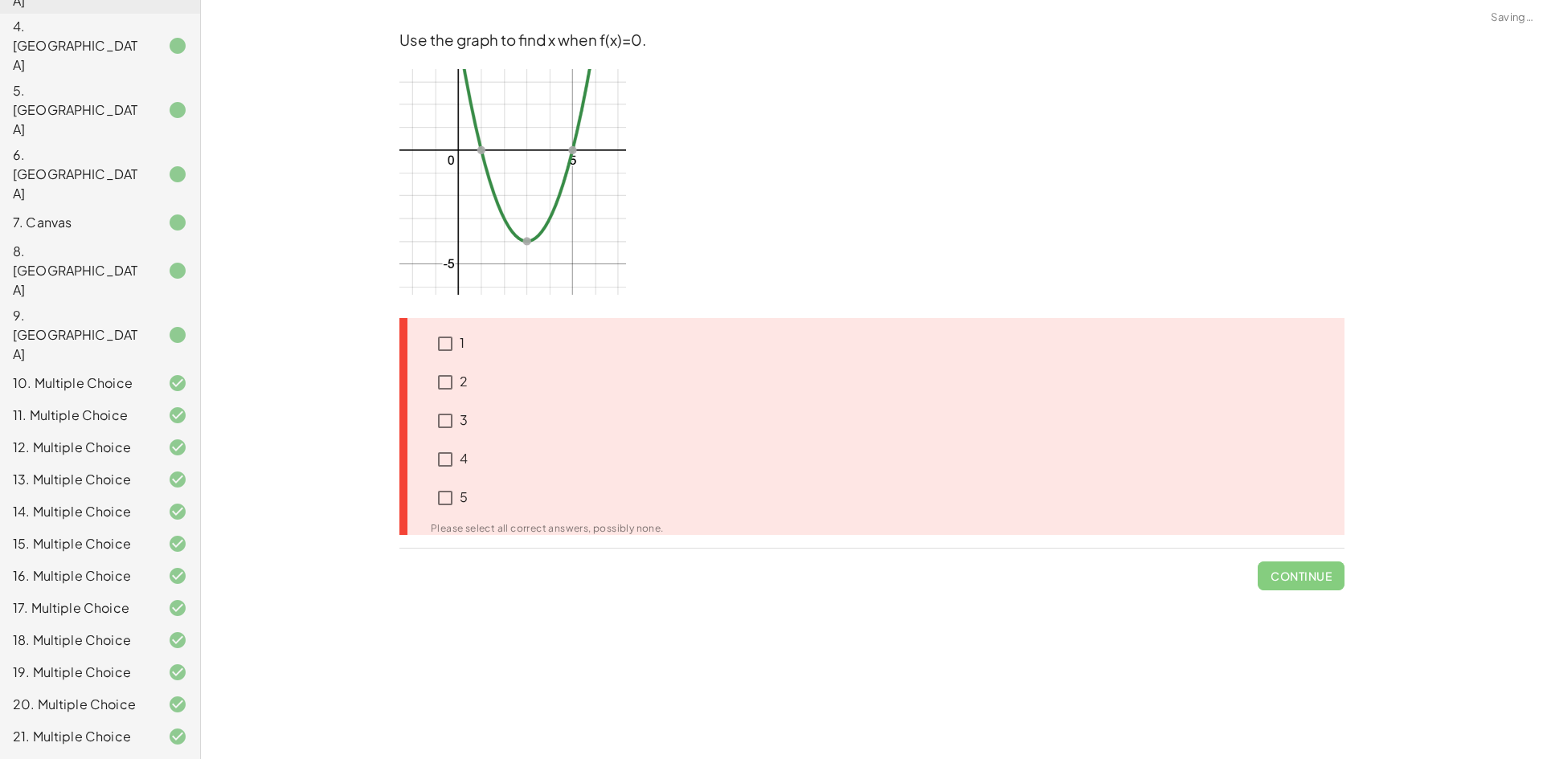
click at [1306, 580] on span "Continue" at bounding box center [1300, 570] width 87 height 42
click at [460, 343] on p "1" at bounding box center [462, 343] width 5 height 18
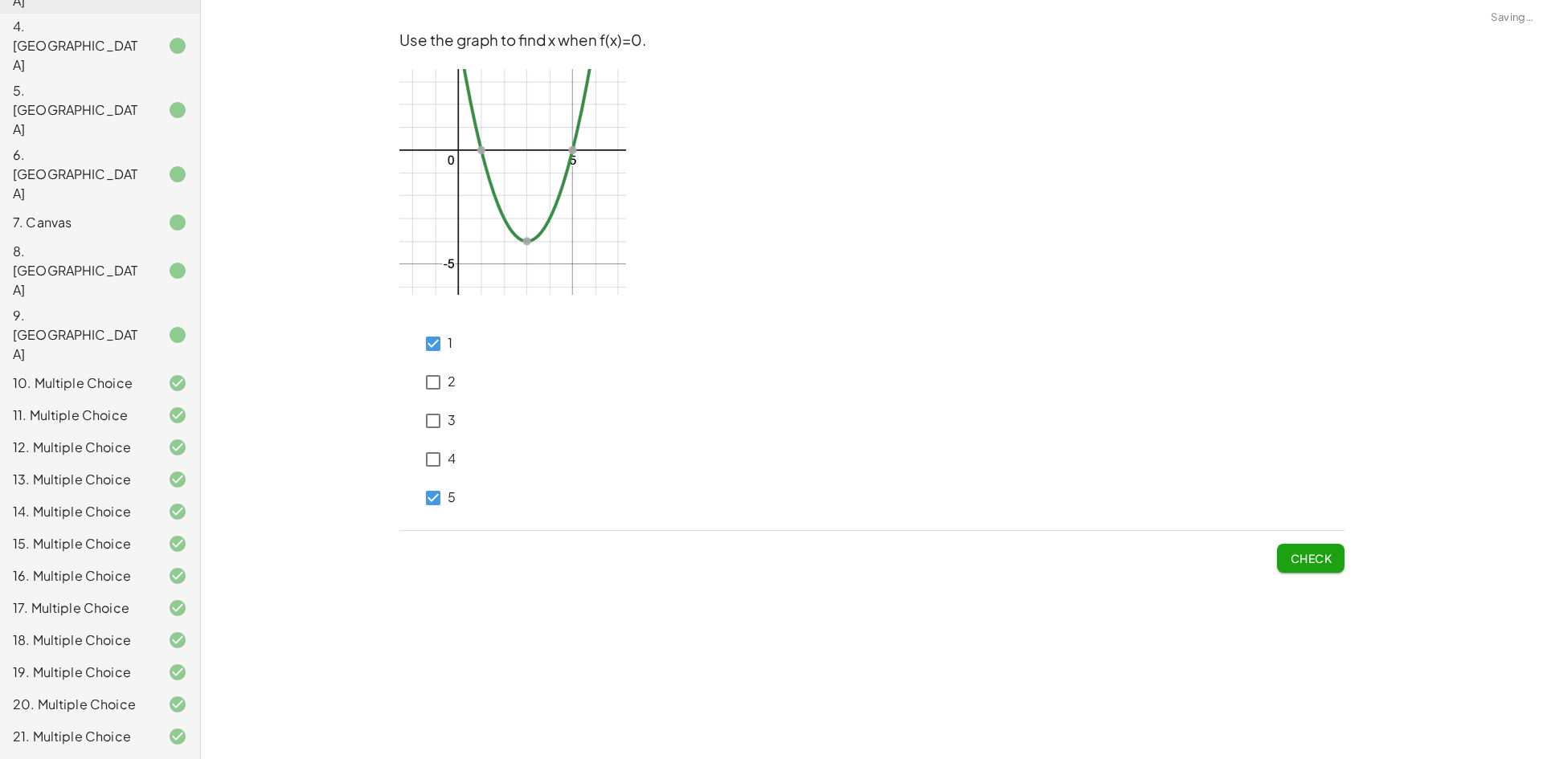
click at [1310, 570] on button "Check" at bounding box center [1310, 558] width 67 height 29
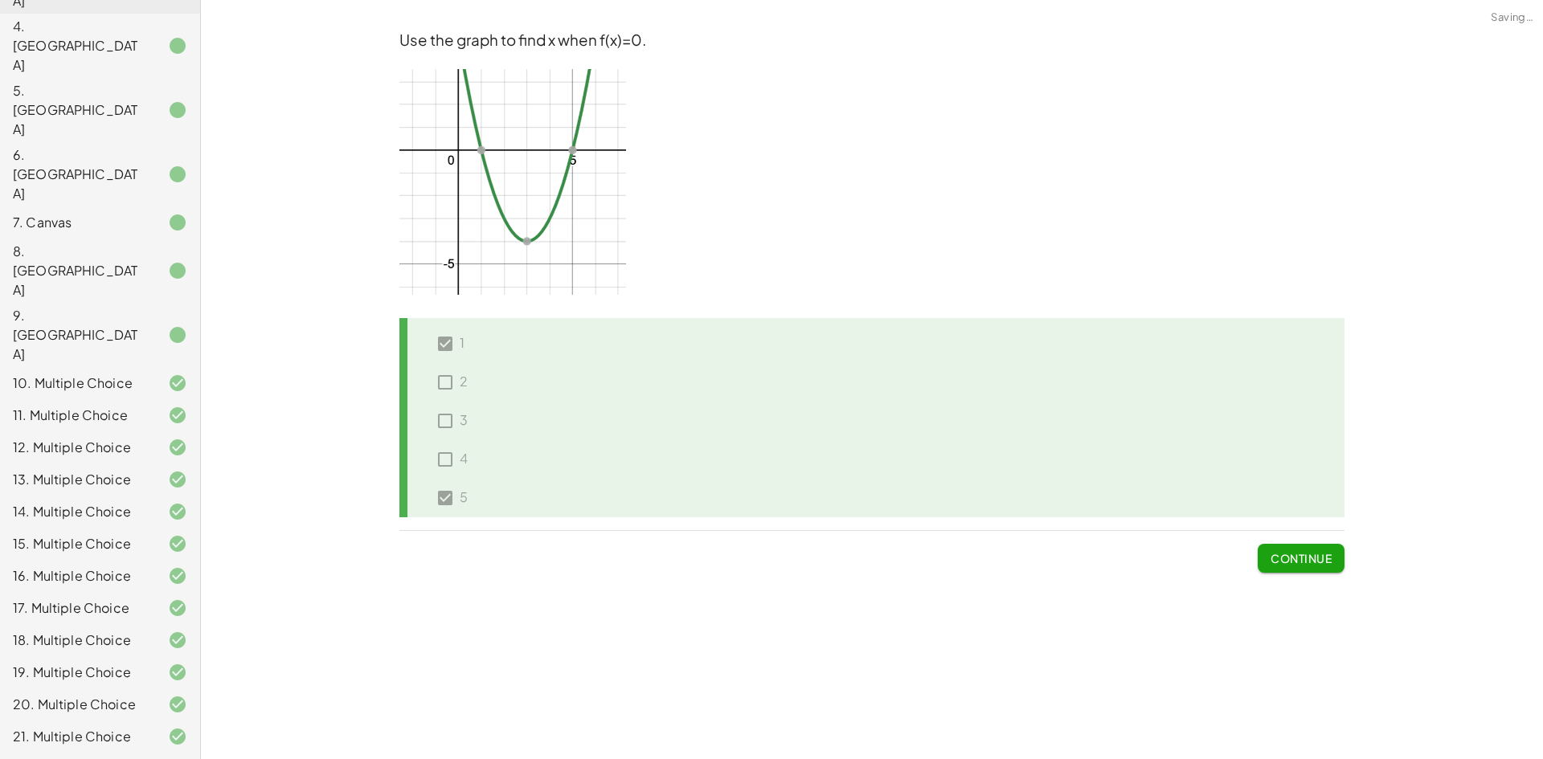
click at [1310, 566] on button "Continue" at bounding box center [1300, 558] width 87 height 29
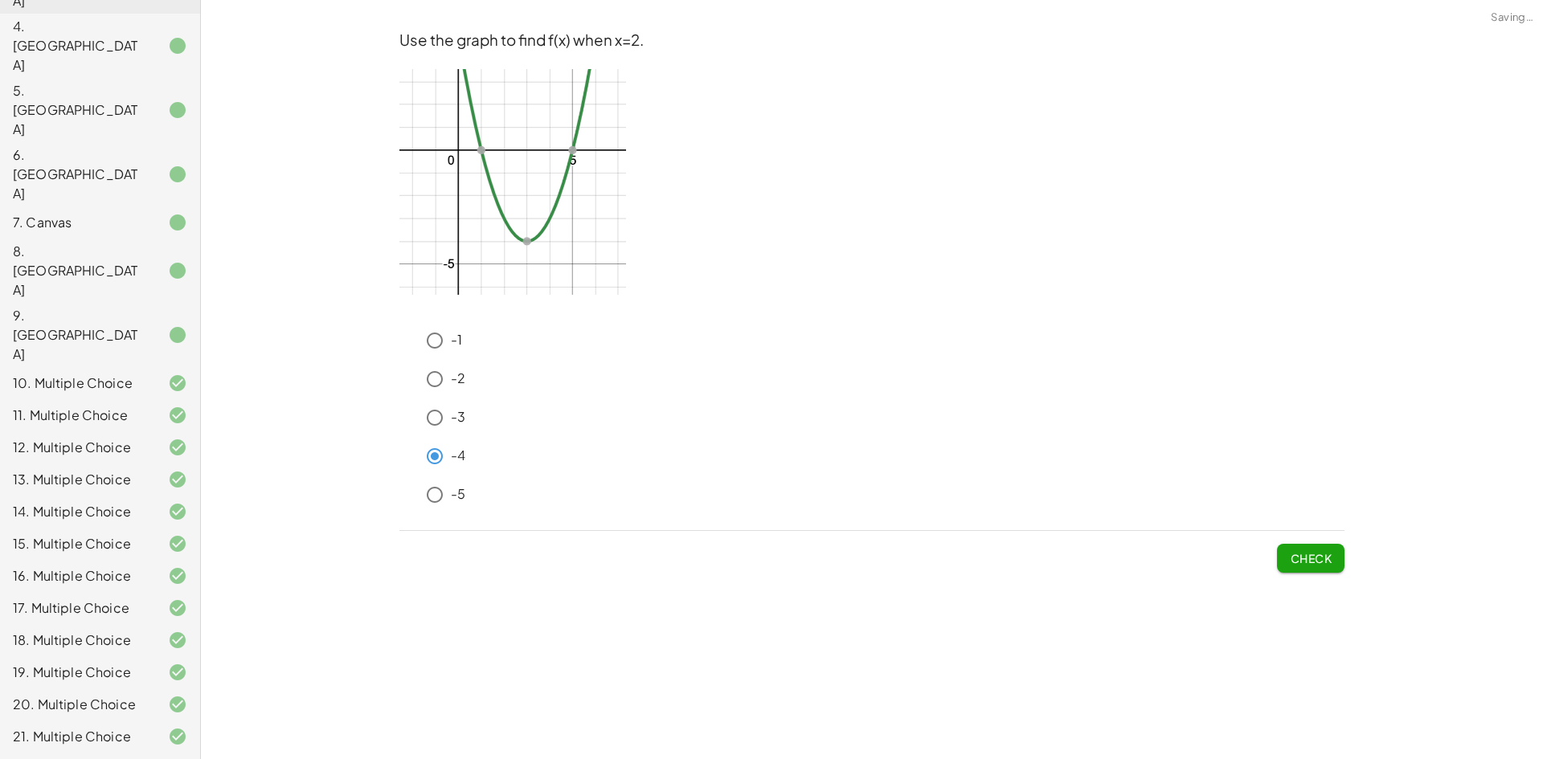
click at [1297, 544] on button "Check" at bounding box center [1310, 558] width 67 height 29
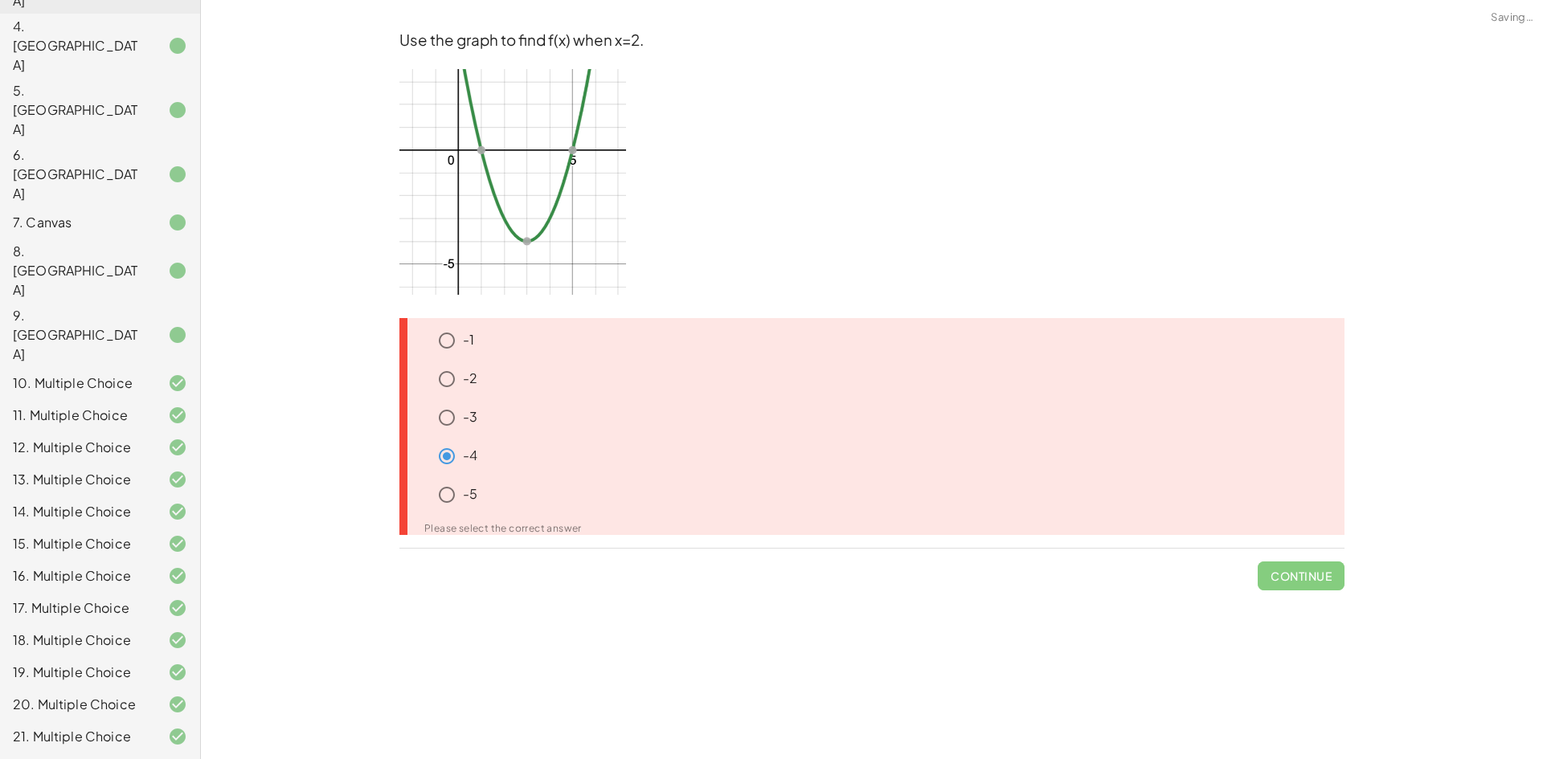
click at [467, 384] on p "-2" at bounding box center [470, 379] width 14 height 18
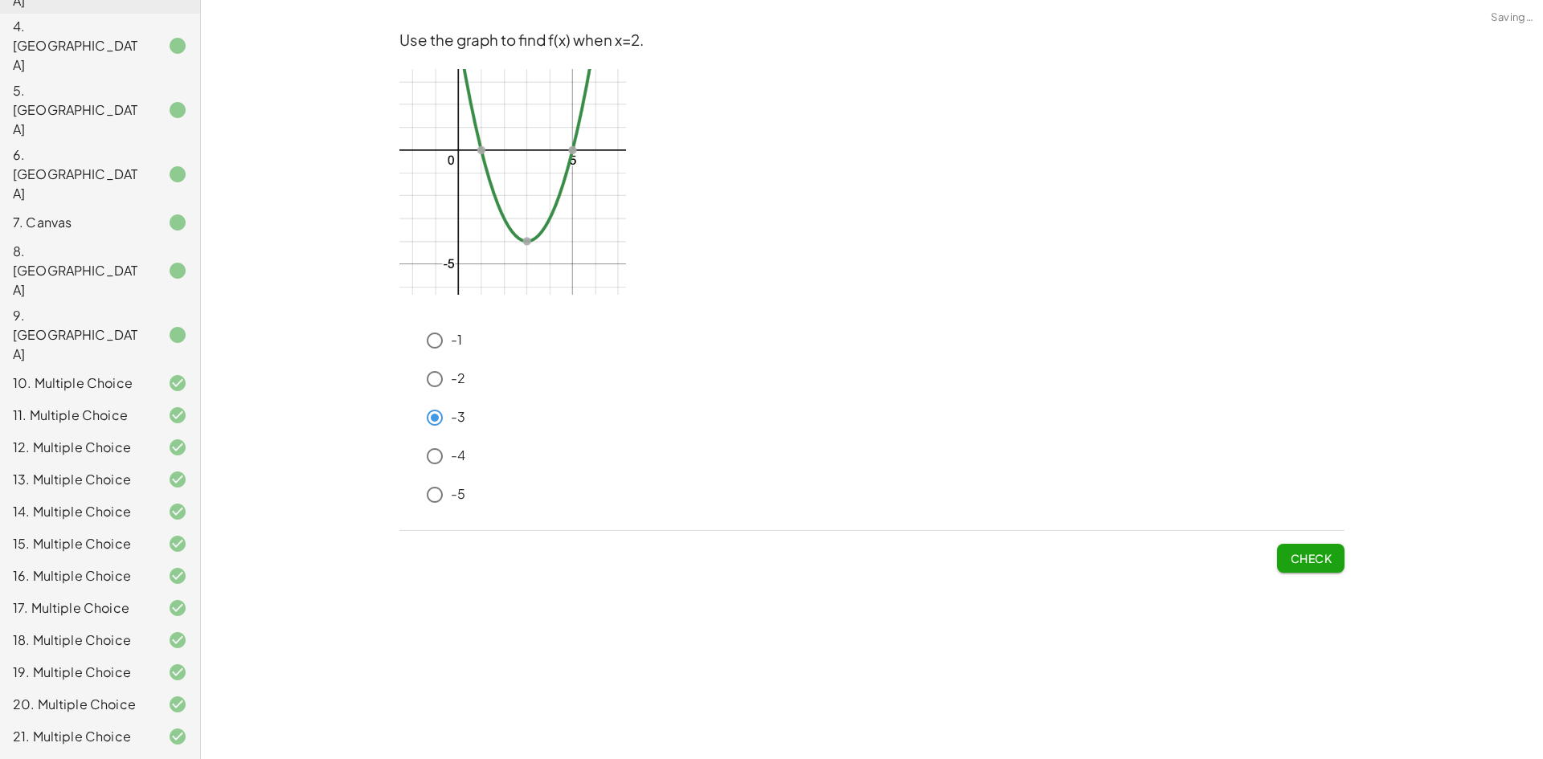
click at [1309, 566] on button "Check" at bounding box center [1310, 558] width 67 height 29
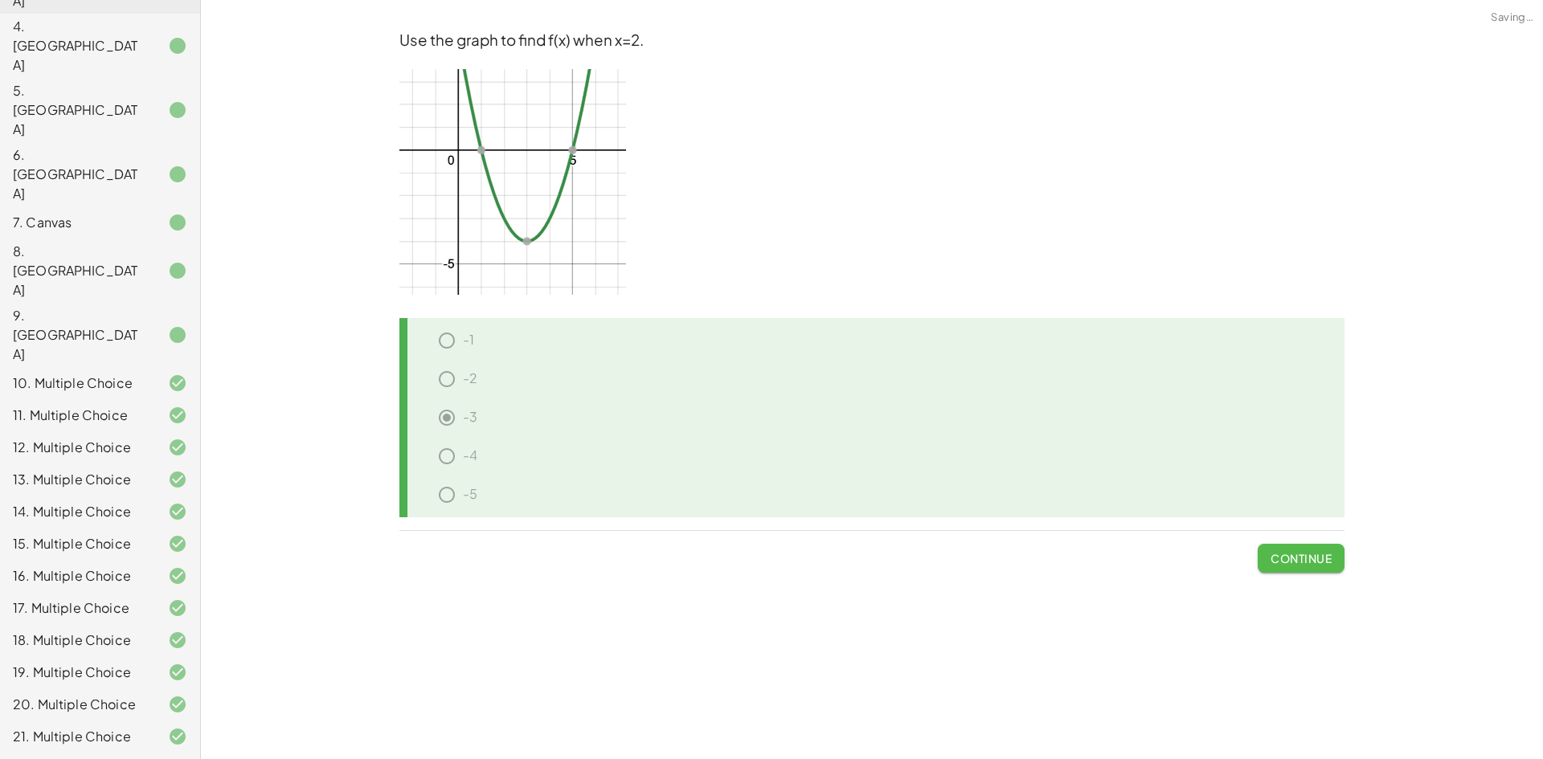
click at [1309, 566] on button "Continue" at bounding box center [1300, 558] width 87 height 29
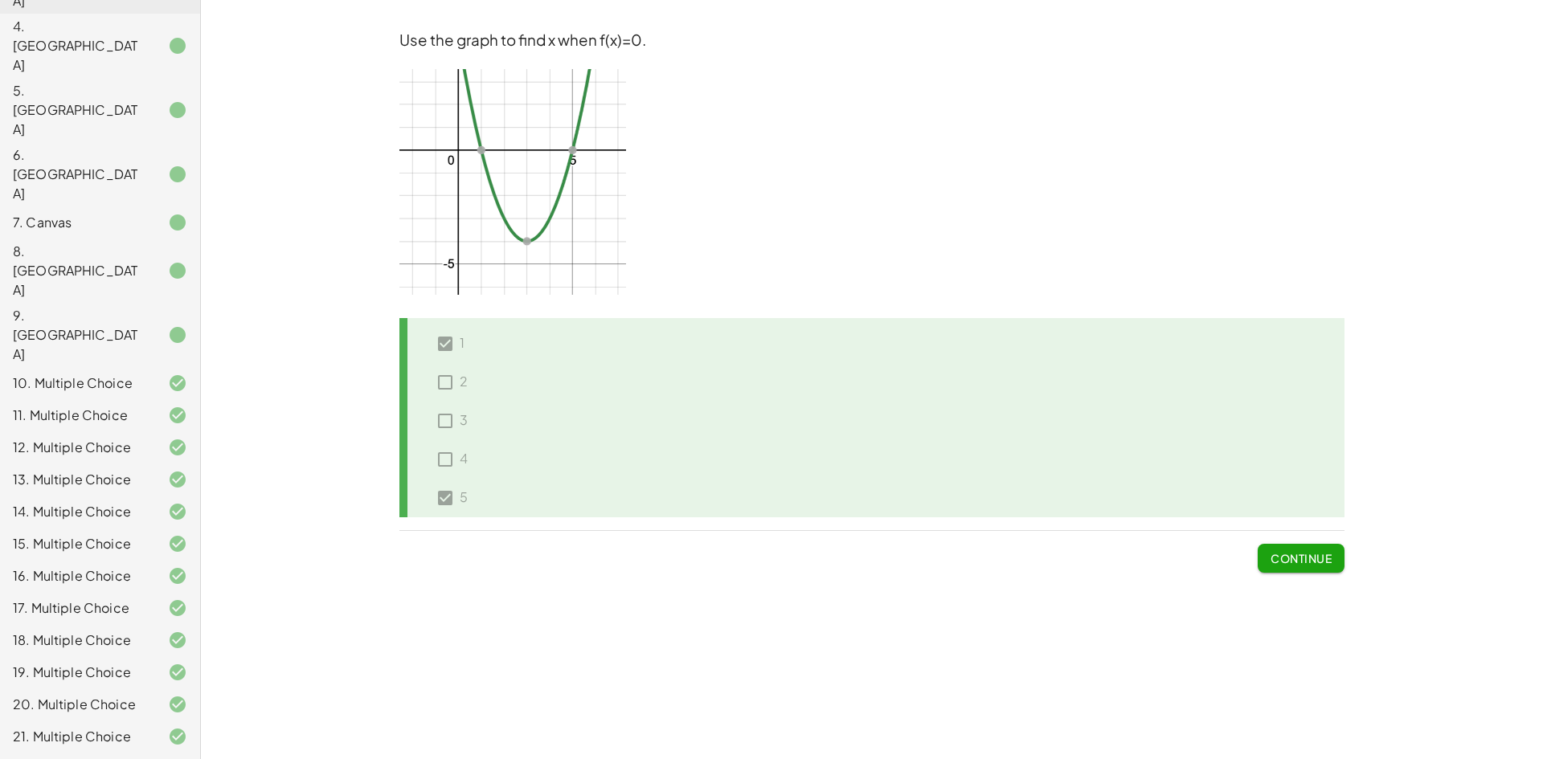
scroll to position [0, 0]
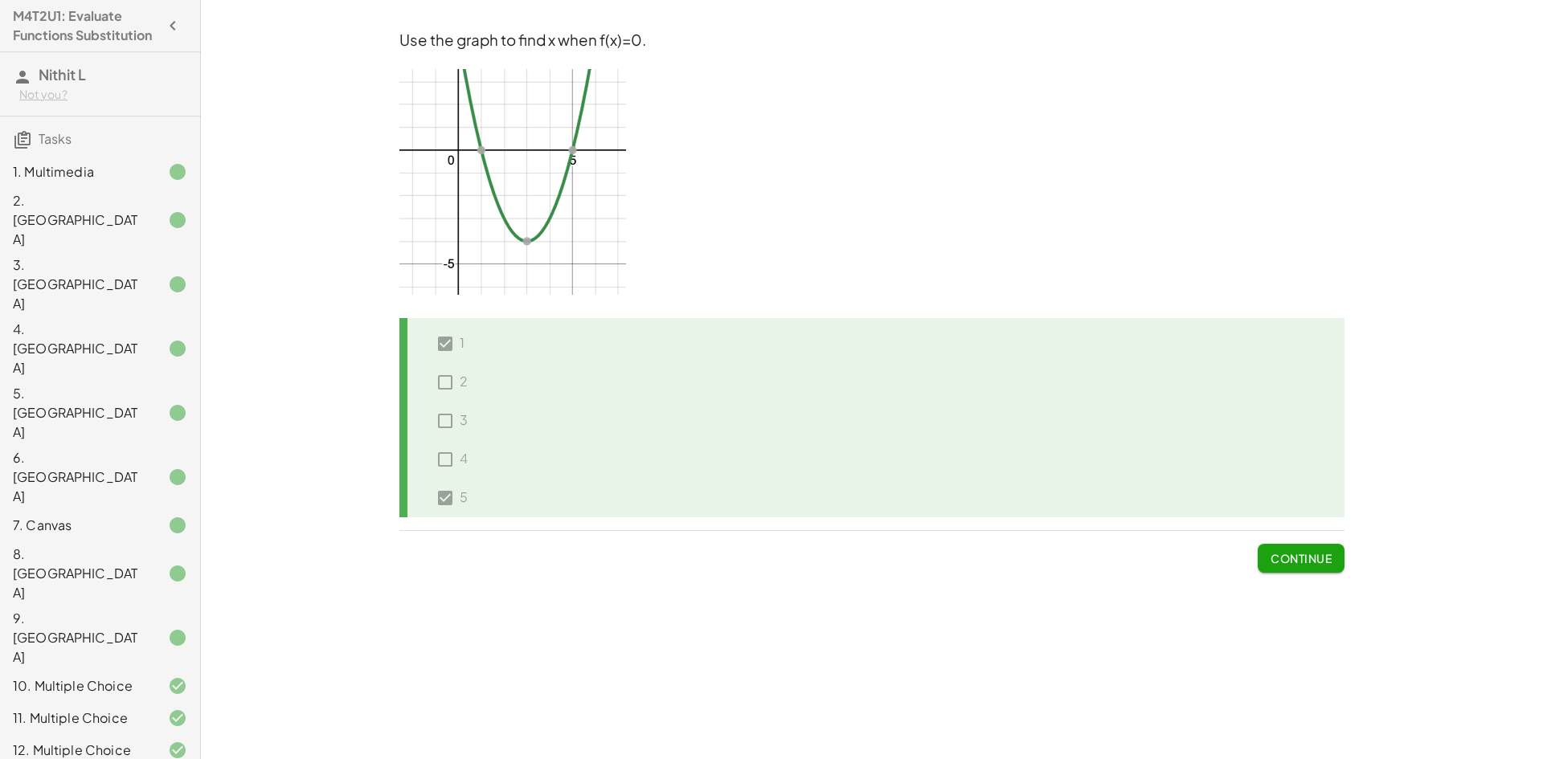
click at [438, 412] on div "3" at bounding box center [439, 421] width 56 height 39
click at [439, 416] on div "3" at bounding box center [439, 421] width 56 height 39
click at [0, 0] on div "Use the graph to find x when f(x)=0. 1 2 3 4 5 Continue" at bounding box center [0, 0] width 0 height 0
click at [1334, 561] on button "Continue" at bounding box center [1300, 558] width 87 height 29
click at [1333, 561] on button "Continue" at bounding box center [1300, 558] width 87 height 29
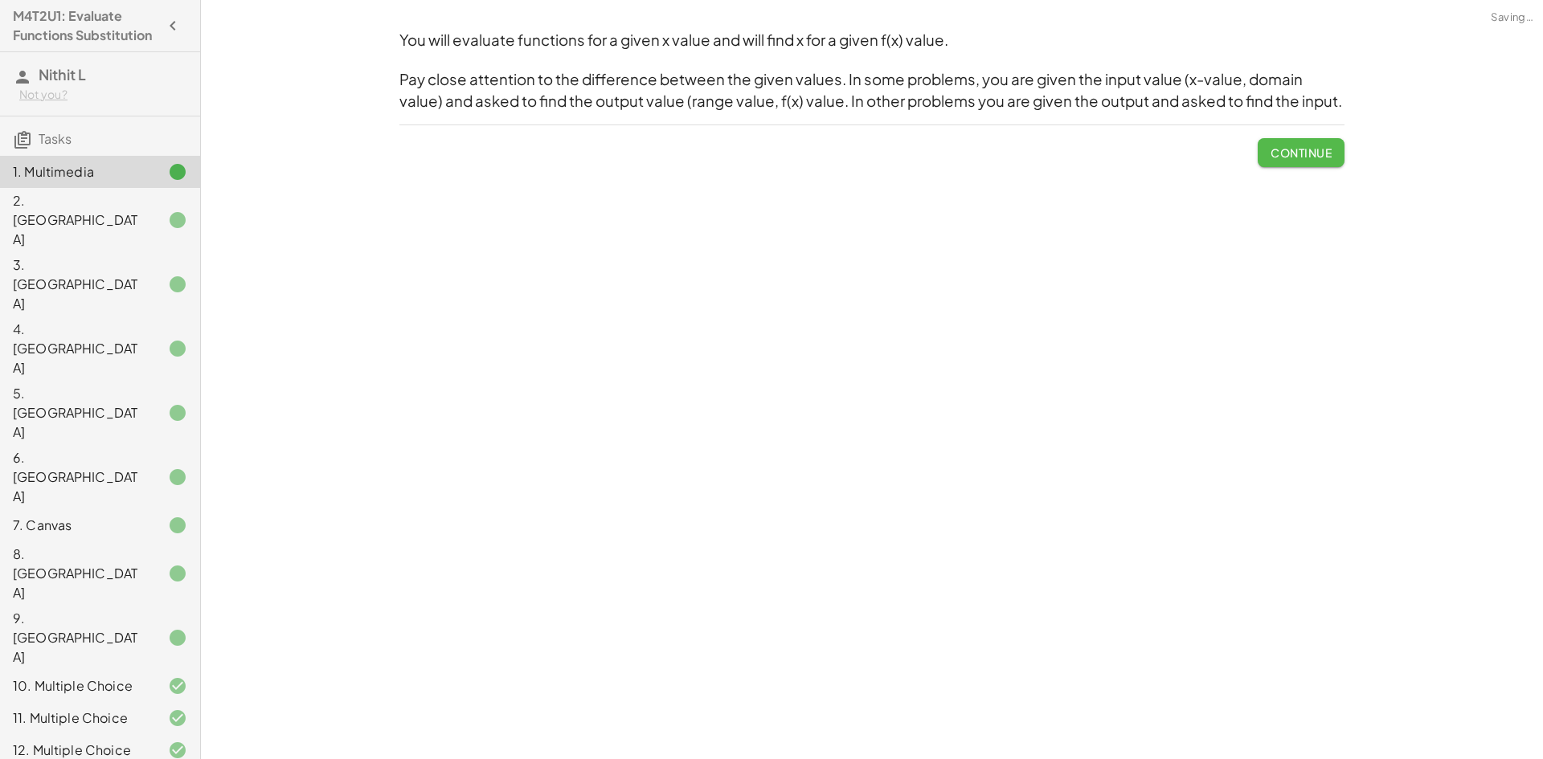
click at [1317, 156] on span "Continue" at bounding box center [1300, 152] width 61 height 14
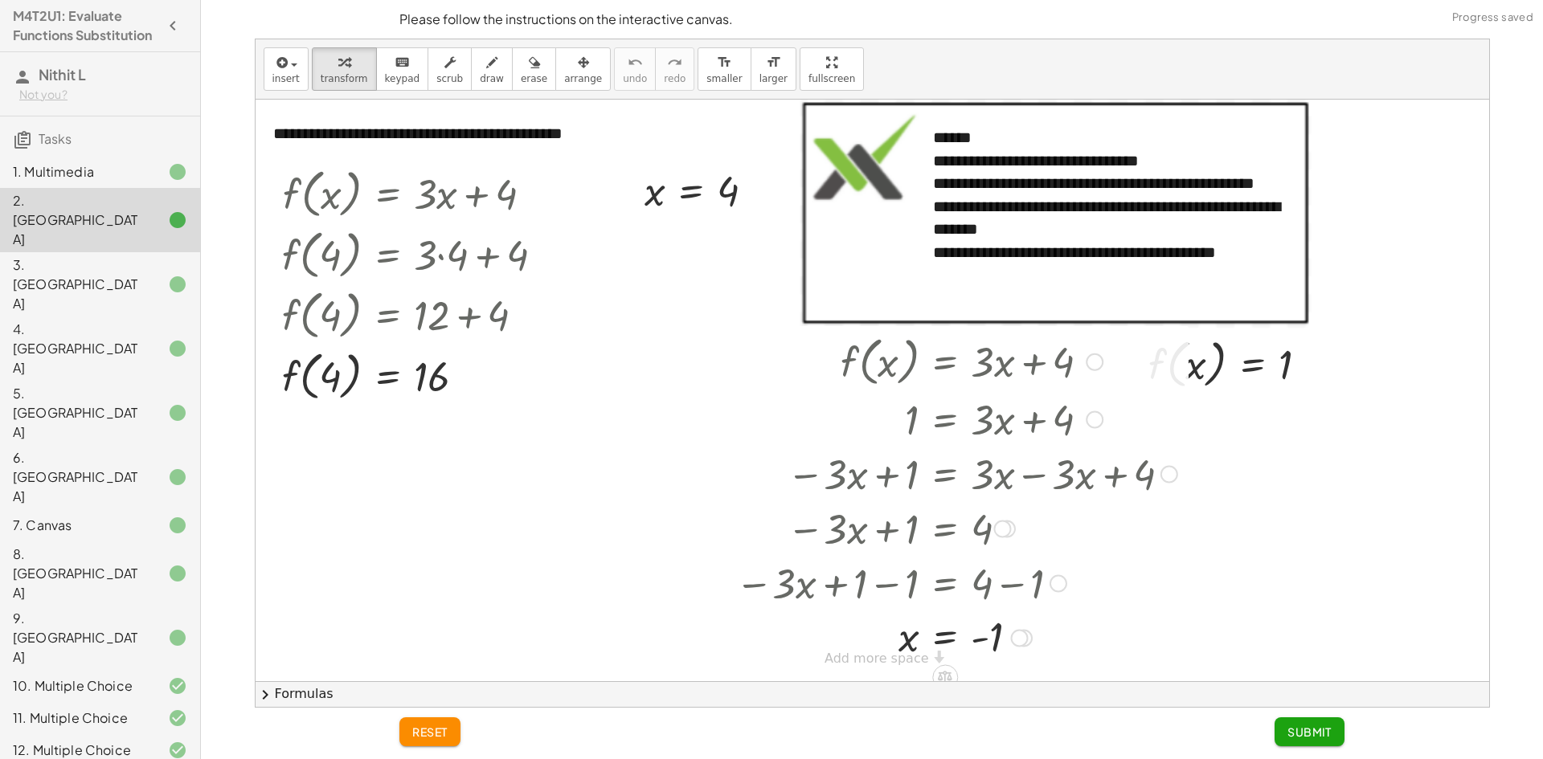
drag, startPoint x: 1138, startPoint y: 355, endPoint x: 1112, endPoint y: 374, distance: 32.3
click at [1112, 374] on div at bounding box center [956, 360] width 458 height 61
click at [1168, 405] on div at bounding box center [956, 418] width 458 height 55
click at [1416, 463] on div at bounding box center [871, 391] width 1233 height 582
click at [439, 728] on span "reset" at bounding box center [429, 732] width 35 height 14
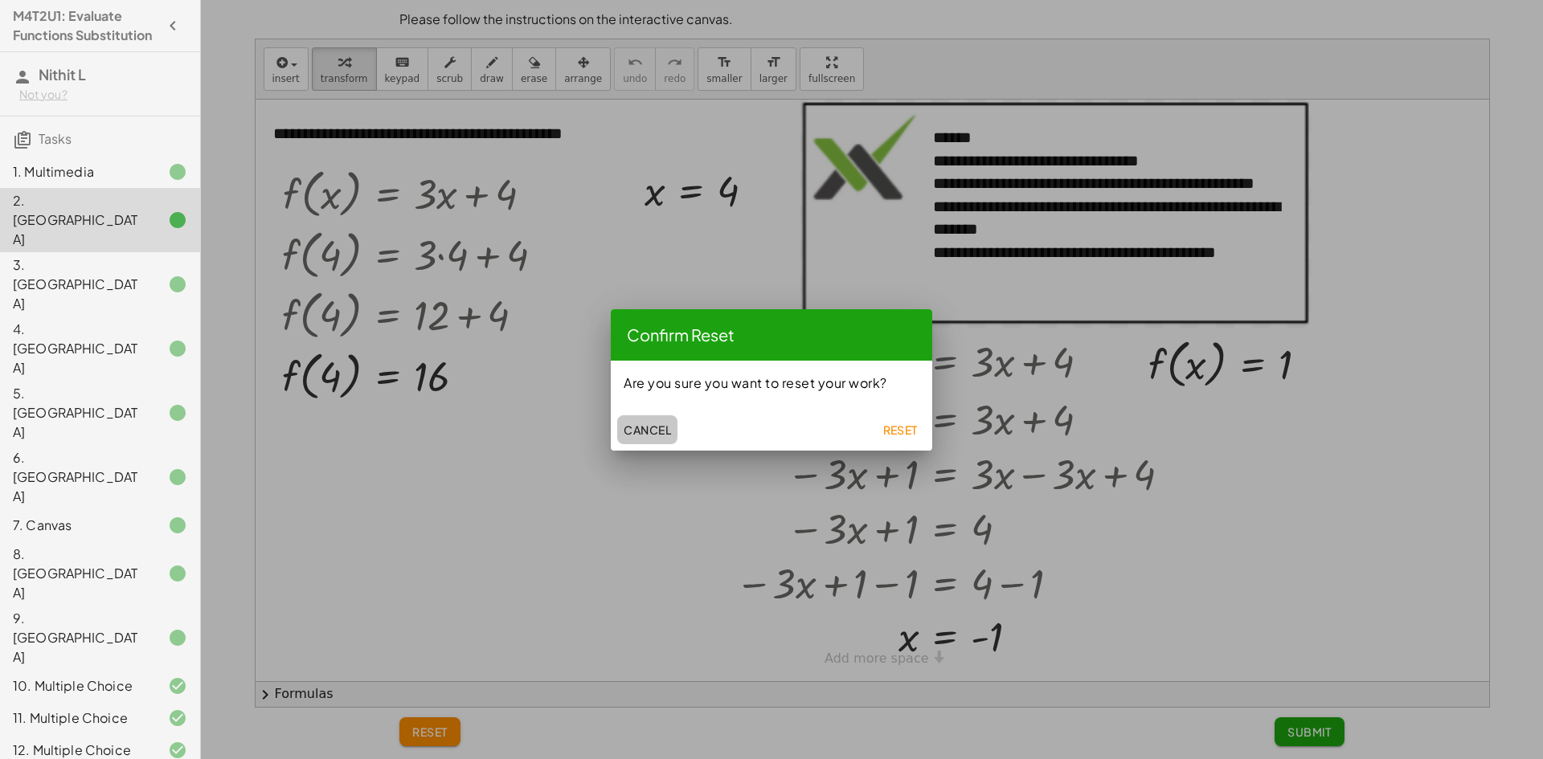
click at [677, 427] on button "Cancel" at bounding box center [647, 429] width 60 height 29
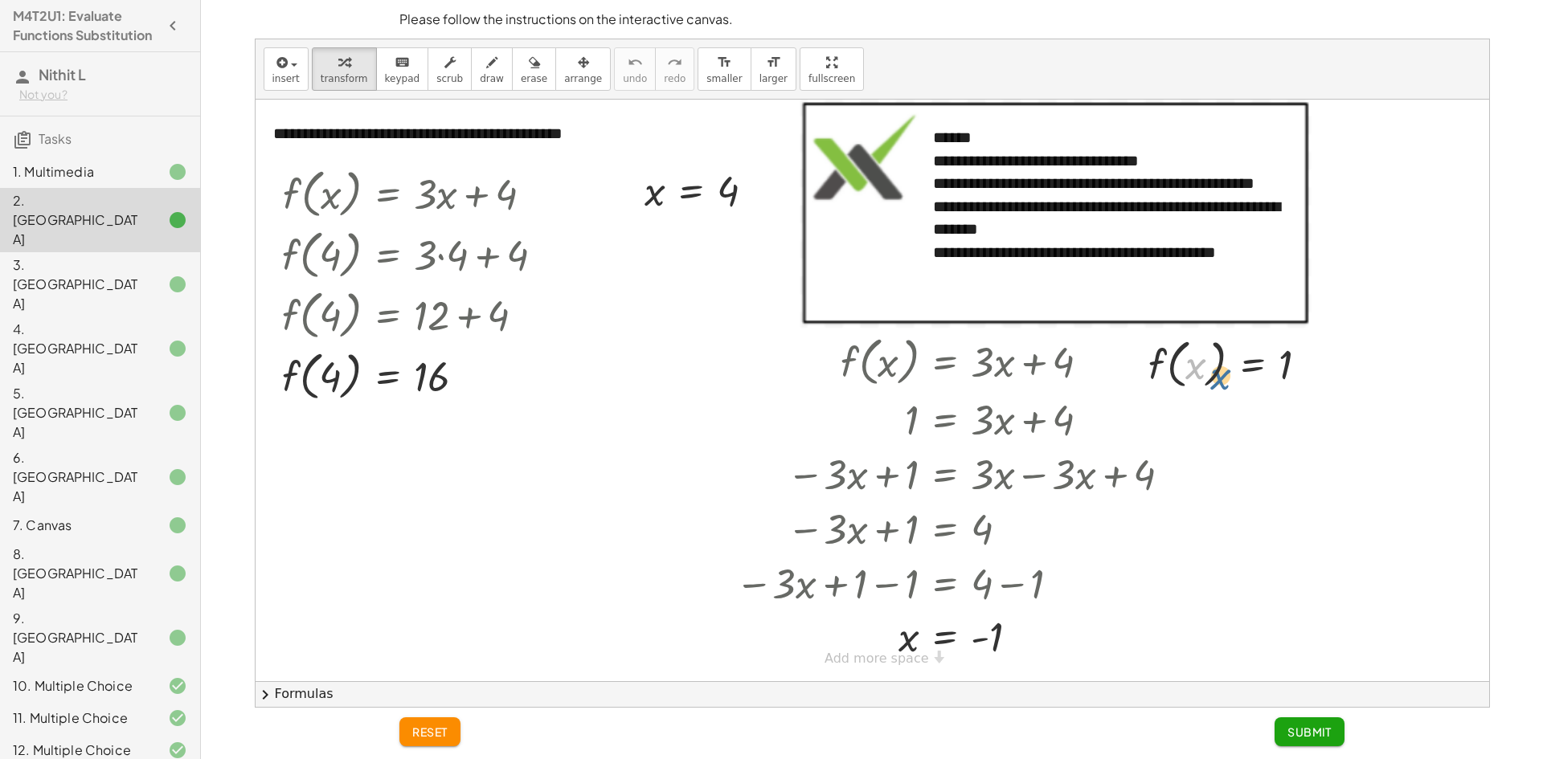
drag, startPoint x: 1199, startPoint y: 374, endPoint x: 1211, endPoint y: 376, distance: 12.2
click at [1212, 377] on div at bounding box center [1234, 363] width 189 height 61
drag, startPoint x: 1223, startPoint y: 395, endPoint x: 1249, endPoint y: 387, distance: 27.7
click at [1249, 387] on div "f ( , x ) = 1" at bounding box center [1228, 363] width 209 height 69
drag, startPoint x: 1131, startPoint y: 344, endPoint x: 1189, endPoint y: 338, distance: 58.1
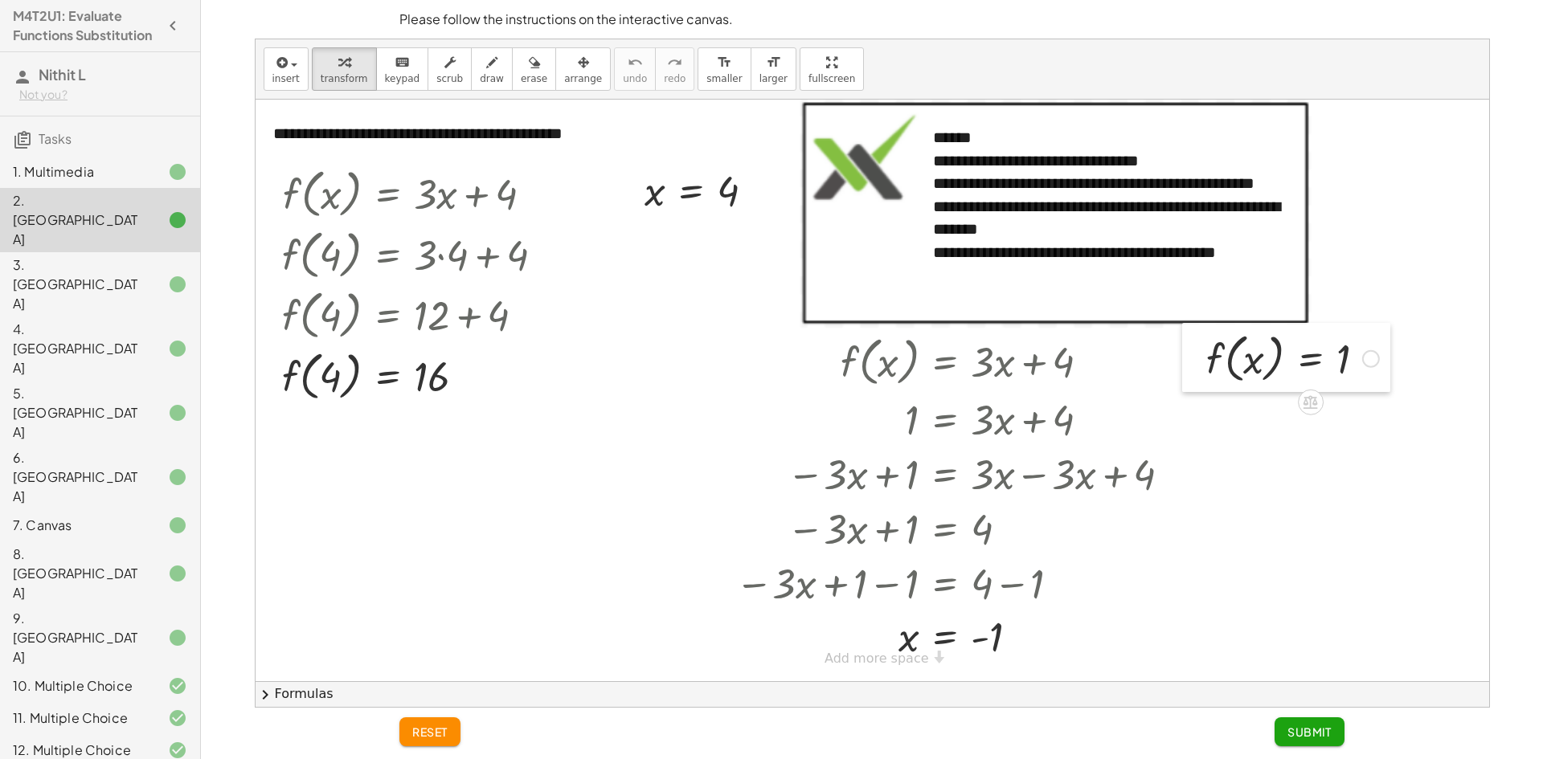
click at [1189, 338] on div at bounding box center [1194, 357] width 24 height 69
drag, startPoint x: 1211, startPoint y: 370, endPoint x: 1157, endPoint y: 366, distance: 53.9
click at [1157, 366] on div "**********" at bounding box center [871, 391] width 1233 height 582
click at [102, 709] on div "11. Multiple Choice" at bounding box center [77, 718] width 129 height 19
